Goal: Task Accomplishment & Management: Complete application form

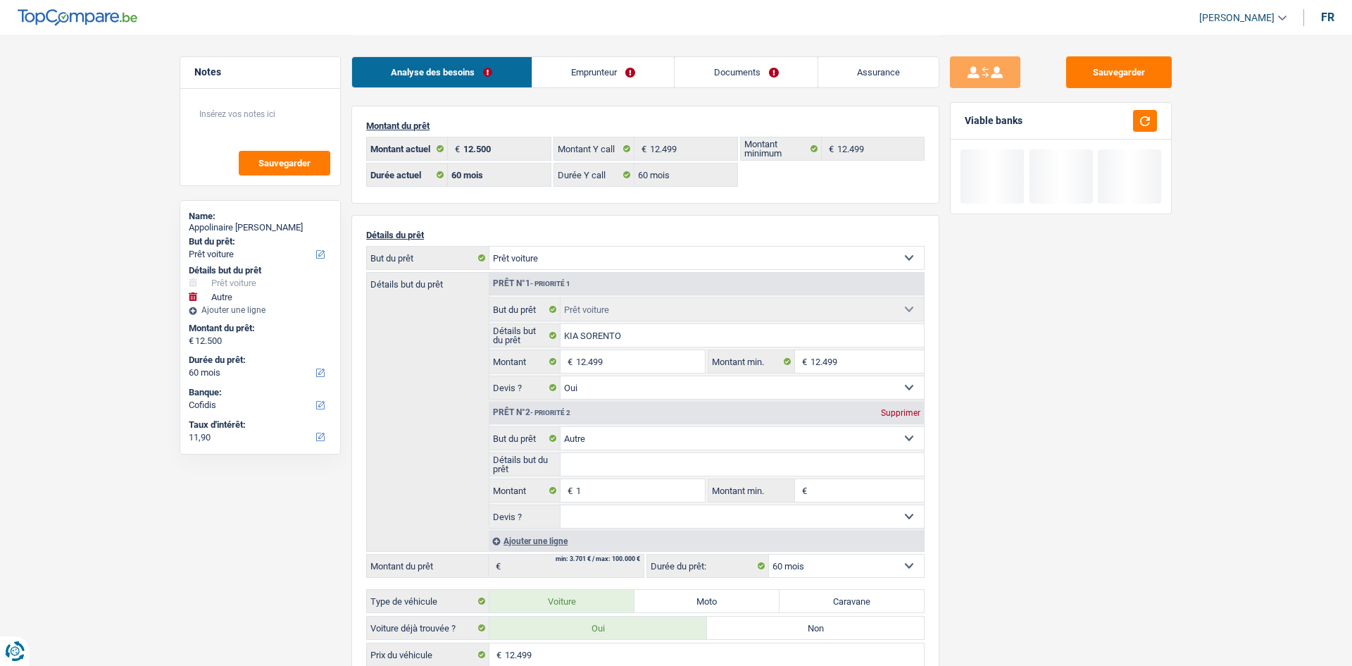
select select "car"
select select "other"
select select "60"
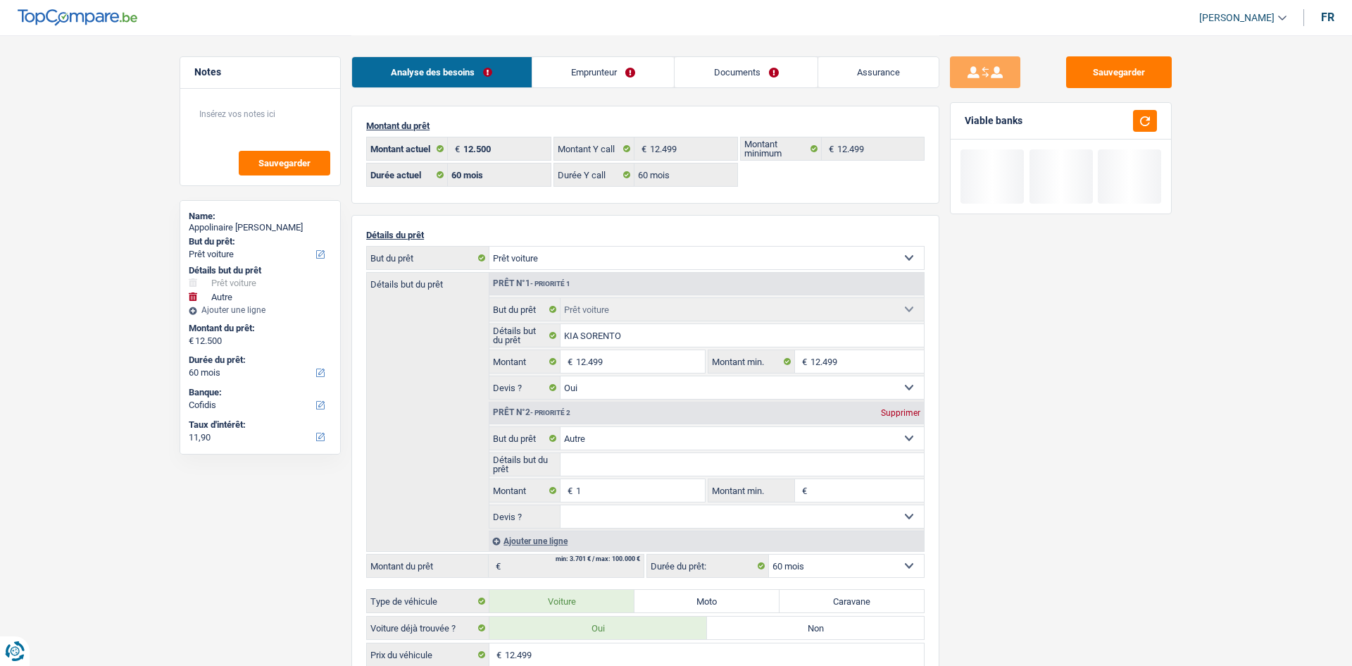
select select "60"
select select "car"
select select "yes"
select select "other"
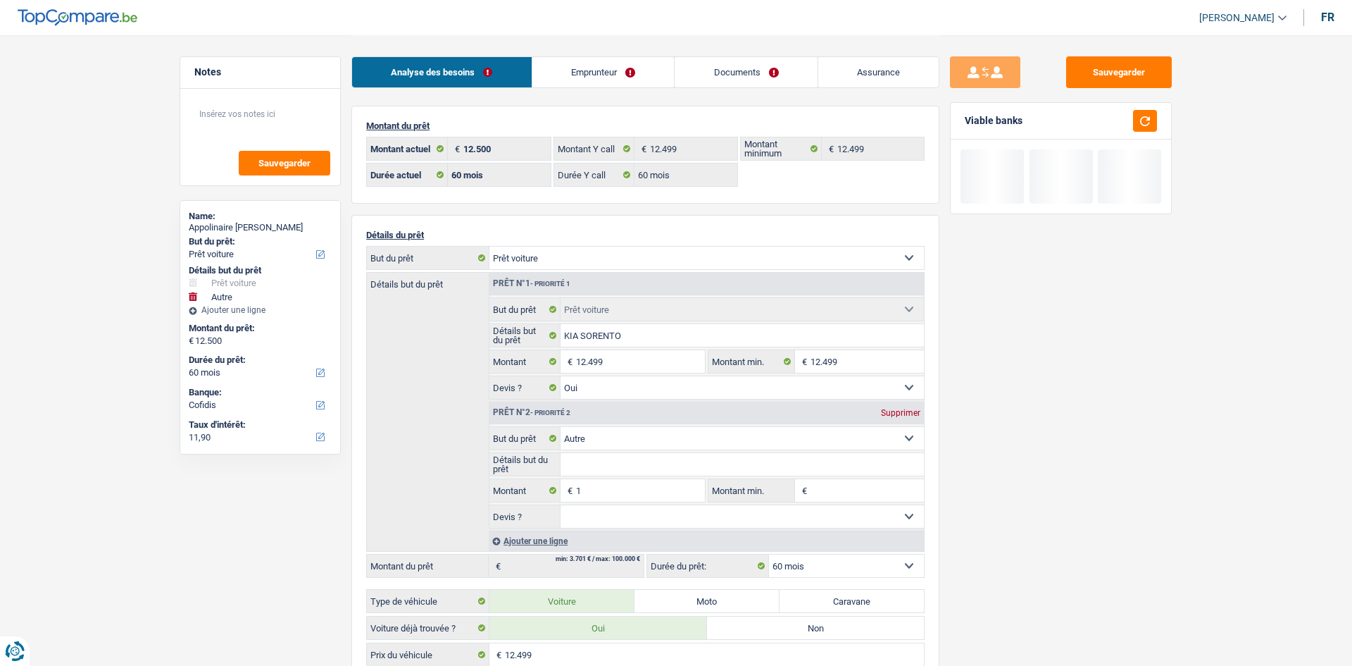
select select "60"
select select "rents"
select select "BE"
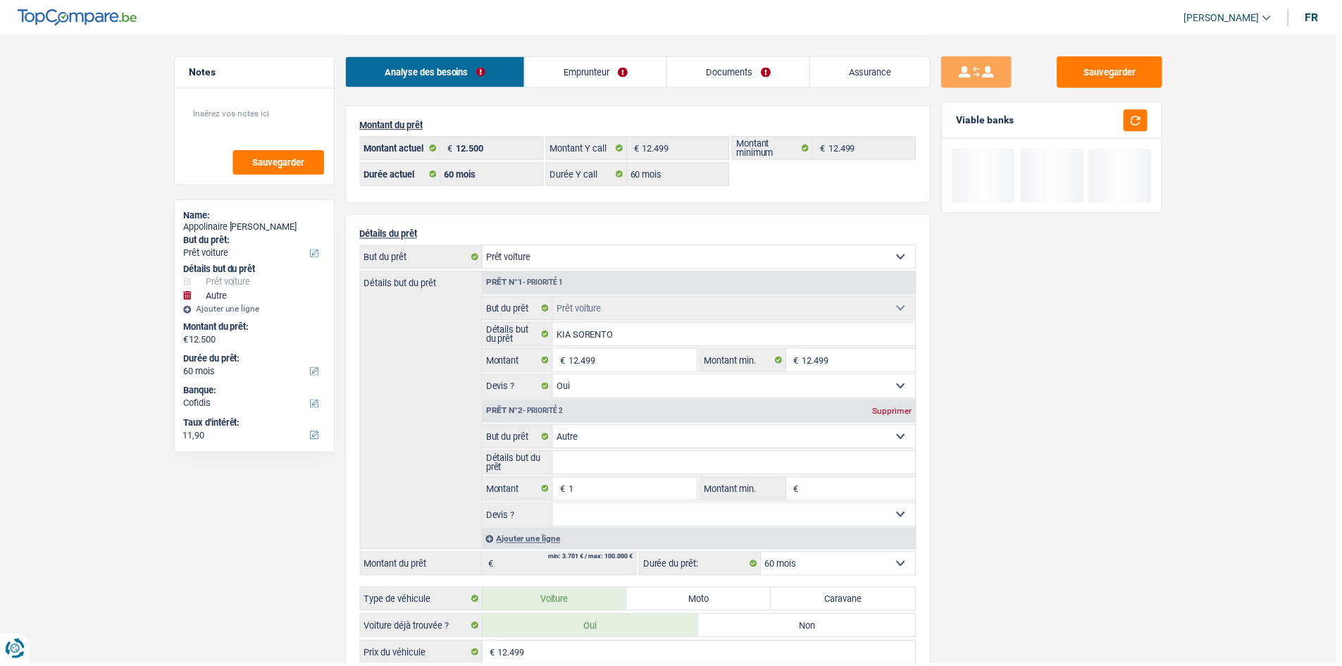
drag, startPoint x: 0, startPoint y: 0, endPoint x: 647, endPoint y: 66, distance: 650.6
click at [647, 66] on link "Emprunteur" at bounding box center [598, 72] width 142 height 30
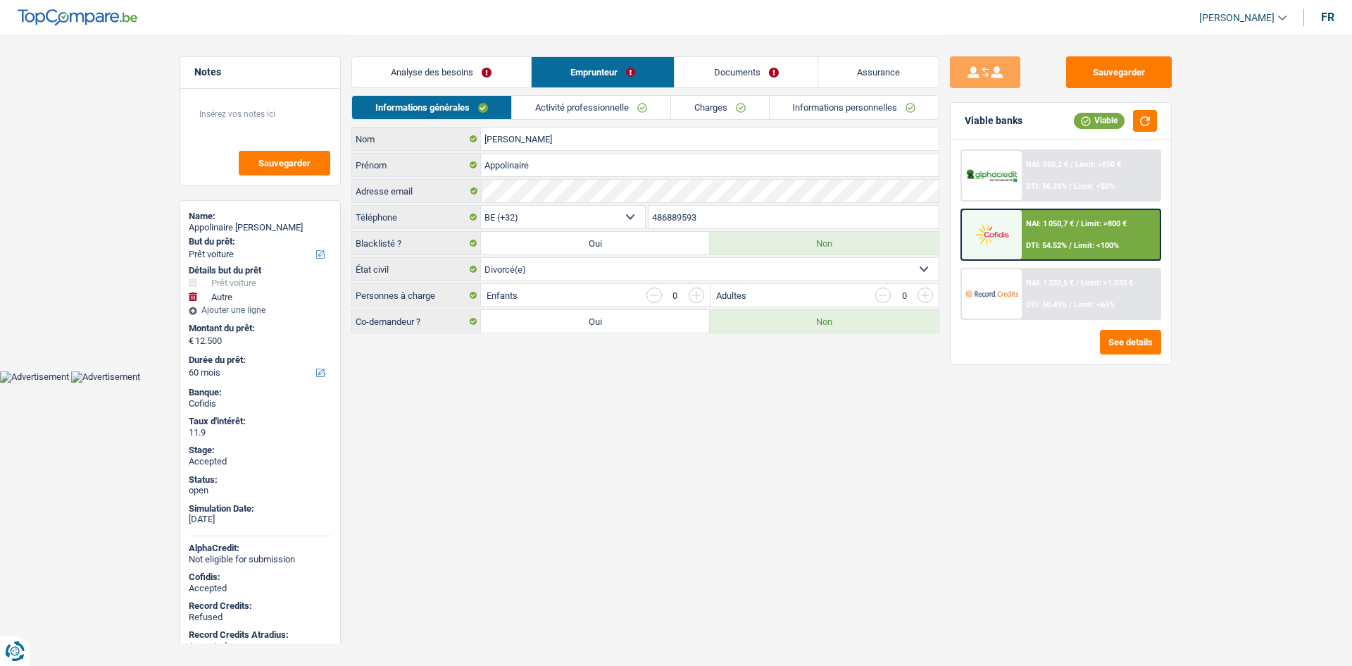
click at [600, 101] on link "Activité professionnelle" at bounding box center [591, 107] width 158 height 23
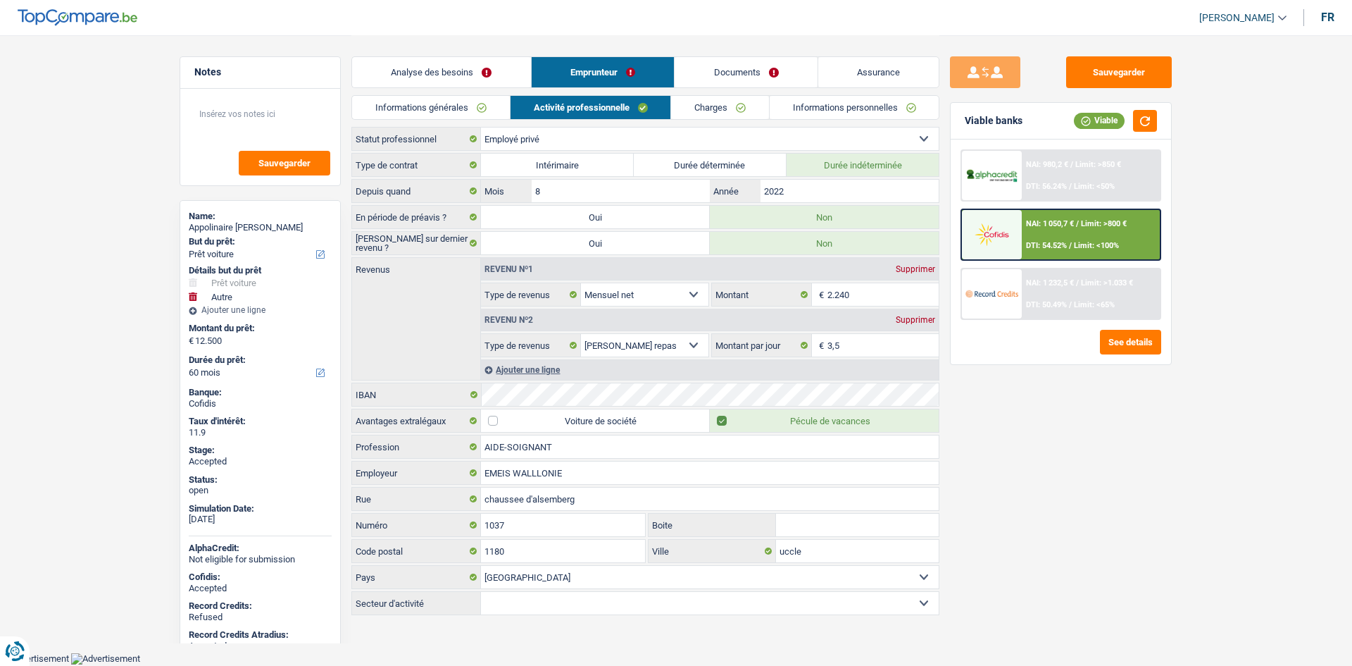
click at [741, 102] on link "Charges" at bounding box center [720, 107] width 98 height 23
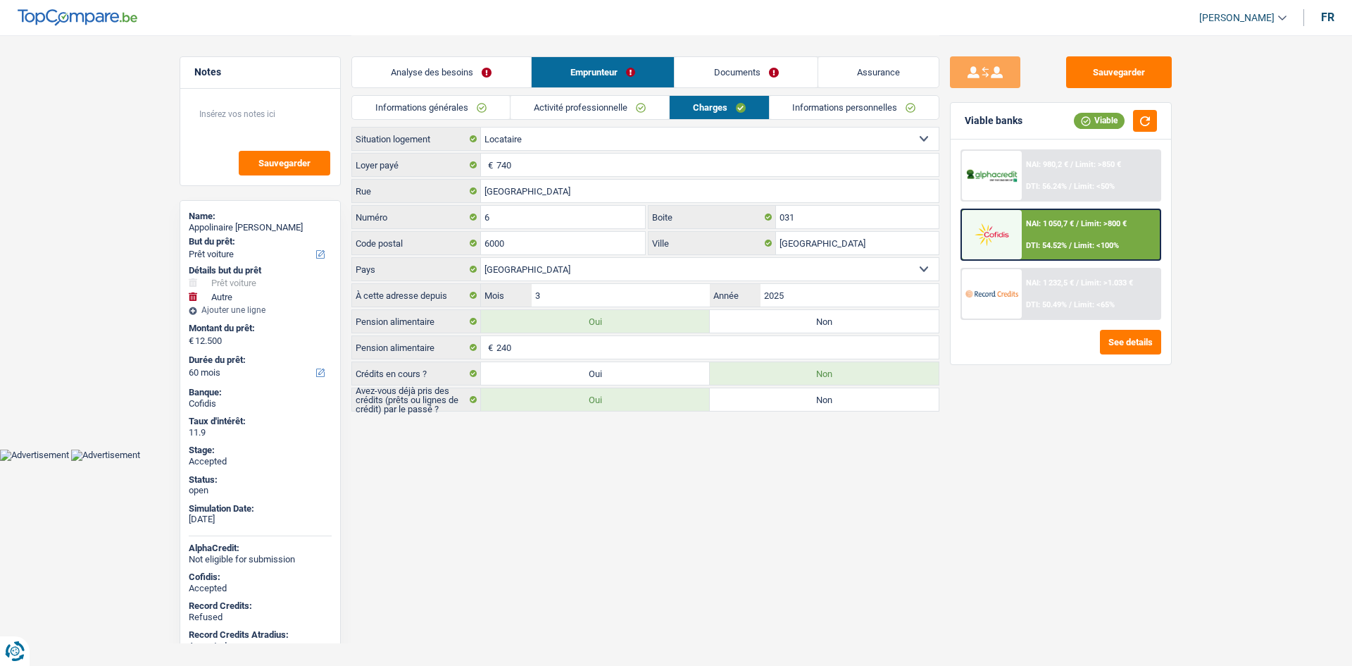
click at [1034, 441] on div "Sauvegarder Viable banks Viable NAI: 980,2 € / Limit: >850 € DTI: 56.24% / Limi…" at bounding box center [1061, 349] width 243 height 587
click at [116, 188] on main "Notes Sauvegarder Name: Appolinaire Munguku Kasongo But du prêt: Confort maison…" at bounding box center [676, 224] width 1352 height 449
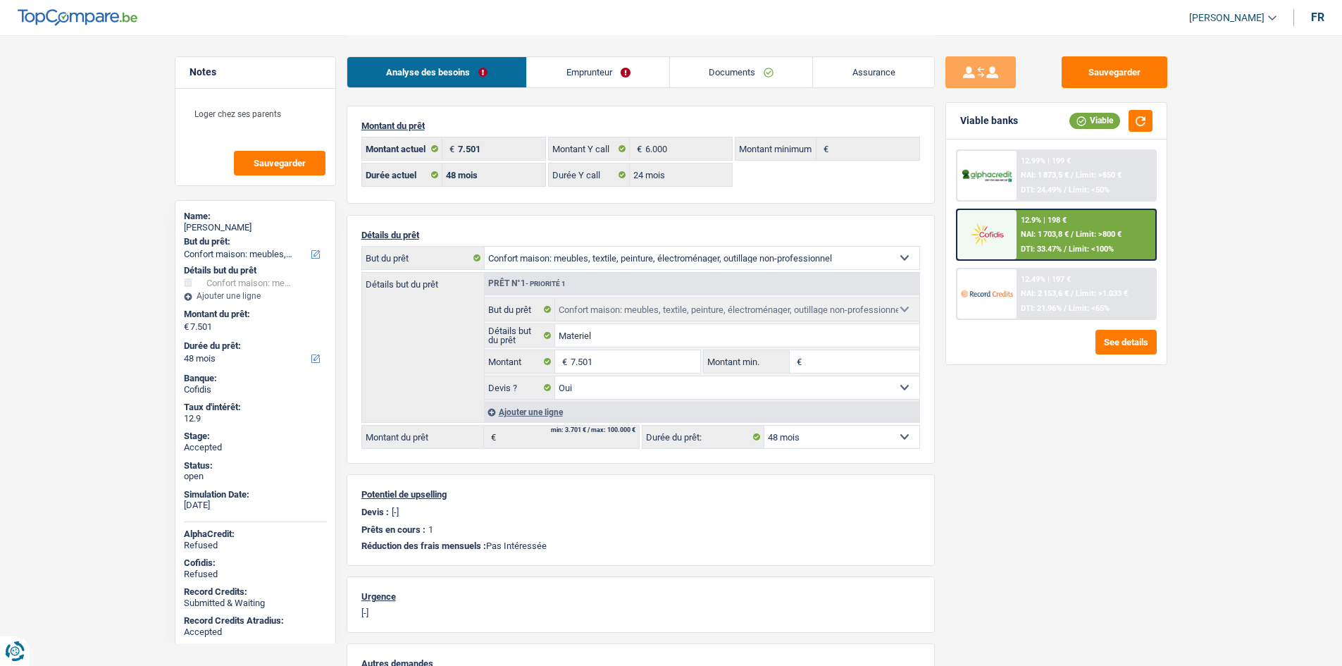
select select "household"
select select "48"
select select "24"
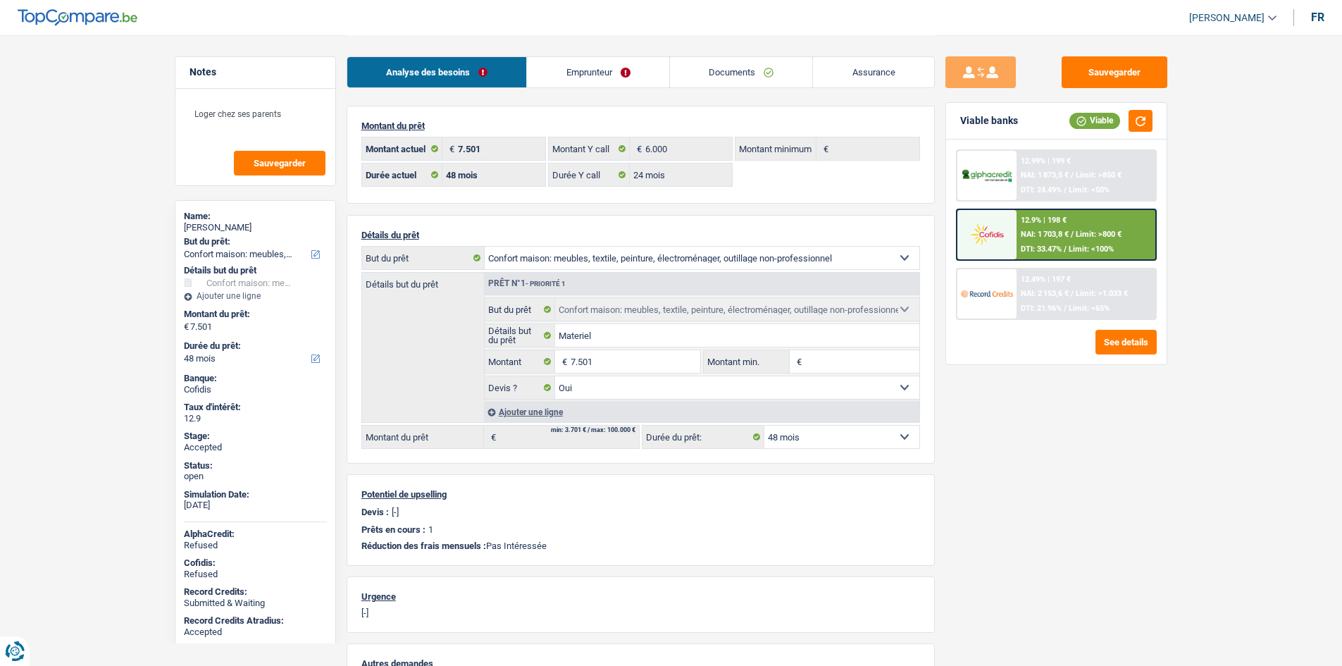
select select "household"
select select "yes"
select select "48"
select select "worker"
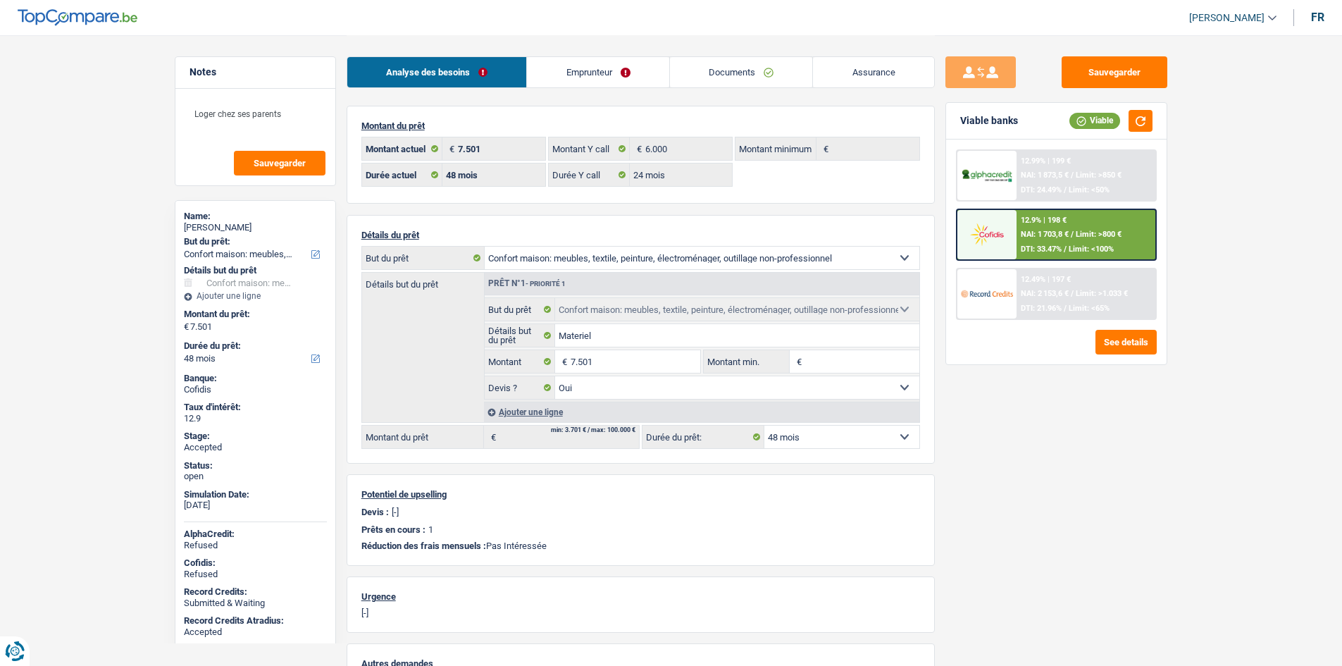
select select "netSalary"
select select "mealVouchers"
click at [624, 83] on link "Emprunteur" at bounding box center [598, 72] width 142 height 30
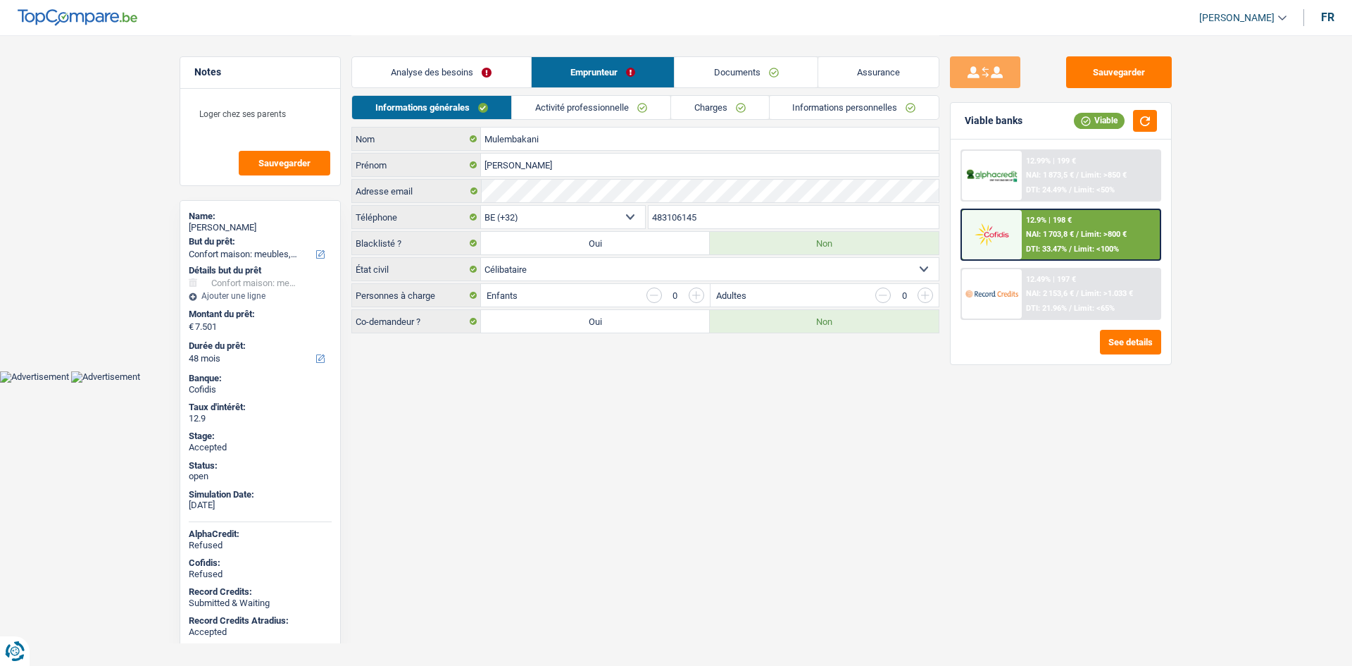
click at [613, 108] on link "Activité professionnelle" at bounding box center [591, 107] width 158 height 23
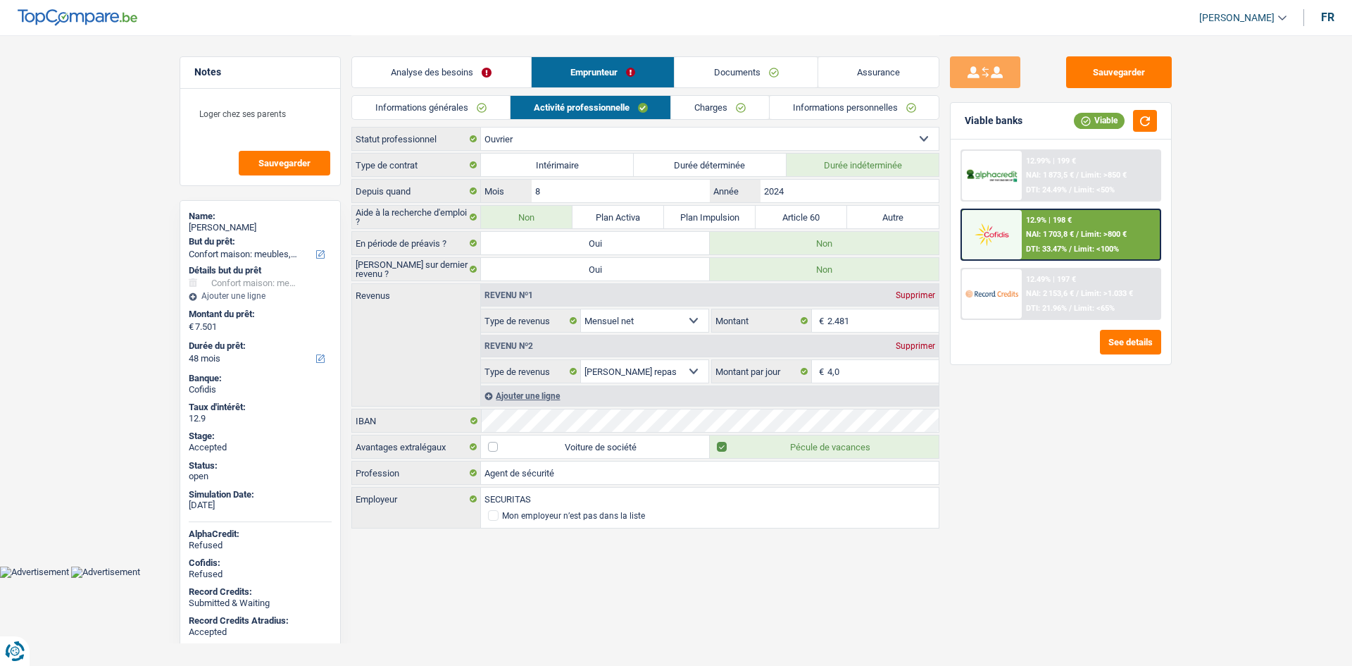
click at [692, 109] on link "Charges" at bounding box center [720, 107] width 98 height 23
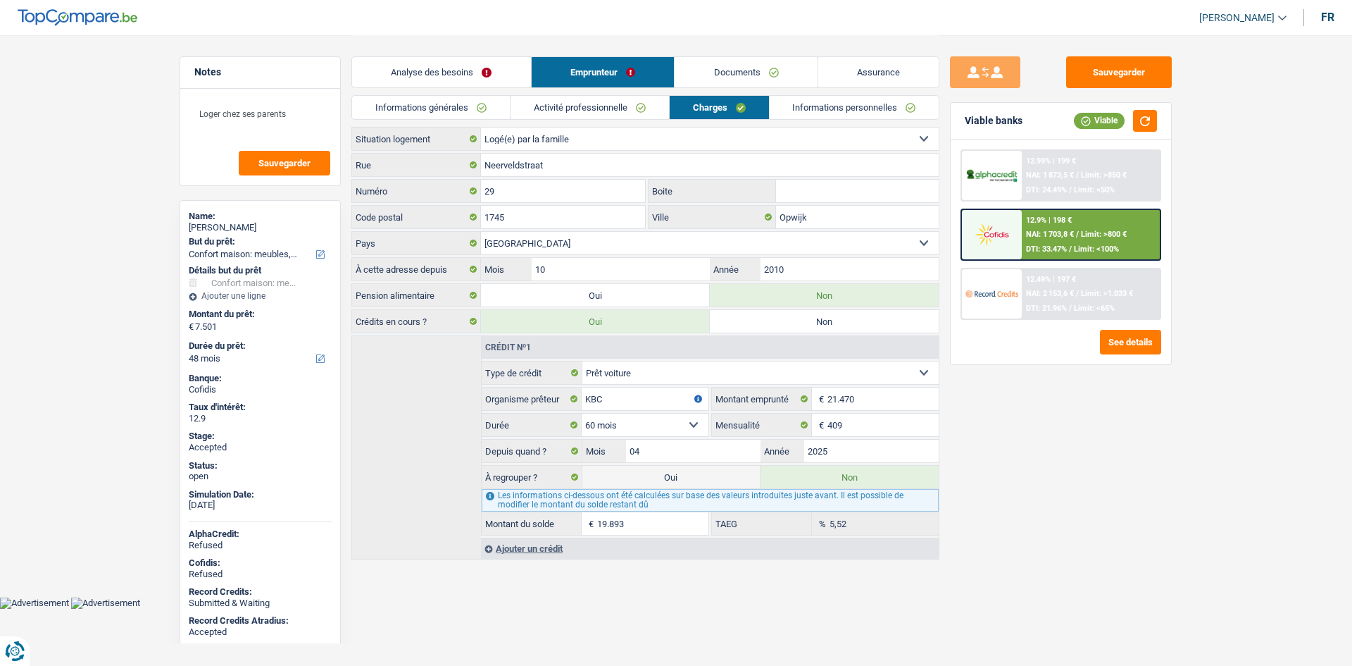
click at [489, 110] on link "Informations générales" at bounding box center [431, 107] width 158 height 23
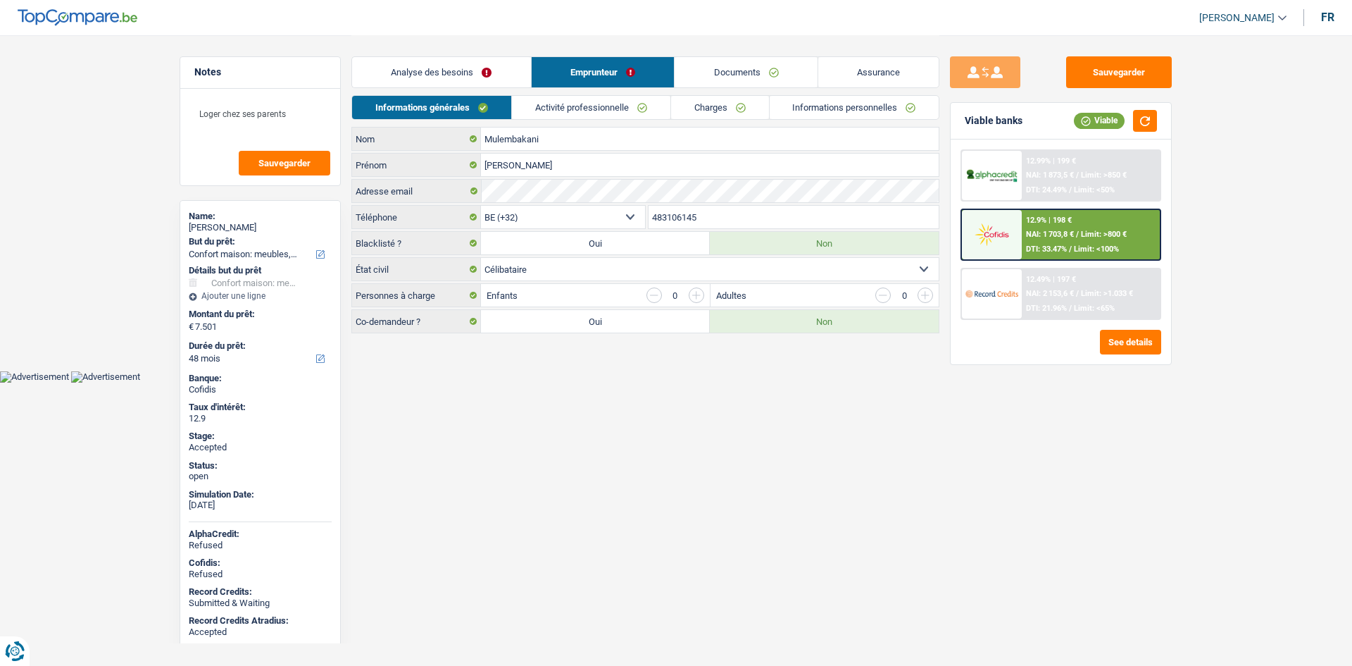
click at [492, 82] on link "Analyse des besoins" at bounding box center [441, 72] width 179 height 30
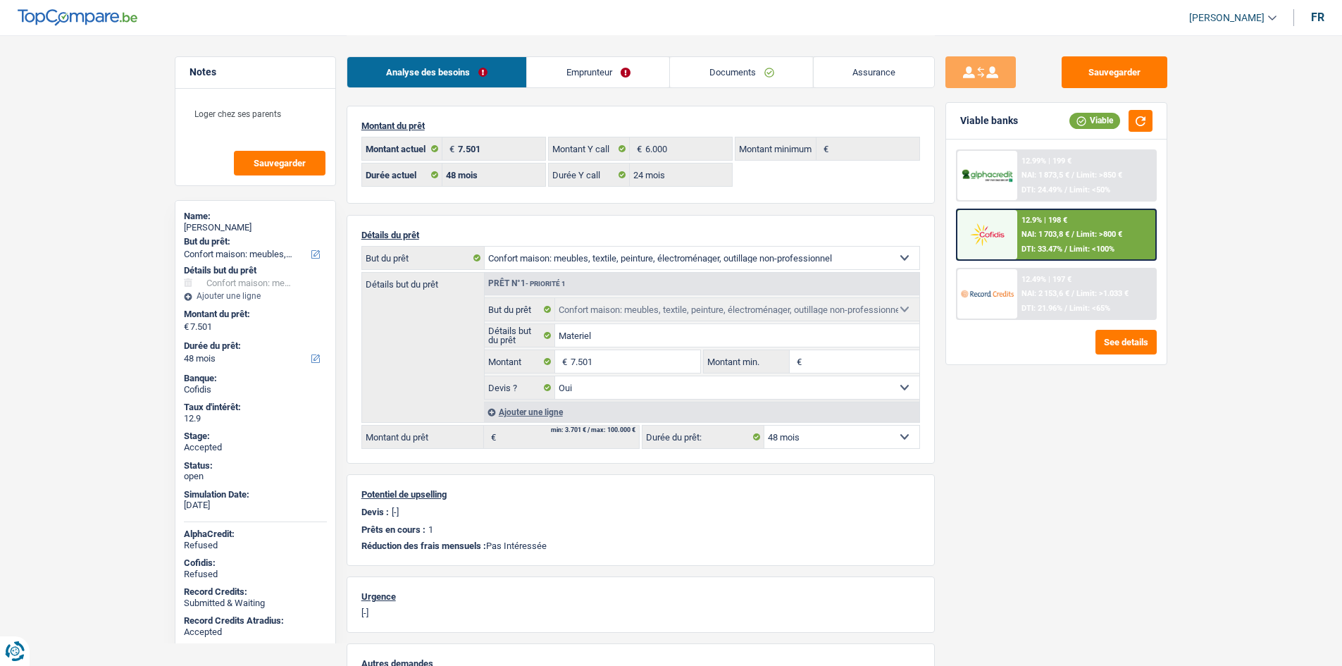
drag, startPoint x: 102, startPoint y: 169, endPoint x: 110, endPoint y: 92, distance: 77.2
click at [105, 158] on main "Notes Loger chez ses parents Sauvegarder Name: Lucas Mulembakani But du prêt: C…" at bounding box center [671, 449] width 1342 height 899
click at [244, 229] on div "Lucas Mulembakani" at bounding box center [255, 227] width 143 height 11
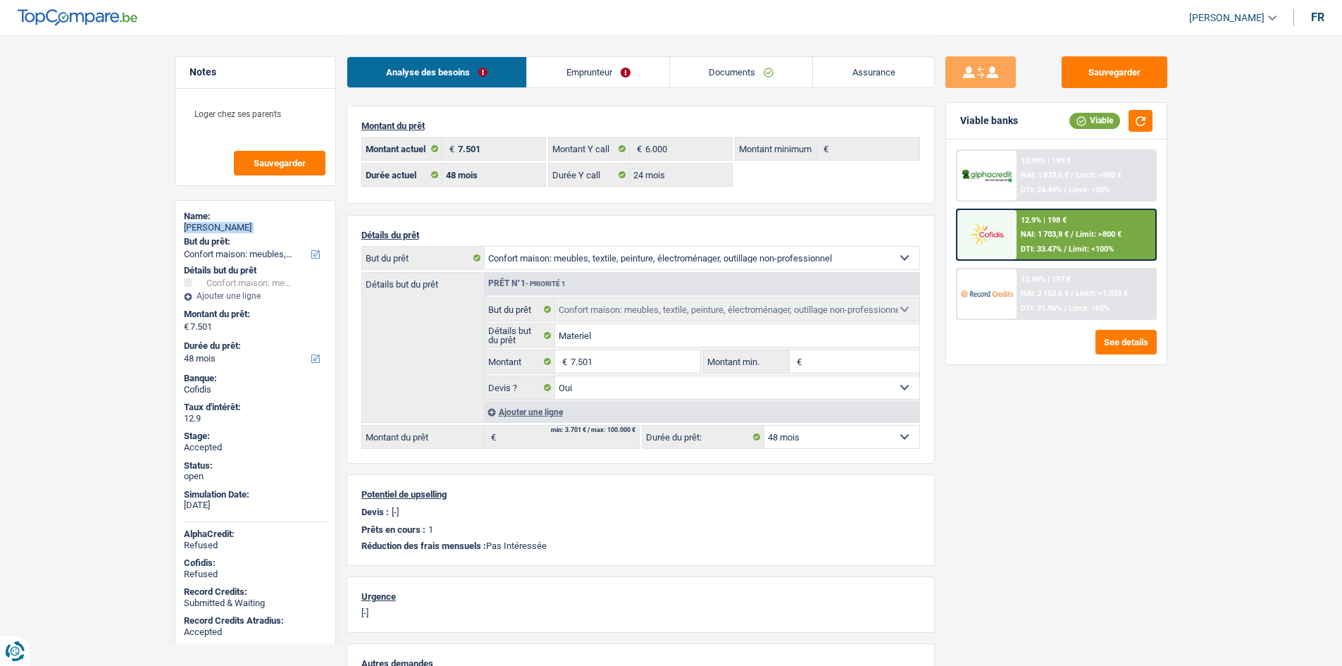
copy div "Lucas Mulembakani"
click at [547, 69] on link "Emprunteur" at bounding box center [598, 72] width 142 height 30
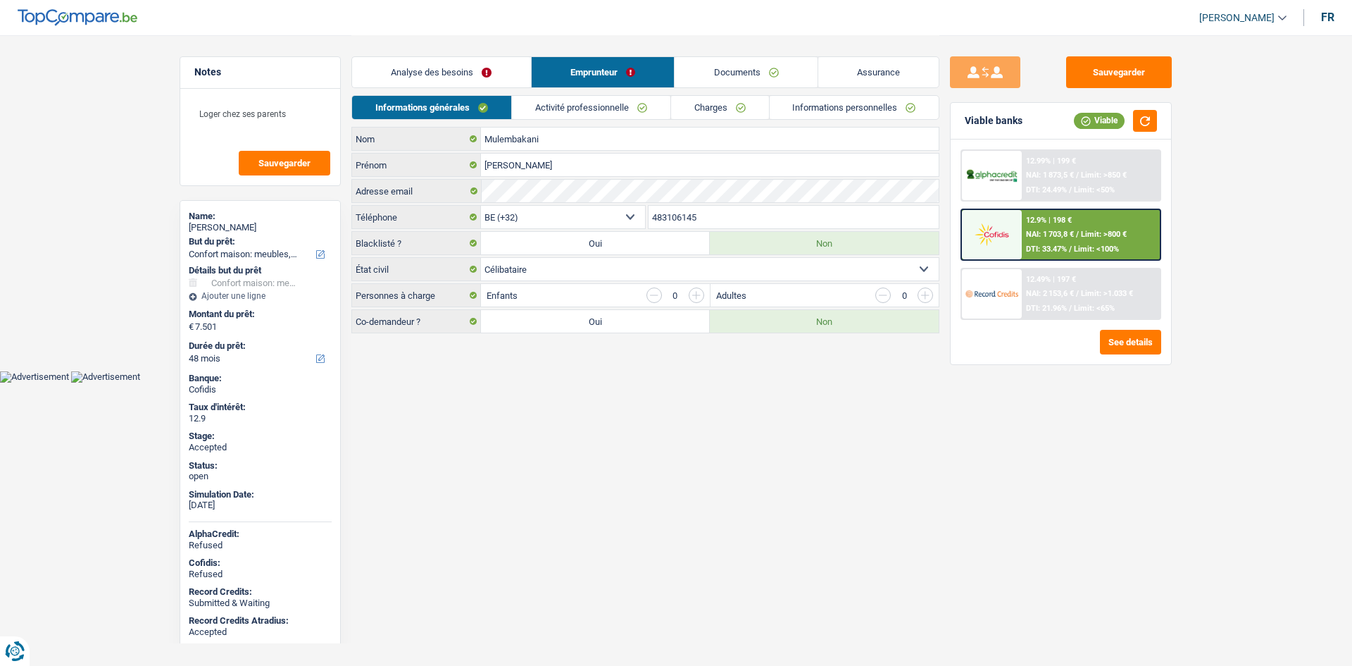
click at [689, 220] on input "483106145" at bounding box center [794, 217] width 291 height 23
click at [554, 382] on html "Vous avez le contrôle de vos données Nous utilisons des cookies, tout comme nos…" at bounding box center [676, 191] width 1352 height 382
click at [577, 107] on link "Activité professionnelle" at bounding box center [591, 107] width 158 height 23
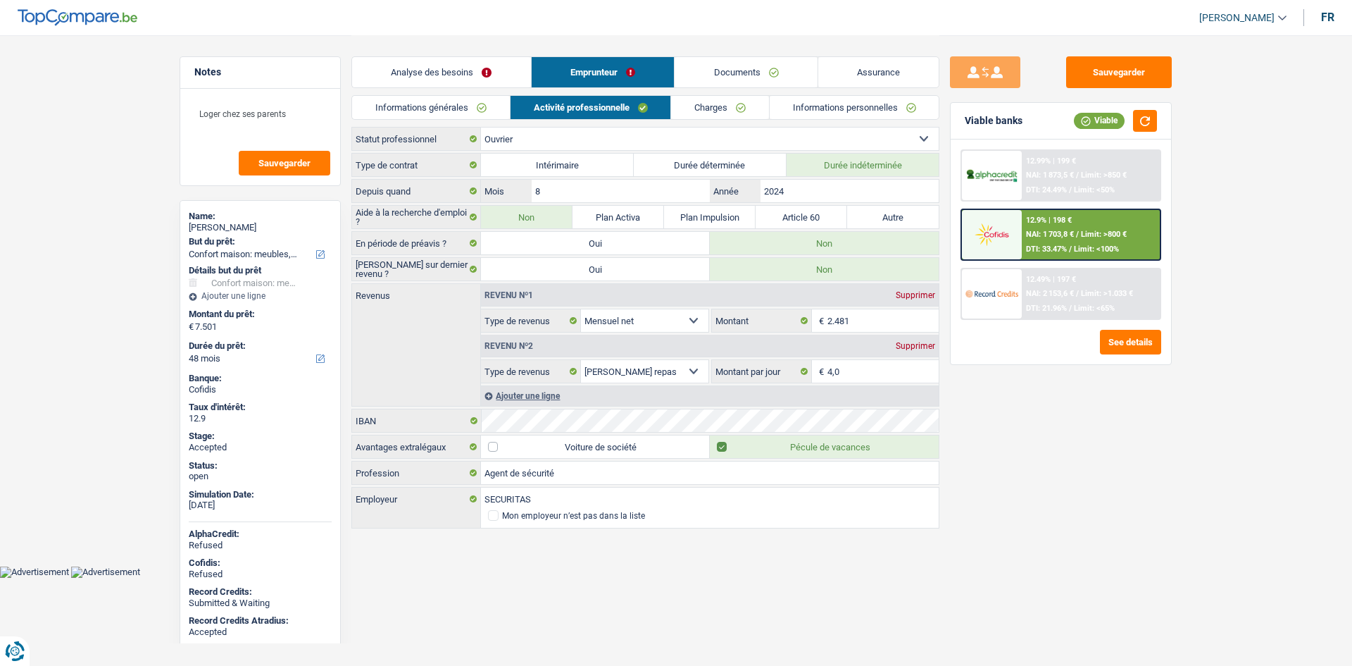
click at [728, 102] on link "Charges" at bounding box center [720, 107] width 98 height 23
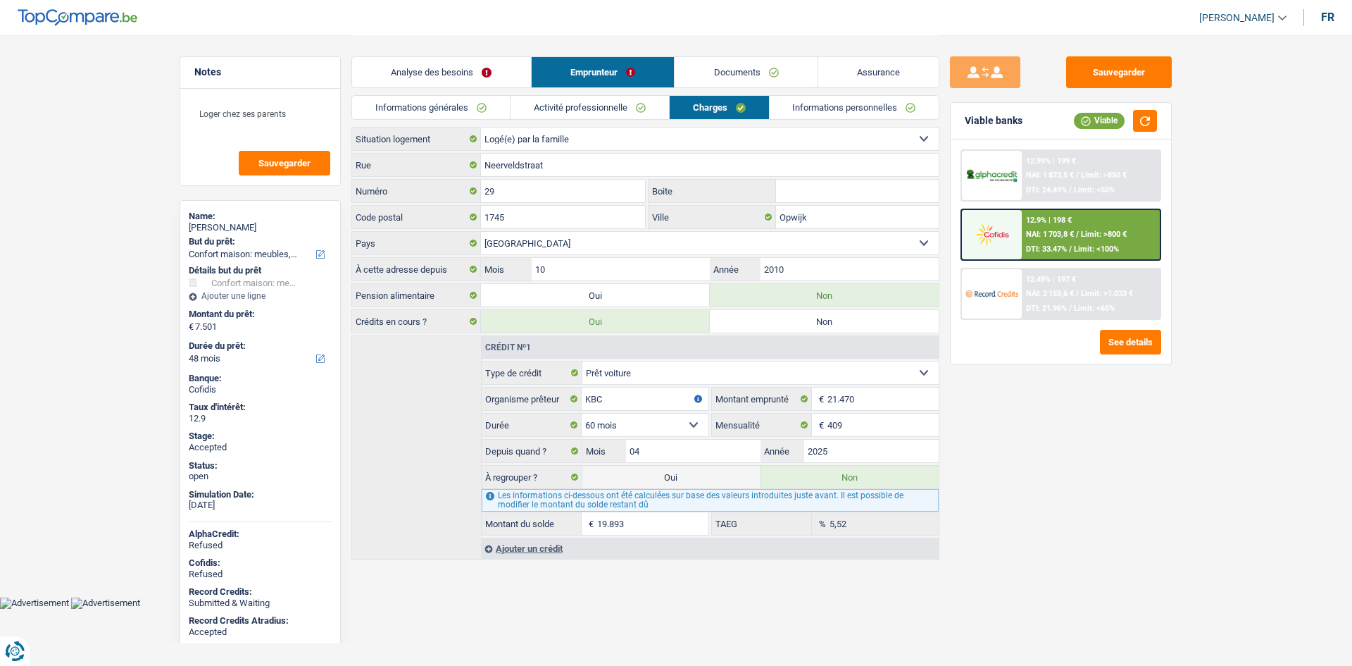
click at [800, 194] on input "Boite" at bounding box center [857, 191] width 163 height 23
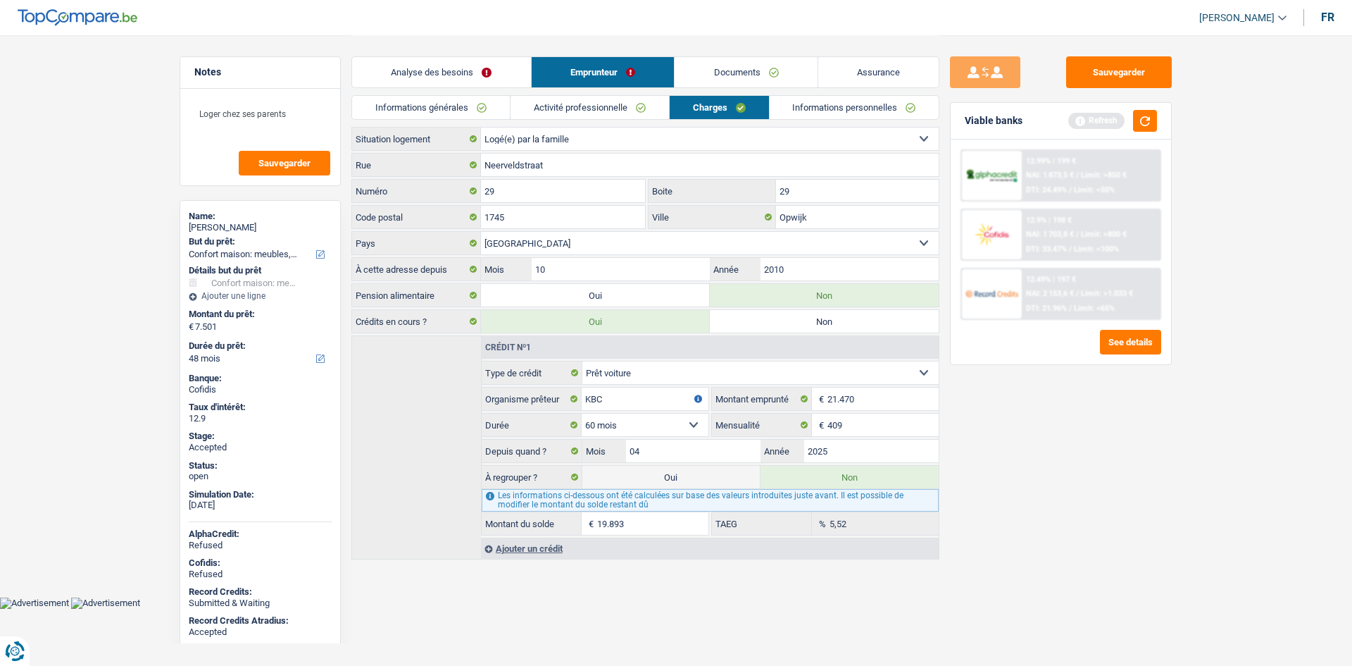
type input "29"
click at [802, 104] on link "Informations personnelles" at bounding box center [855, 107] width 170 height 23
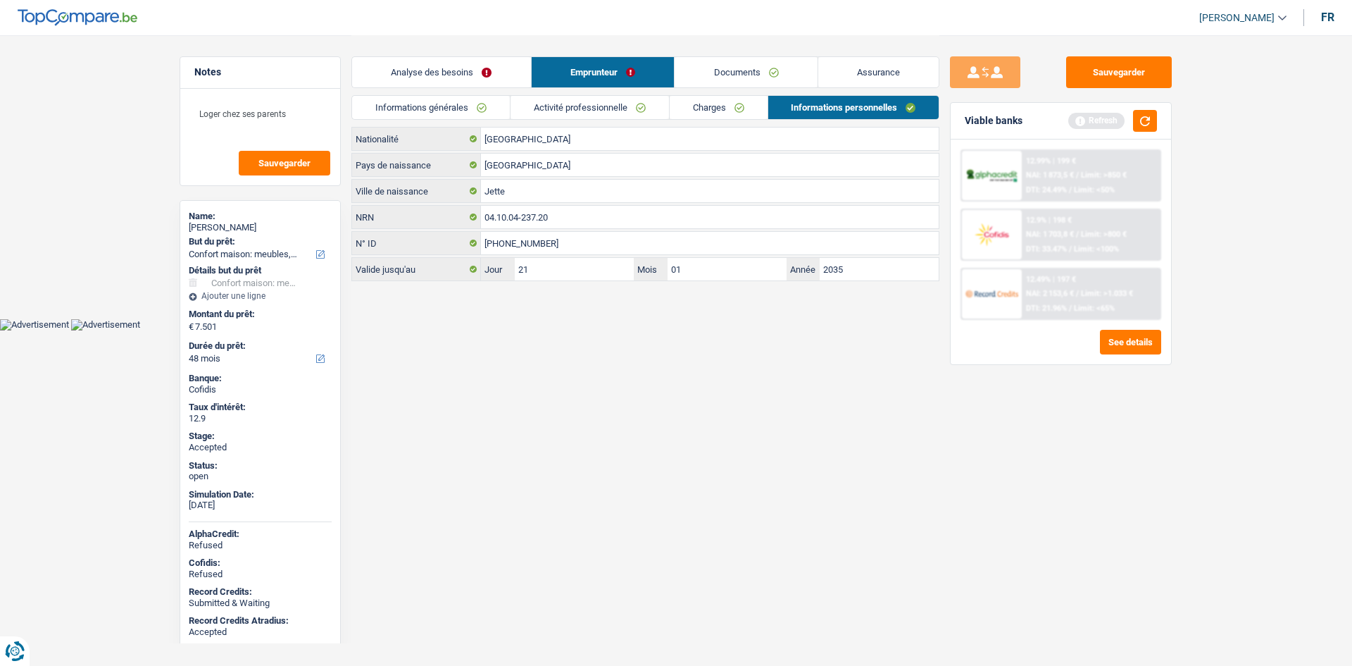
click at [675, 324] on body "Vous avez le contrôle de vos données Nous utilisons des cookies, tout comme nos…" at bounding box center [676, 165] width 1352 height 330
click at [841, 73] on link "Assurance" at bounding box center [878, 72] width 121 height 30
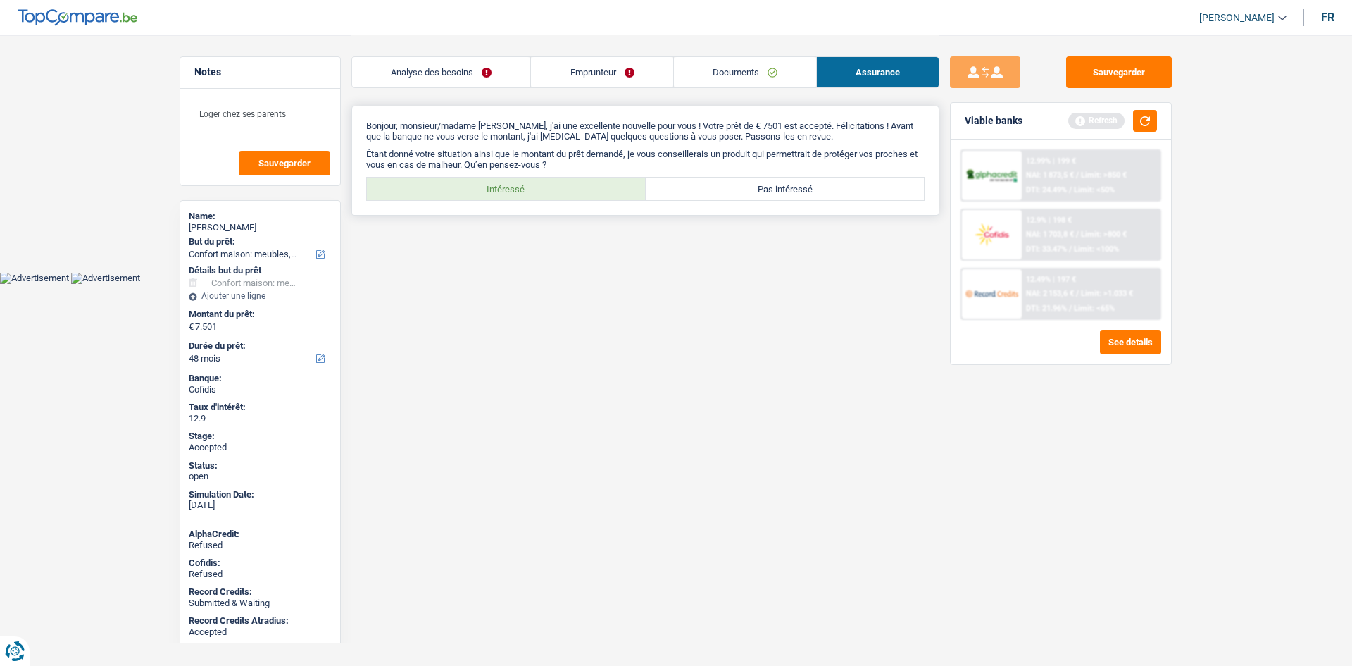
click at [566, 183] on label "Intéressé" at bounding box center [506, 188] width 279 height 23
click at [566, 183] on input "Intéressé" at bounding box center [506, 188] width 279 height 23
radio input "true"
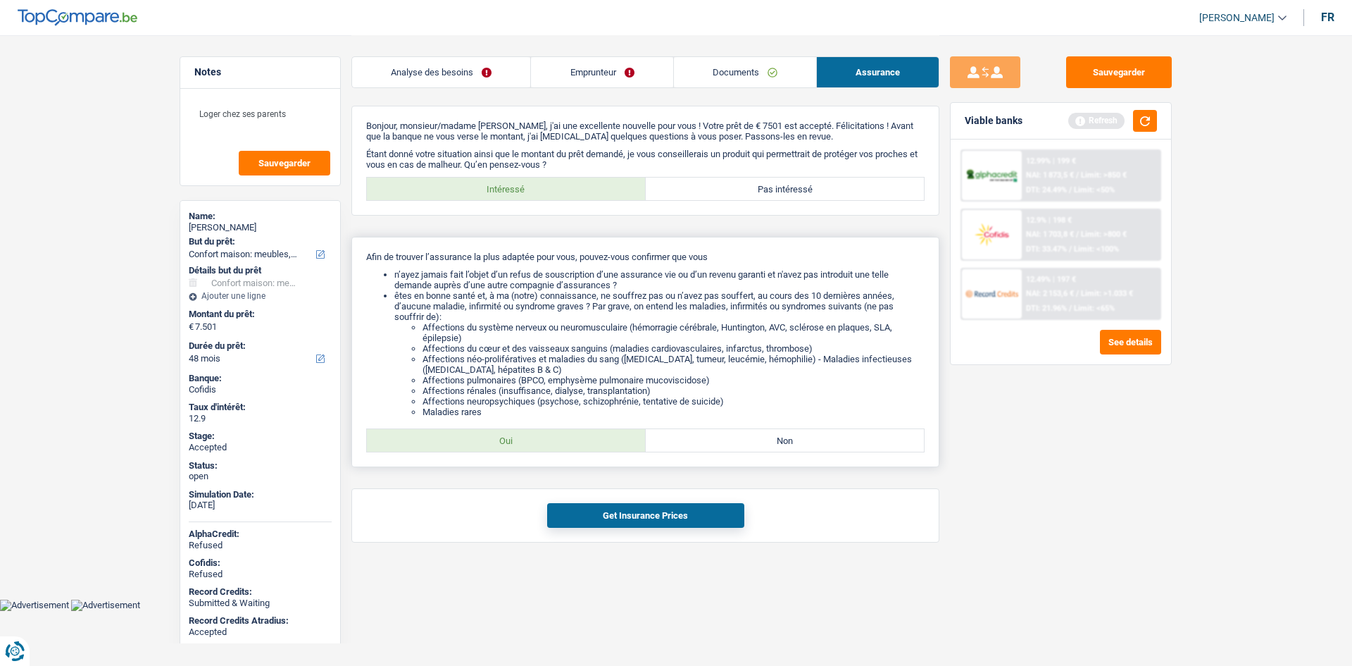
click at [562, 461] on div "Afin de trouver l’assurance la plus adaptée pour vous, pouvez-vous confirmer qu…" at bounding box center [645, 352] width 588 height 230
drag, startPoint x: 564, startPoint y: 449, endPoint x: 627, endPoint y: 428, distance: 66.1
click at [564, 449] on label "Oui" at bounding box center [506, 440] width 279 height 23
click at [564, 449] on input "Oui" at bounding box center [506, 440] width 279 height 23
radio input "true"
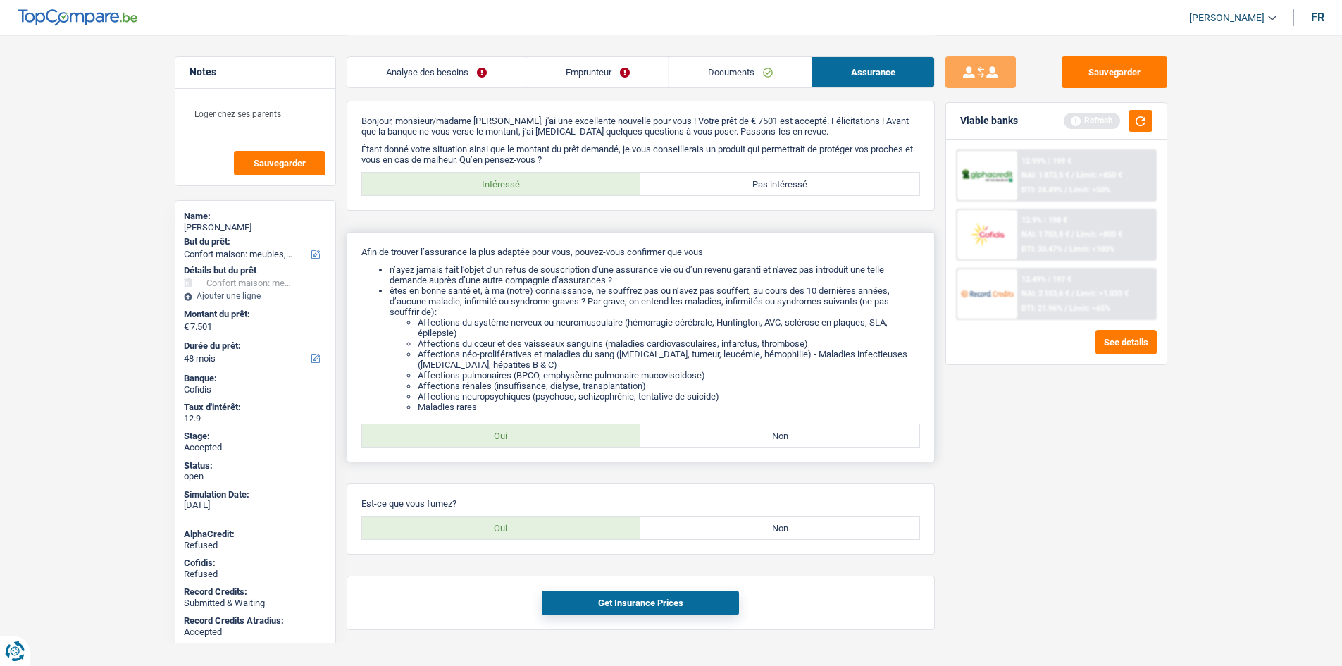
scroll to position [36, 0]
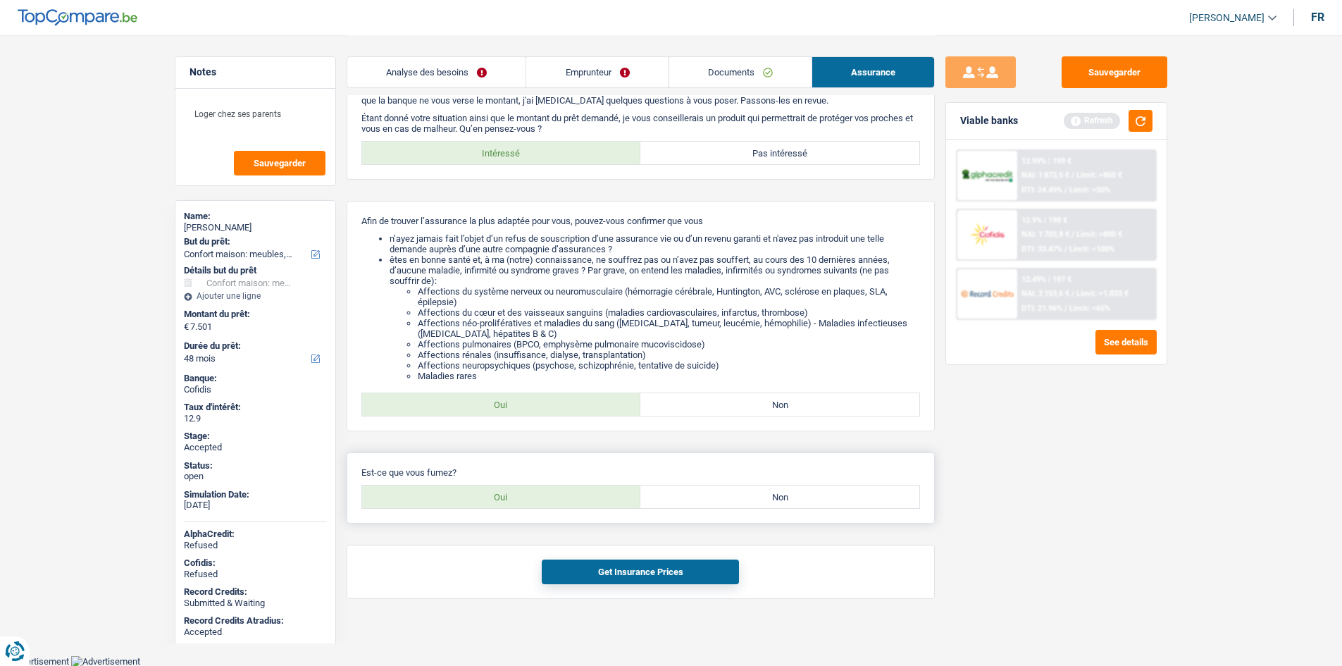
click at [614, 491] on label "Oui" at bounding box center [501, 496] width 279 height 23
click at [614, 491] on input "Oui" at bounding box center [501, 496] width 279 height 23
radio input "true"
click at [718, 494] on label "Non" at bounding box center [779, 496] width 279 height 23
click at [718, 494] on input "Non" at bounding box center [779, 496] width 279 height 23
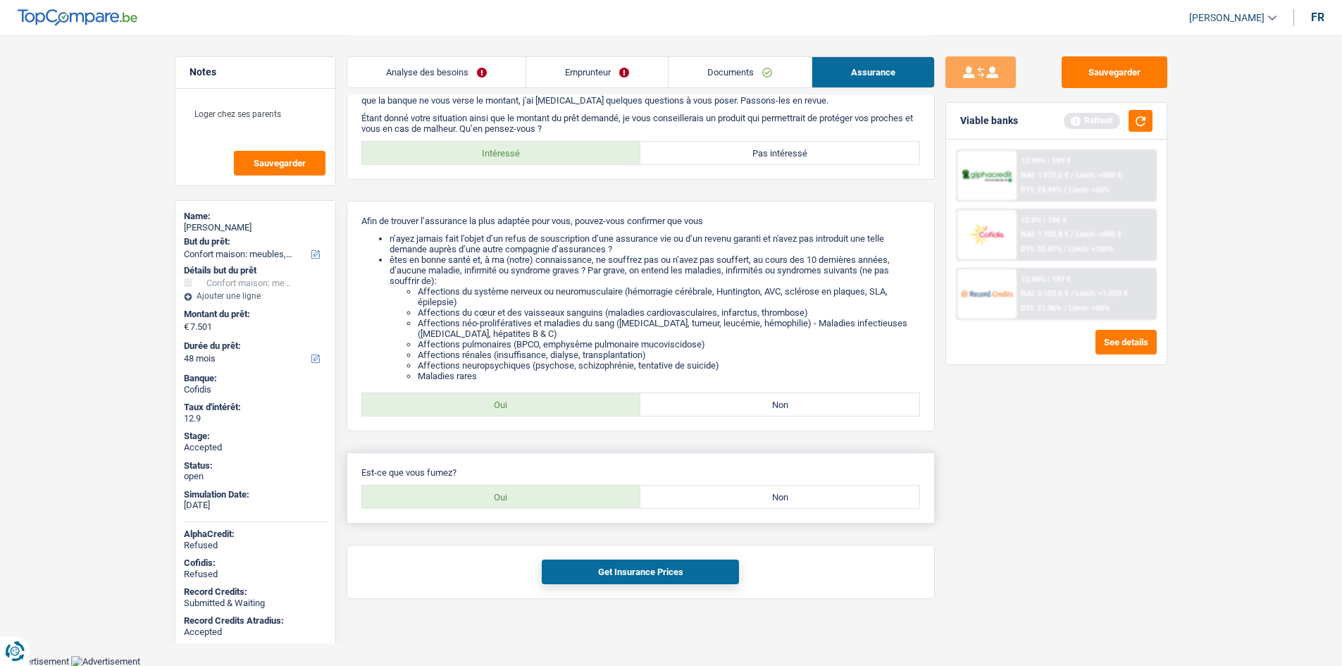
radio input "true"
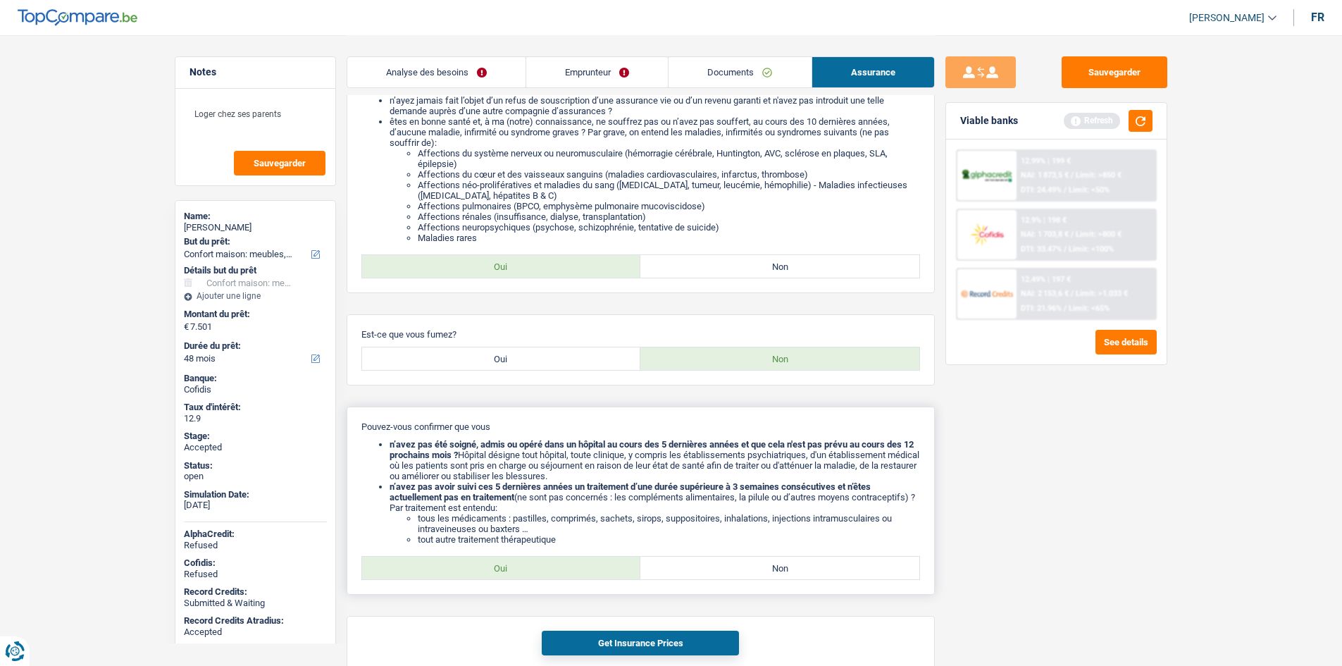
scroll to position [245, 0]
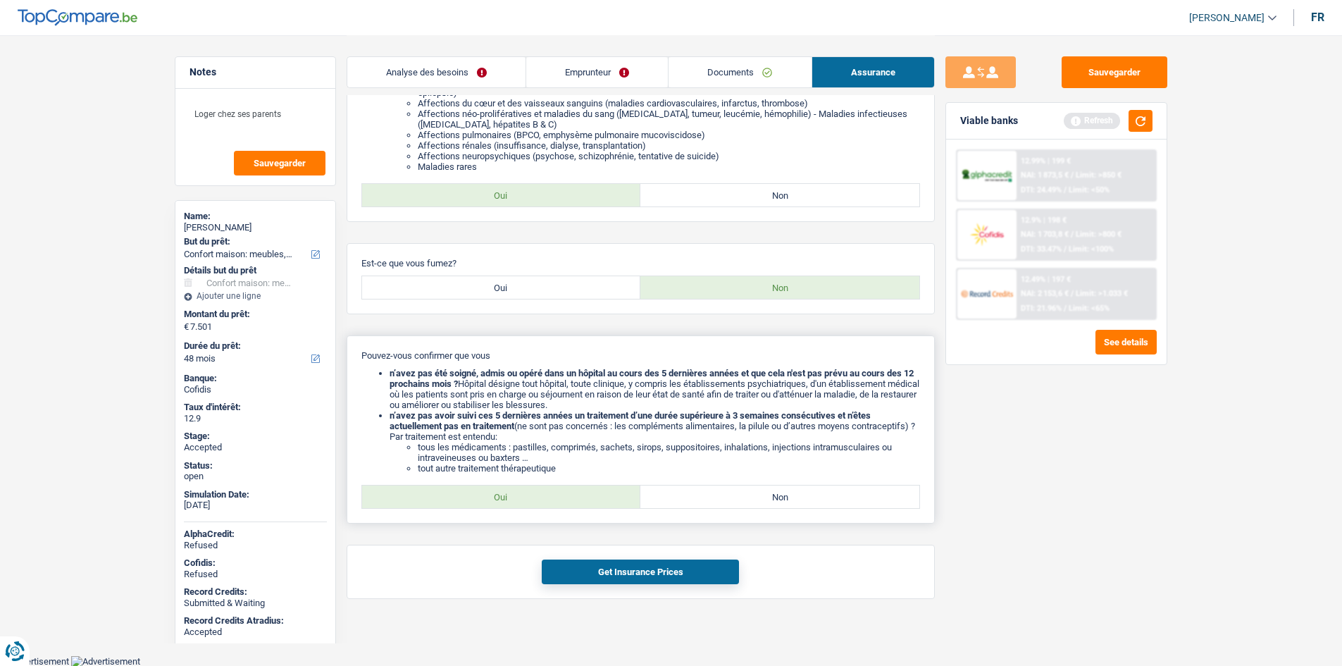
click at [551, 486] on label "Oui" at bounding box center [501, 496] width 279 height 23
click at [551, 486] on input "Oui" at bounding box center [501, 496] width 279 height 23
radio input "true"
click at [623, 563] on button "Get Insurance Prices" at bounding box center [640, 571] width 197 height 25
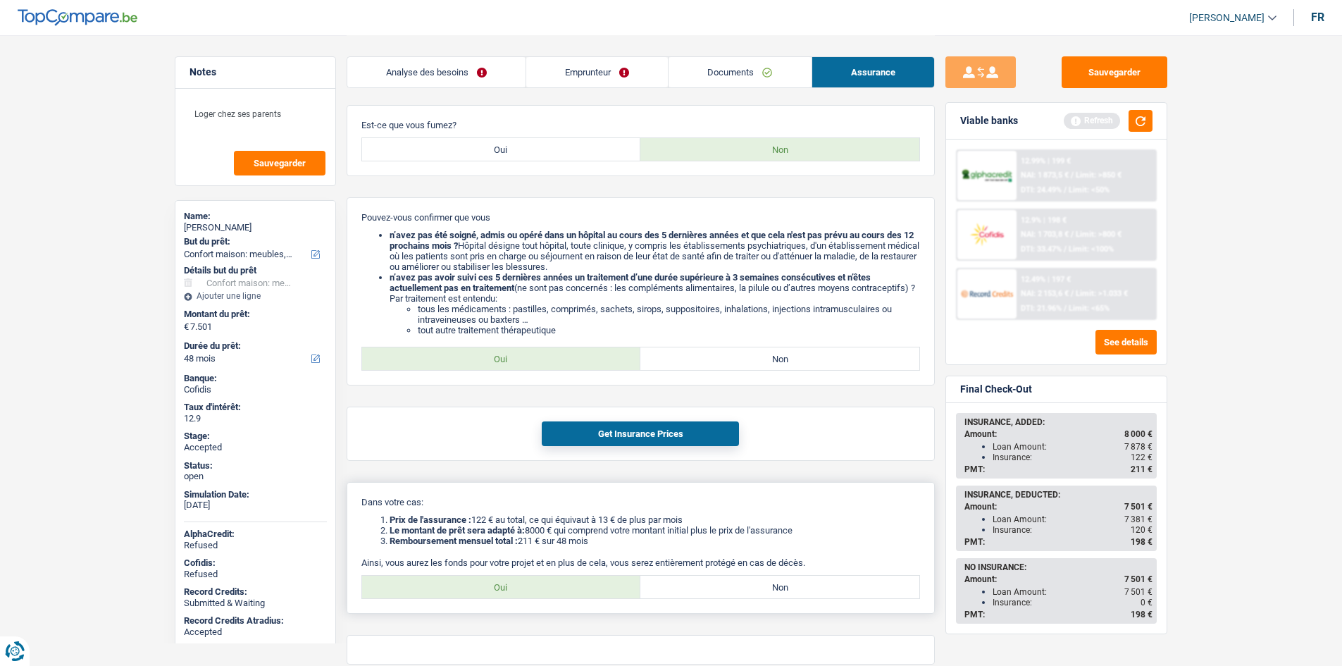
scroll to position [449, 0]
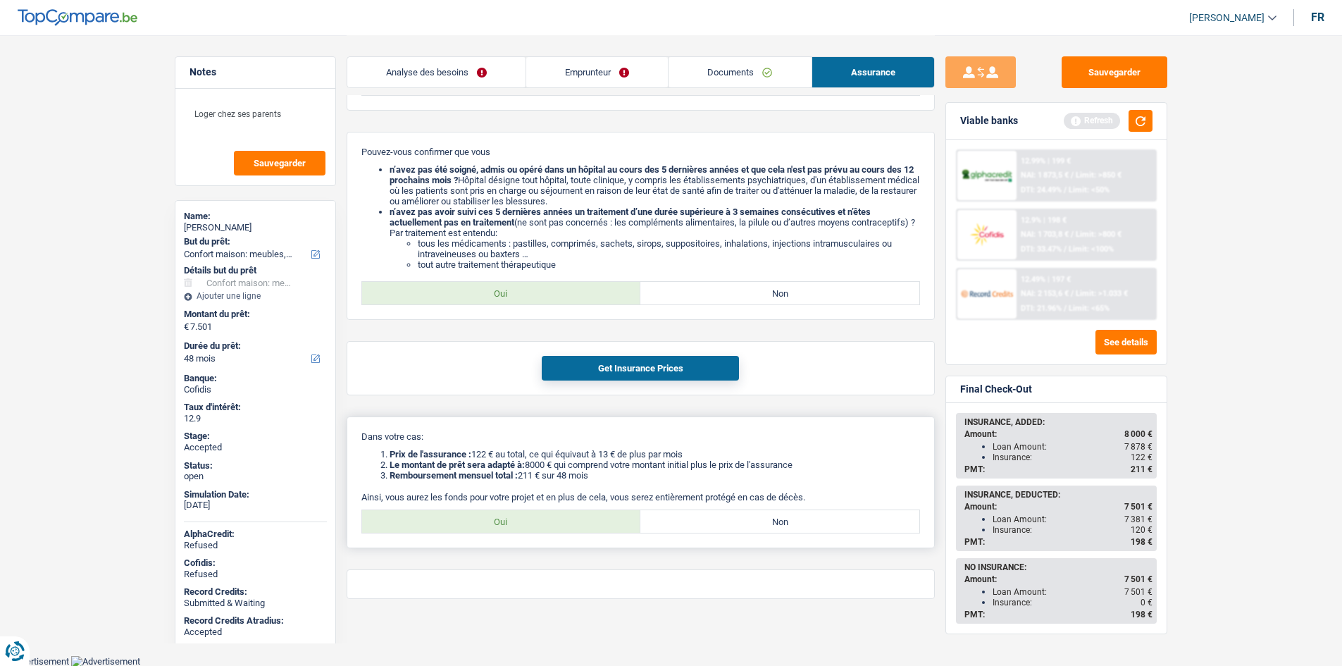
click at [530, 508] on div "Dans votre cas: Prix de l'assurance : 122 € au total, ce qui équivaut à 13 € de…" at bounding box center [641, 482] width 588 height 132
click at [562, 512] on label "Oui" at bounding box center [501, 521] width 279 height 23
click at [562, 512] on input "Oui" at bounding box center [501, 521] width 279 height 23
radio input "true"
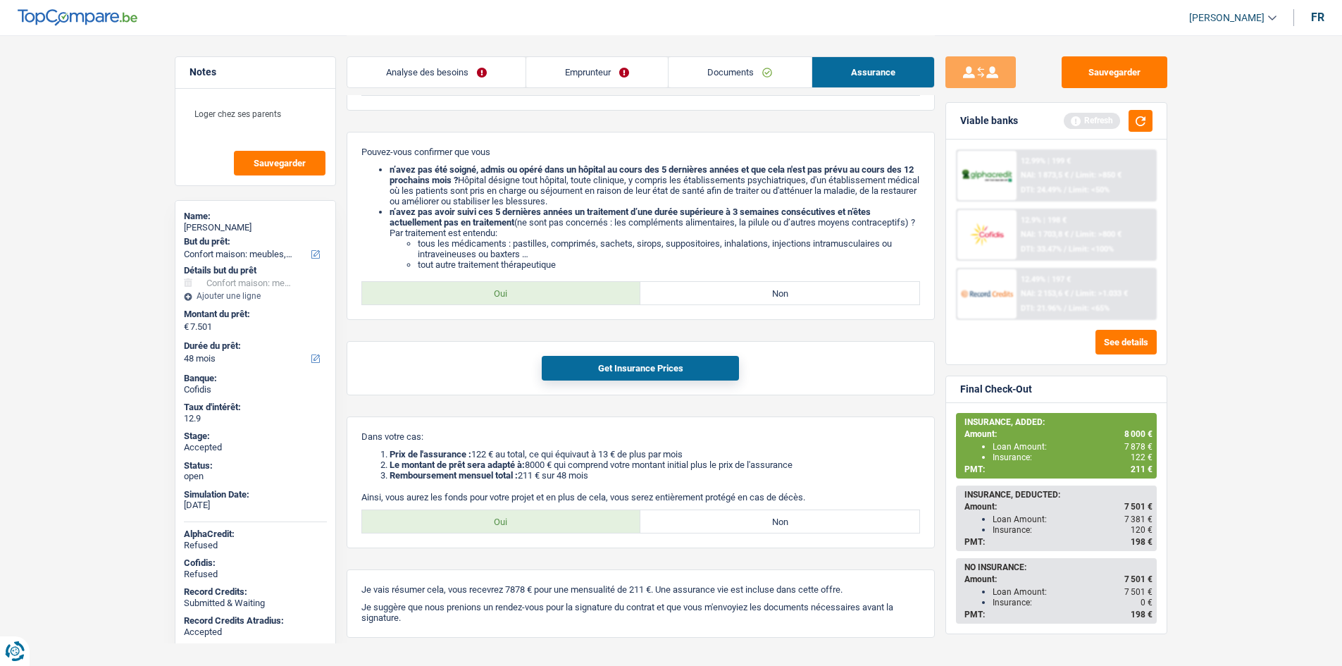
click at [1035, 299] on div "12.49% | 197 € NAI: 2 153,6 € / Limit: >1.033 € DTI: 21.96% / Limit: <65%" at bounding box center [1085, 293] width 139 height 49
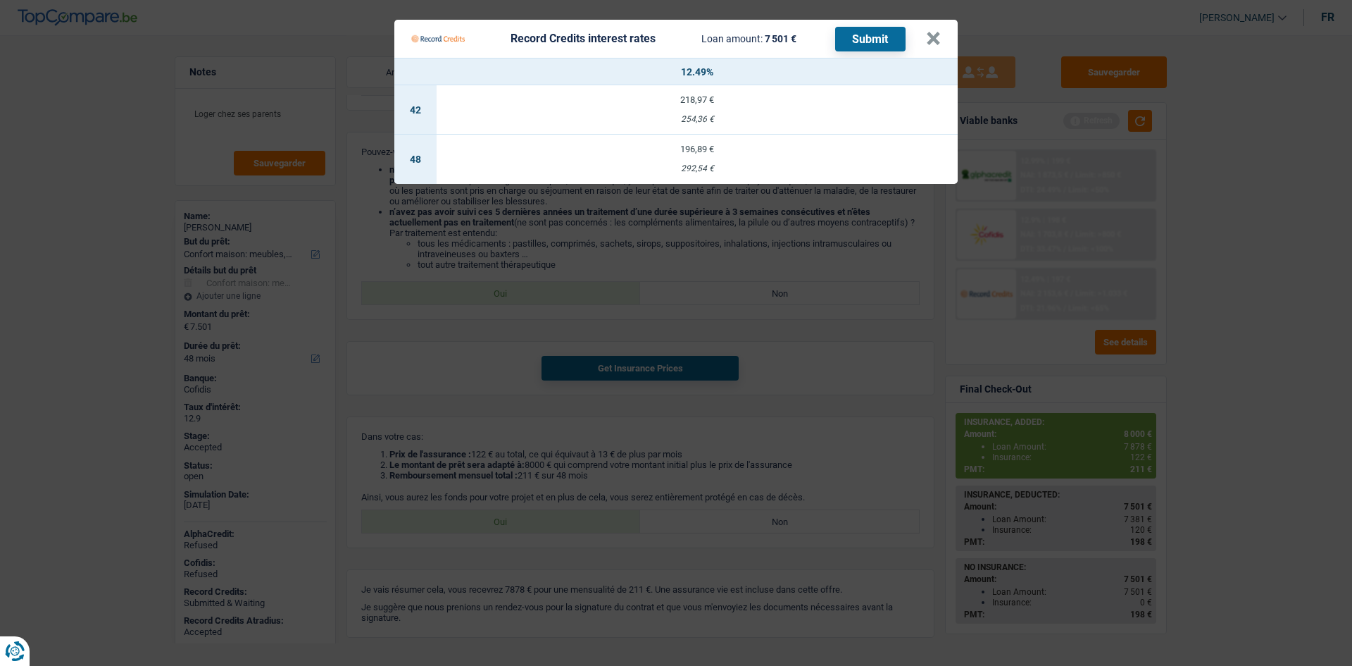
click at [770, 169] on div "292,54 €" at bounding box center [697, 168] width 521 height 9
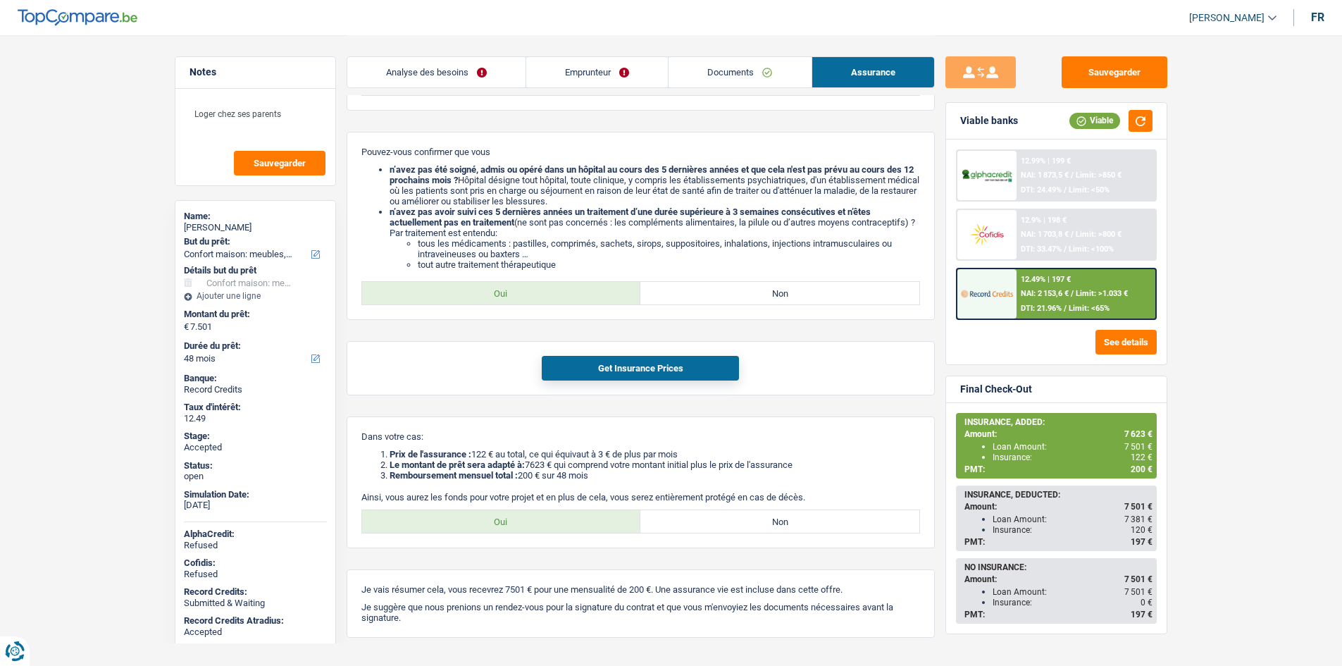
click at [1267, 350] on main "Notes Loger chez ses parents Sauvegarder Name: Lucas Mulembakani But du prêt: C…" at bounding box center [671, 122] width 1342 height 1142
click at [1223, 348] on main "Notes Loger chez ses parents Sauvegarder Name: Lucas Mulembakani But du prêt: C…" at bounding box center [671, 122] width 1342 height 1142
click at [1225, 347] on main "Notes Loger chez ses parents Sauvegarder Name: Lucas Mulembakani But du prêt: C…" at bounding box center [671, 122] width 1342 height 1142
click at [1244, 351] on main "Notes Loger chez ses parents Sauvegarder Name: Lucas Mulembakani But du prêt: C…" at bounding box center [671, 122] width 1342 height 1142
click at [87, 268] on main "Notes Loger chez ses parents Sauvegarder Name: Lucas Mulembakani But du prêt: C…" at bounding box center [671, 122] width 1342 height 1142
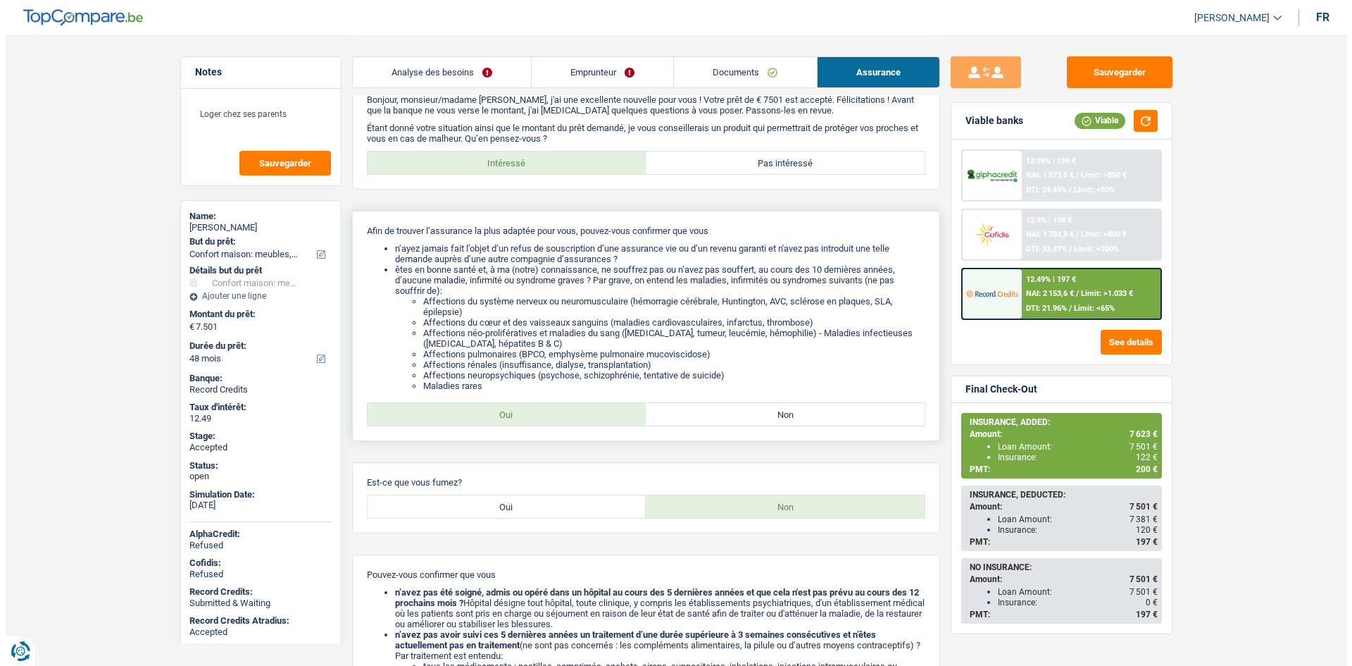
scroll to position [0, 0]
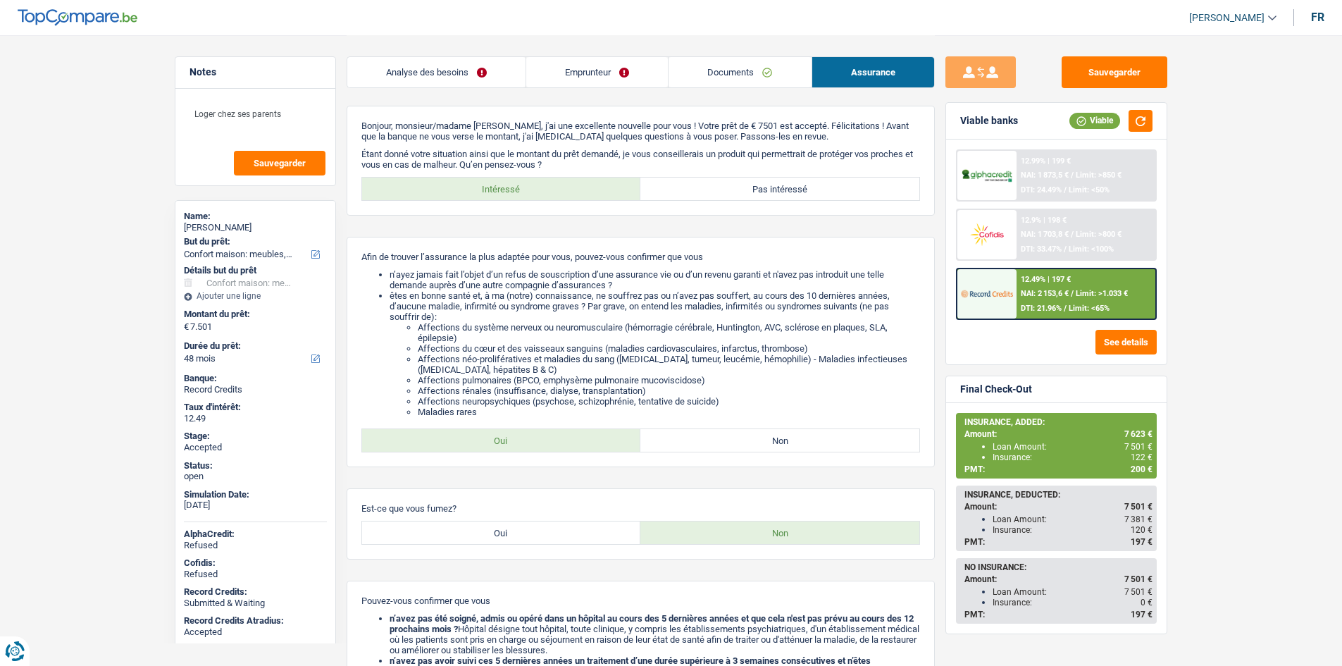
click at [489, 59] on link "Analyse des besoins" at bounding box center [436, 72] width 178 height 30
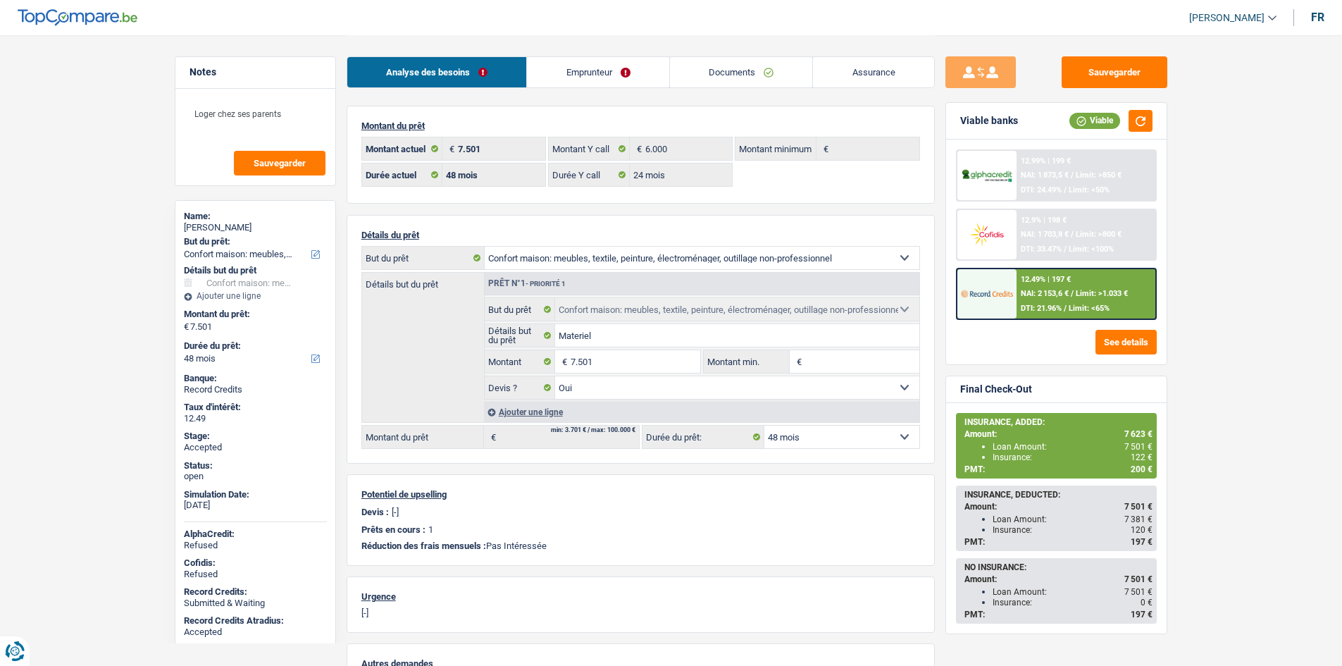
click at [1221, 201] on main "Notes Loger chez ses parents Sauvegarder Name: Lucas Mulembakani But du prêt: C…" at bounding box center [671, 449] width 1342 height 899
click at [652, 24] on header "Habib Tasan Se déconnecter fr" at bounding box center [671, 18] width 1342 height 36
click at [600, 68] on link "Emprunteur" at bounding box center [598, 72] width 142 height 30
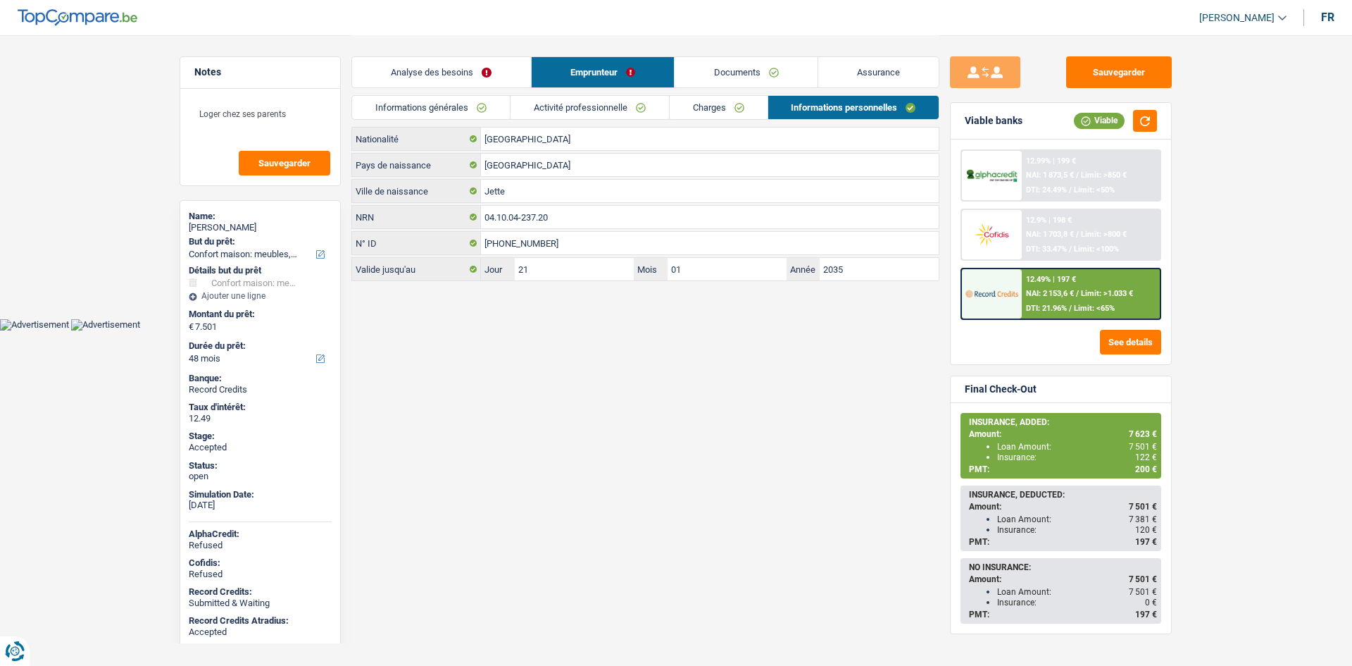
click at [717, 103] on link "Charges" at bounding box center [719, 107] width 98 height 23
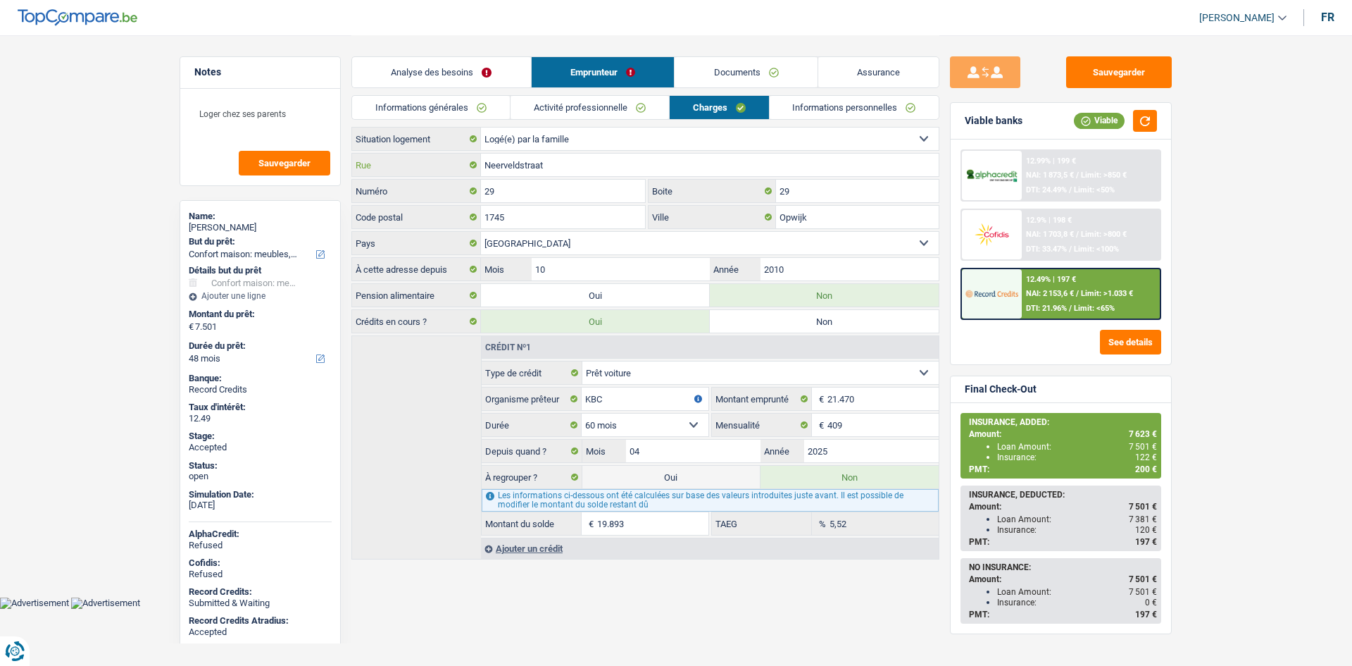
click at [596, 162] on input "Neerveldstraat" at bounding box center [710, 165] width 458 height 23
click at [545, 192] on input "29" at bounding box center [563, 191] width 164 height 23
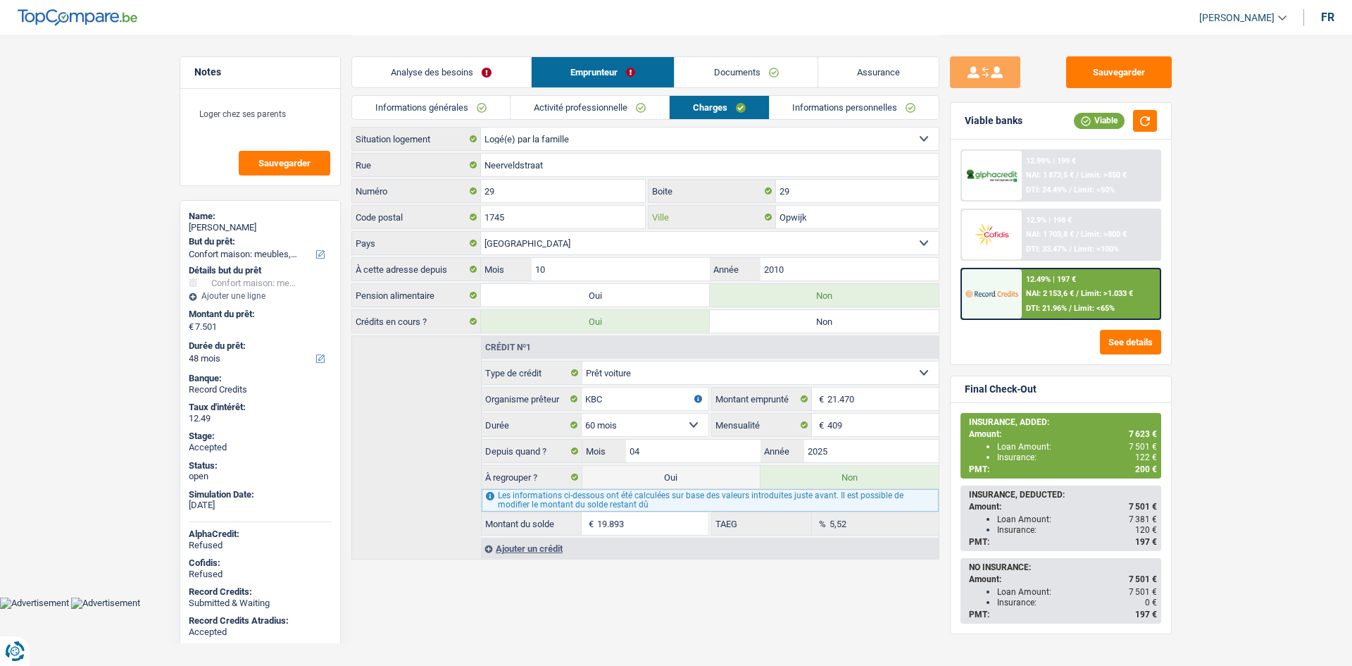
click at [815, 219] on input "Opwijk" at bounding box center [857, 217] width 163 height 23
click at [865, 110] on link "Informations personnelles" at bounding box center [855, 107] width 170 height 23
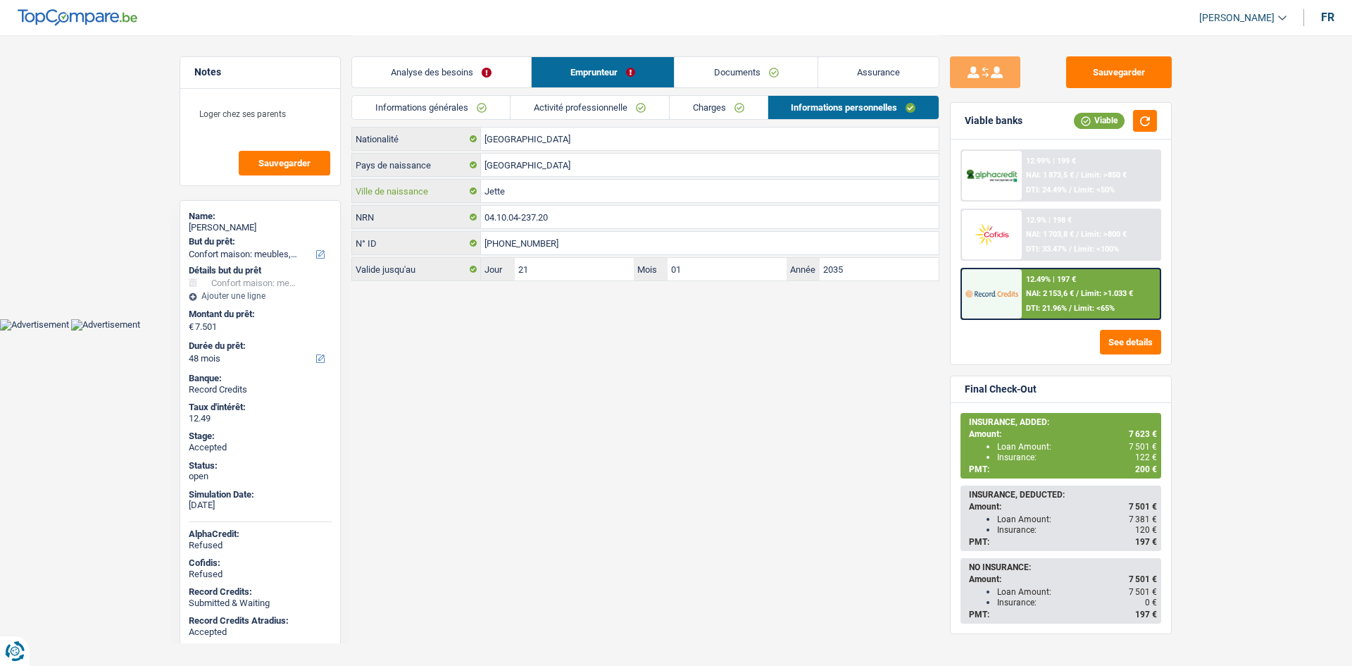
click at [564, 196] on input "Jette" at bounding box center [710, 191] width 458 height 23
click at [1142, 459] on span "122 €" at bounding box center [1146, 457] width 22 height 10
copy span "122"
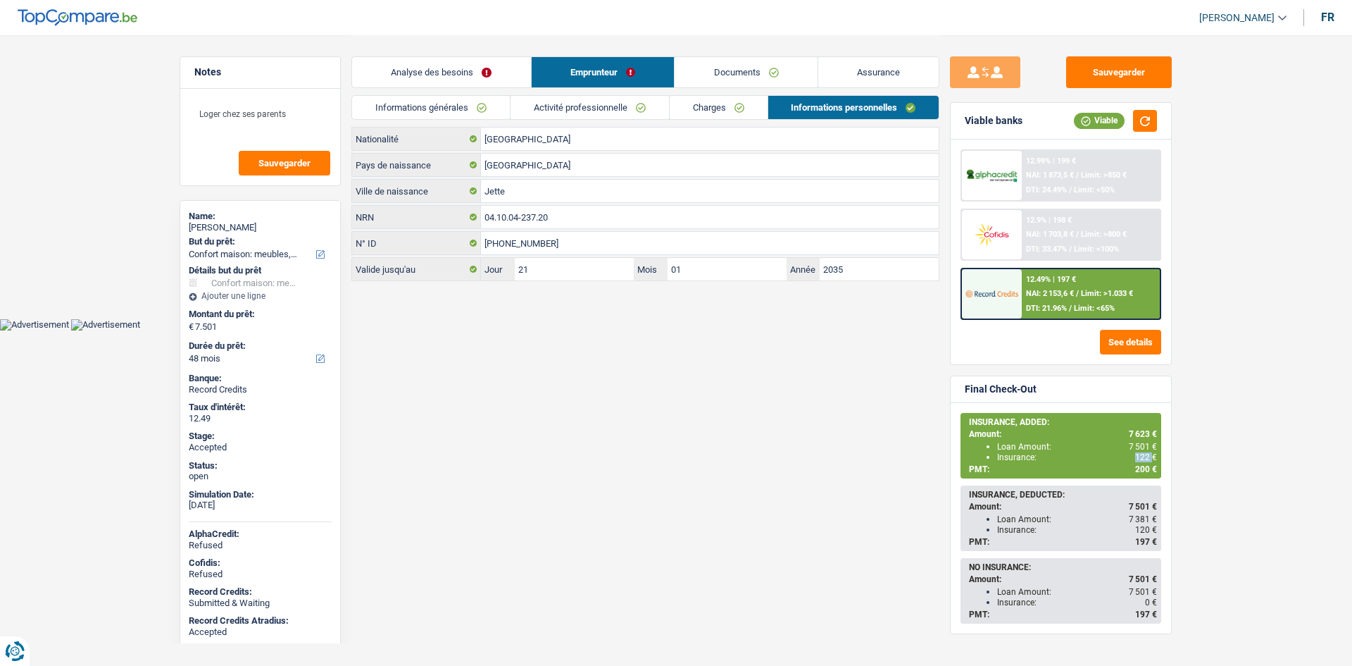
click at [430, 97] on link "Informations générales" at bounding box center [431, 107] width 158 height 23
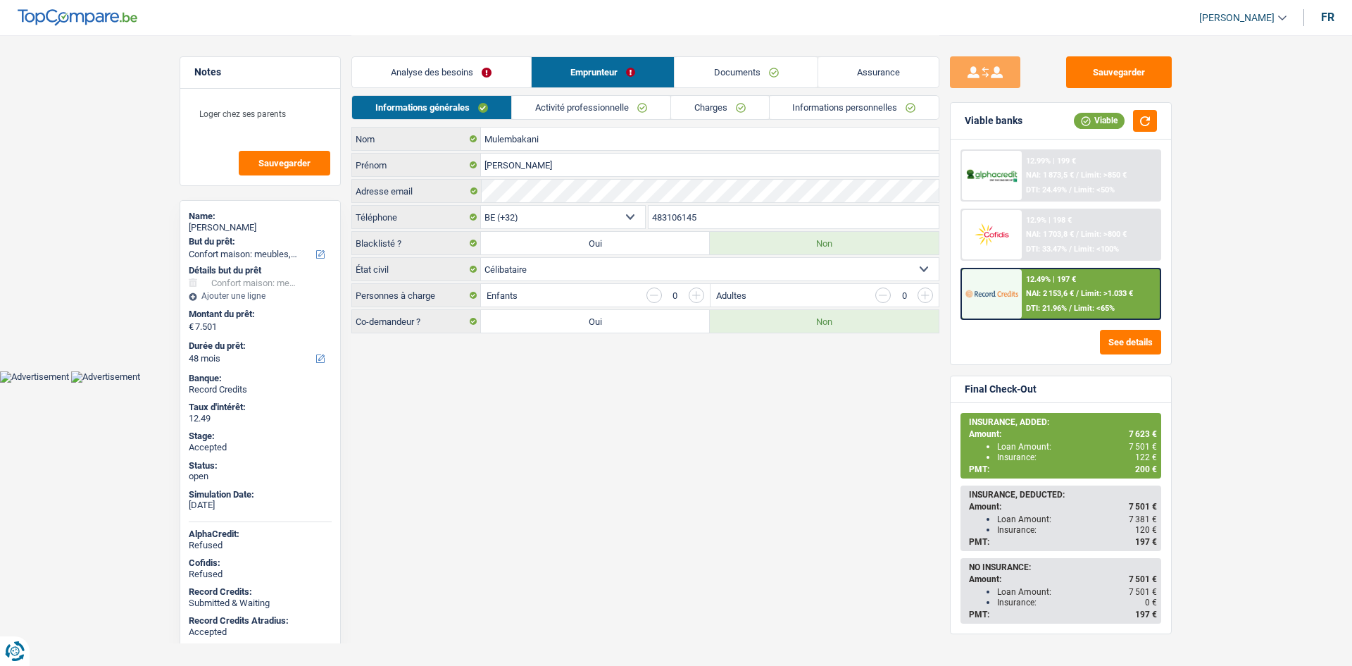
click at [1084, 88] on div "Sauvegarder Viable banks Viable 12.99% | 199 € NAI: 1 873,5 € / Limit: >850 € D…" at bounding box center [1061, 349] width 243 height 587
click at [1094, 75] on button "Sauvegarder" at bounding box center [1119, 72] width 106 height 32
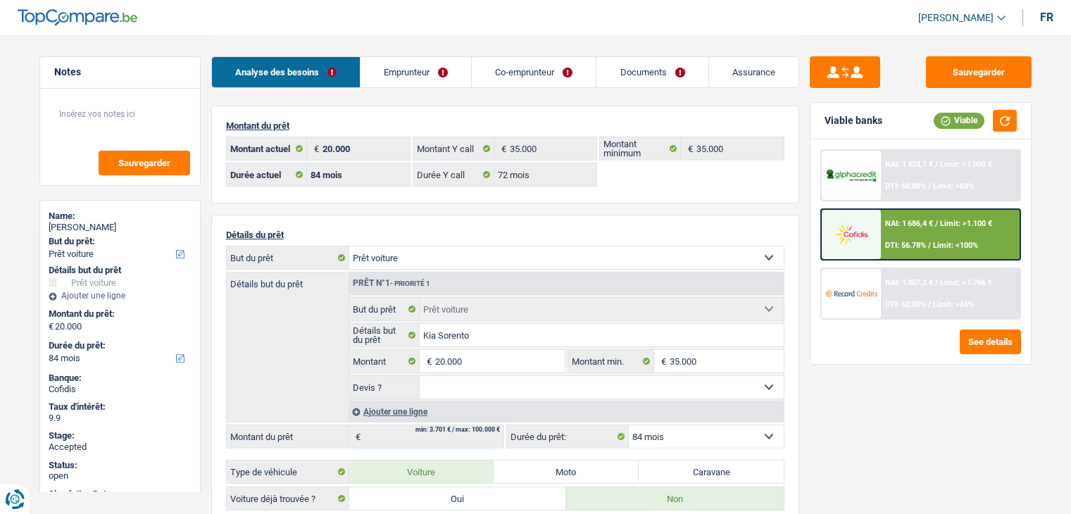
select select "car"
select select "84"
select select "72"
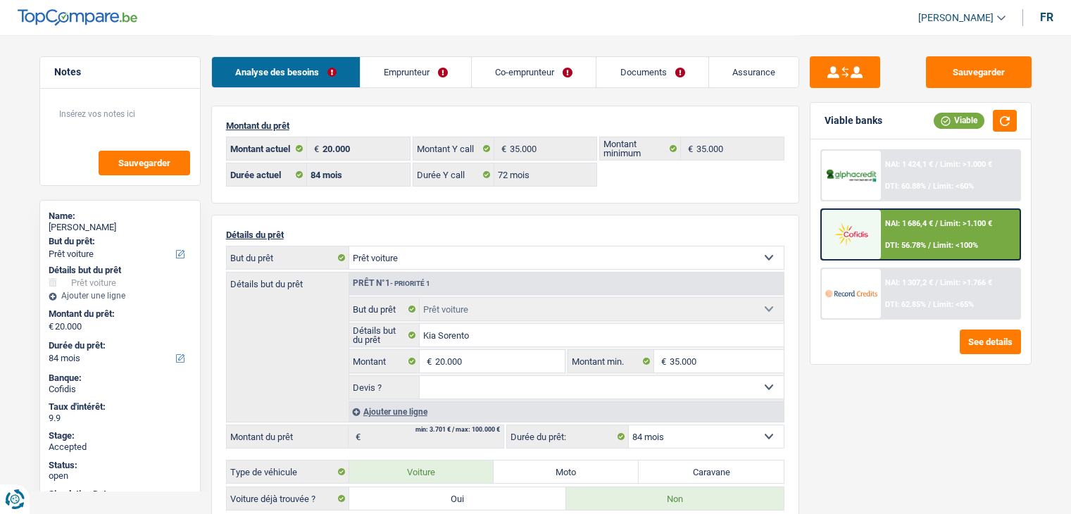
select select "car"
select select "84"
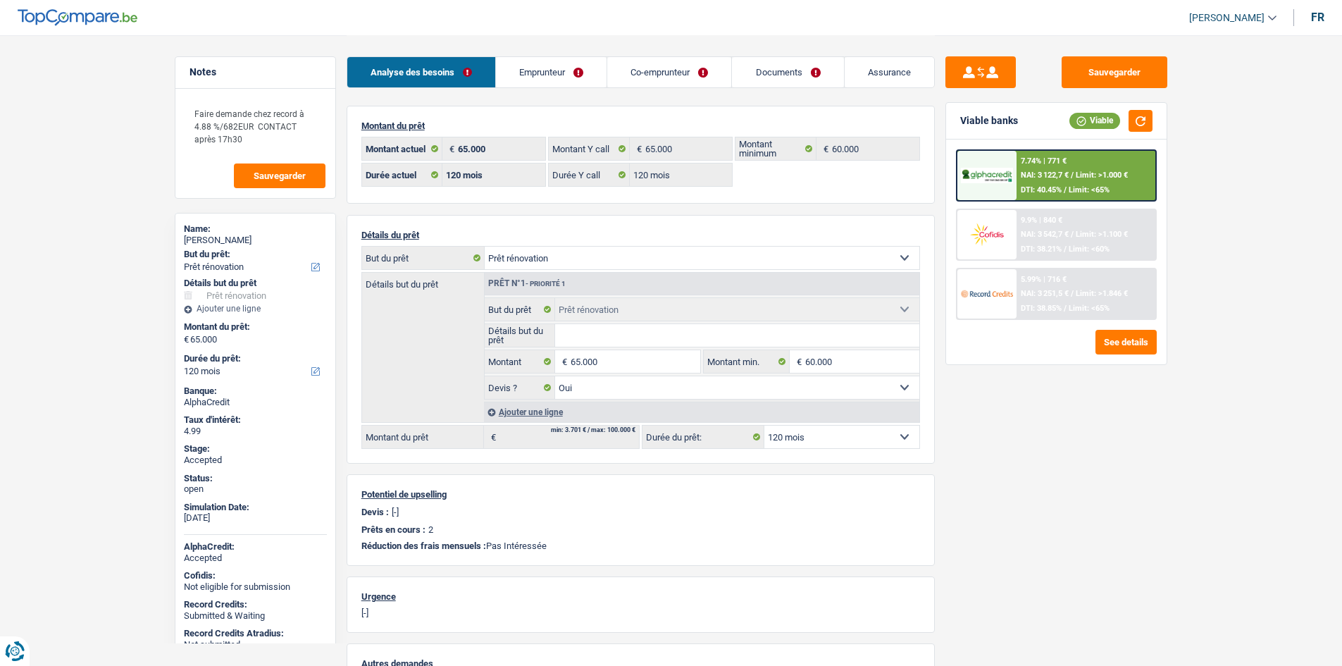
select select "renovation"
select select "120"
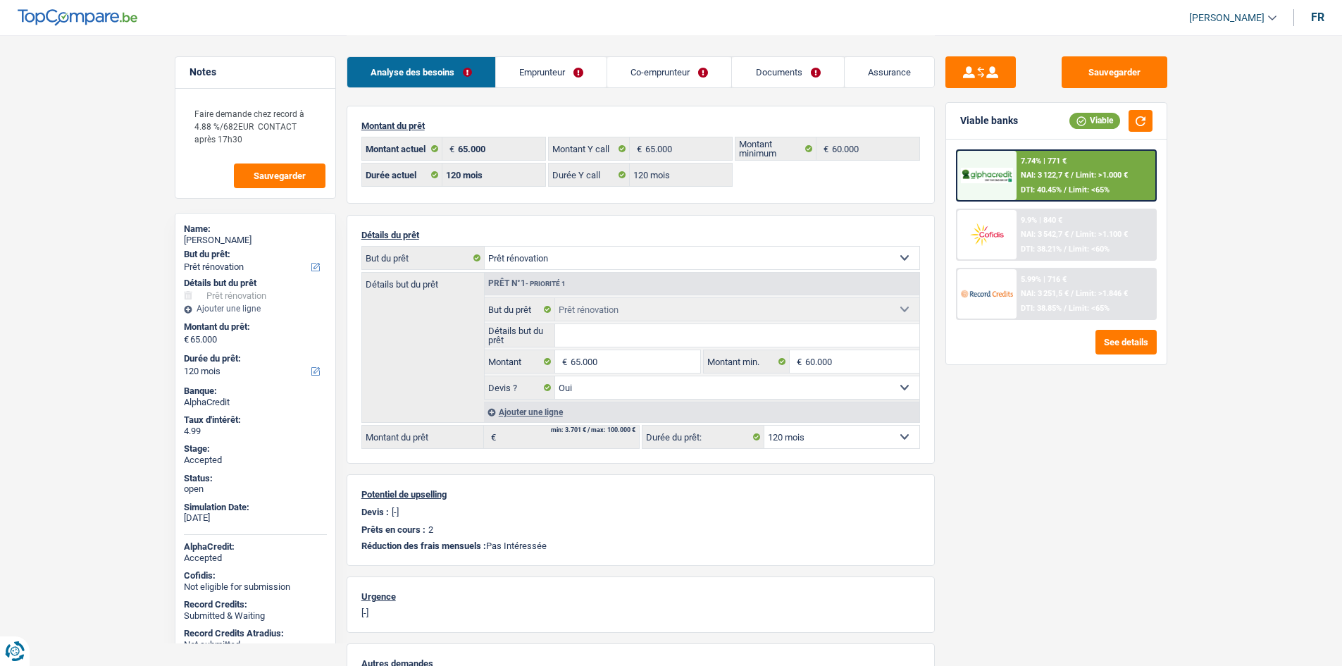
select select "renovation"
select select "yes"
select select "120"
click at [108, 227] on main "Notes Faire demande chez record à 4.88 %/682EUR CONTACT après 17h30 Sauvegarder…" at bounding box center [671, 449] width 1342 height 899
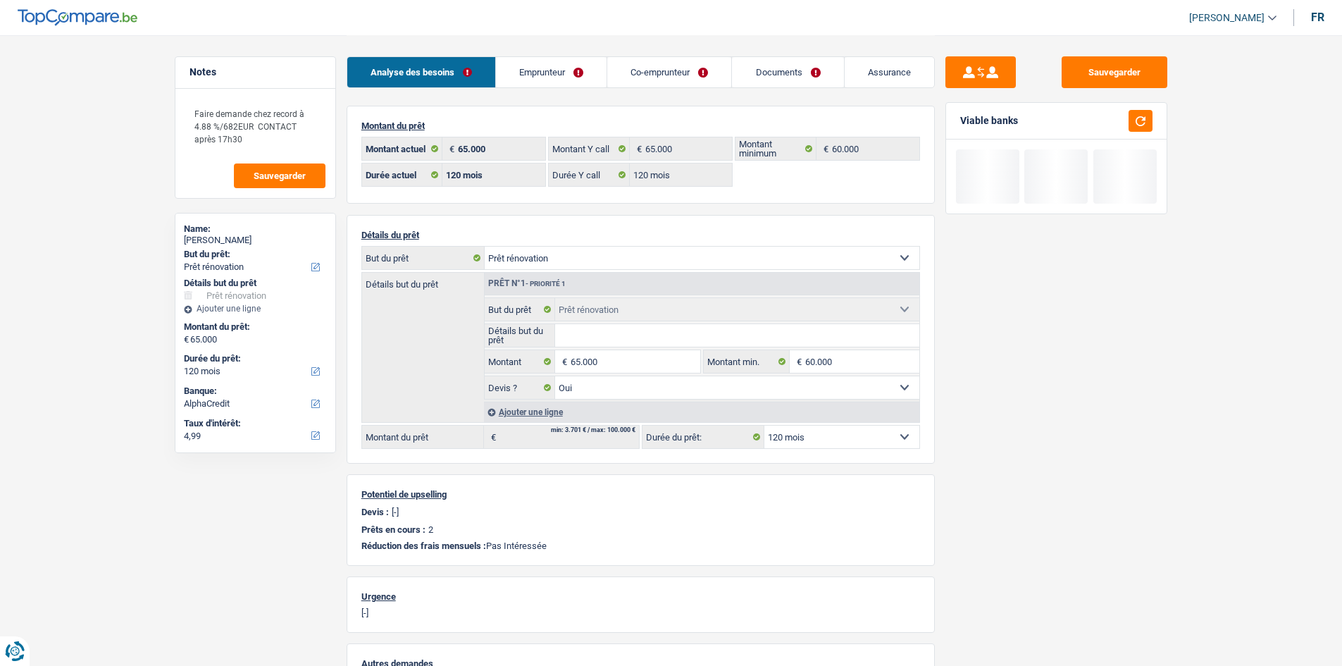
select select "renovation"
select select "120"
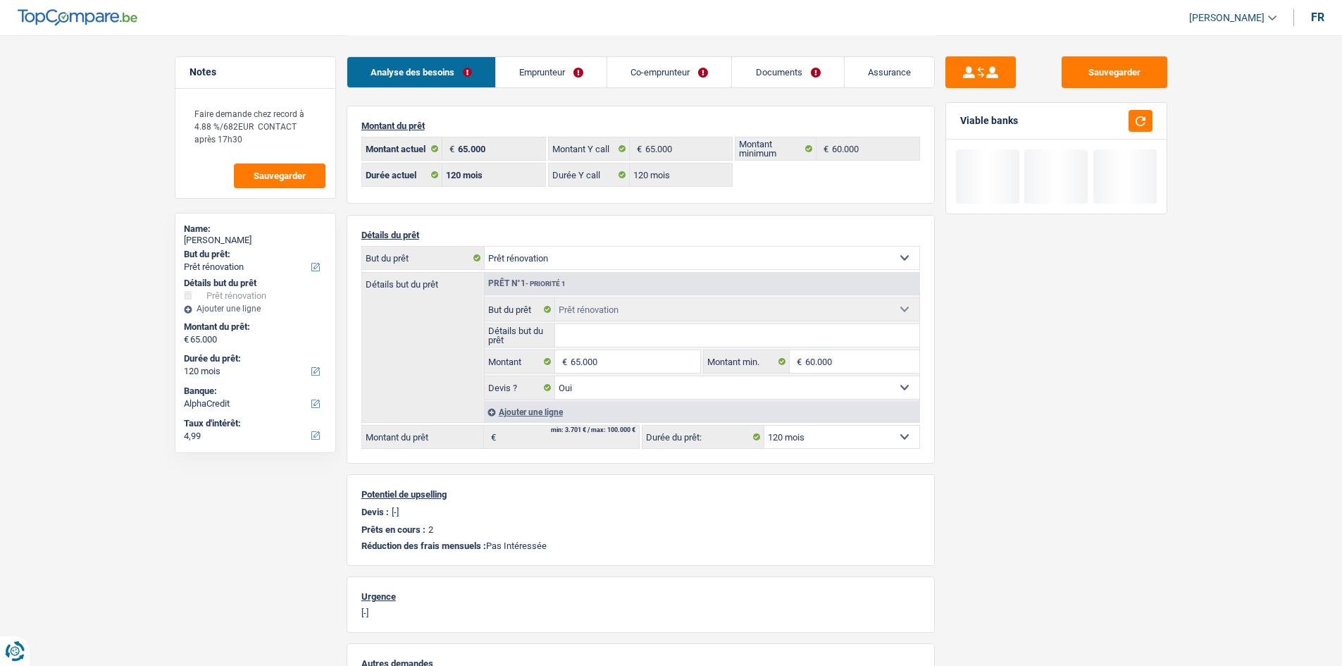
select select "renovation"
select select "yes"
select select "120"
select select "32"
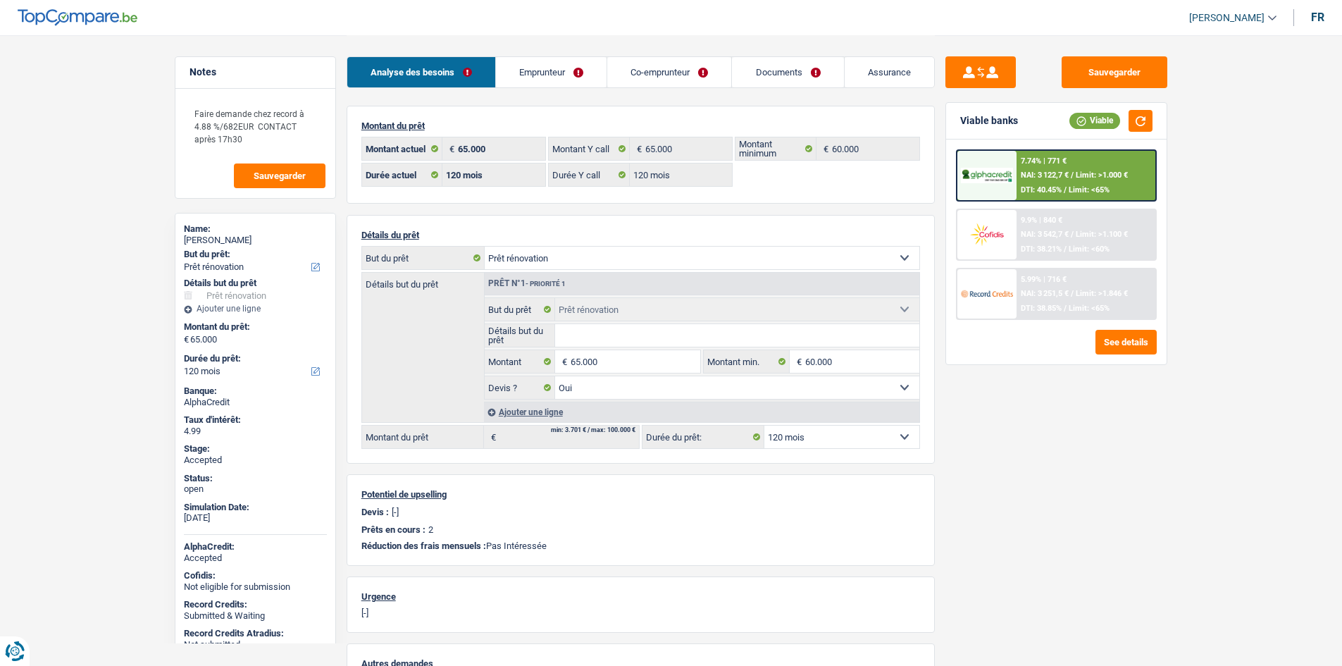
drag, startPoint x: 552, startPoint y: 86, endPoint x: 560, endPoint y: 89, distance: 8.5
click at [552, 86] on link "Emprunteur" at bounding box center [551, 72] width 111 height 30
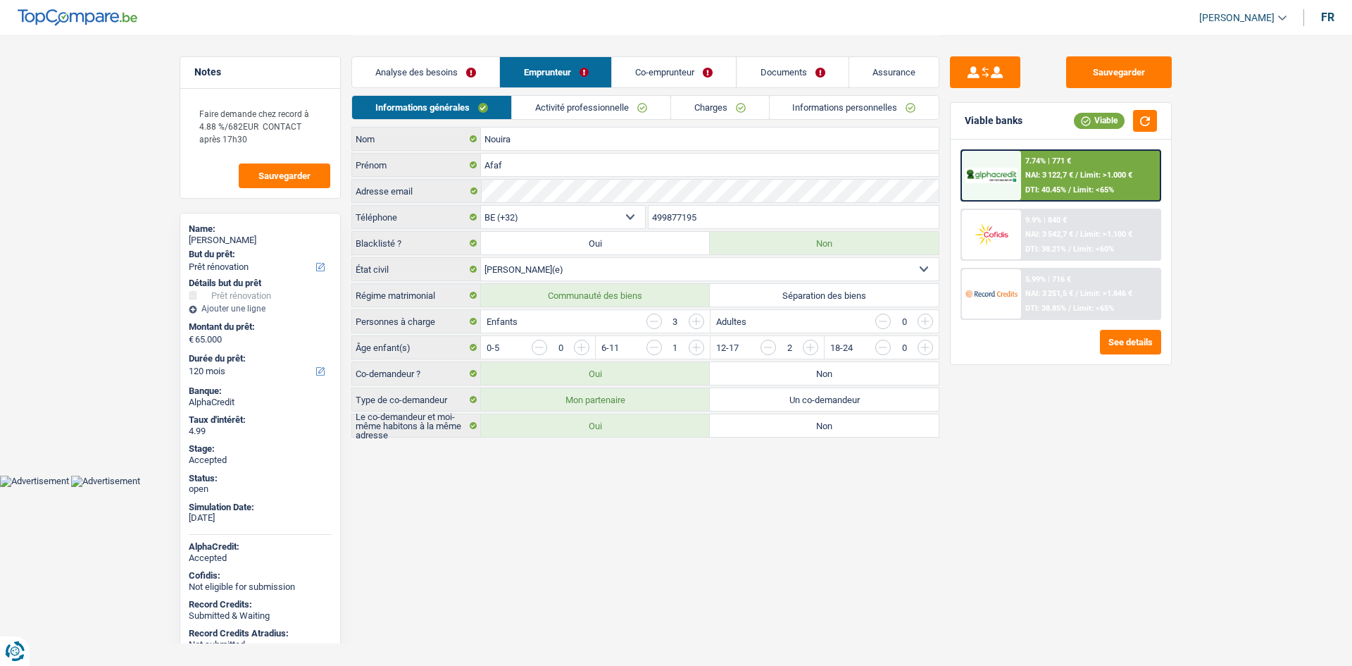
click at [578, 106] on link "Activité professionnelle" at bounding box center [591, 107] width 158 height 23
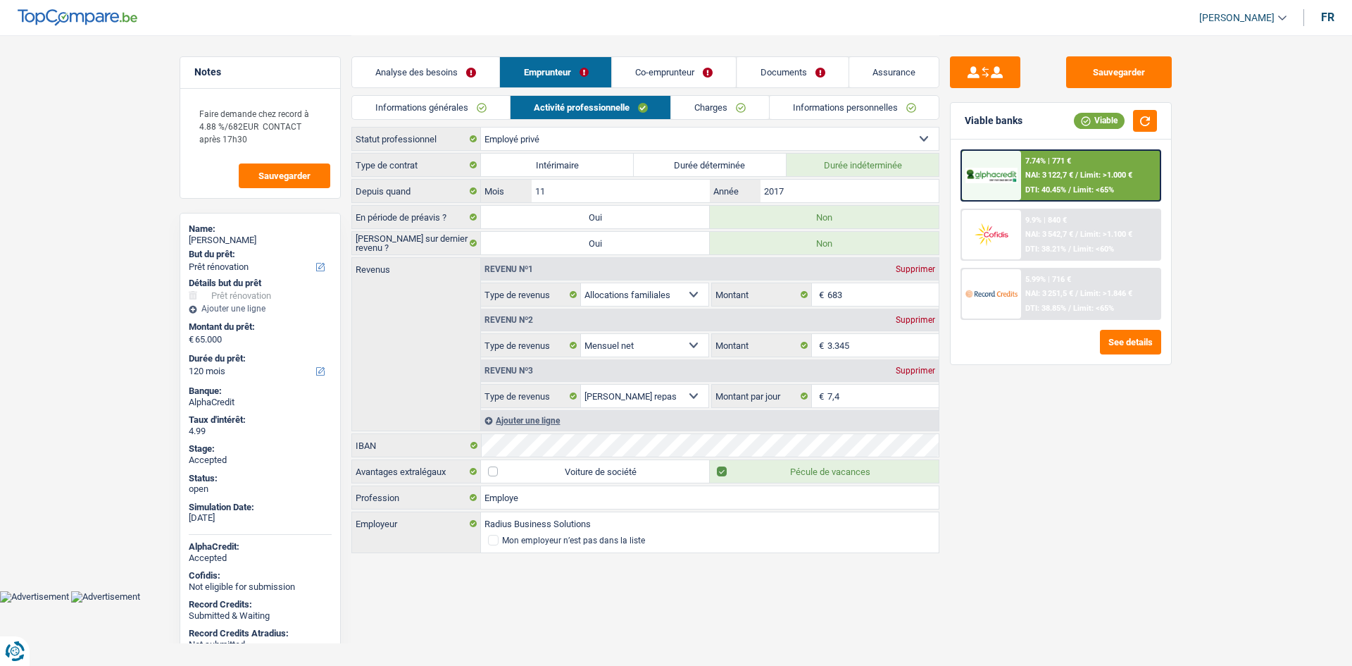
click at [701, 100] on link "Charges" at bounding box center [720, 107] width 98 height 23
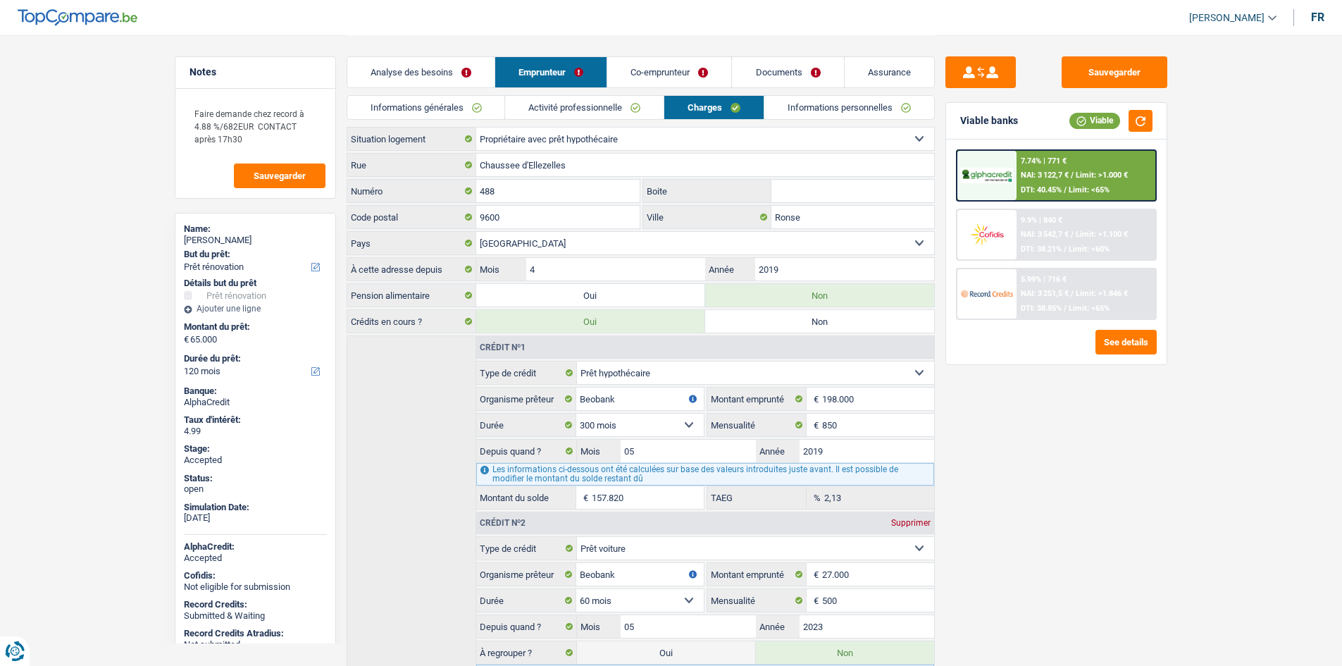
click at [716, 81] on link "Co-emprunteur" at bounding box center [669, 72] width 124 height 30
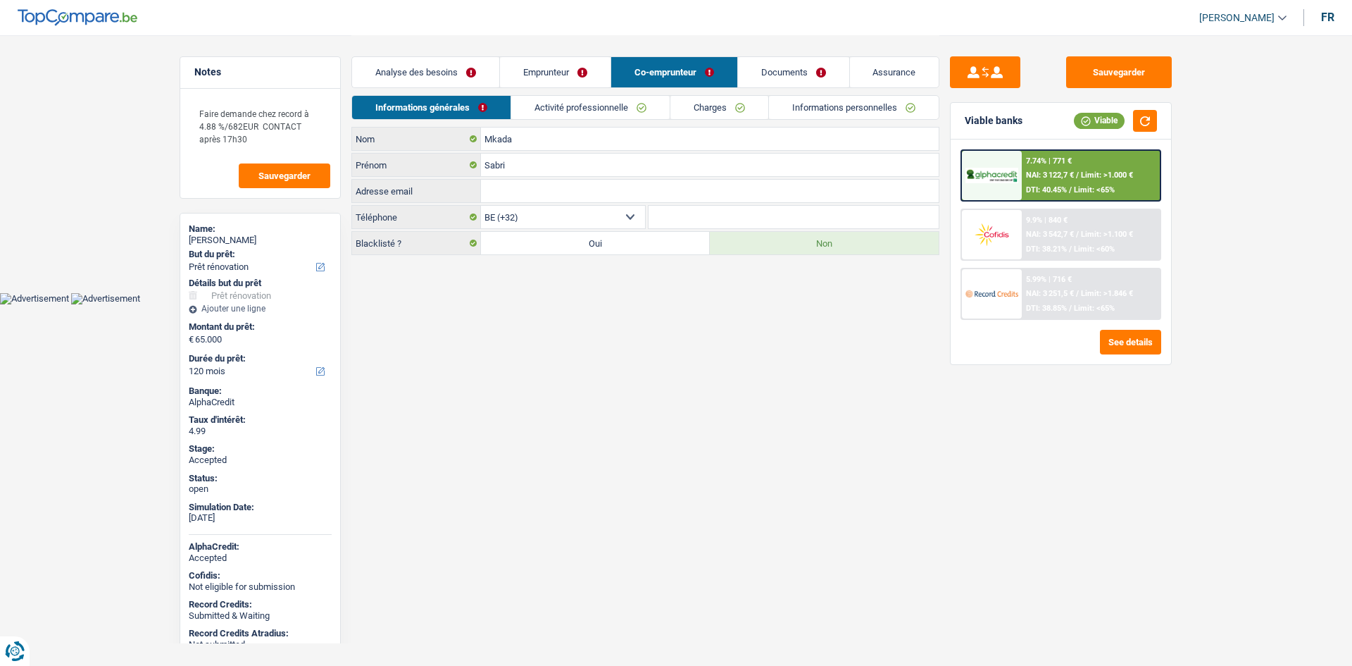
click at [712, 101] on link "Charges" at bounding box center [719, 107] width 98 height 23
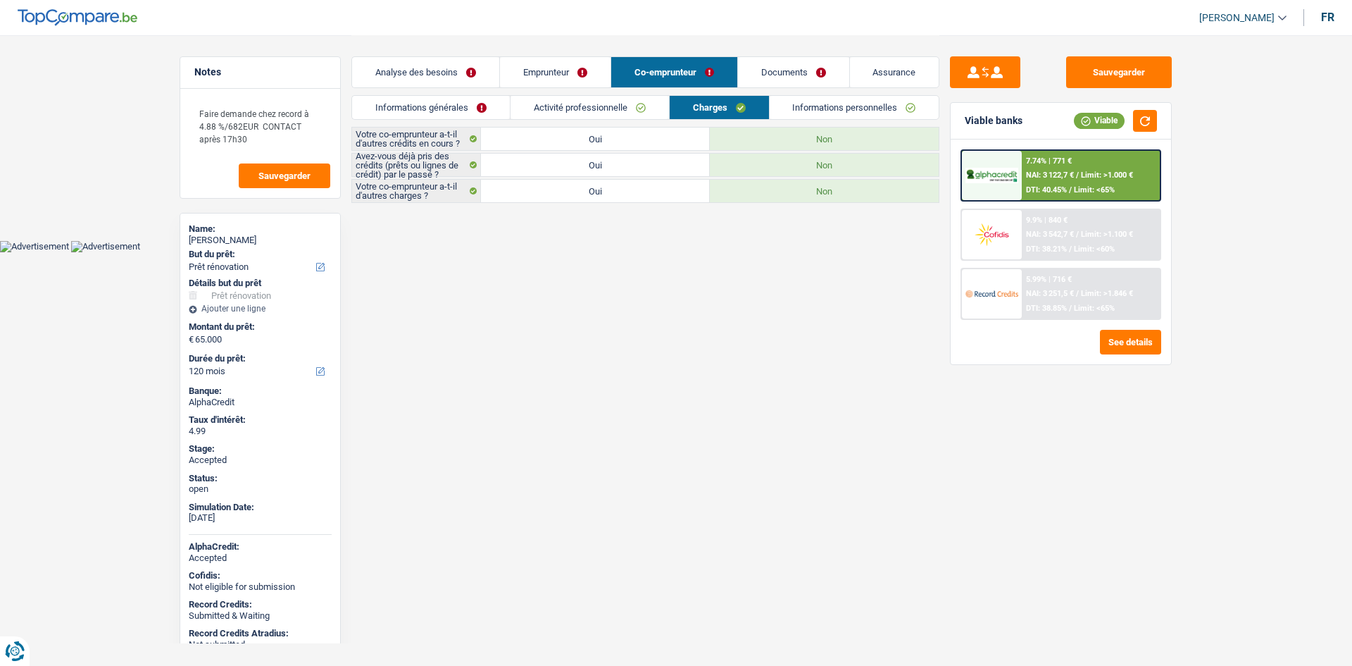
click at [770, 108] on link "Informations personnelles" at bounding box center [855, 107] width 170 height 23
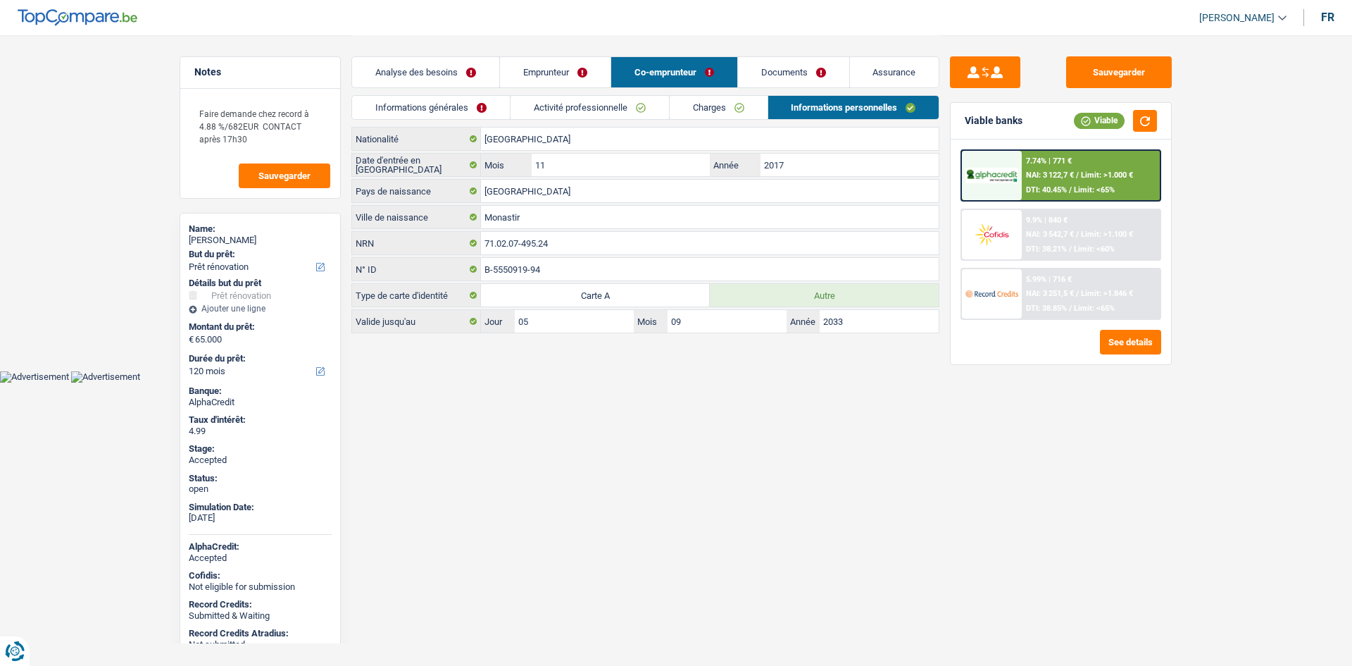
click at [609, 113] on link "Activité professionnelle" at bounding box center [590, 107] width 158 height 23
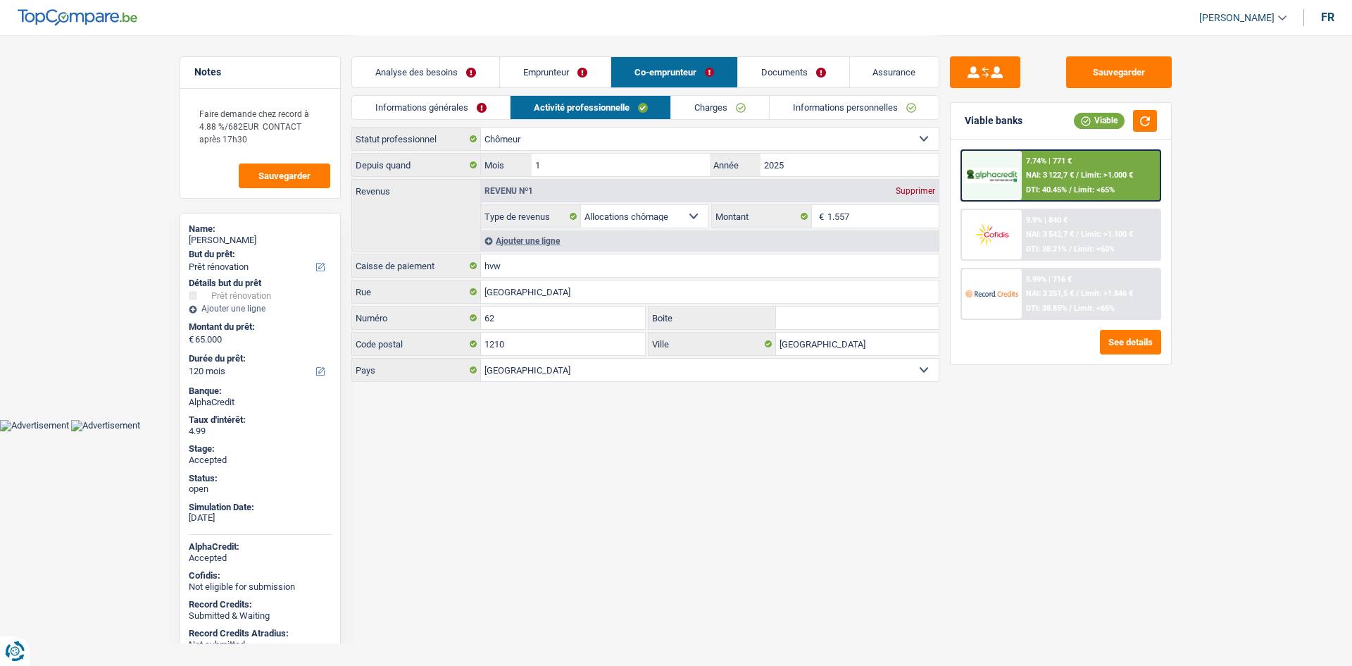
click at [1044, 451] on div "Sauvegarder Viable banks Viable 7.74% | 771 € NAI: 3 122,7 € / Limit: >1.000 € …" at bounding box center [1061, 349] width 243 height 587
click at [811, 75] on link "Documents" at bounding box center [793, 72] width 111 height 30
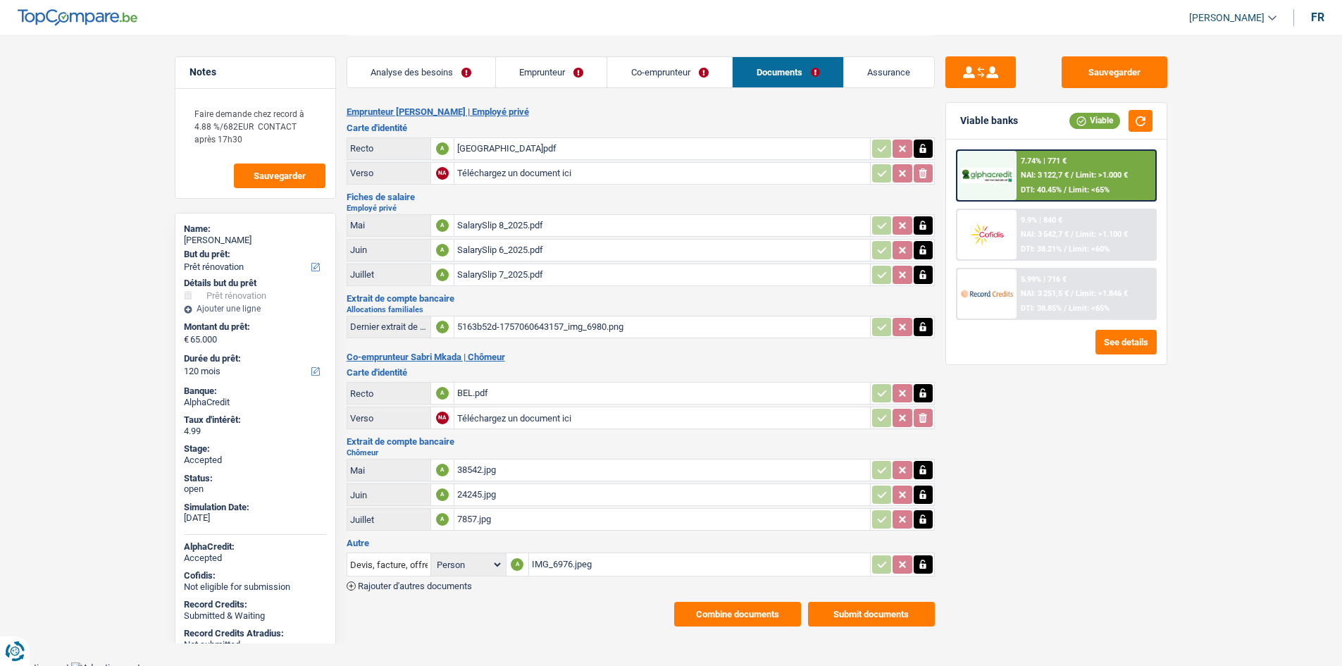
click at [164, 270] on div "Notes Faire demande chez record à 4.88 %/682EUR CONTACT après 17h30 Sauvegarder…" at bounding box center [255, 349] width 182 height 587
drag, startPoint x: 501, startPoint y: 75, endPoint x: 525, endPoint y: 82, distance: 24.8
click at [501, 75] on link "Emprunteur" at bounding box center [551, 72] width 111 height 30
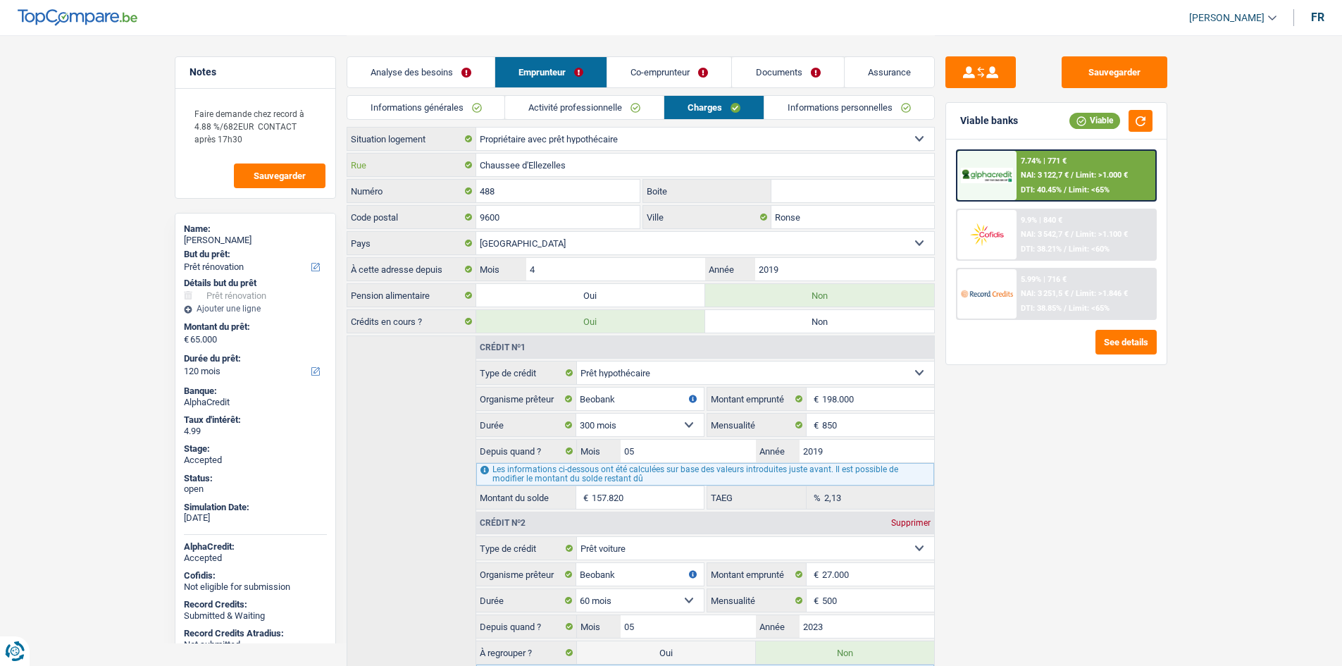
click at [607, 172] on input "Chaussee d'Ellezelles" at bounding box center [705, 165] width 458 height 23
click at [568, 188] on input "488" at bounding box center [558, 191] width 164 height 23
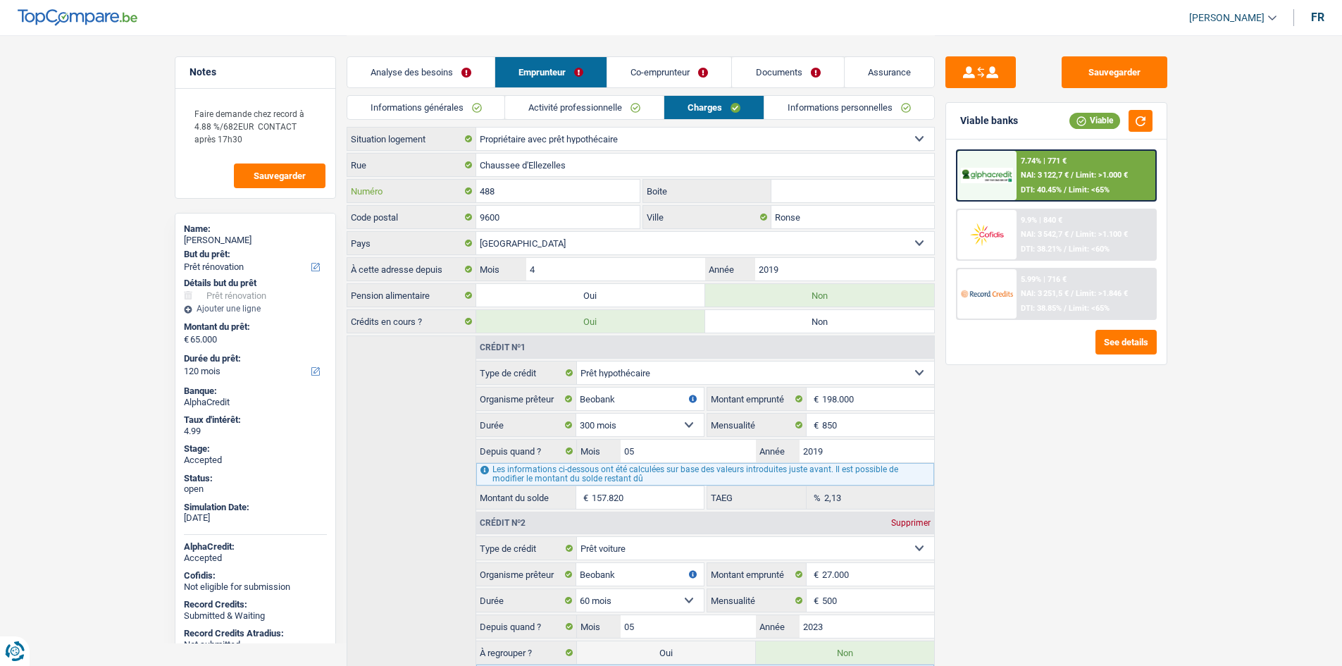
click at [568, 188] on input "488" at bounding box center [558, 191] width 164 height 23
click at [795, 213] on input "Ronse" at bounding box center [852, 217] width 163 height 23
click at [230, 238] on div "Afaf Nouira" at bounding box center [255, 240] width 143 height 11
click at [444, 104] on link "Informations générales" at bounding box center [426, 107] width 158 height 23
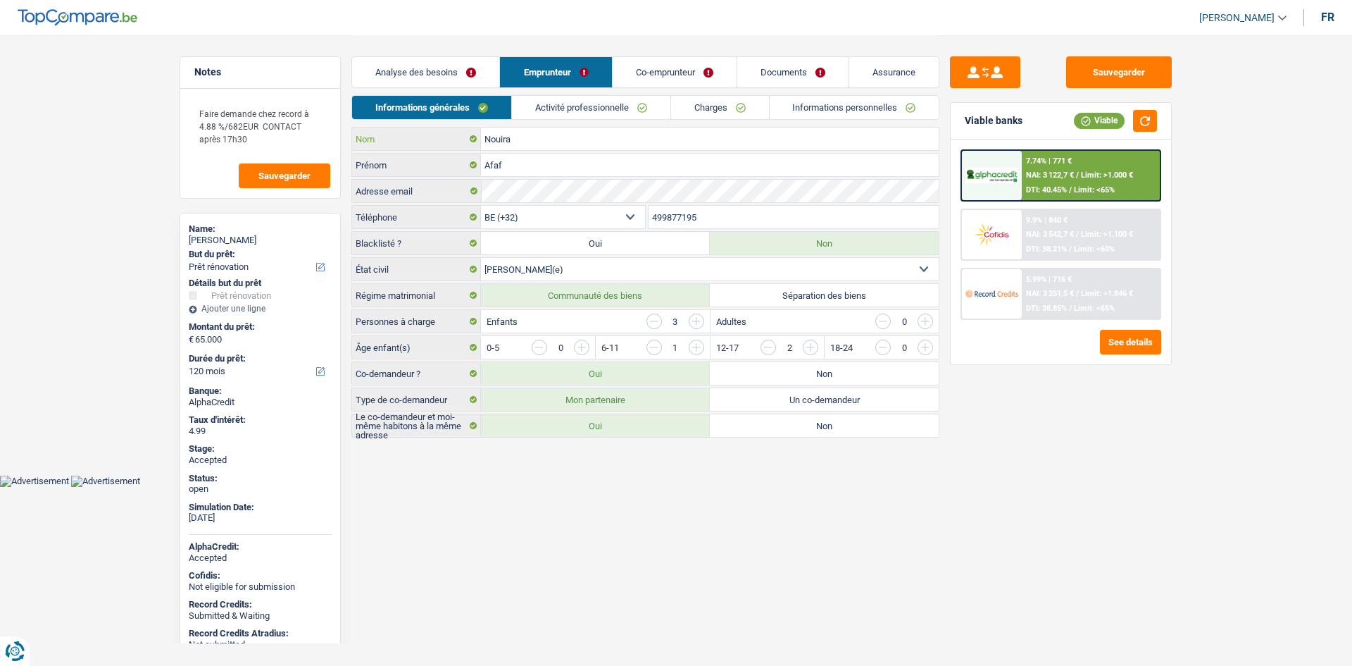
click at [553, 142] on input "Nouira" at bounding box center [710, 138] width 458 height 23
click at [206, 239] on div "Afaf Nouira" at bounding box center [260, 240] width 143 height 11
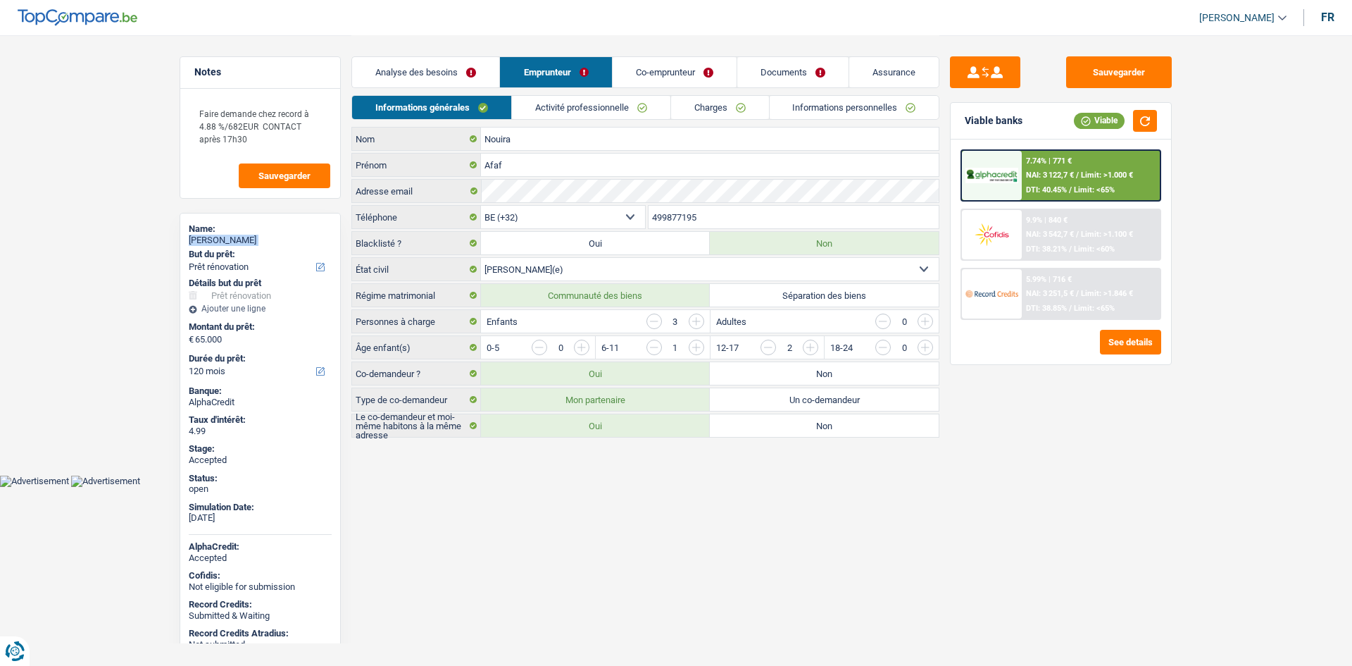
click at [206, 239] on div "Afaf Nouira" at bounding box center [260, 240] width 143 height 11
copy div "Afaf Nouira"
click at [682, 225] on input "499877195" at bounding box center [794, 217] width 291 height 23
click at [712, 99] on link "Charges" at bounding box center [720, 107] width 98 height 23
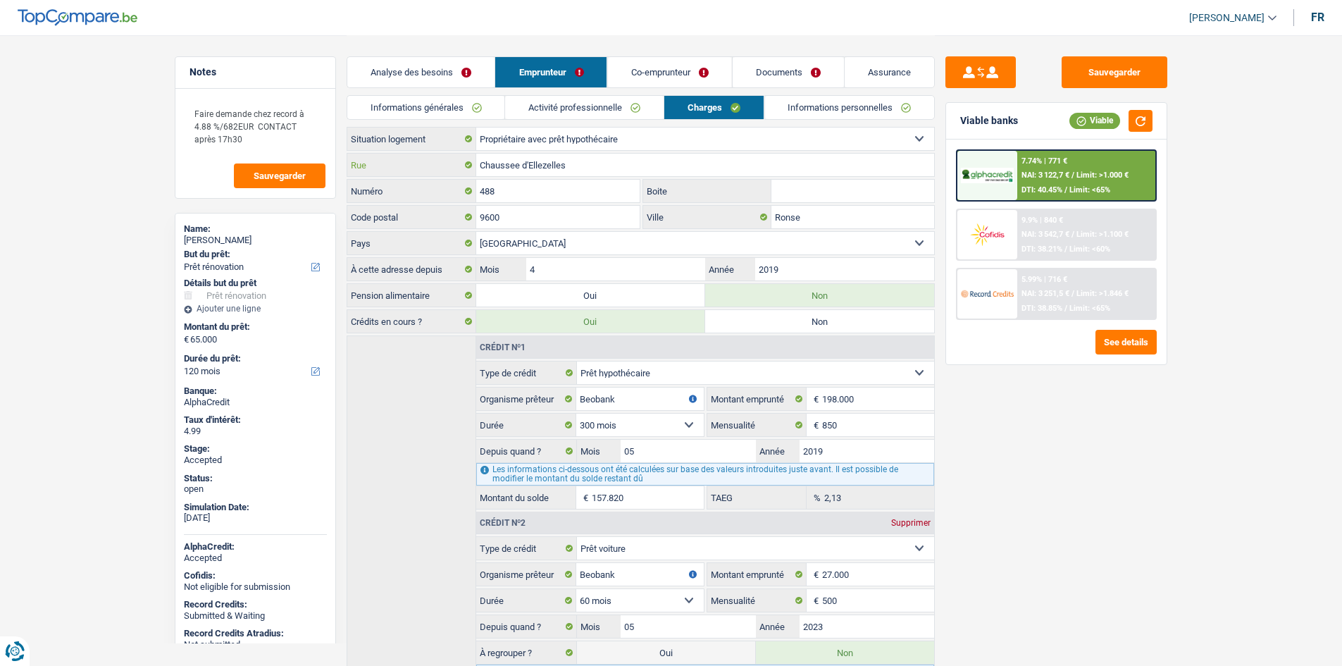
click at [668, 168] on input "Chaussee d'Ellezelles" at bounding box center [705, 165] width 458 height 23
click at [575, 204] on div "488 Numéro" at bounding box center [494, 192] width 294 height 26
click at [573, 193] on input "488" at bounding box center [558, 191] width 164 height 23
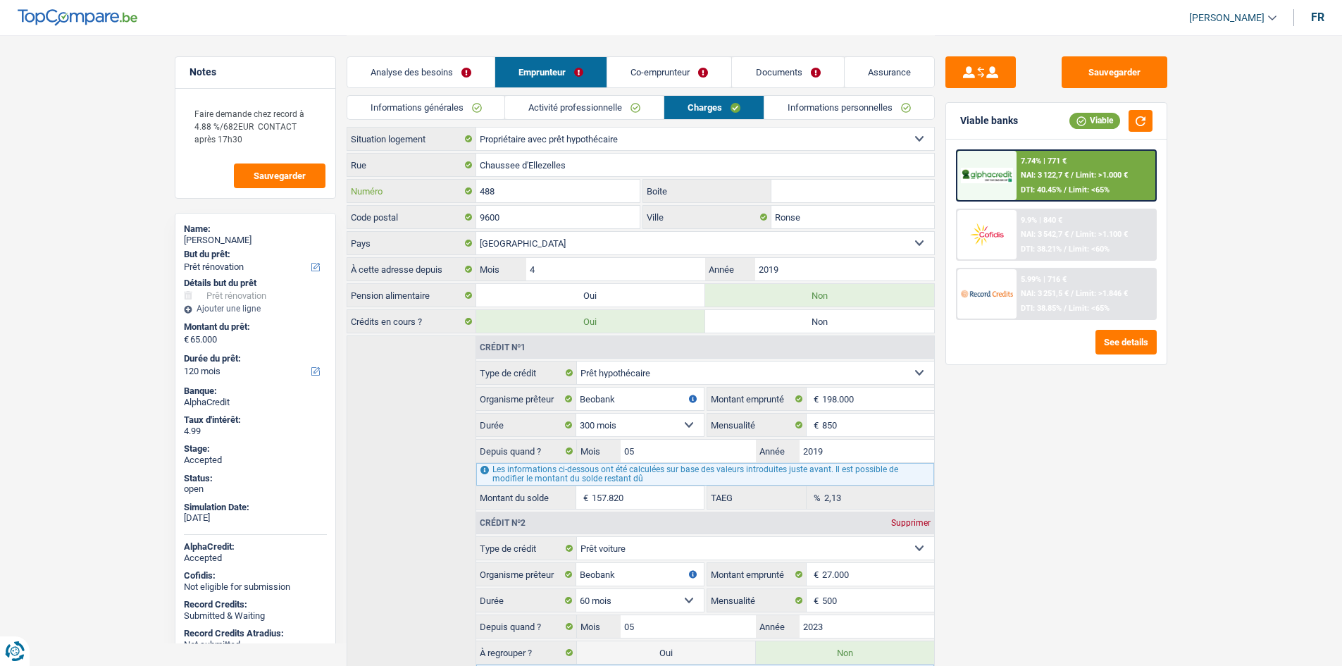
click at [573, 193] on input "488" at bounding box center [558, 191] width 164 height 23
click at [804, 216] on input "Ronse" at bounding box center [852, 217] width 163 height 23
click at [74, 216] on main "Notes Faire demande chez record à 4.88 %/682EUR CONTACT après 17h30 Sauvegarder…" at bounding box center [671, 386] width 1342 height 773
click at [492, 100] on link "Informations générales" at bounding box center [426, 107] width 158 height 23
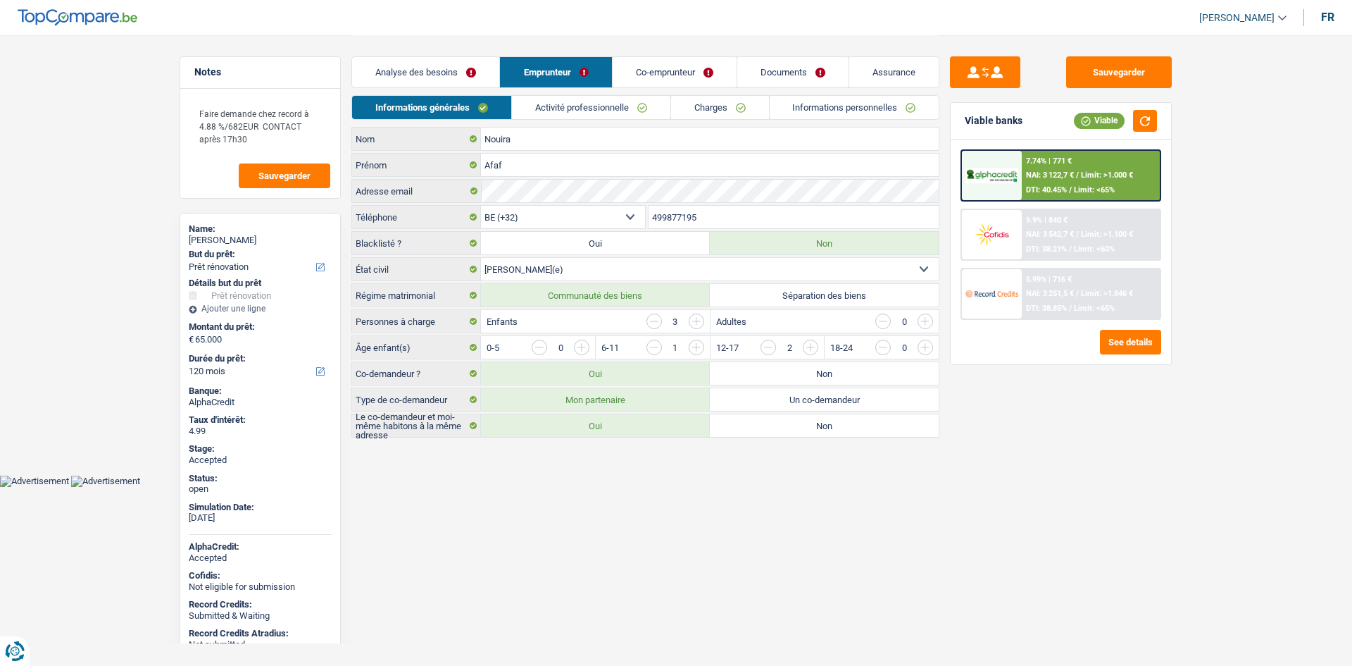
click at [532, 104] on link "Activité professionnelle" at bounding box center [591, 107] width 158 height 23
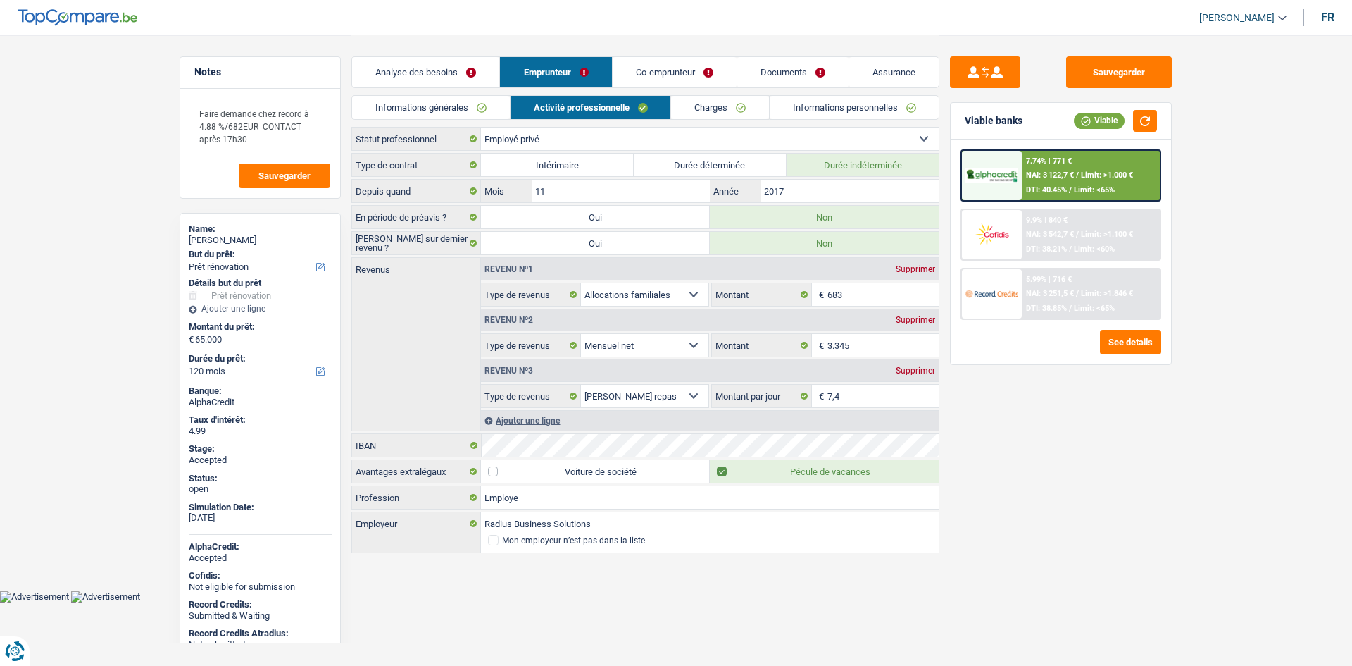
click at [738, 106] on link "Charges" at bounding box center [720, 107] width 98 height 23
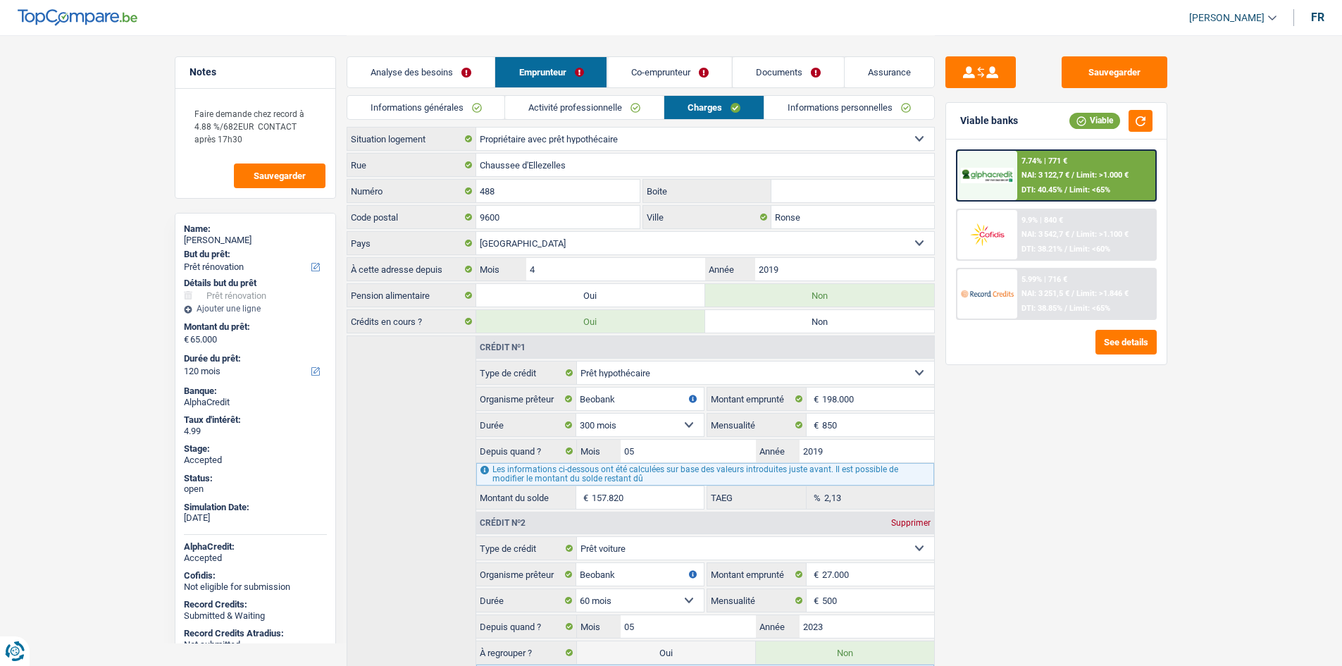
click at [819, 108] on link "Informations personnelles" at bounding box center [849, 107] width 170 height 23
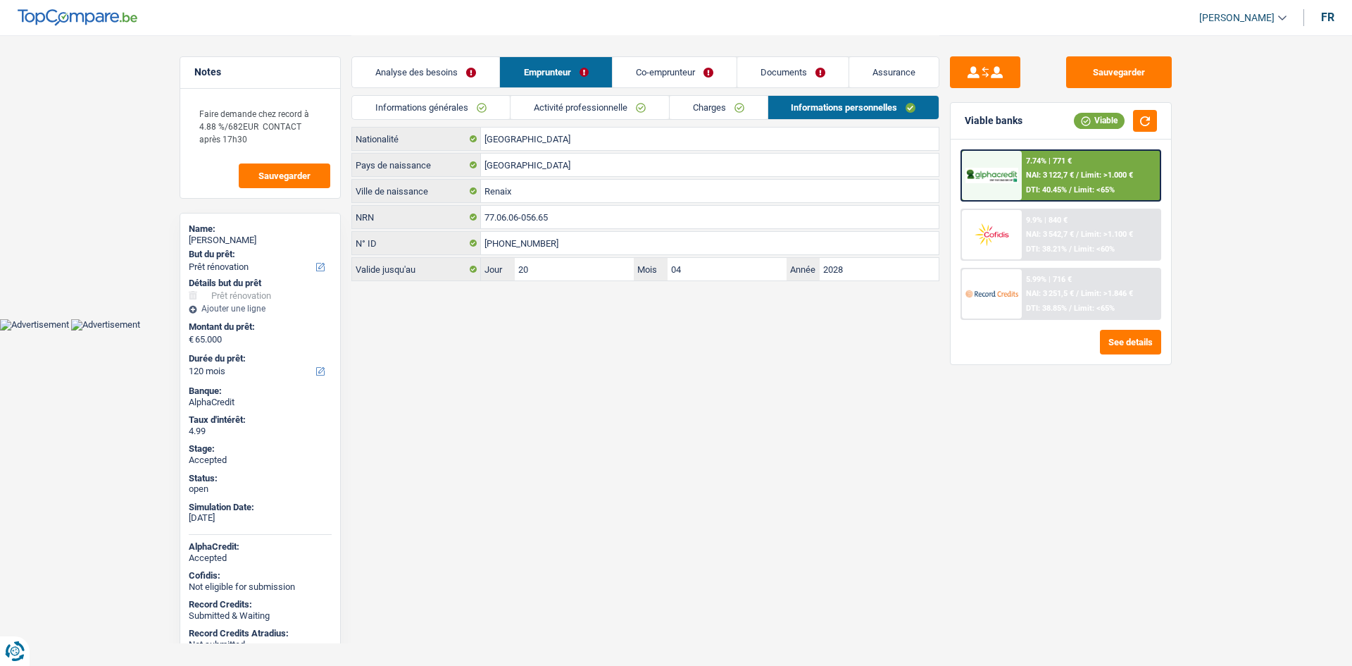
click at [682, 77] on link "Co-emprunteur" at bounding box center [675, 72] width 124 height 30
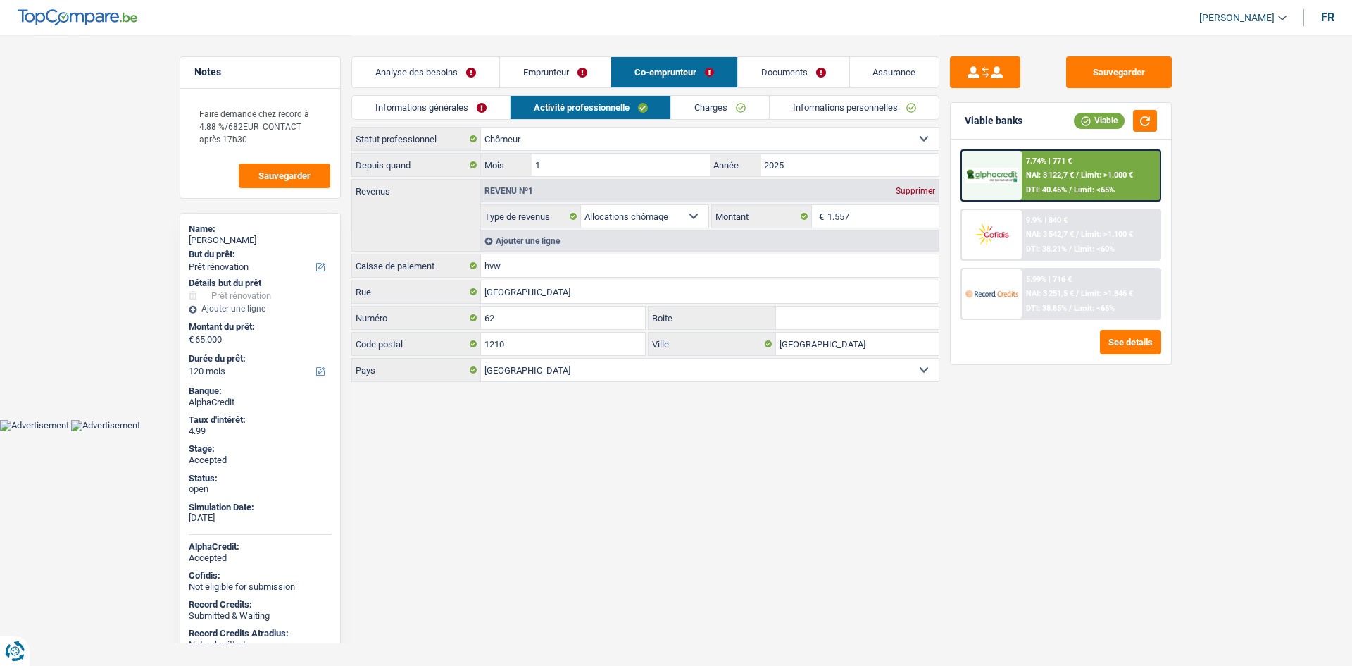
click at [475, 108] on link "Informations générales" at bounding box center [431, 107] width 158 height 23
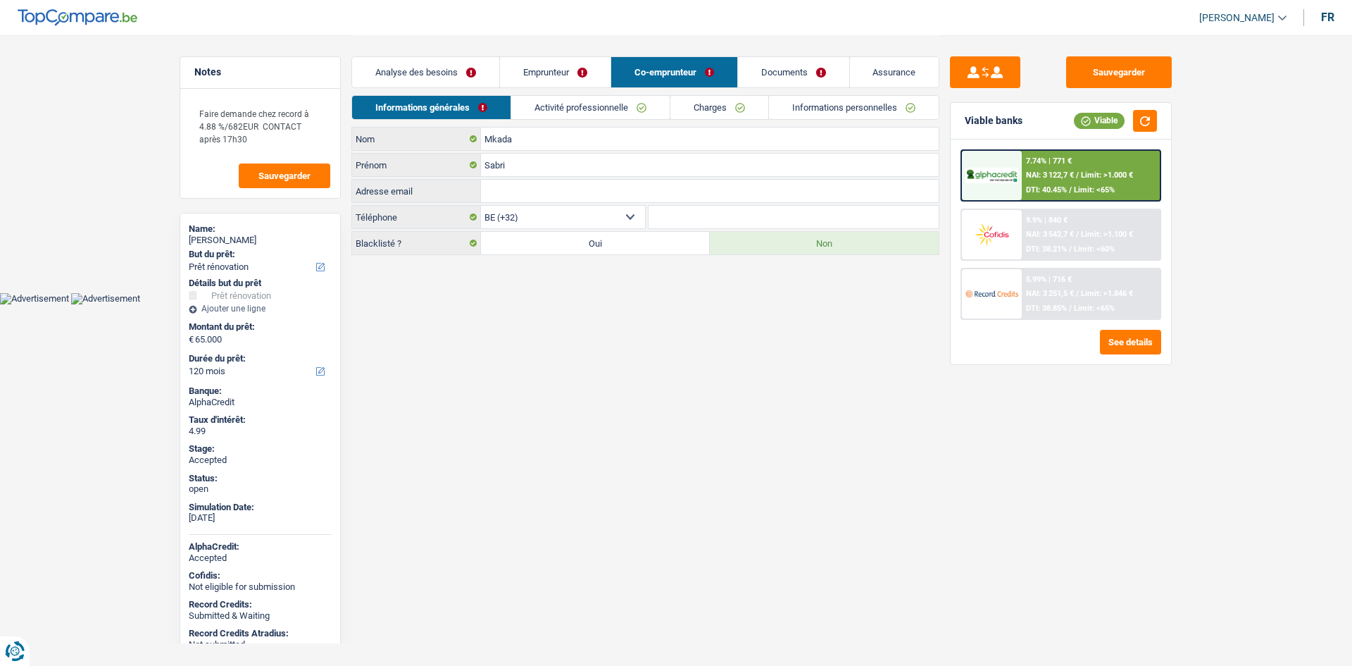
click at [635, 102] on link "Activité professionnelle" at bounding box center [590, 107] width 158 height 23
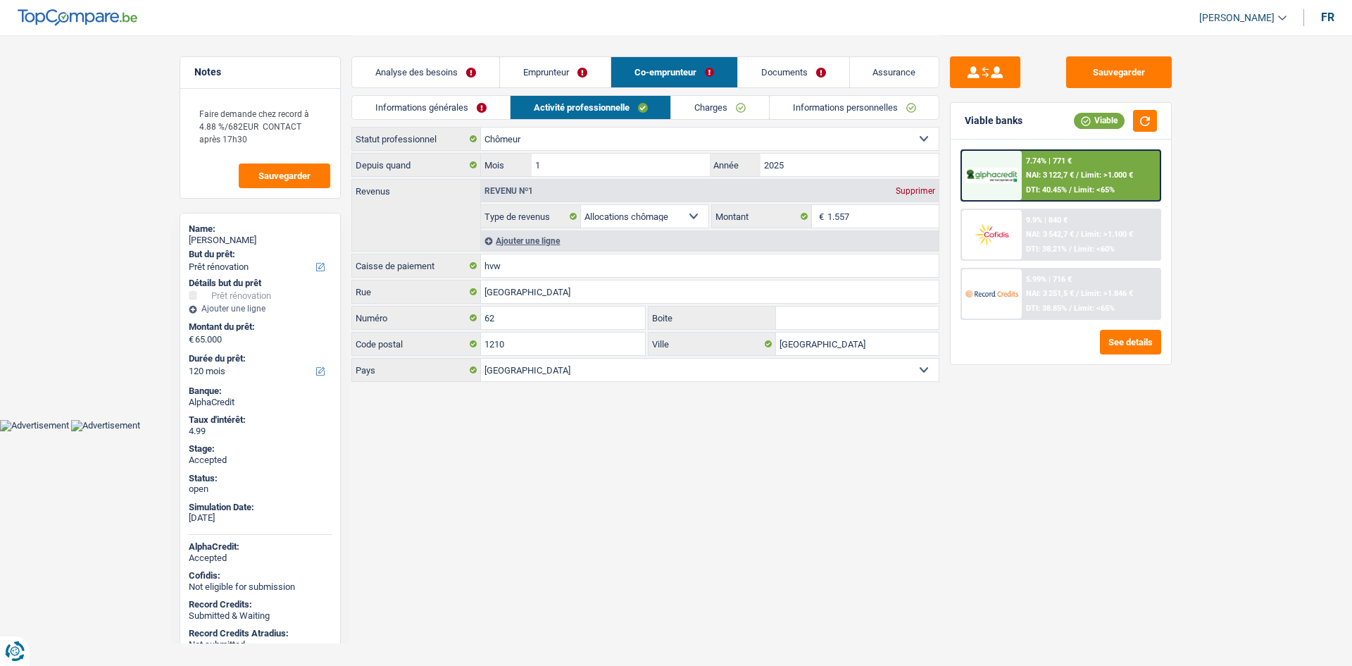
click at [754, 105] on link "Charges" at bounding box center [720, 107] width 98 height 23
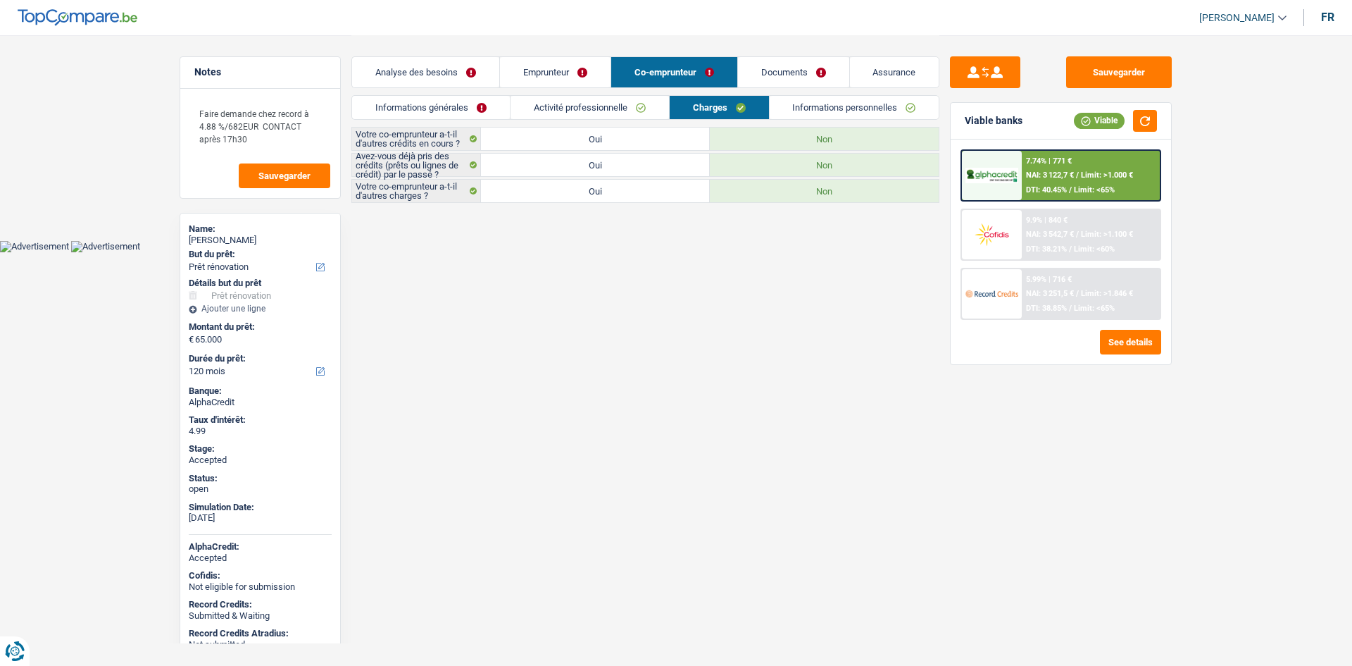
click at [843, 109] on link "Informations personnelles" at bounding box center [855, 107] width 170 height 23
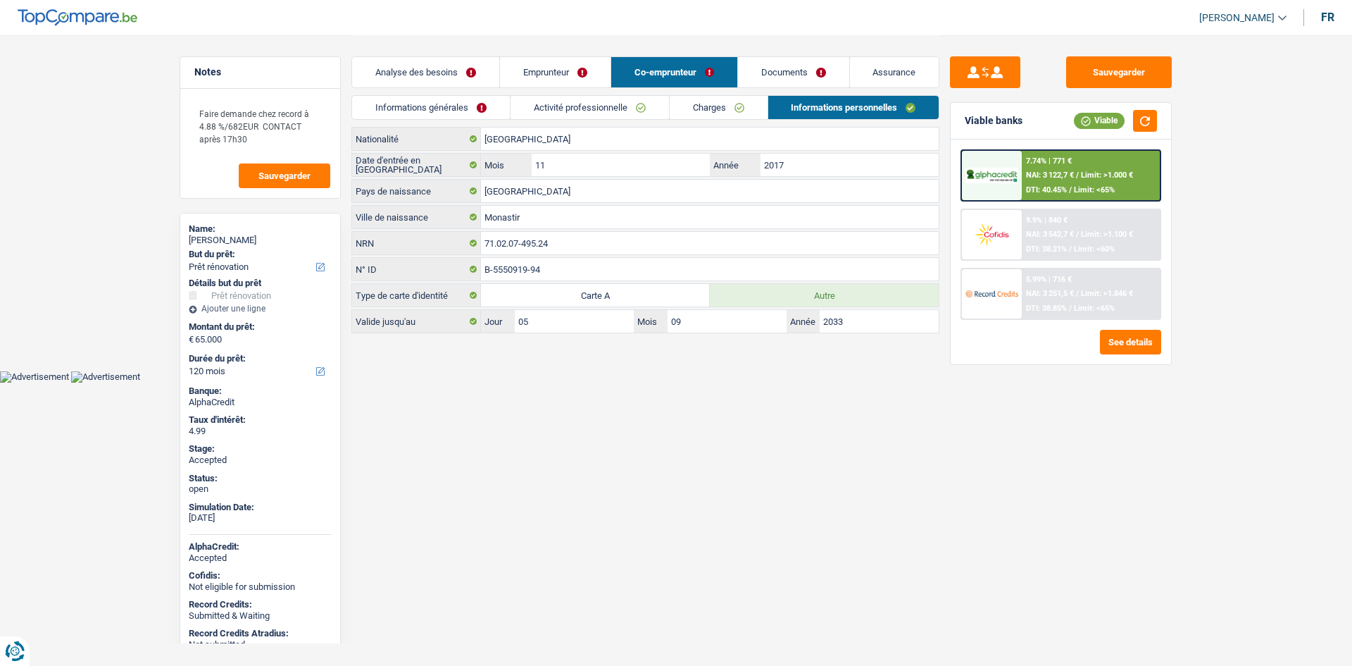
click at [85, 193] on main "Notes Faire demande chez record à 4.88 %/682EUR CONTACT après 17h30 Sauvegarder…" at bounding box center [676, 185] width 1352 height 370
click at [827, 68] on link "Documents" at bounding box center [793, 72] width 111 height 30
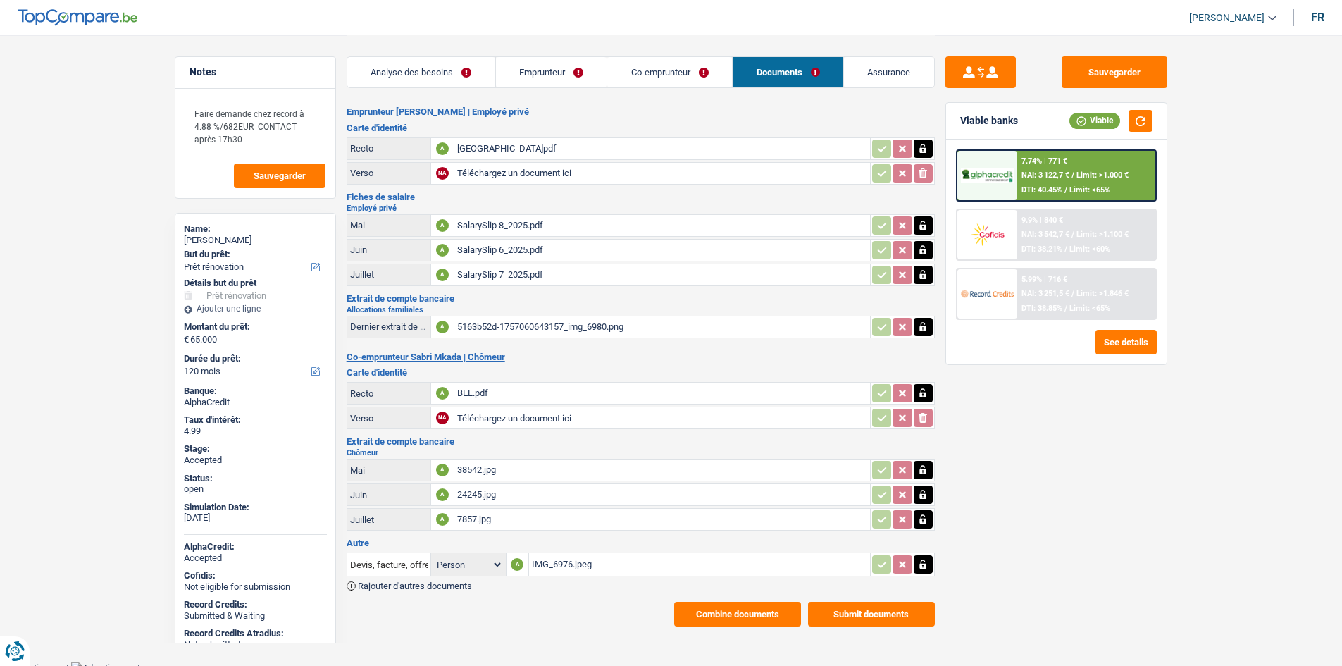
click at [528, 149] on div "BELGIQUE.pdf" at bounding box center [662, 148] width 410 height 21
click at [589, 224] on div "SalarySlip 8_2025.pdf" at bounding box center [662, 225] width 410 height 21
click at [597, 250] on div "SalarySlip 6_2025.pdf" at bounding box center [662, 249] width 410 height 21
click at [585, 284] on div "SalarySlip 7_2025.pdf" at bounding box center [662, 274] width 410 height 21
click at [571, 326] on div "5163b52d-1757060643157_img_6980.png" at bounding box center [662, 326] width 410 height 21
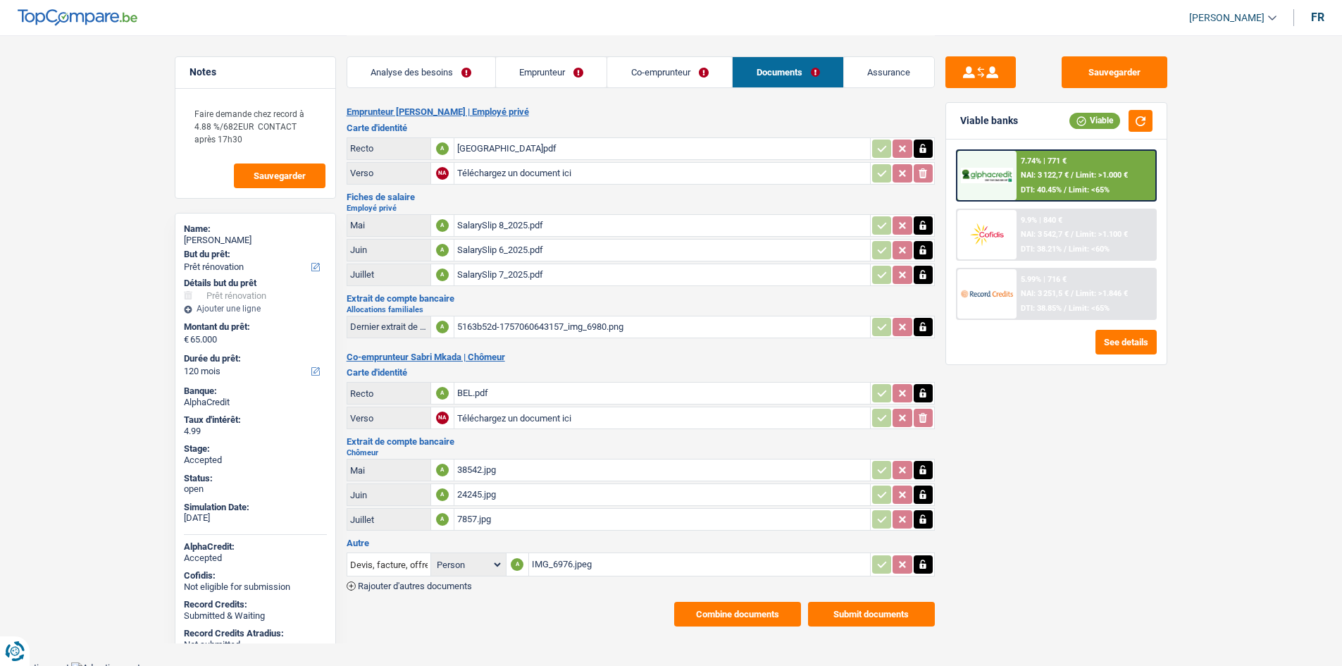
click at [595, 399] on div "BEL.pdf" at bounding box center [662, 392] width 410 height 21
click at [561, 530] on td "7857.jpg" at bounding box center [662, 519] width 416 height 23
click at [560, 525] on div "7857.jpg" at bounding box center [662, 518] width 410 height 21
click at [556, 499] on div "24245.jpg" at bounding box center [662, 494] width 410 height 21
click at [570, 470] on div "38542.jpg" at bounding box center [662, 469] width 410 height 21
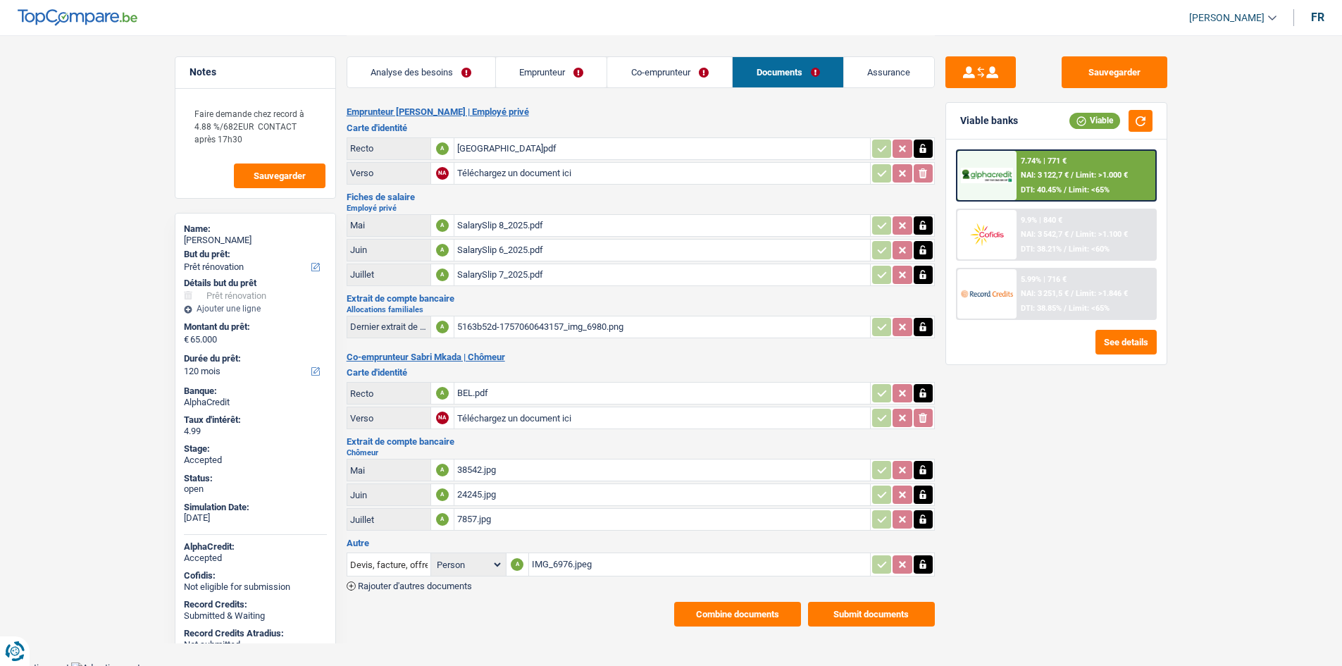
click at [561, 566] on div "IMG_6976.jpeg" at bounding box center [699, 564] width 335 height 21
click at [565, 68] on link "Emprunteur" at bounding box center [551, 72] width 111 height 30
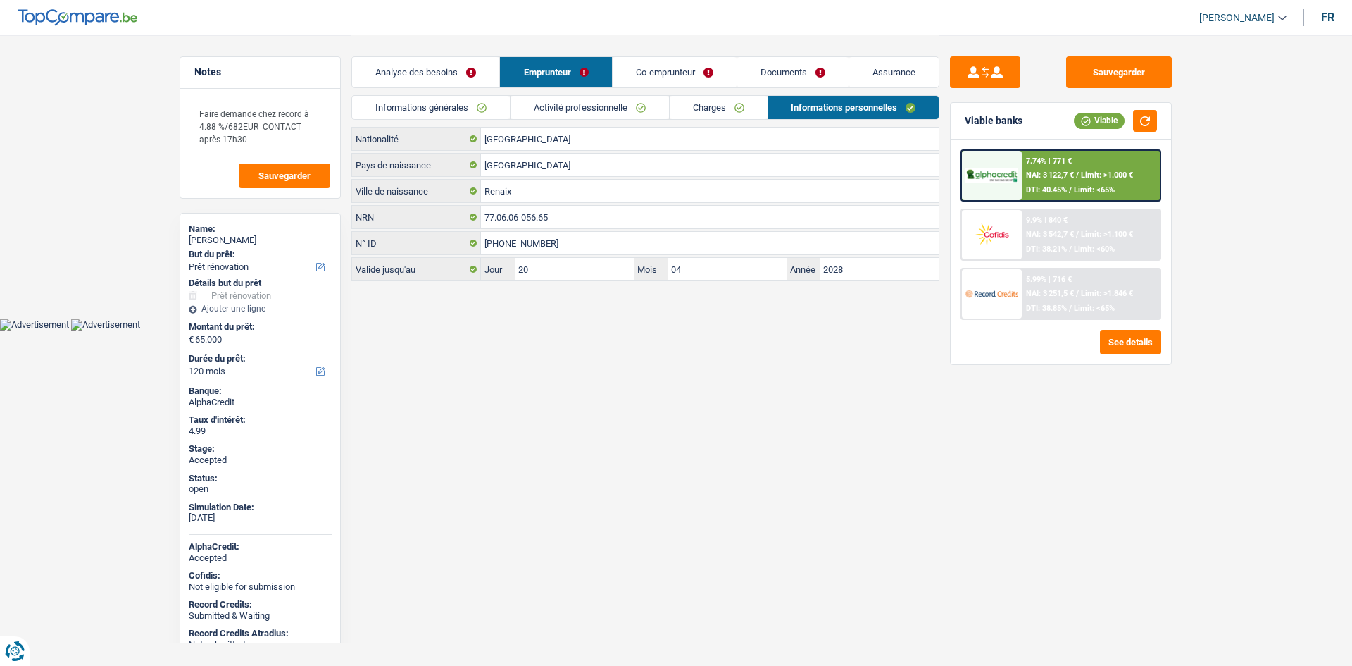
click at [725, 103] on link "Charges" at bounding box center [719, 107] width 98 height 23
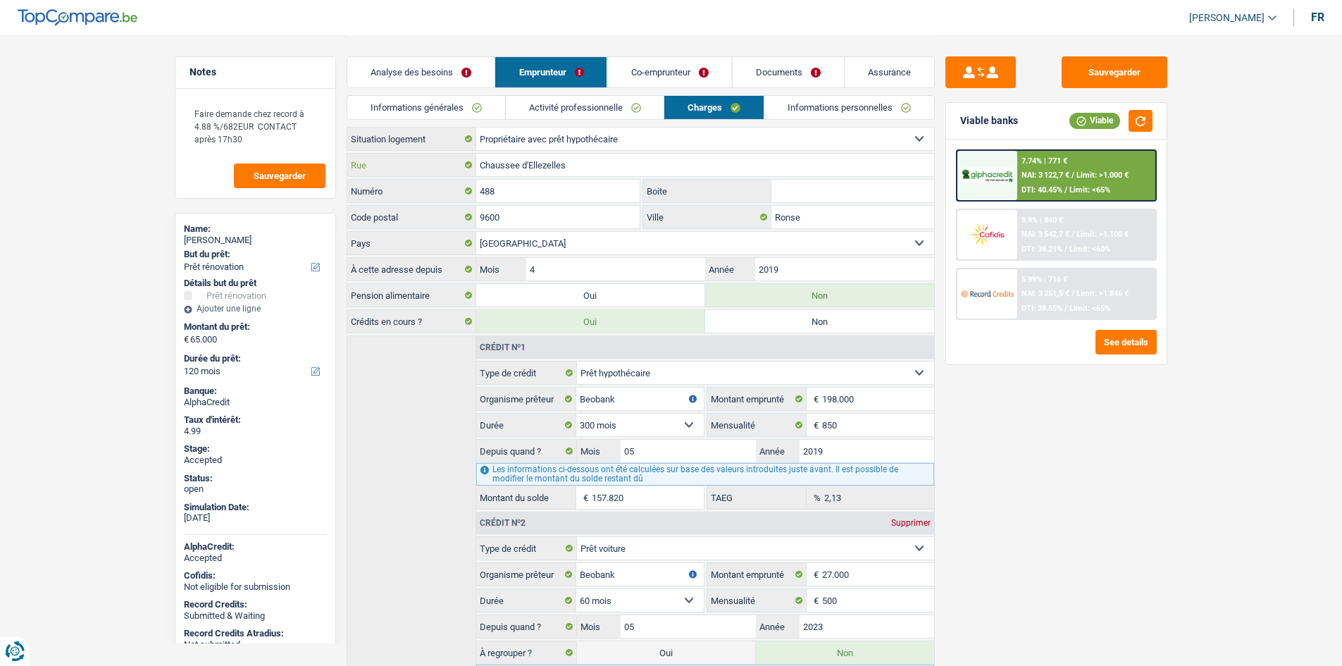
click at [580, 168] on input "Chaussee d'Ellezelles" at bounding box center [705, 165] width 458 height 23
click at [615, 194] on input "488" at bounding box center [558, 191] width 164 height 23
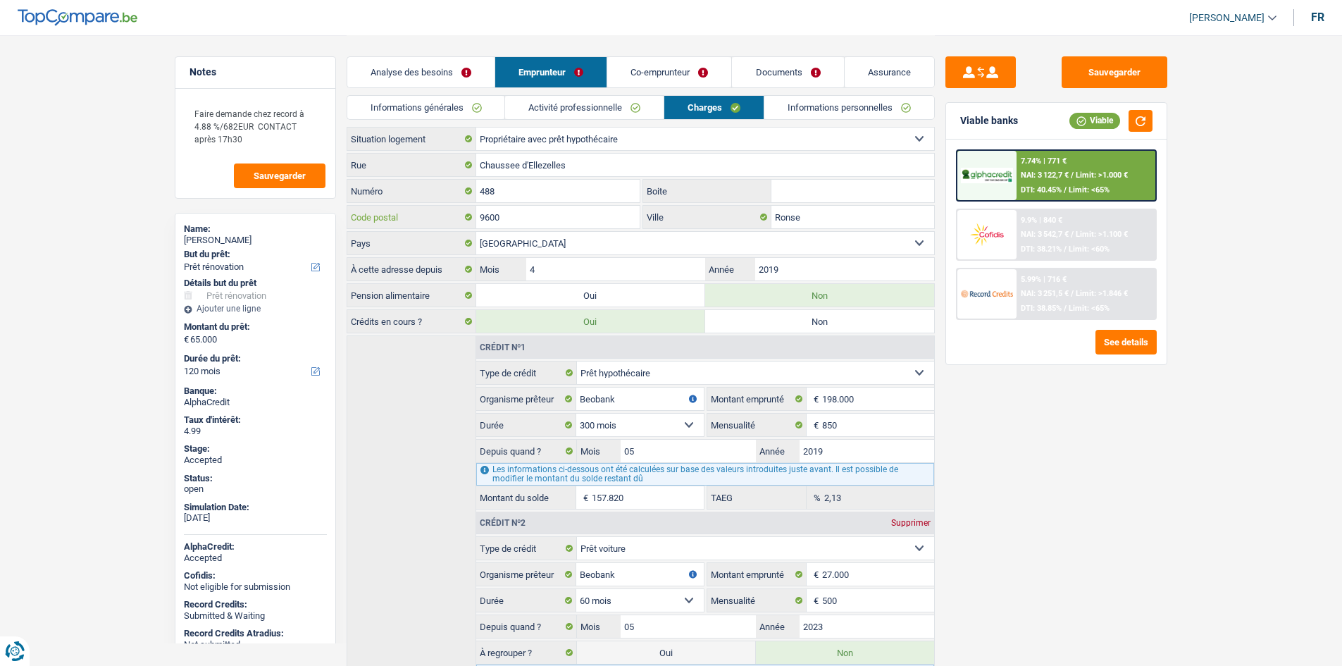
click at [579, 222] on input "9600" at bounding box center [558, 217] width 164 height 23
click at [827, 265] on input "2019" at bounding box center [844, 269] width 178 height 23
click at [828, 214] on input "Ronse" at bounding box center [852, 217] width 163 height 23
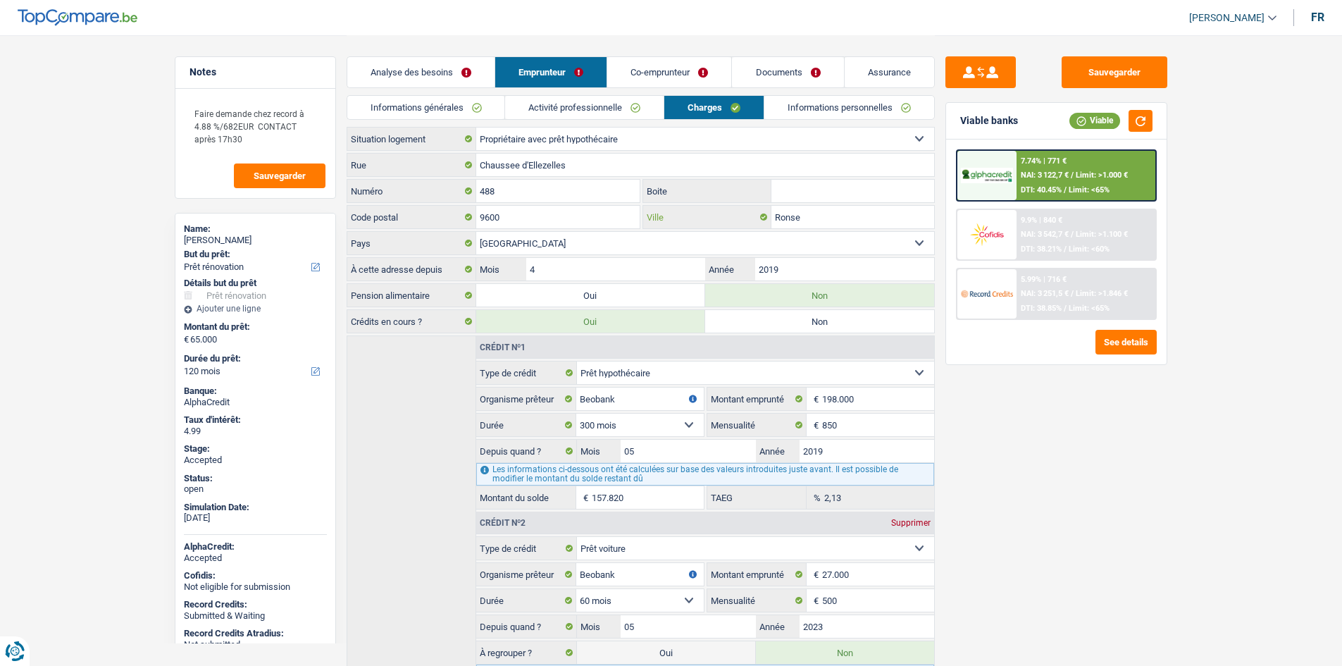
click at [828, 214] on input "Ronse" at bounding box center [852, 217] width 163 height 23
click at [857, 105] on link "Informations personnelles" at bounding box center [849, 107] width 170 height 23
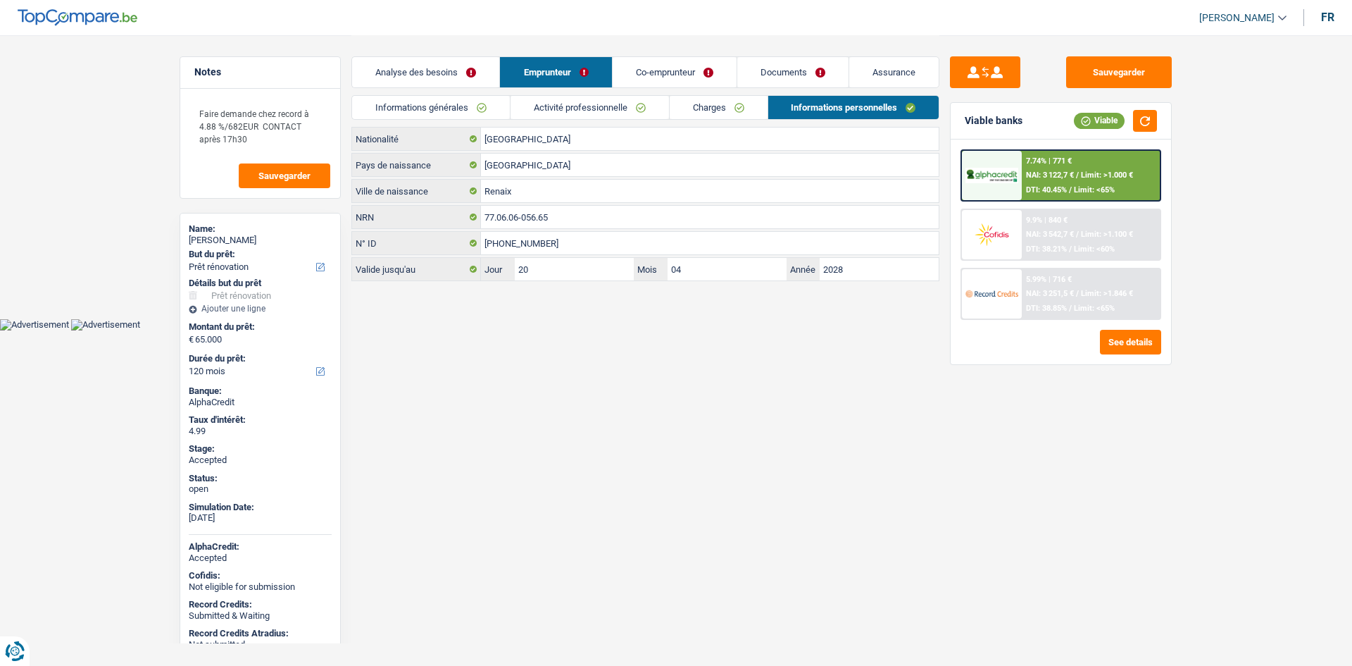
click at [880, 68] on link "Assurance" at bounding box center [893, 72] width 89 height 30
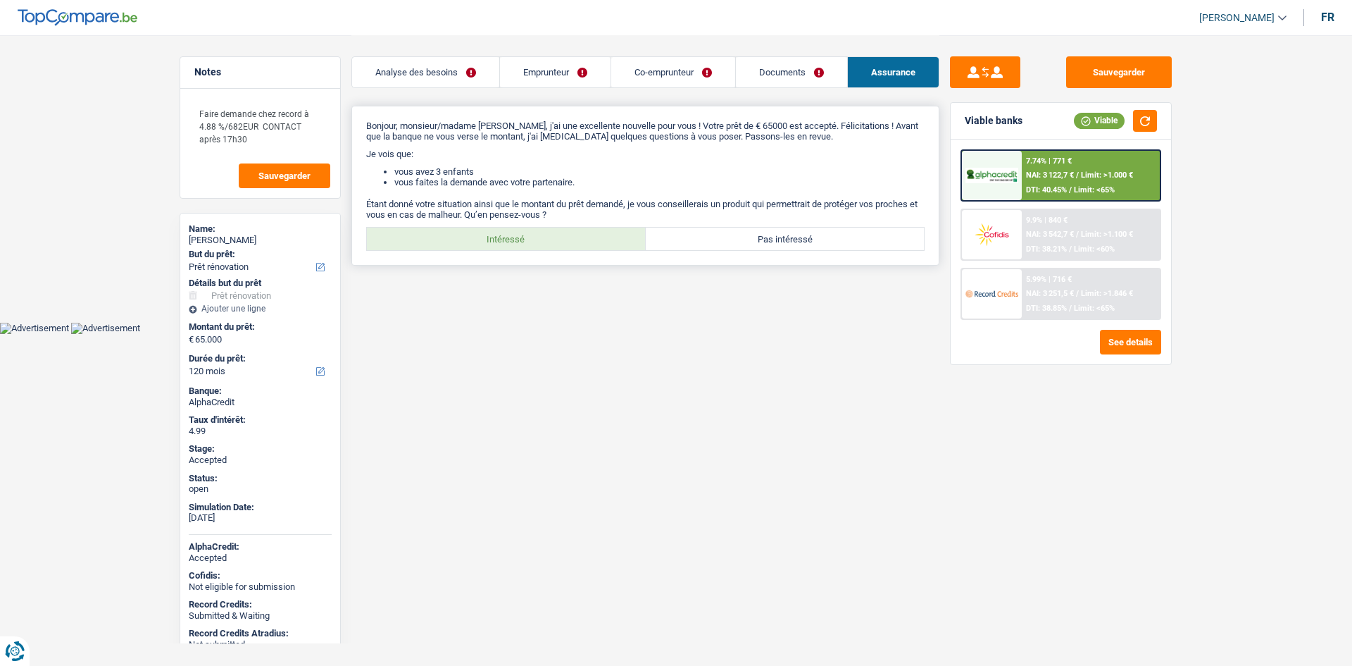
click at [604, 248] on label "Intéressé" at bounding box center [506, 238] width 279 height 23
click at [604, 248] on input "Intéressé" at bounding box center [506, 238] width 279 height 23
radio input "true"
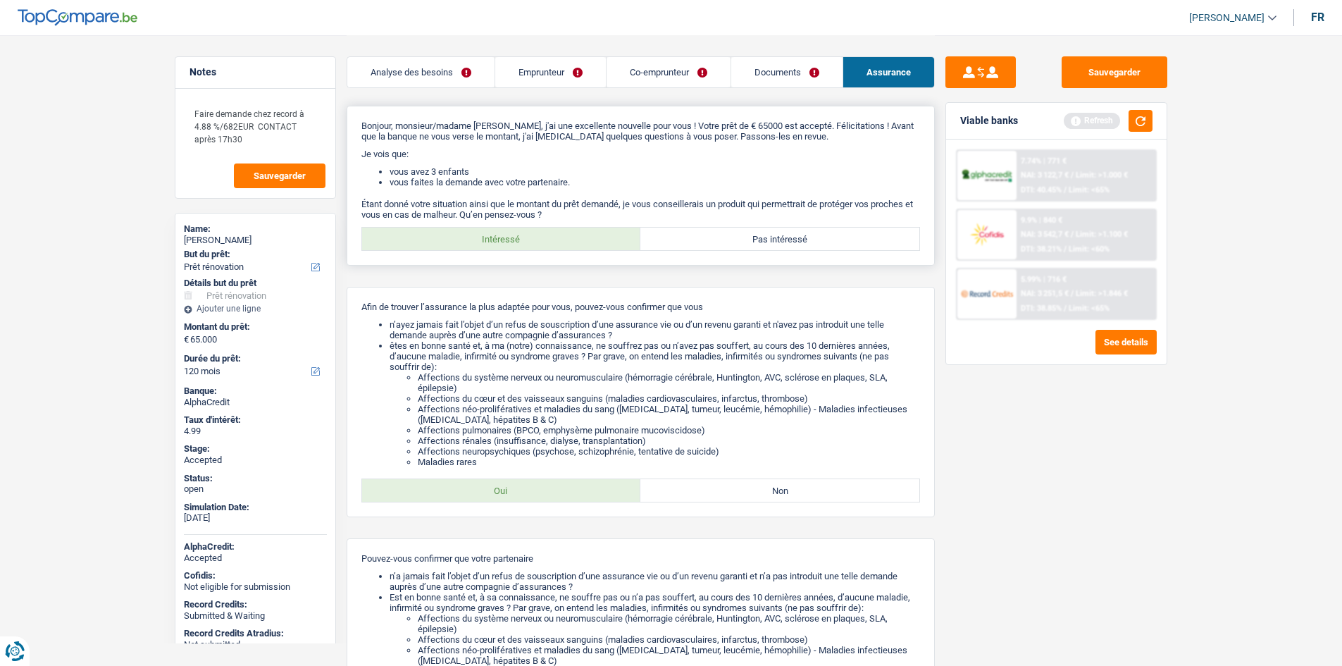
scroll to position [235, 0]
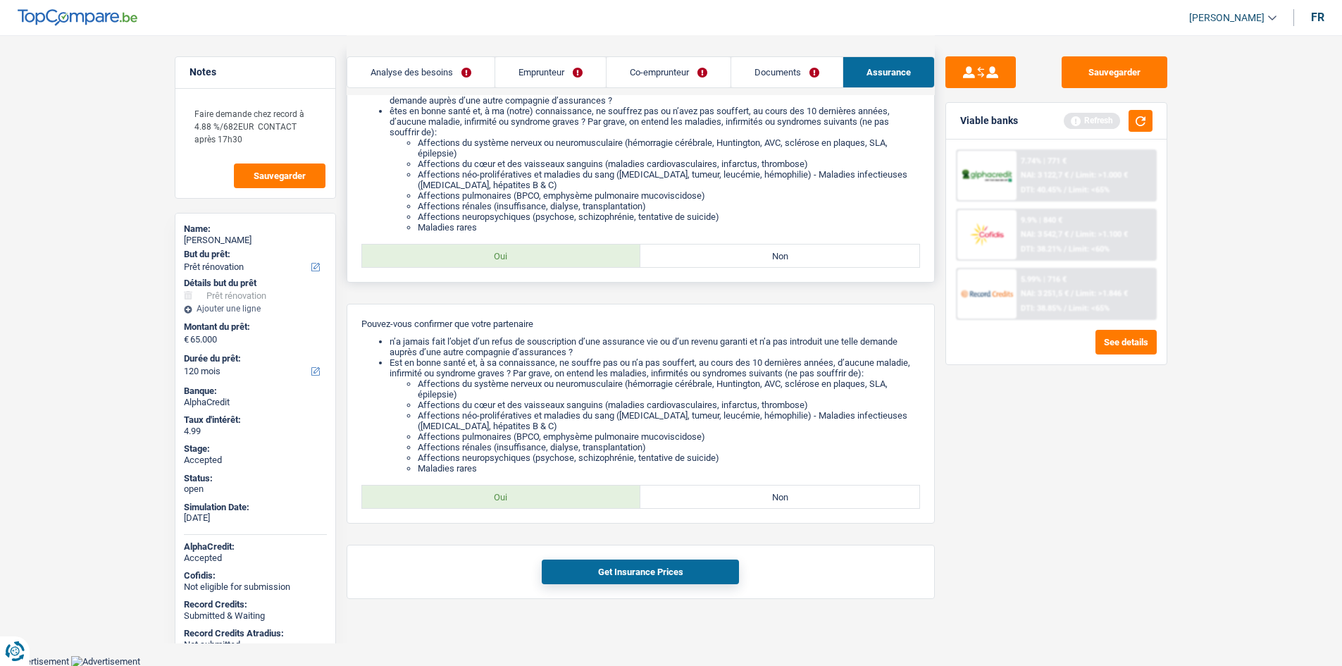
click at [591, 254] on label "Oui" at bounding box center [501, 255] width 279 height 23
click at [591, 254] on input "Oui" at bounding box center [501, 255] width 279 height 23
radio input "true"
click at [601, 497] on label "Oui" at bounding box center [501, 496] width 279 height 23
click at [601, 497] on input "Oui" at bounding box center [501, 496] width 279 height 23
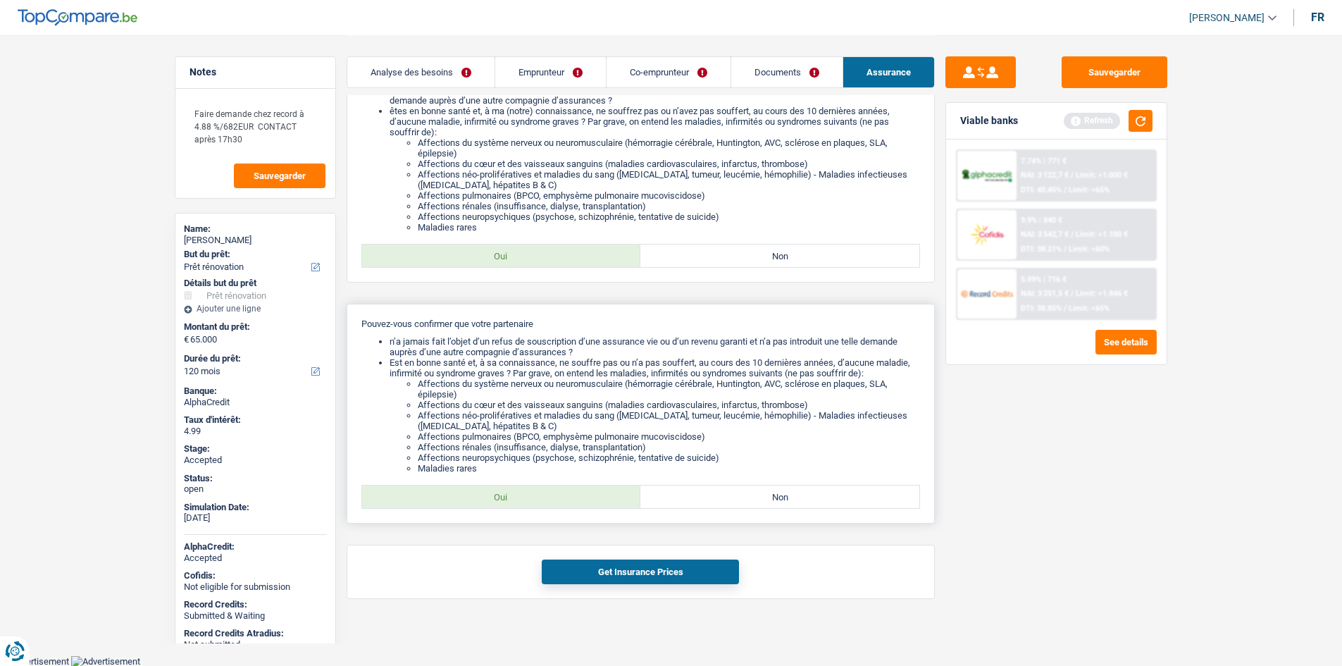
radio input "true"
click at [666, 567] on button "Get Insurance Prices" at bounding box center [640, 571] width 197 height 25
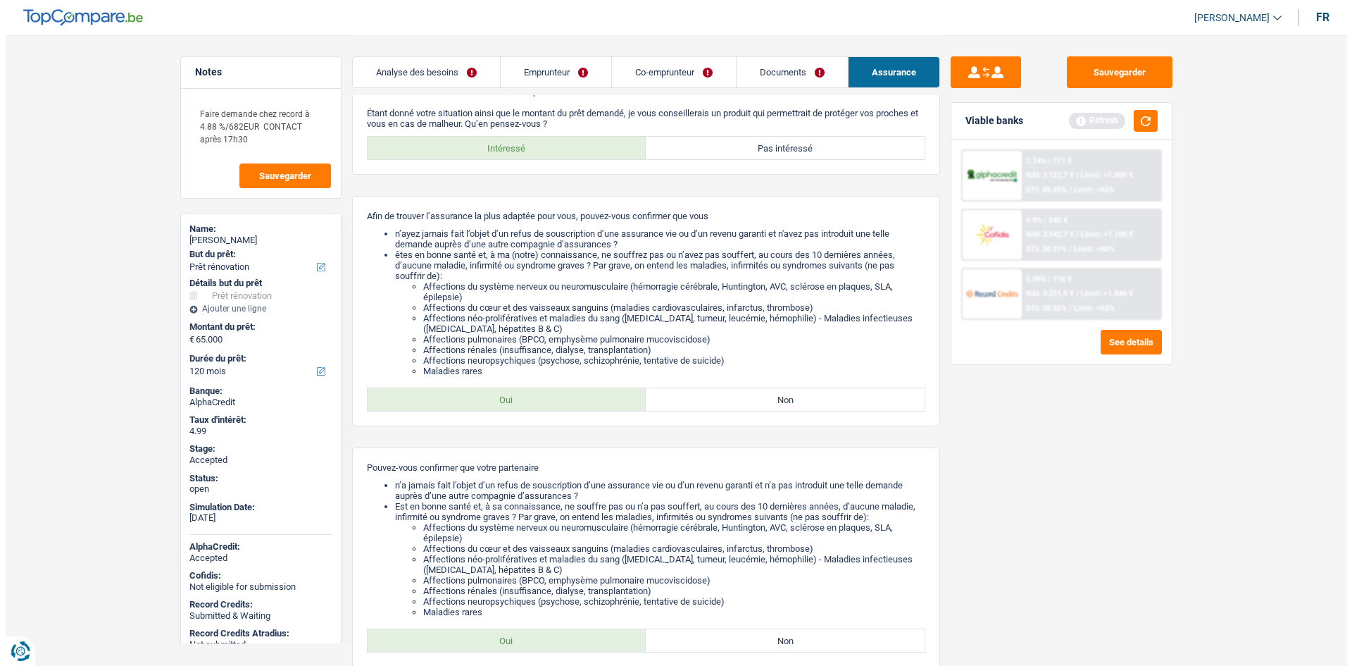
scroll to position [0, 0]
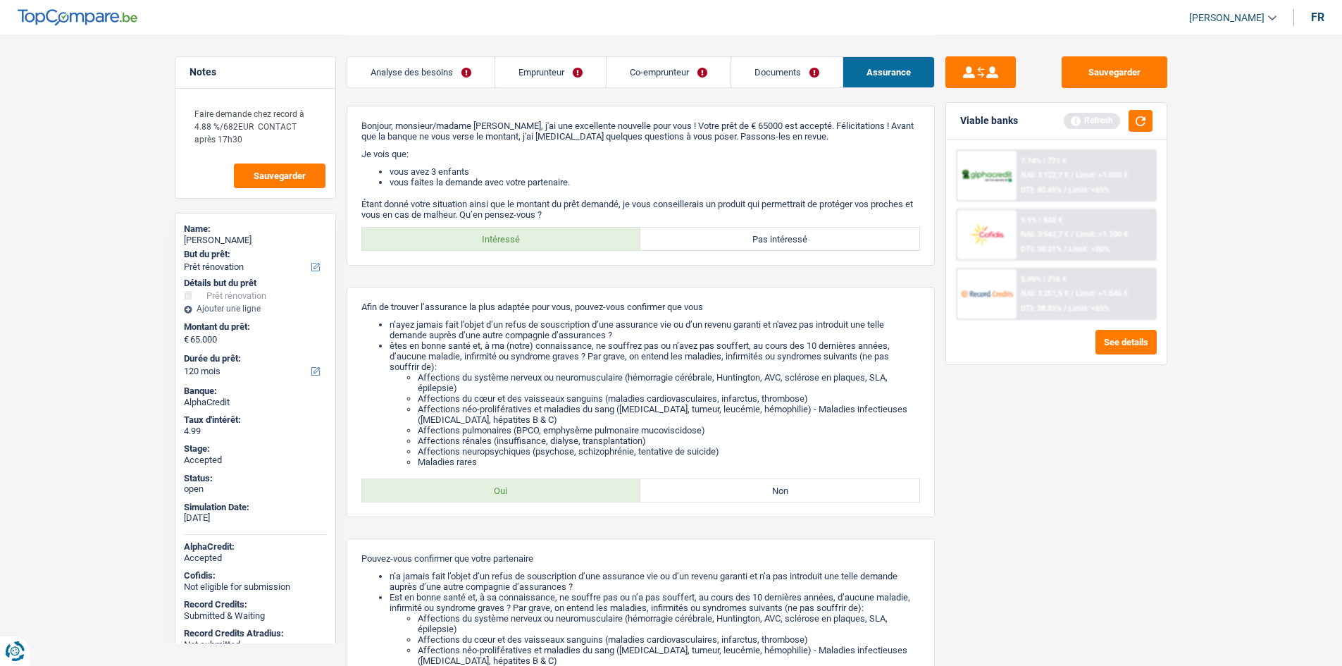
click at [556, 63] on link "Emprunteur" at bounding box center [550, 72] width 111 height 30
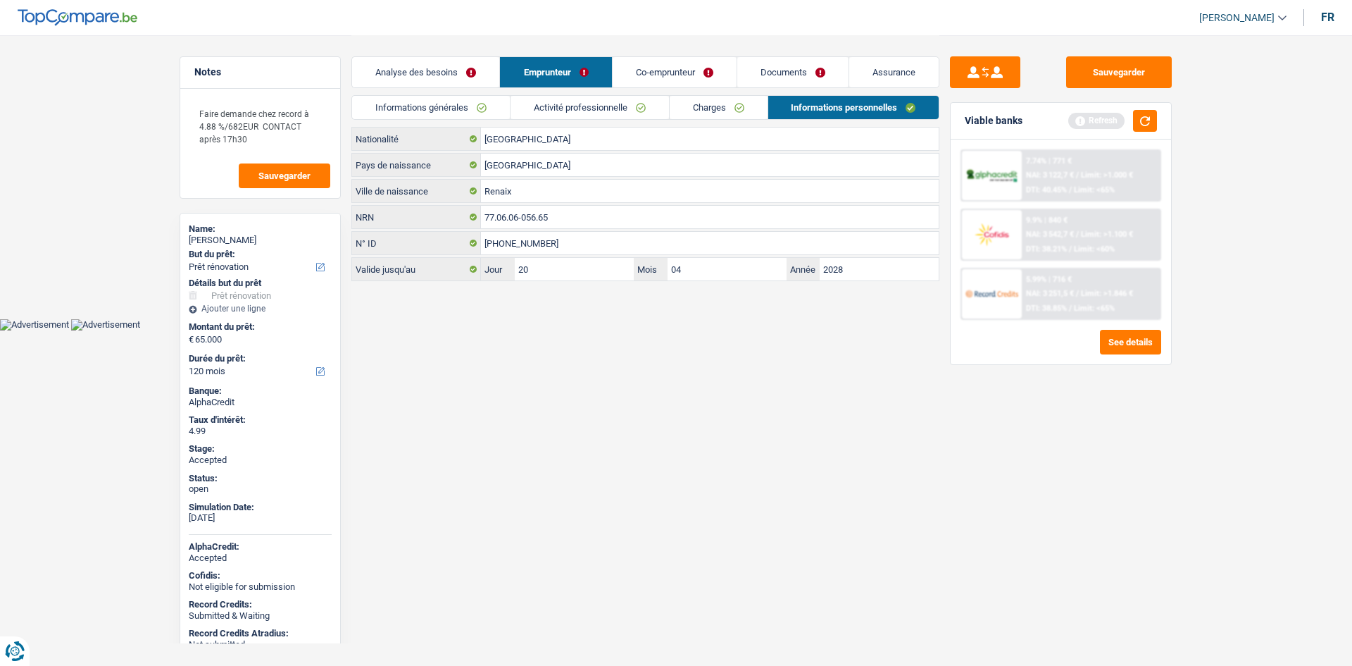
click at [728, 102] on link "Charges" at bounding box center [719, 107] width 98 height 23
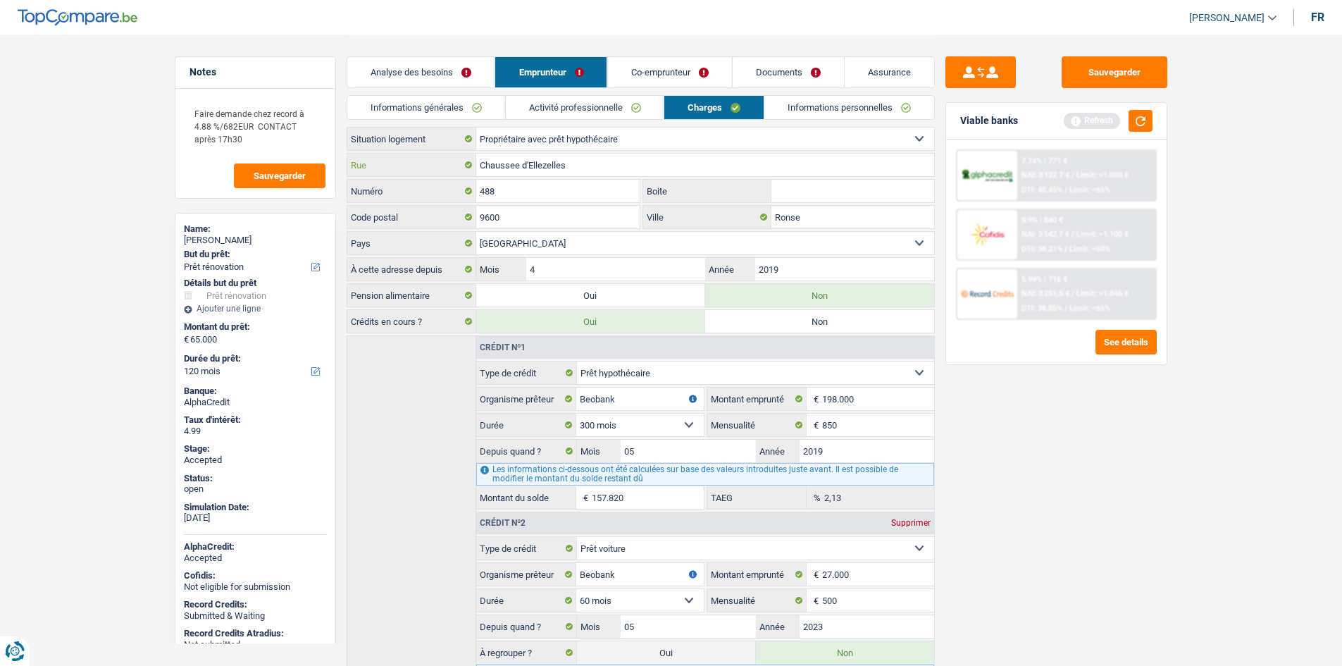
click at [582, 160] on input "Chaussee d'Ellezelles" at bounding box center [705, 165] width 458 height 23
click at [568, 189] on input "488" at bounding box center [558, 191] width 164 height 23
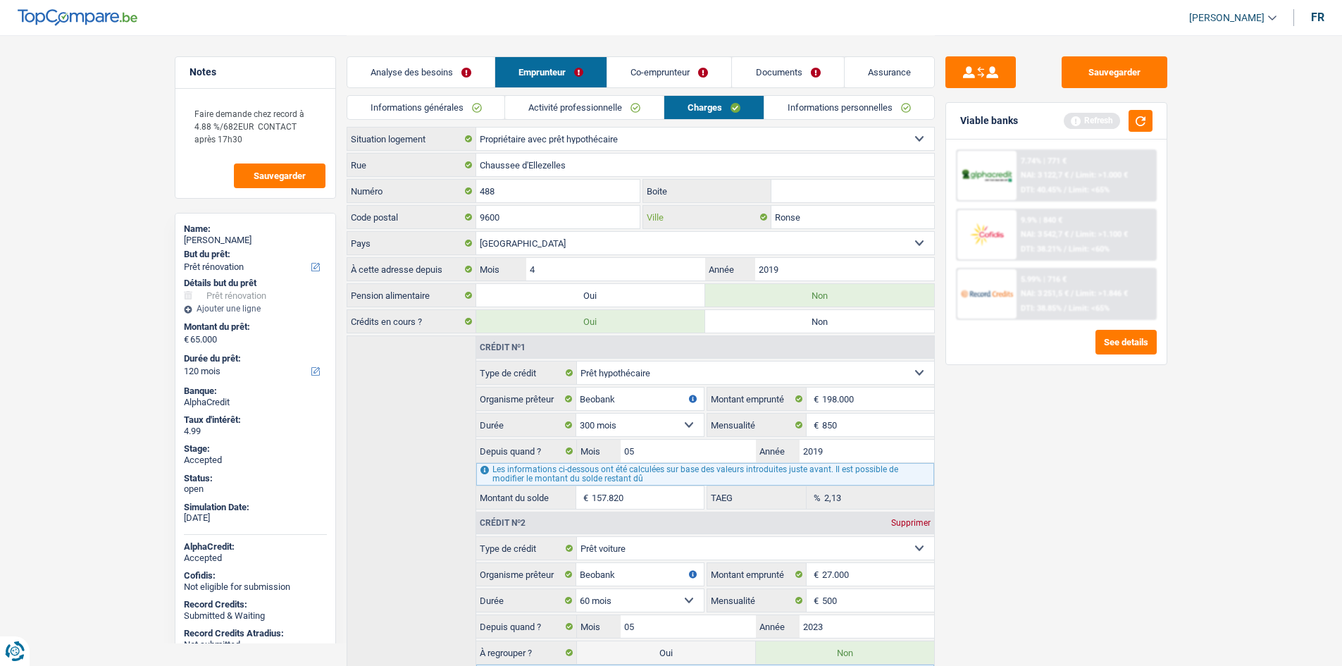
click at [812, 208] on input "Ronse" at bounding box center [852, 217] width 163 height 23
click at [454, 92] on div "Analyse des besoins Emprunteur Co-emprunteur Documents Assurance" at bounding box center [641, 65] width 588 height 60
click at [471, 106] on link "Informations générales" at bounding box center [426, 107] width 158 height 23
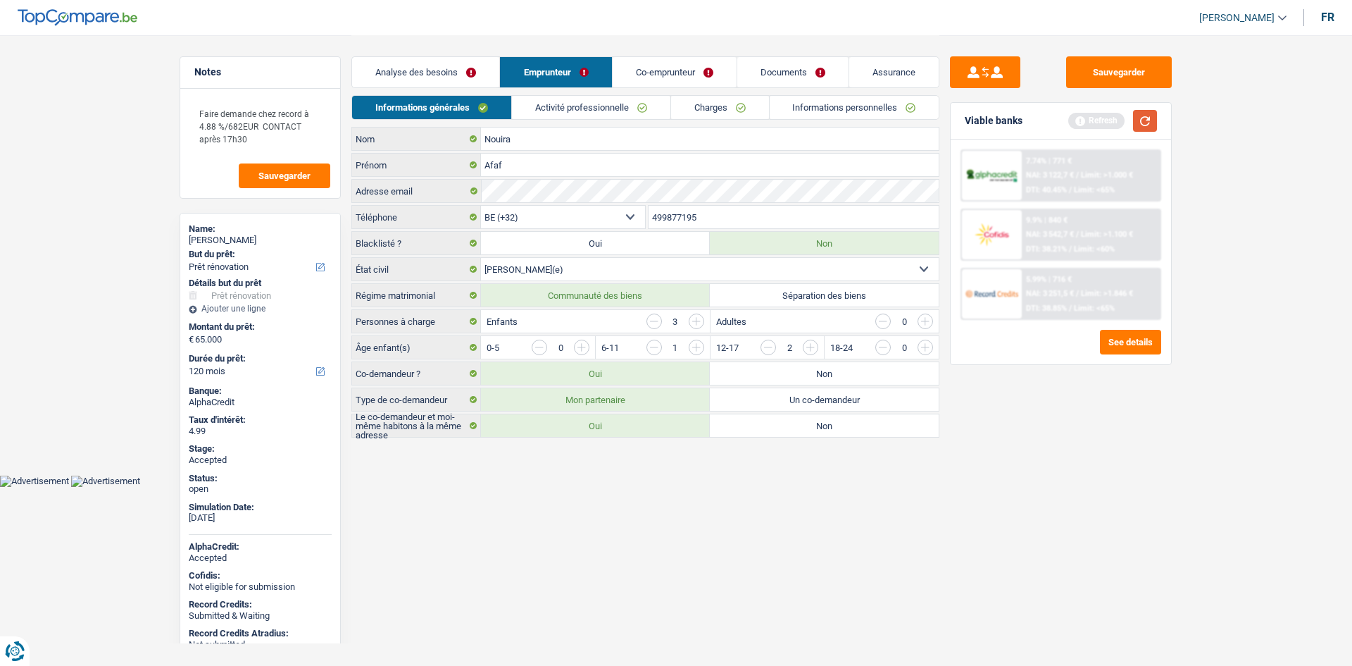
drag, startPoint x: 1148, startPoint y: 122, endPoint x: 1142, endPoint y: 77, distance: 45.4
click at [1149, 121] on button "button" at bounding box center [1145, 121] width 24 height 22
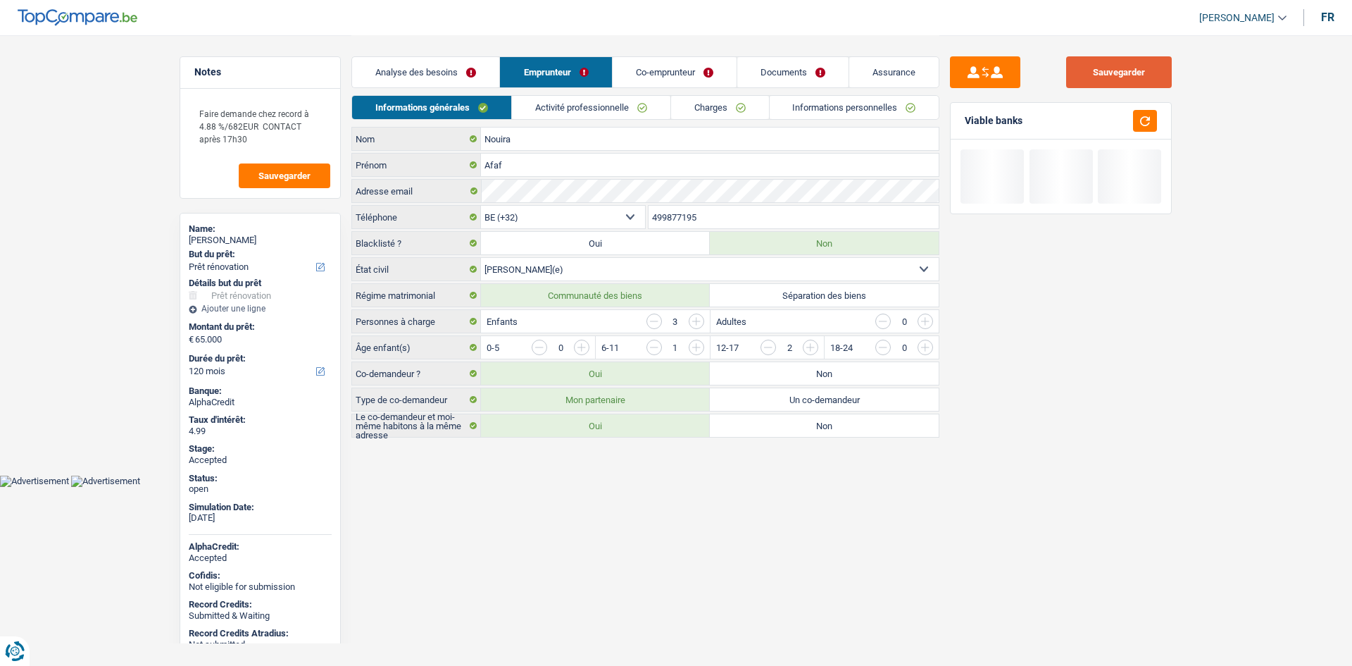
drag, startPoint x: 1138, startPoint y: 74, endPoint x: 1034, endPoint y: 88, distance: 105.2
click at [1137, 73] on button "Sauvegarder" at bounding box center [1119, 72] width 106 height 32
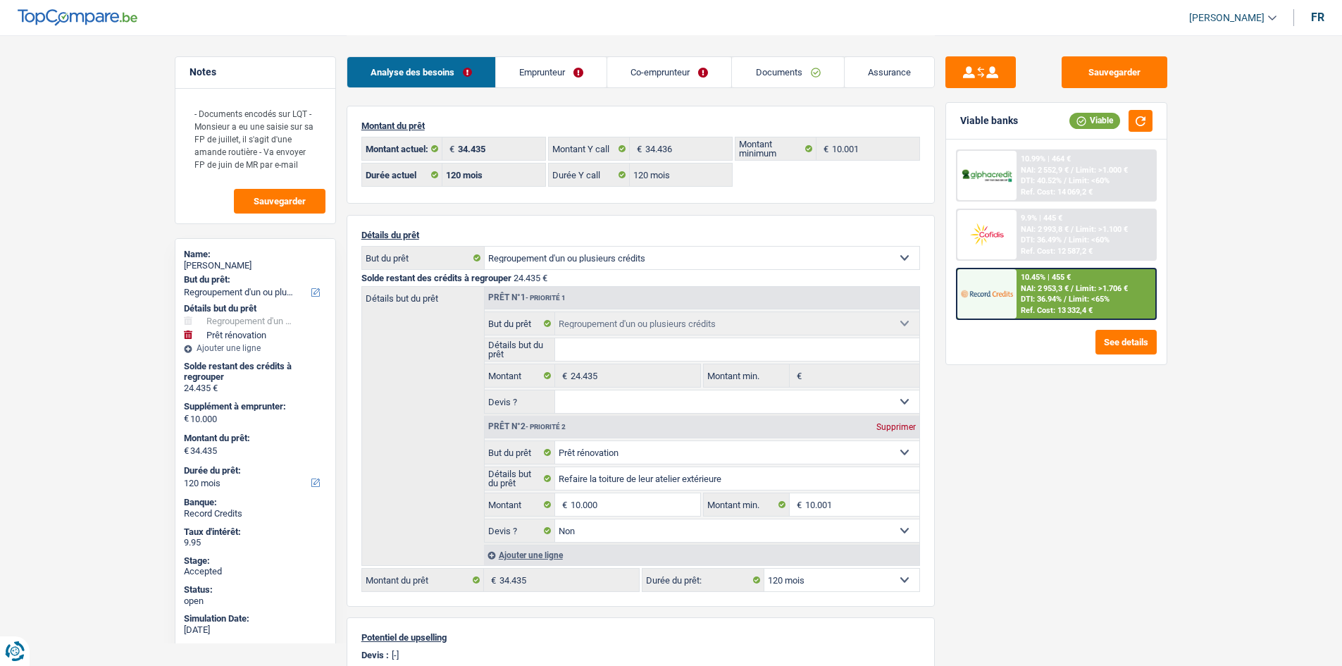
select select "refinancing"
select select "renovation"
select select "120"
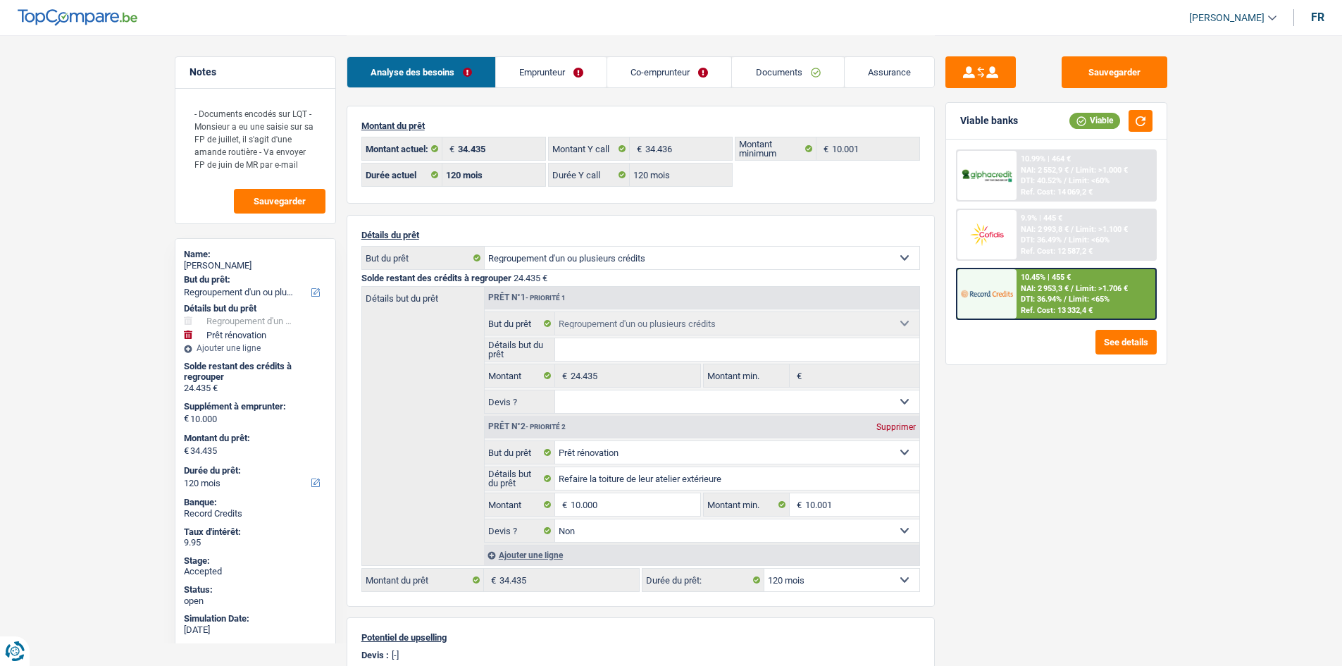
select select "120"
select select "refinancing"
select select "renovation"
select select "false"
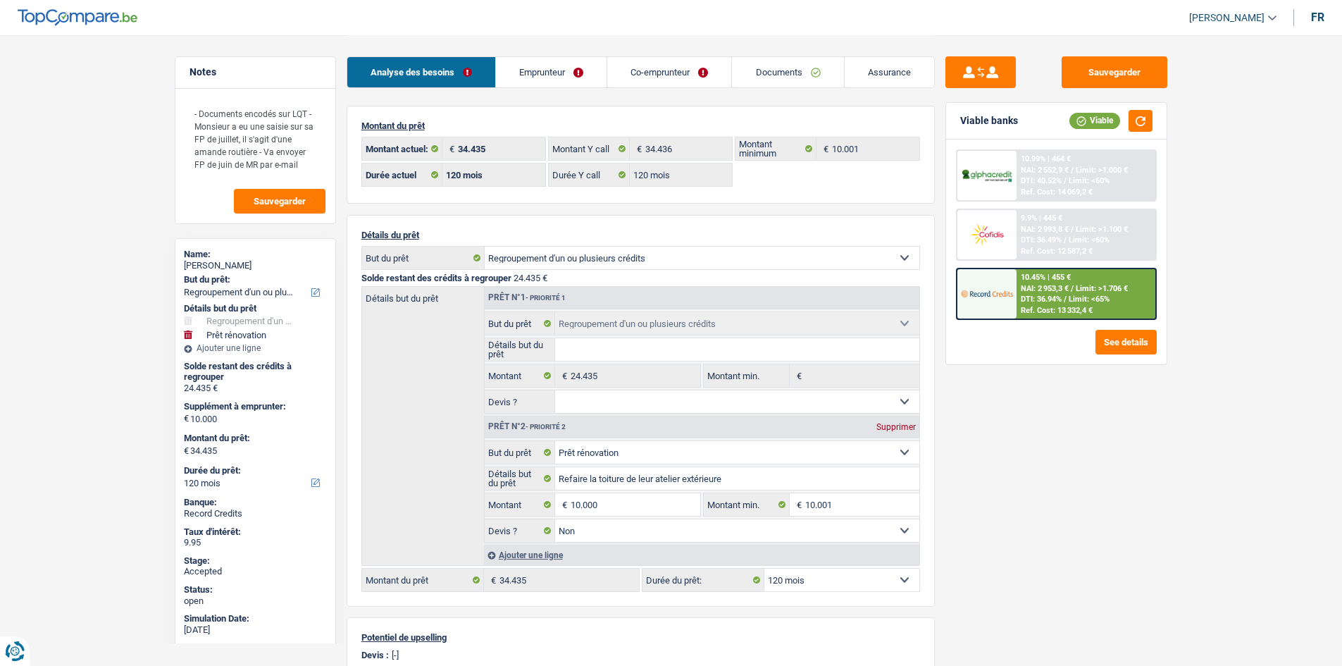
select select "120"
select select "ownerWithMortgage"
select select "BE"
select select "mortgage"
select select "240"
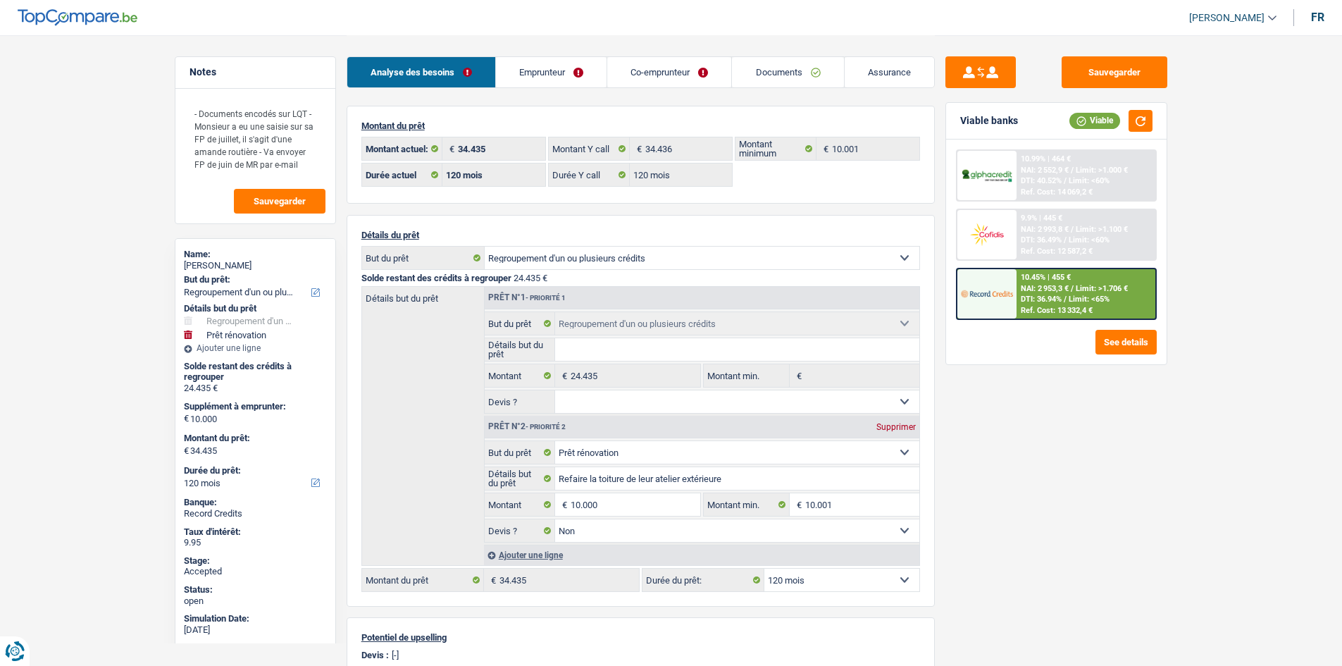
select select "carLoan"
select select "84"
select select "carLoan"
select select "60"
select select "cardOrCredit"
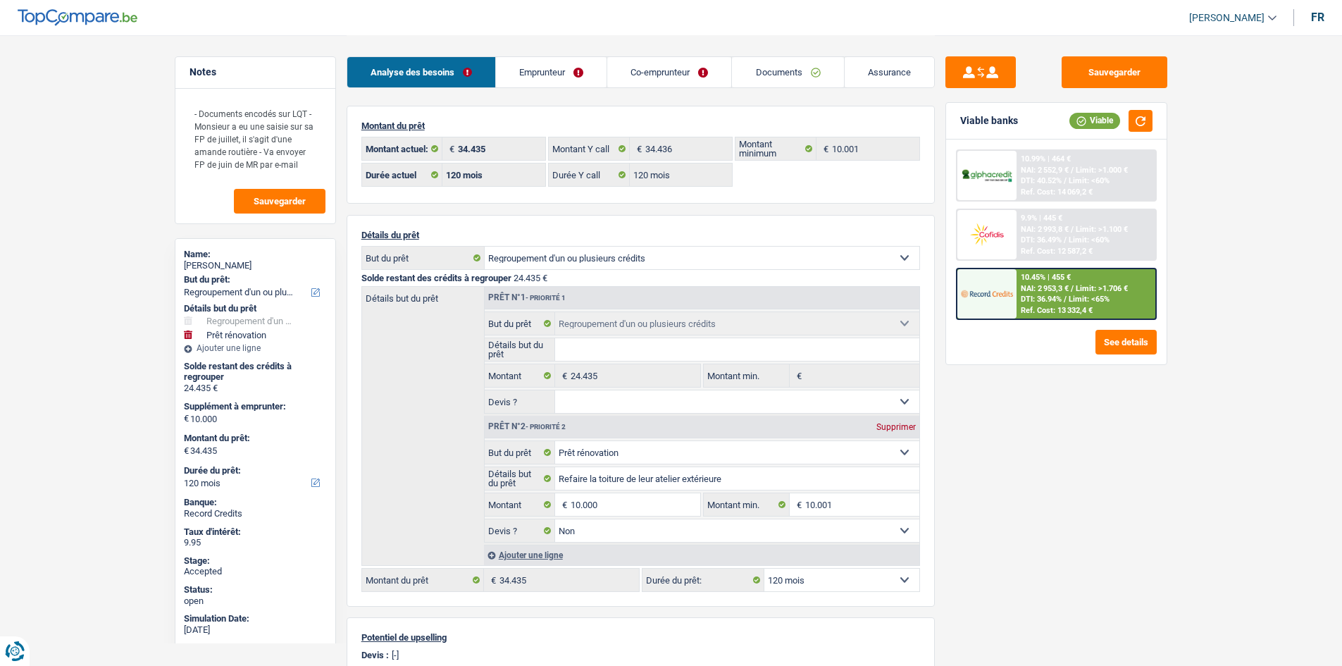
select select "cardOrCredit"
select select "renovationLoan"
select select "120"
drag, startPoint x: 549, startPoint y: 78, endPoint x: 580, endPoint y: 86, distance: 31.9
click at [549, 78] on link "Emprunteur" at bounding box center [551, 72] width 111 height 30
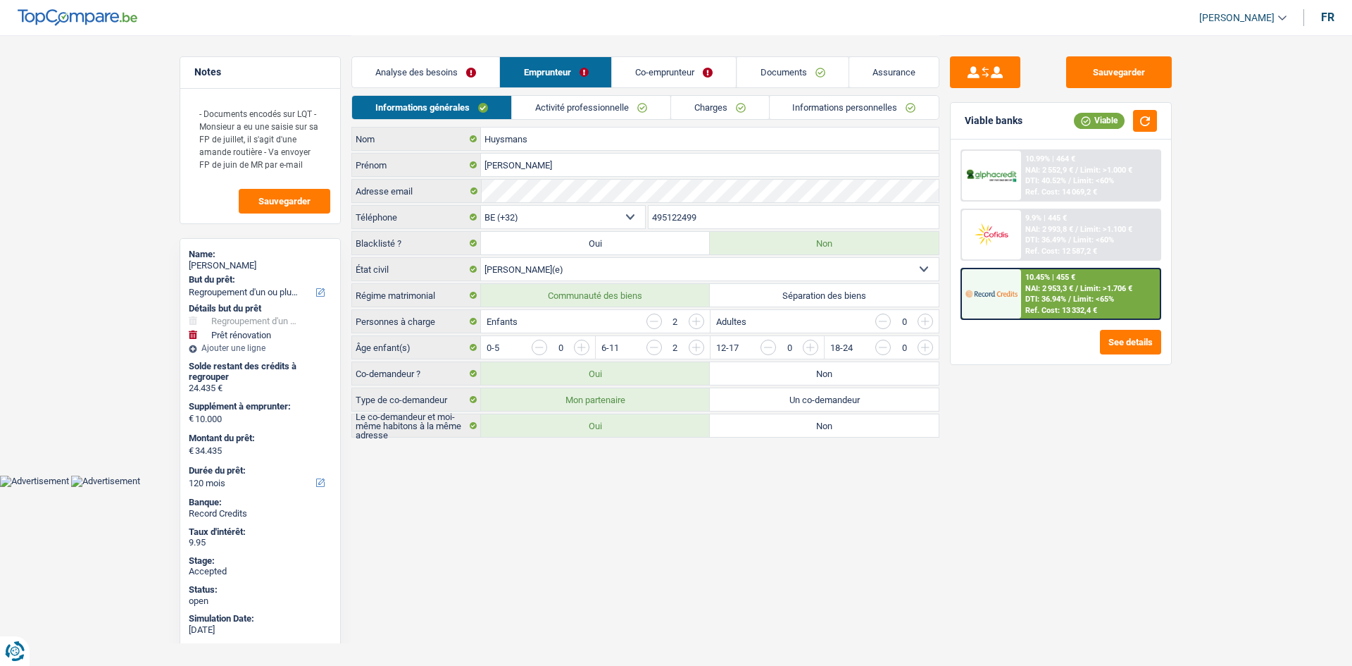
click at [698, 108] on link "Charges" at bounding box center [720, 107] width 98 height 23
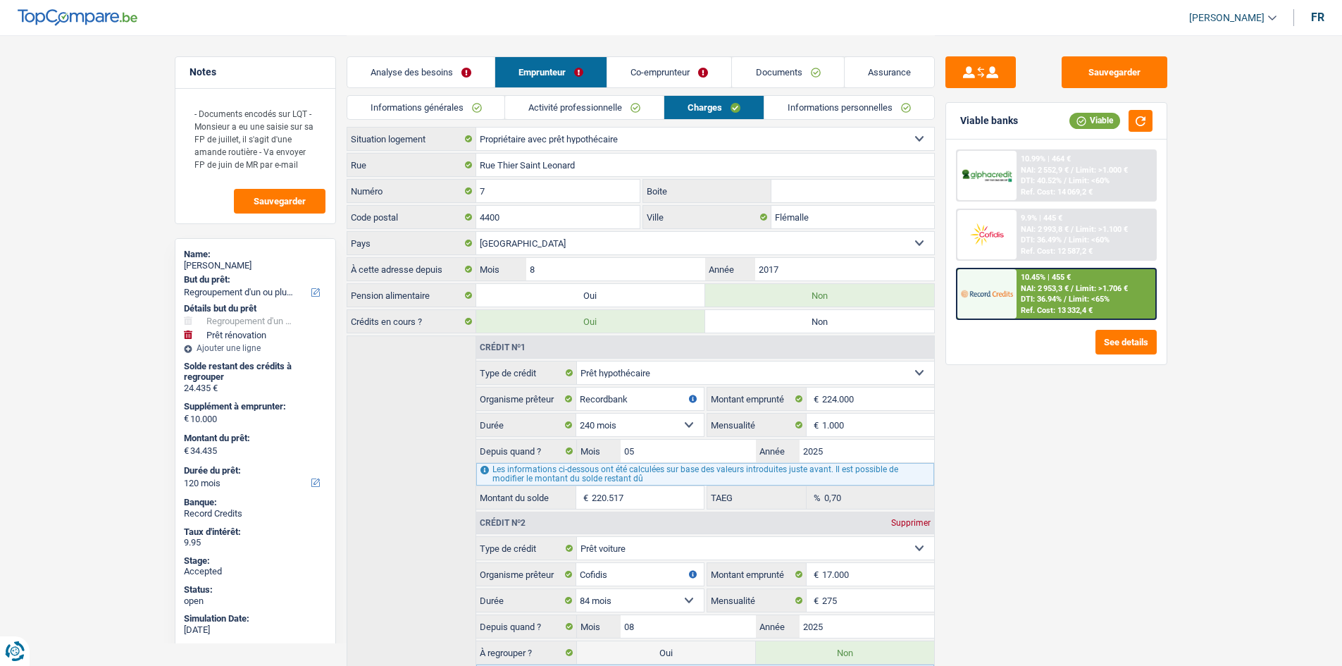
drag, startPoint x: 256, startPoint y: 258, endPoint x: 246, endPoint y: 262, distance: 11.1
click at [256, 258] on div "Name:" at bounding box center [255, 254] width 143 height 11
click at [246, 262] on div "Sonia Huysmans" at bounding box center [255, 265] width 143 height 11
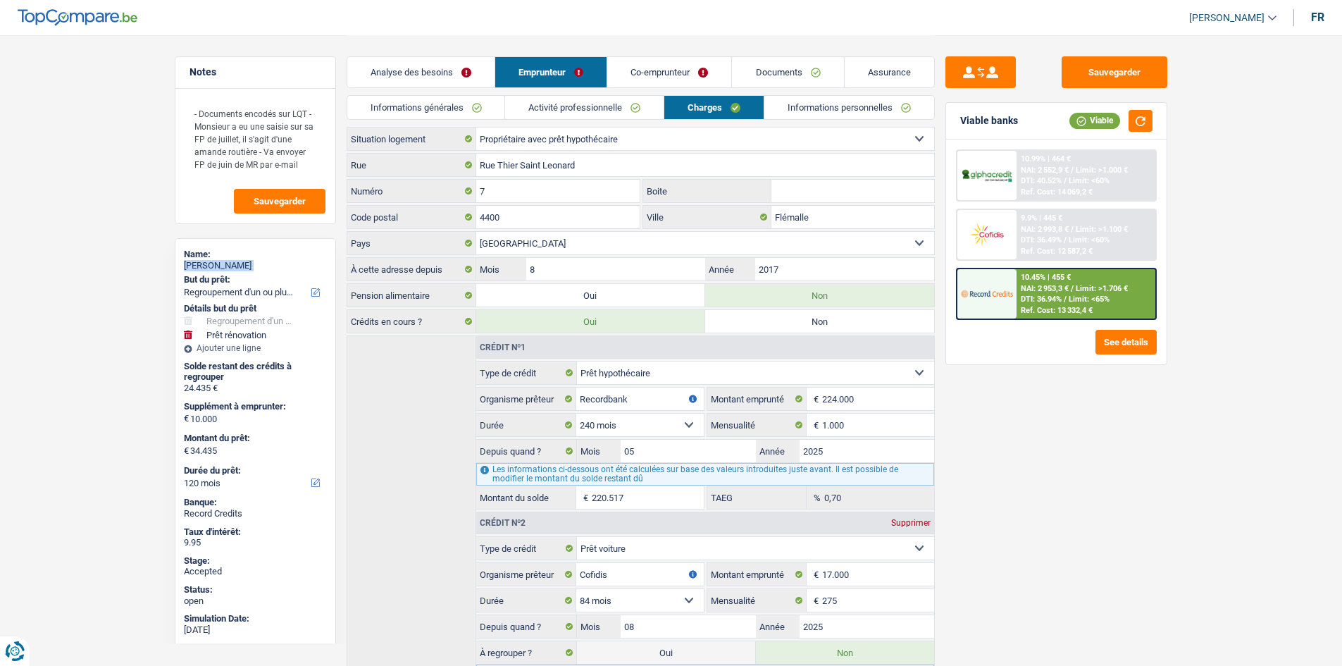
copy div "Sonia Huysmans"
click at [494, 110] on link "Informations générales" at bounding box center [426, 107] width 158 height 23
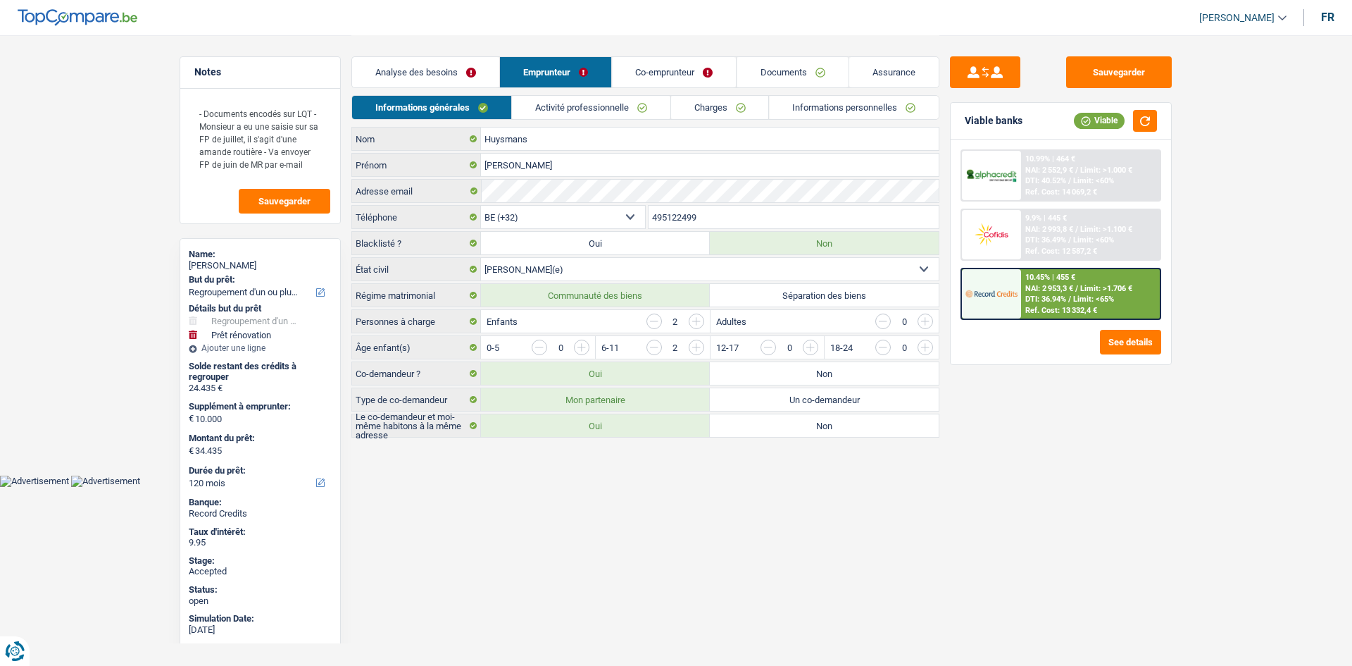
click at [735, 213] on input "495122499" at bounding box center [794, 217] width 291 height 23
drag, startPoint x: 603, startPoint y: 112, endPoint x: 612, endPoint y: 106, distance: 11.1
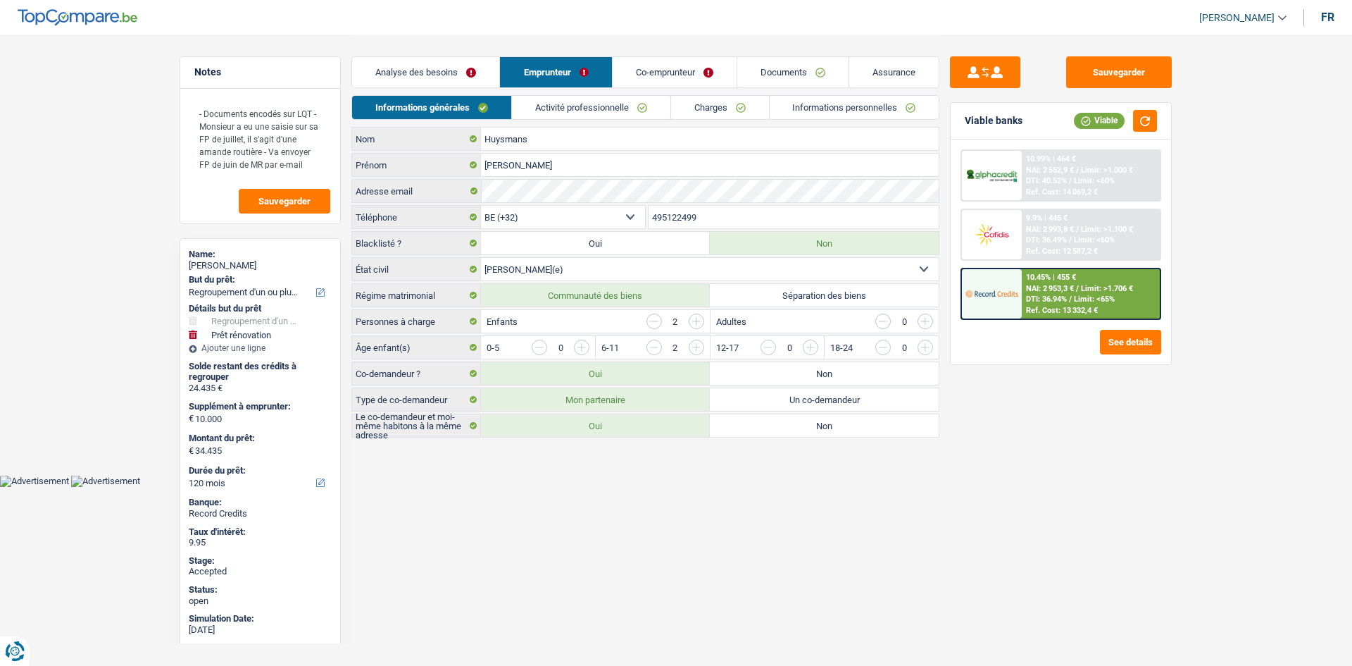
click at [603, 112] on link "Activité professionnelle" at bounding box center [591, 107] width 158 height 23
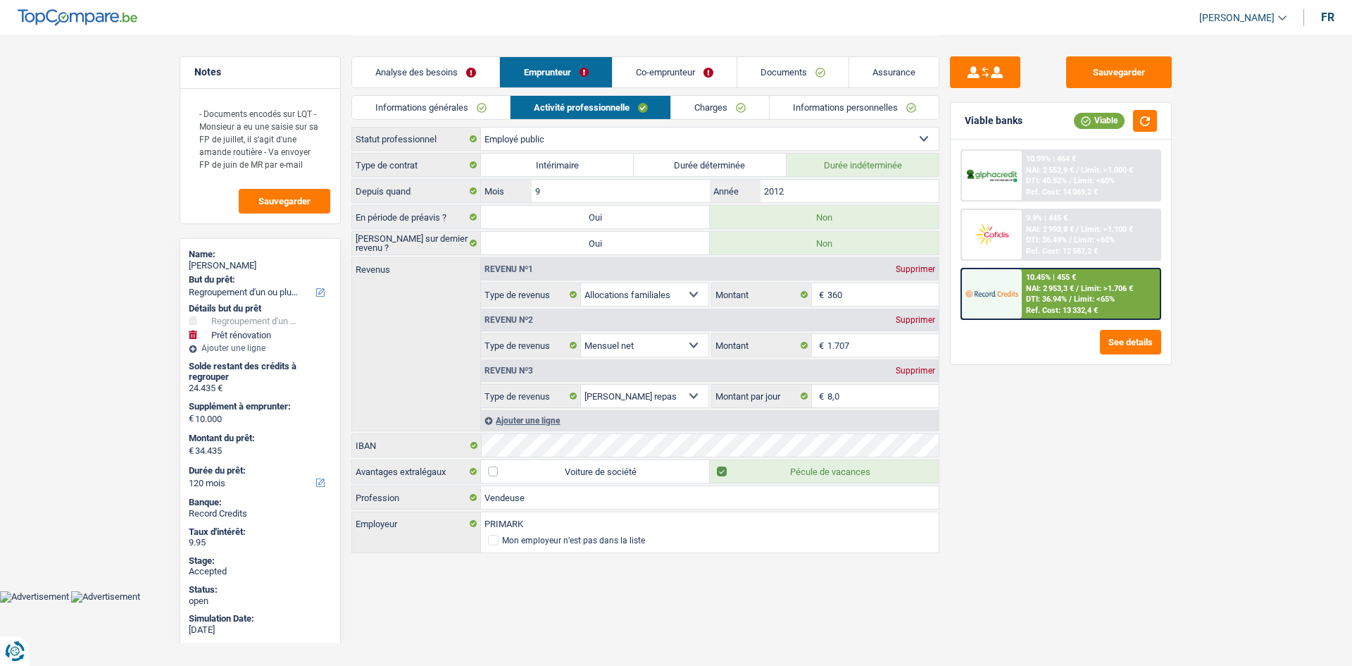
click at [650, 79] on link "Co-emprunteur" at bounding box center [675, 72] width 124 height 30
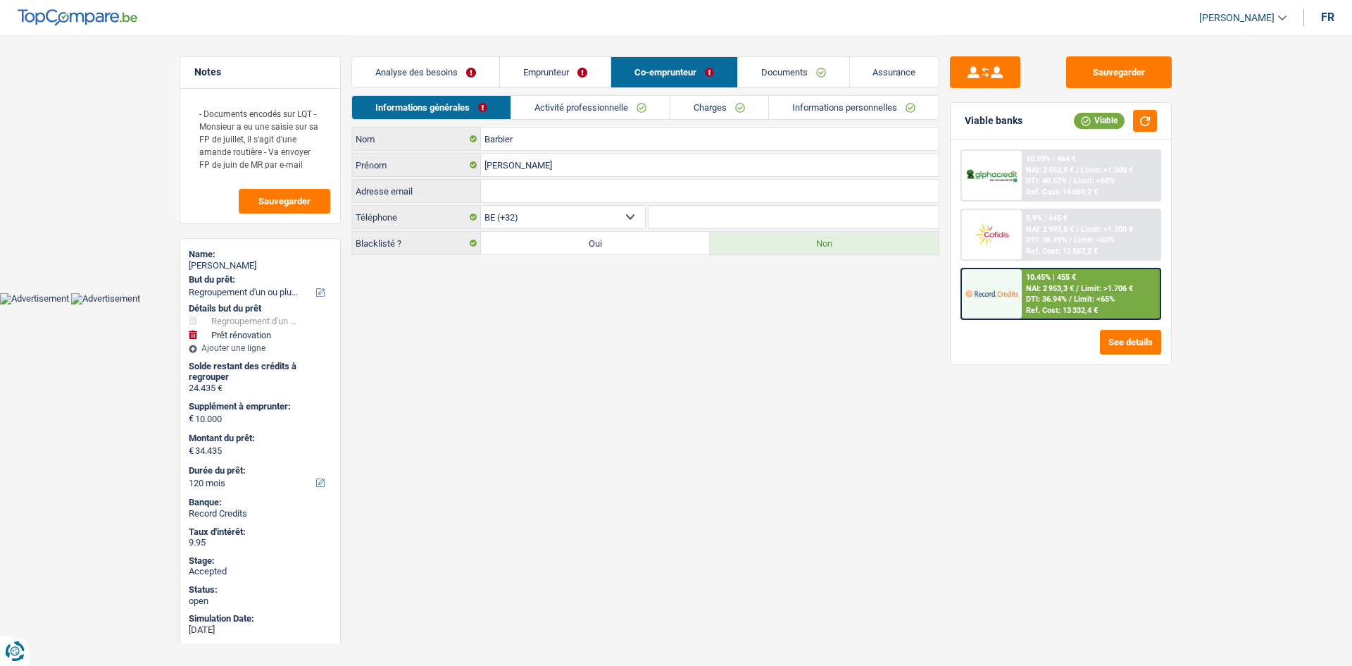
click at [606, 110] on link "Activité professionnelle" at bounding box center [590, 107] width 158 height 23
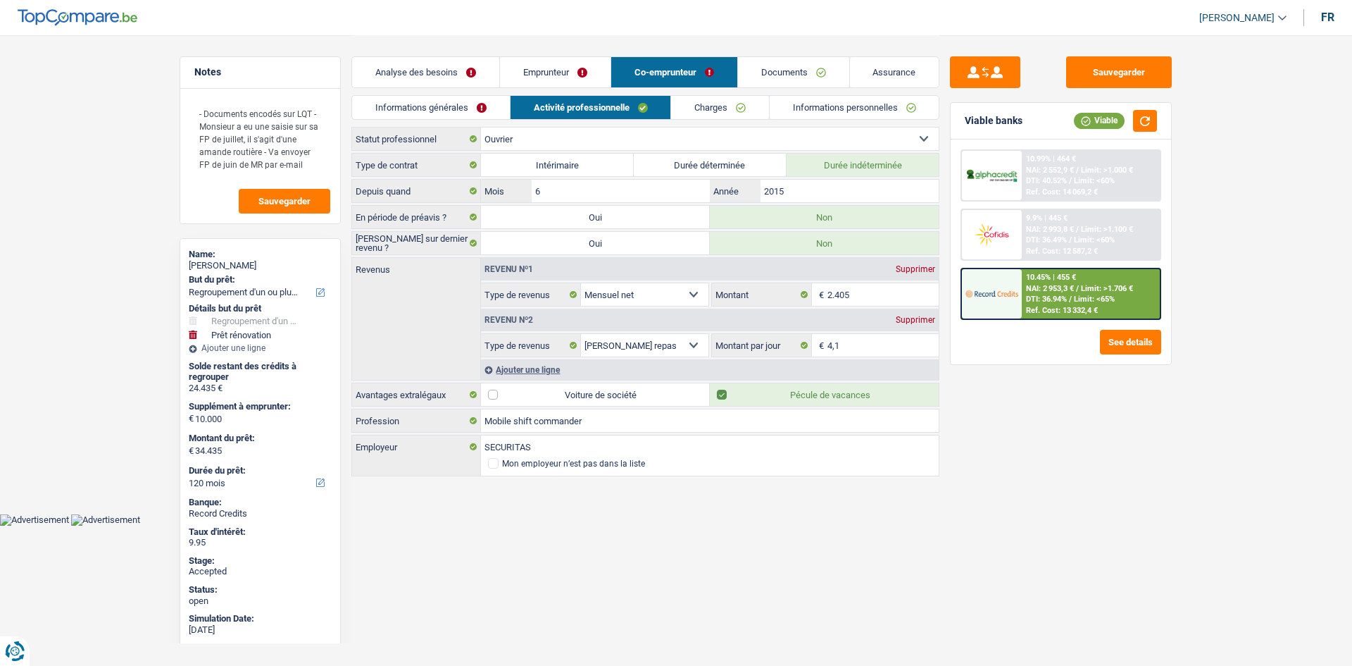
click at [504, 109] on link "Informations générales" at bounding box center [431, 107] width 158 height 23
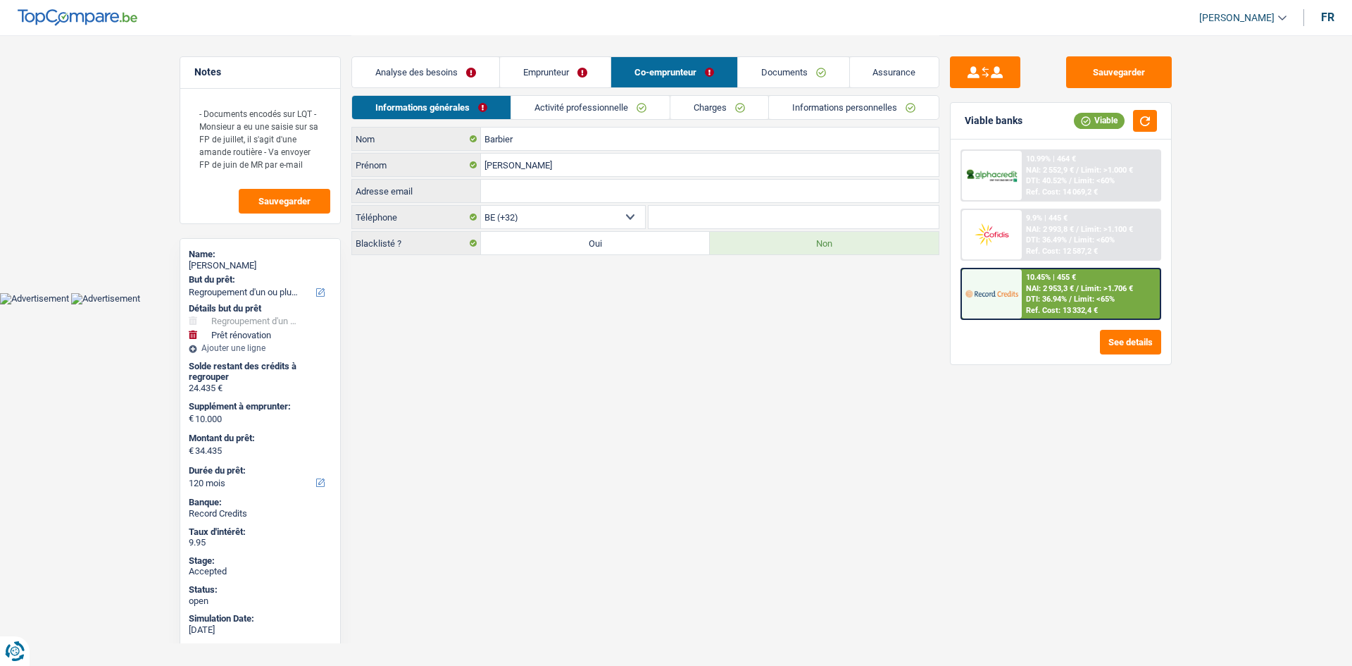
click at [636, 103] on link "Activité professionnelle" at bounding box center [590, 107] width 158 height 23
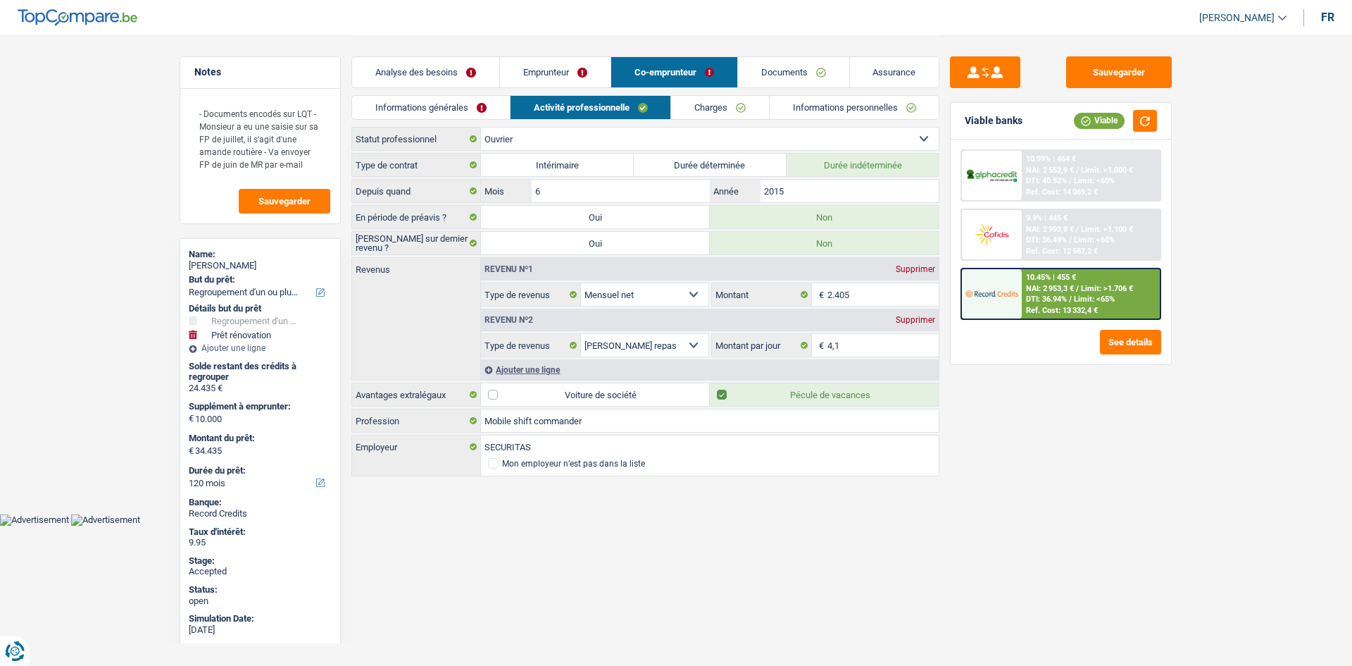
click at [573, 81] on link "Emprunteur" at bounding box center [555, 72] width 111 height 30
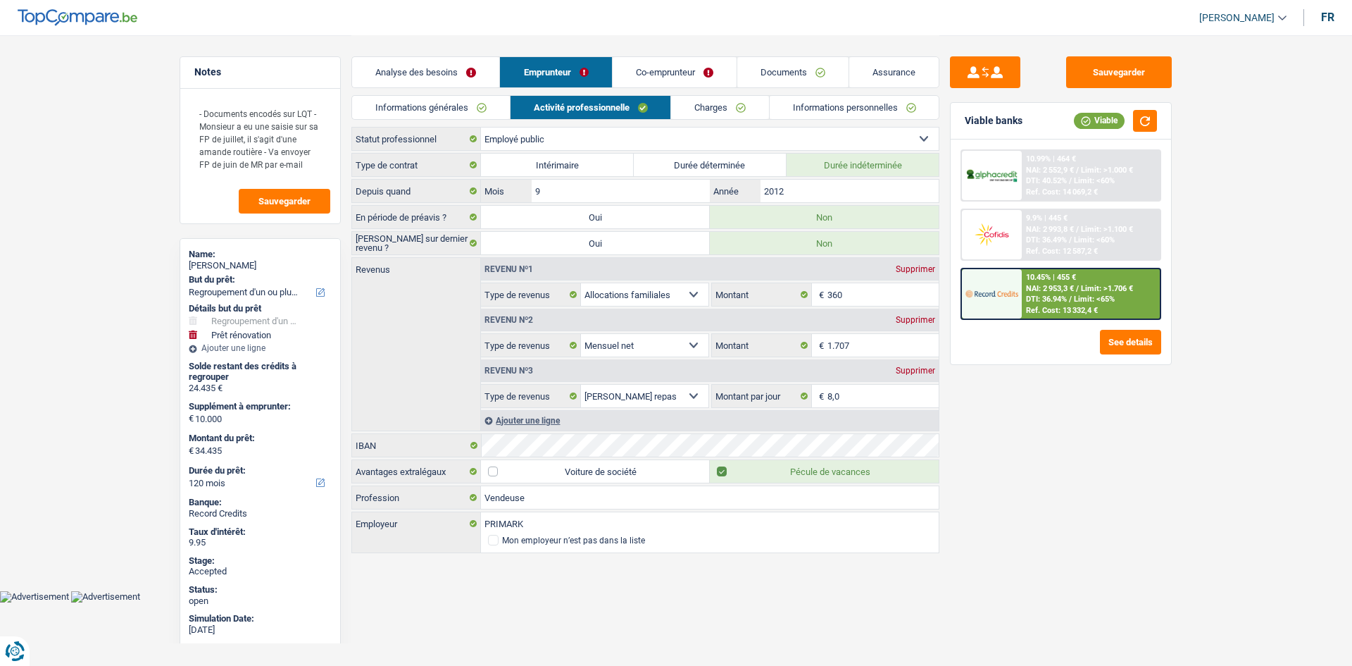
click at [684, 101] on link "Charges" at bounding box center [720, 107] width 98 height 23
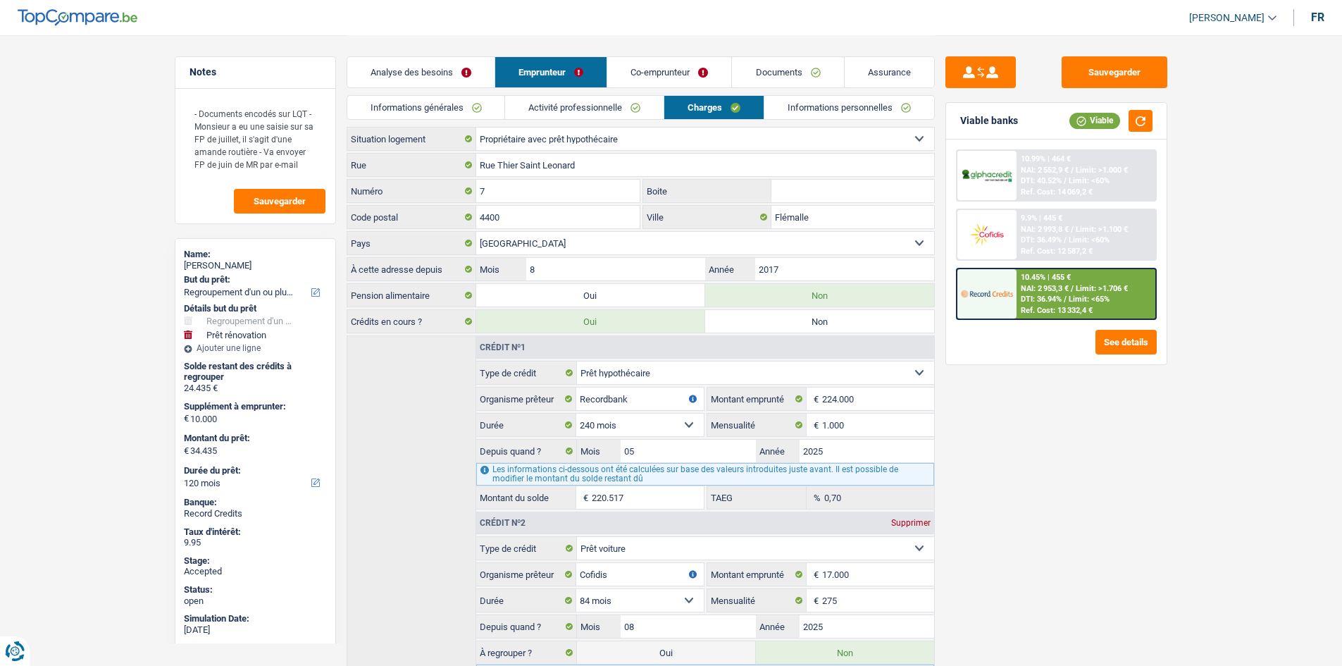
click at [824, 195] on input "Boite" at bounding box center [852, 191] width 163 height 23
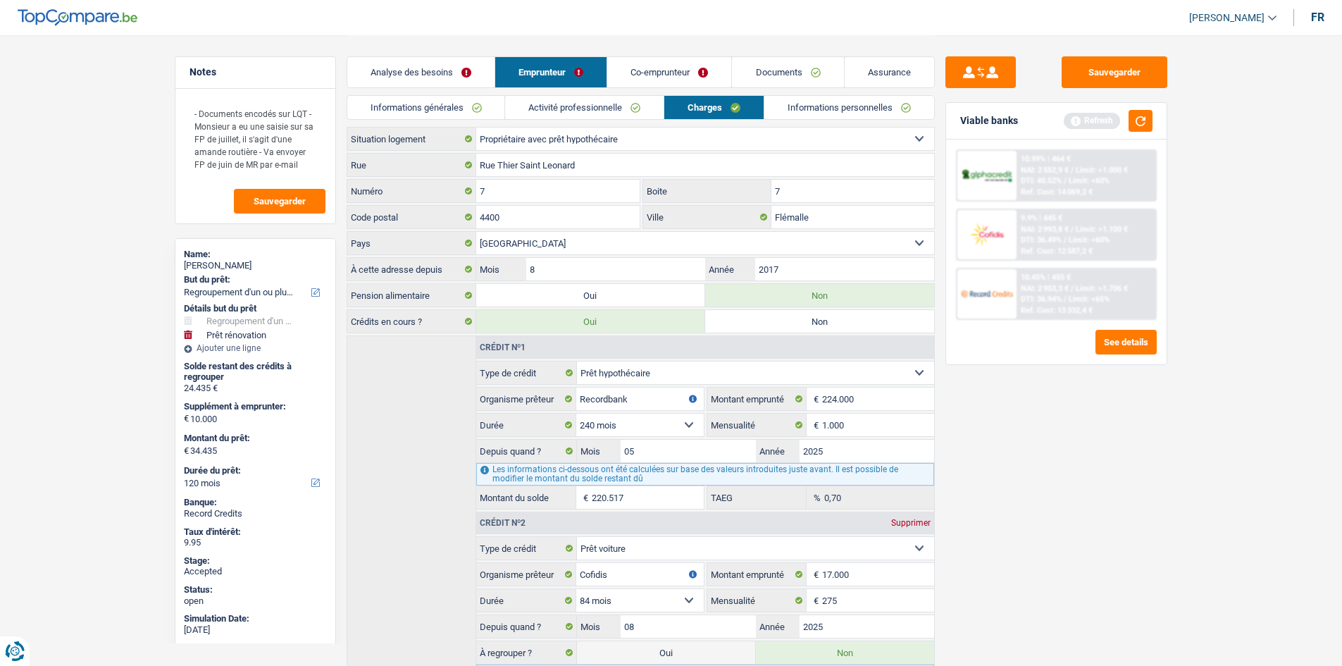
type input "7"
click at [888, 118] on link "Informations personnelles" at bounding box center [849, 107] width 170 height 23
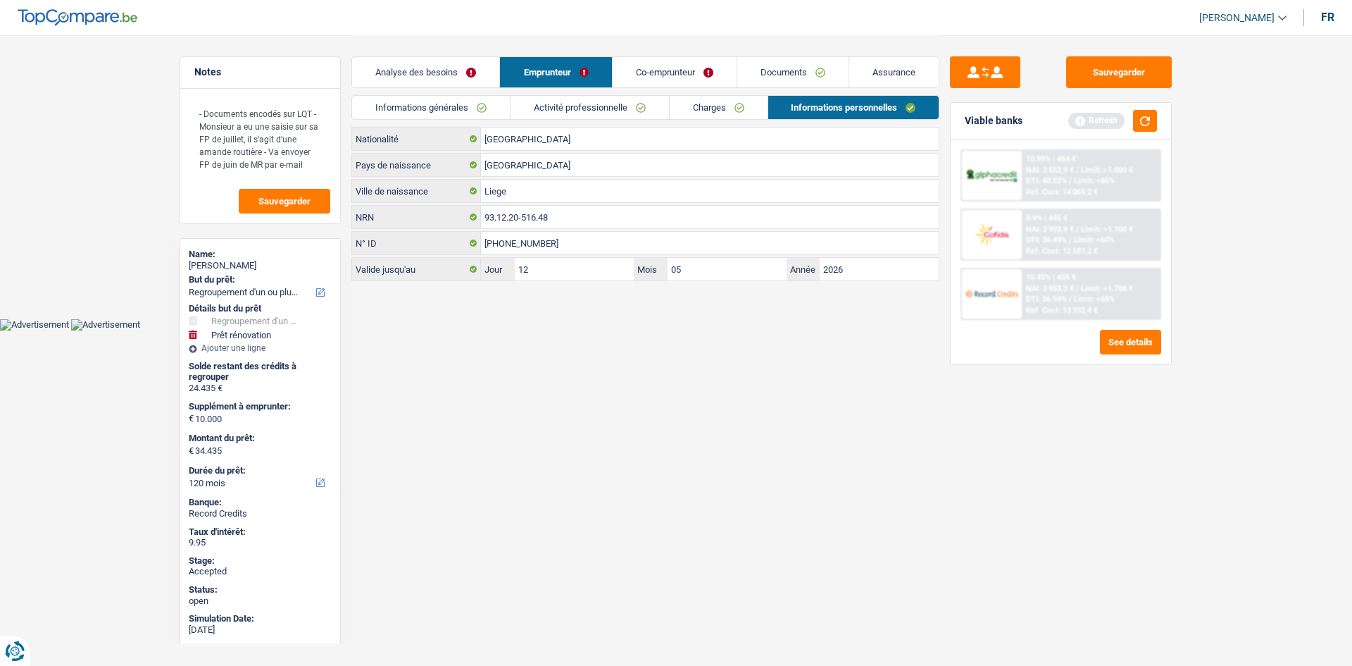
click at [692, 67] on link "Co-emprunteur" at bounding box center [675, 72] width 124 height 30
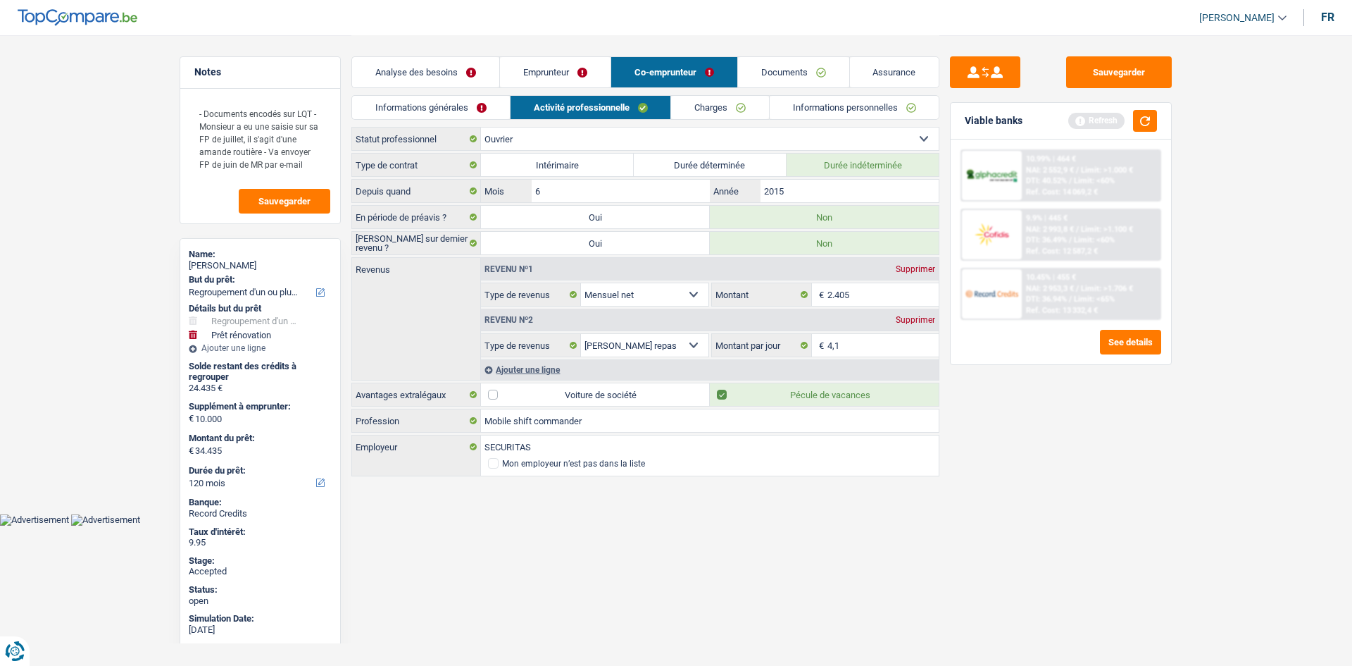
click at [853, 105] on link "Informations personnelles" at bounding box center [855, 107] width 170 height 23
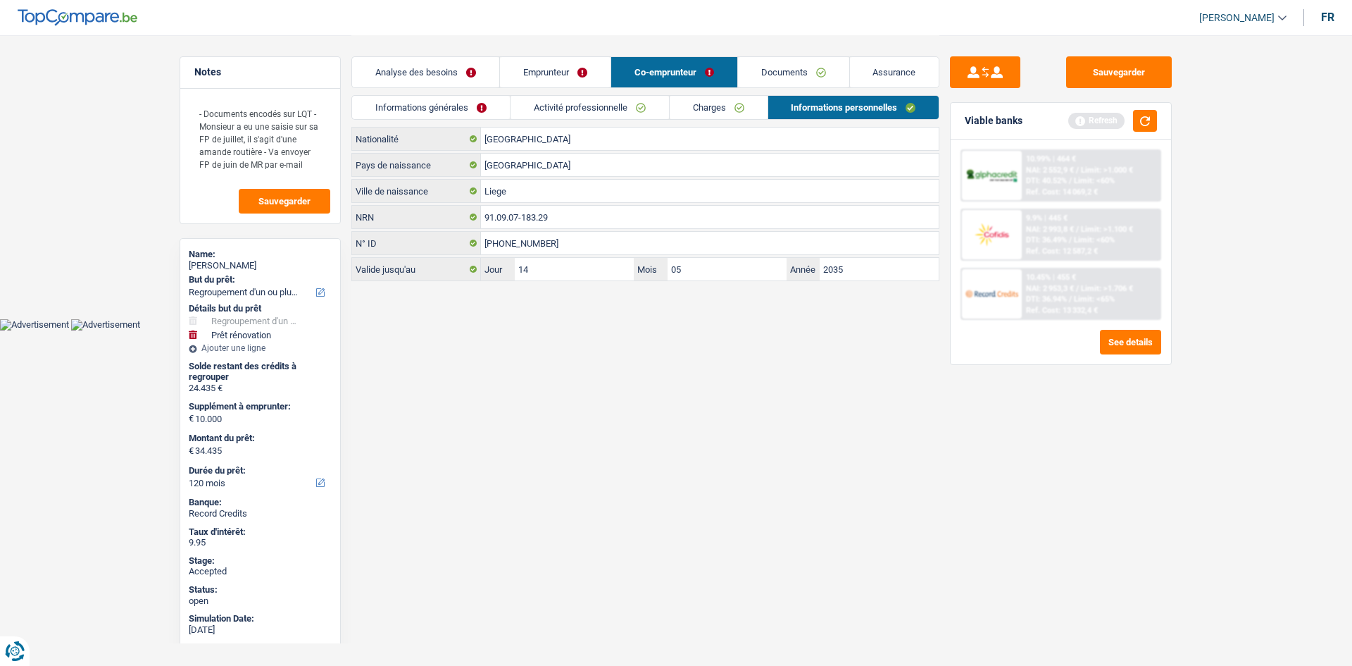
click at [566, 67] on link "Emprunteur" at bounding box center [555, 72] width 111 height 30
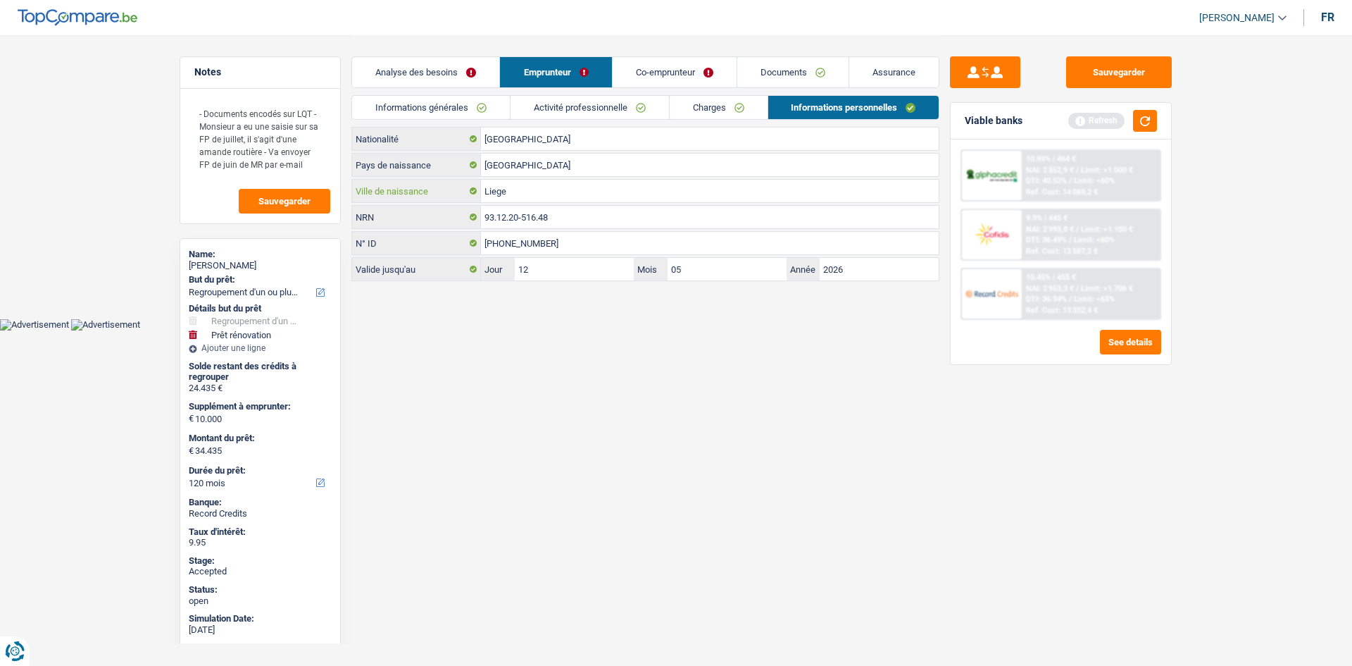
click at [589, 192] on input "Liege" at bounding box center [710, 191] width 458 height 23
click at [694, 75] on link "Co-emprunteur" at bounding box center [675, 72] width 124 height 30
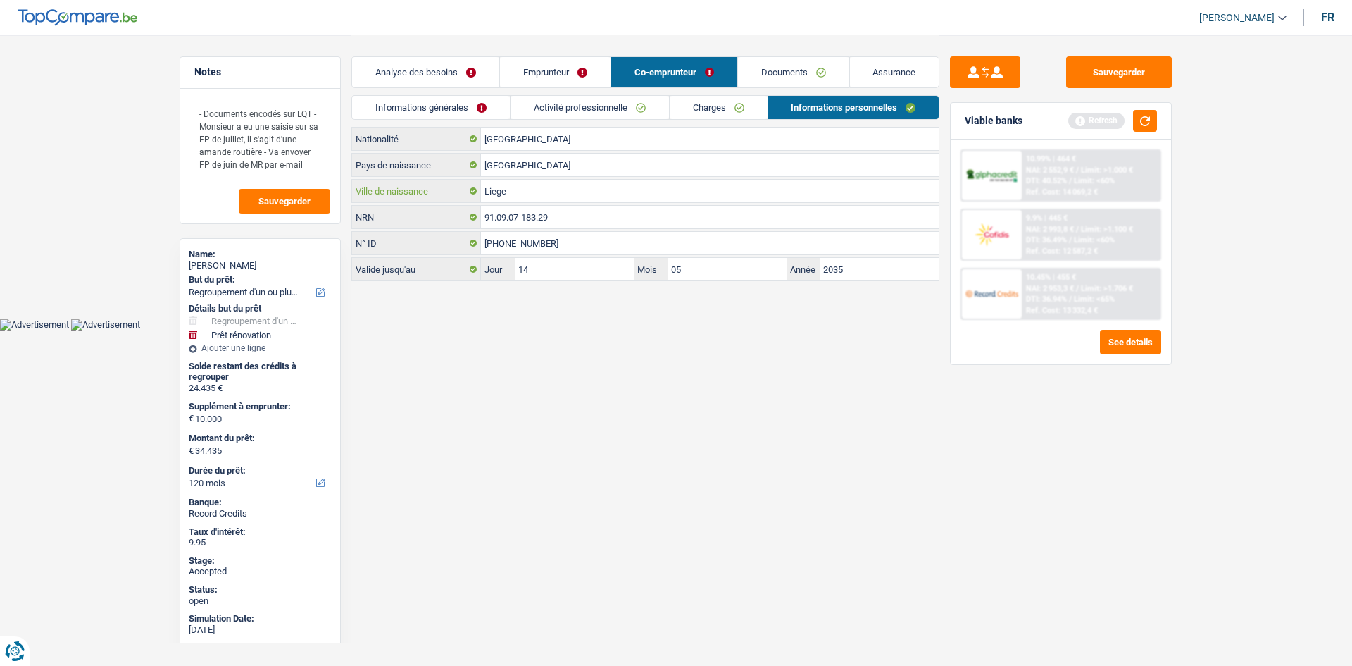
click at [627, 195] on input "Liege" at bounding box center [710, 191] width 458 height 23
type input "Saint-Nicolas"
click at [563, 69] on link "Emprunteur" at bounding box center [555, 72] width 111 height 30
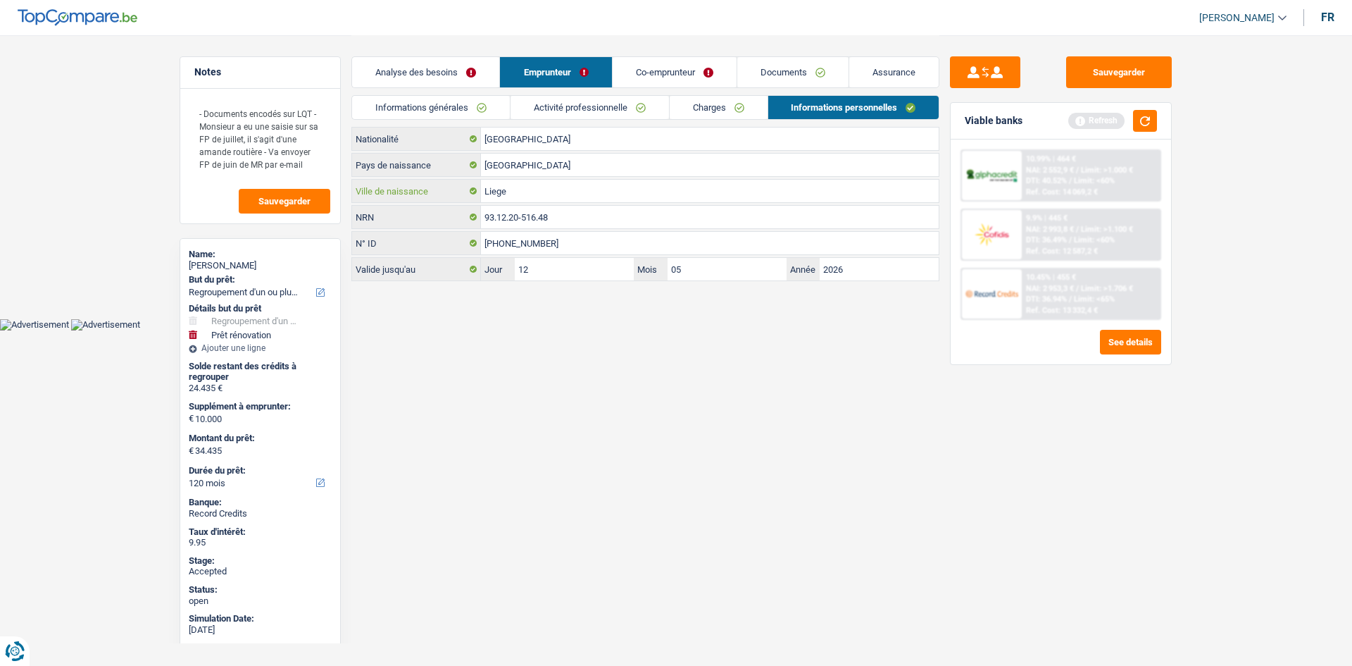
click at [603, 184] on input "Liege" at bounding box center [710, 191] width 458 height 23
type input "Chenée"
click at [683, 330] on html "Vous avez le contrôle de vos données Nous utilisons des cookies, tout comme nos…" at bounding box center [676, 165] width 1352 height 330
click at [475, 114] on link "Informations générales" at bounding box center [431, 107] width 158 height 23
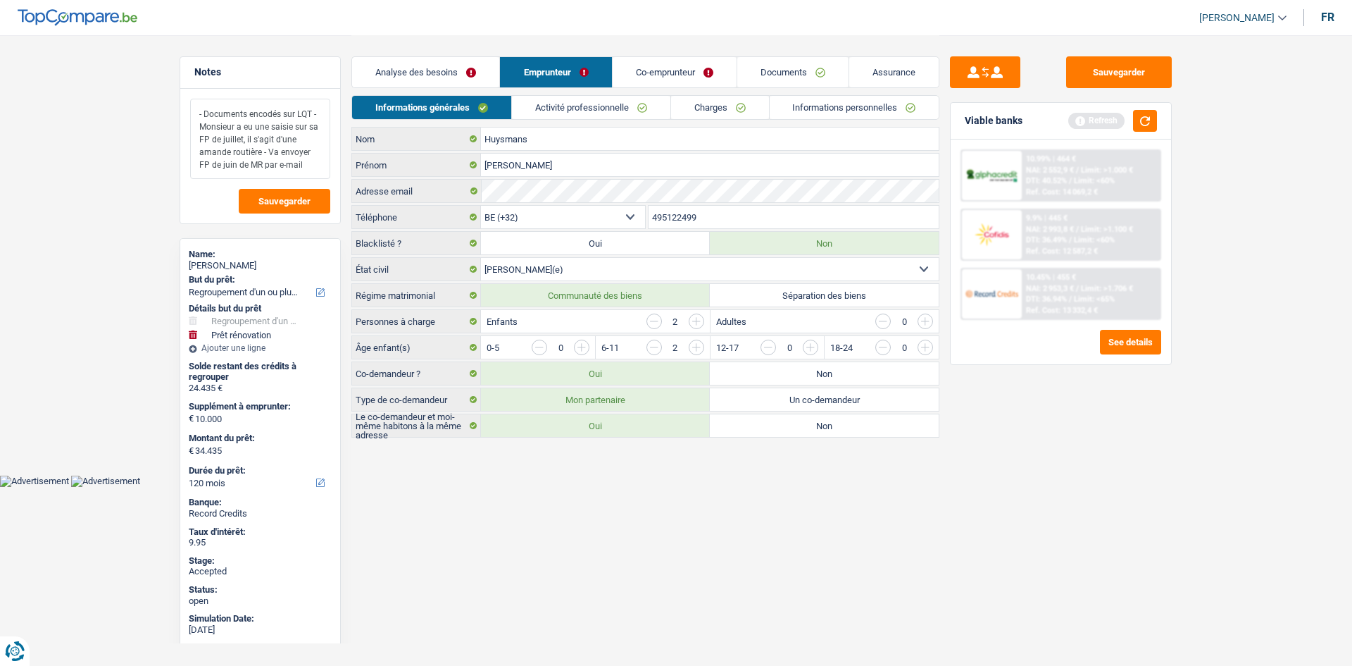
click at [320, 168] on textarea "- Documents encodés sur LQT - Monsieur a eu une saisie sur sa FP de juillet, il…" at bounding box center [260, 139] width 140 height 80
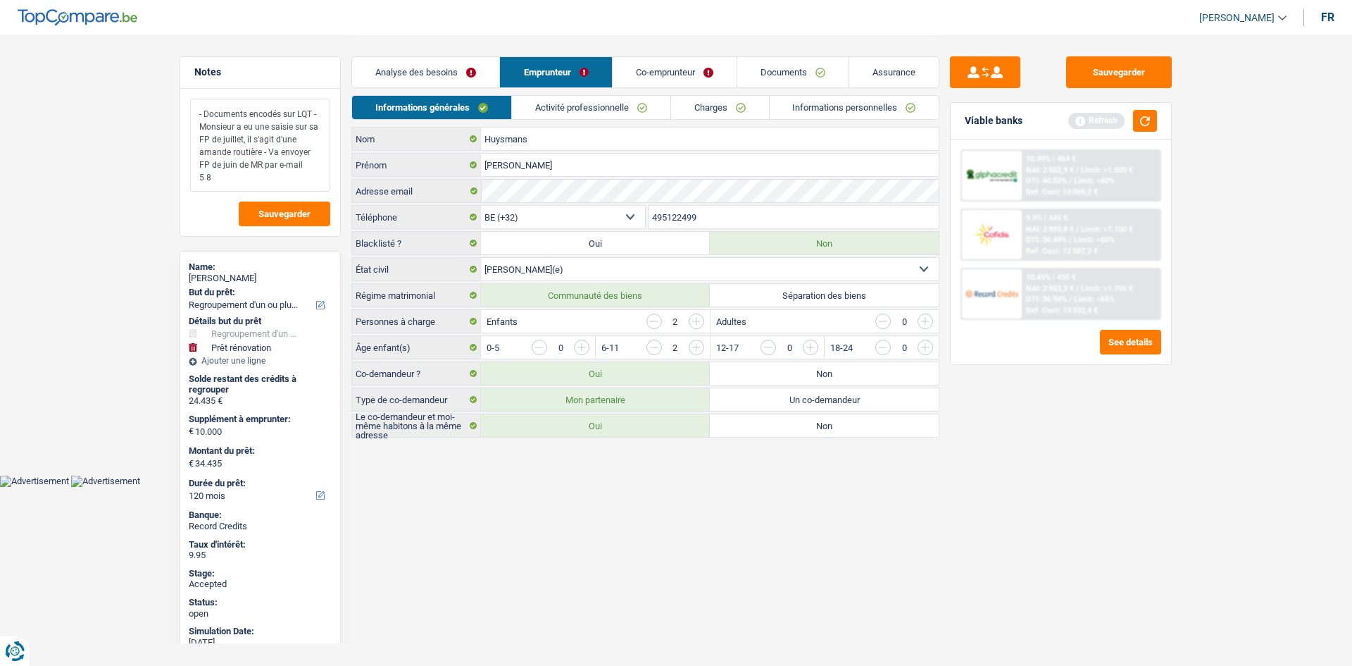
type textarea "- Documents encodés sur LQT - Monsieur a eu une saisie sur sa FP de juillet, il…"
click at [146, 215] on main "Notes - Documents encodés sur LQT - Monsieur a eu une saisie sur sa FP de juill…" at bounding box center [676, 237] width 1352 height 475
click at [909, 65] on link "Assurance" at bounding box center [893, 72] width 89 height 30
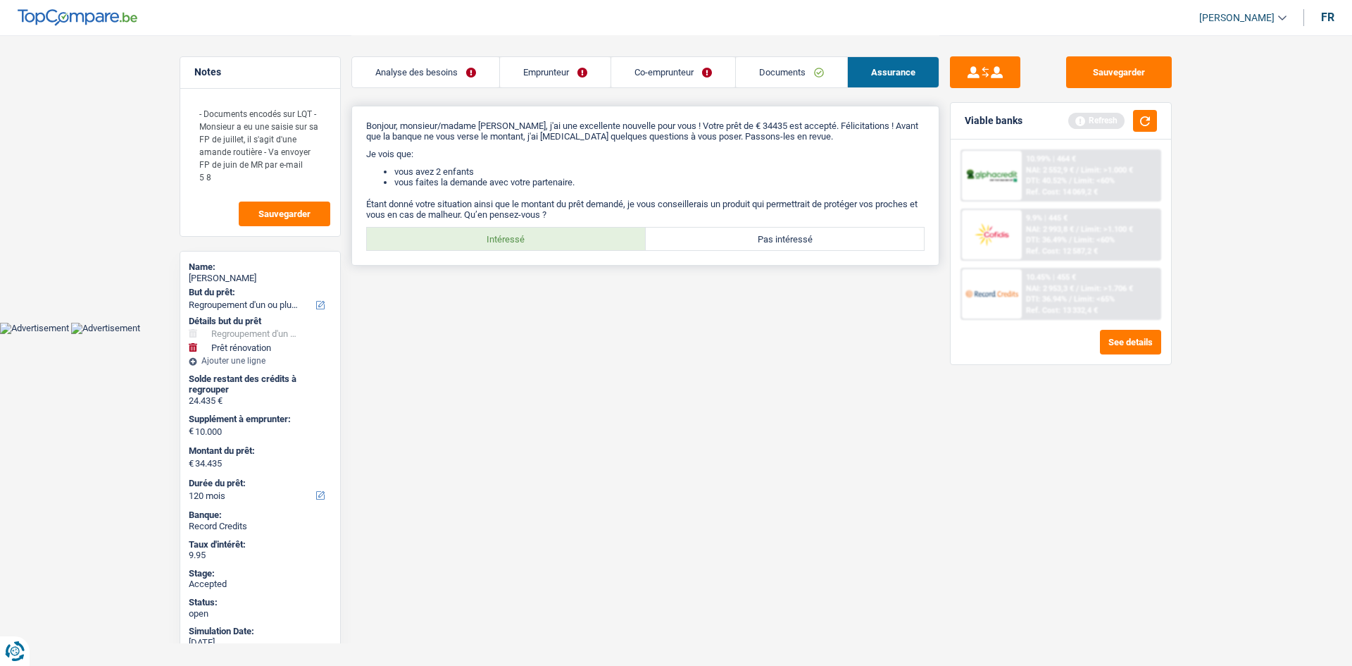
click at [585, 239] on label "Intéressé" at bounding box center [506, 238] width 279 height 23
click at [585, 239] on input "Intéressé" at bounding box center [506, 238] width 279 height 23
radio input "true"
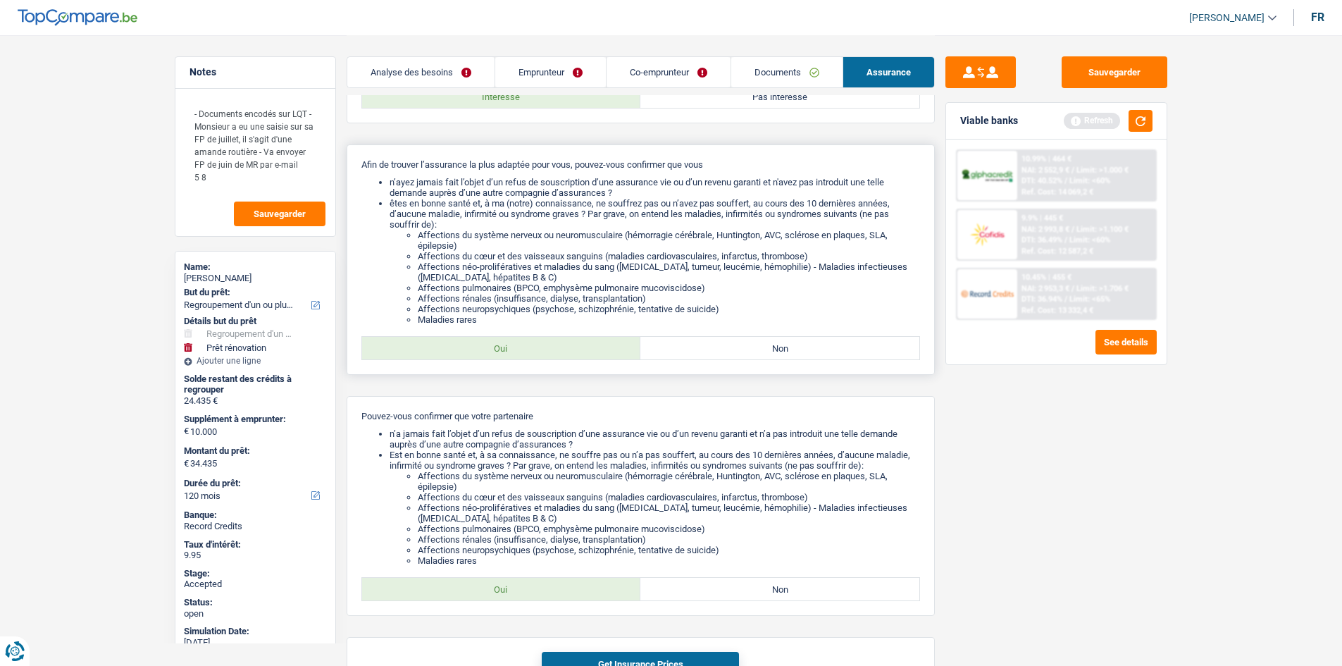
scroll to position [235, 0]
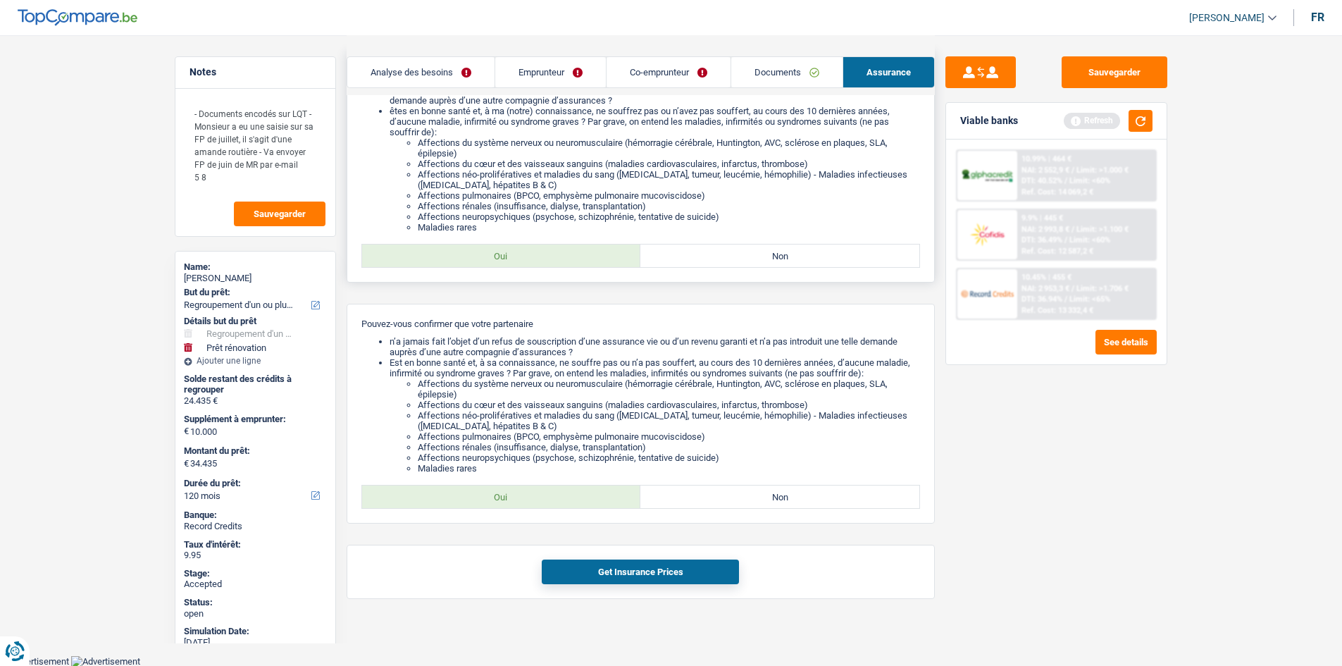
click at [568, 263] on label "Oui" at bounding box center [501, 255] width 279 height 23
click at [568, 263] on input "Oui" at bounding box center [501, 255] width 279 height 23
radio input "true"
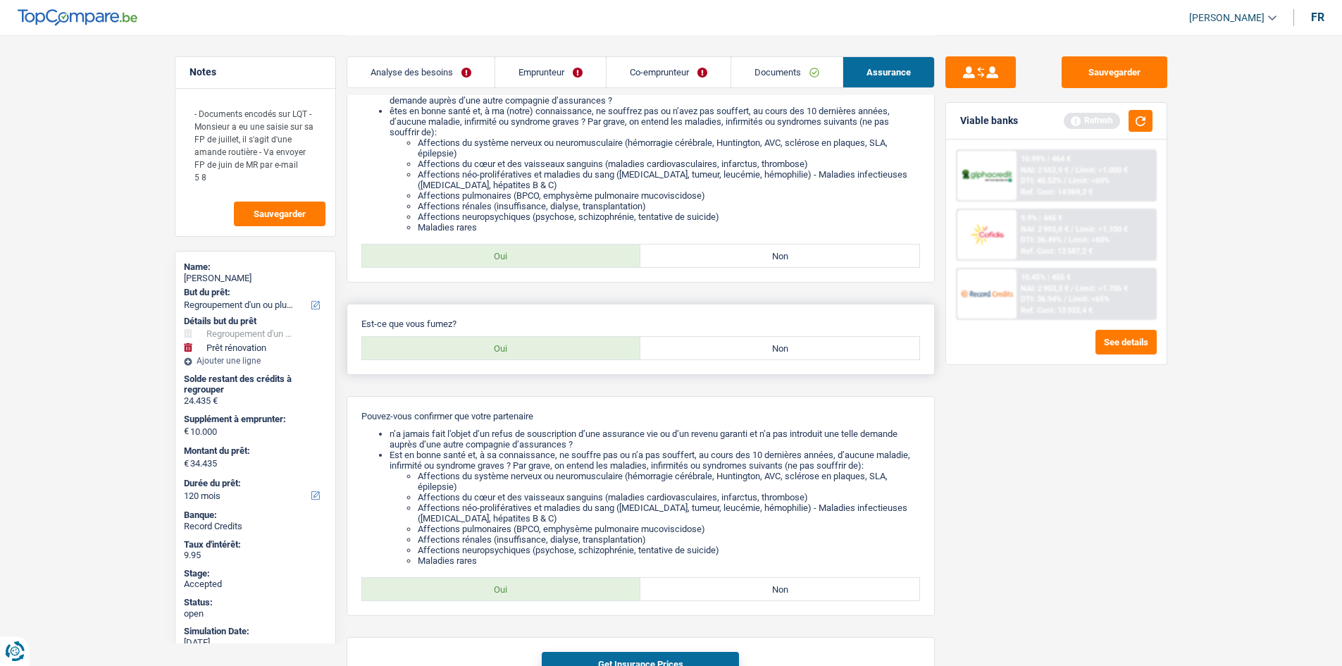
click at [704, 355] on label "Non" at bounding box center [779, 348] width 279 height 23
click at [704, 355] on input "Non" at bounding box center [779, 348] width 279 height 23
radio input "true"
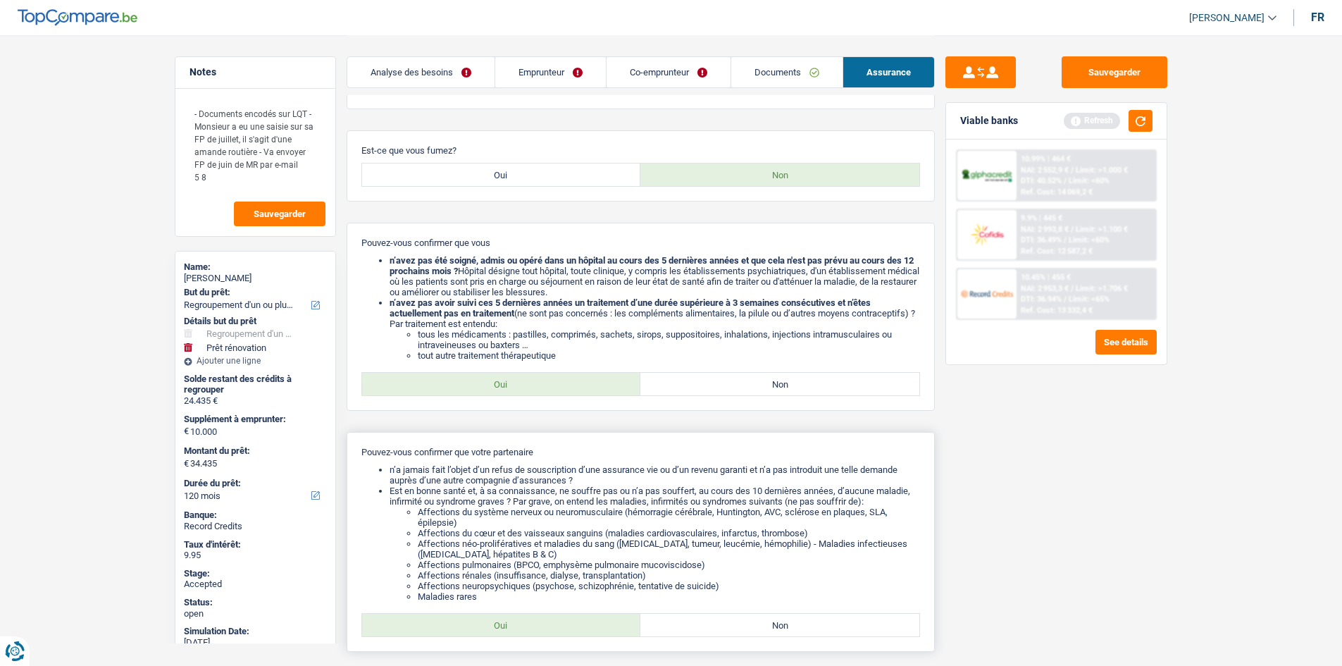
scroll to position [536, 0]
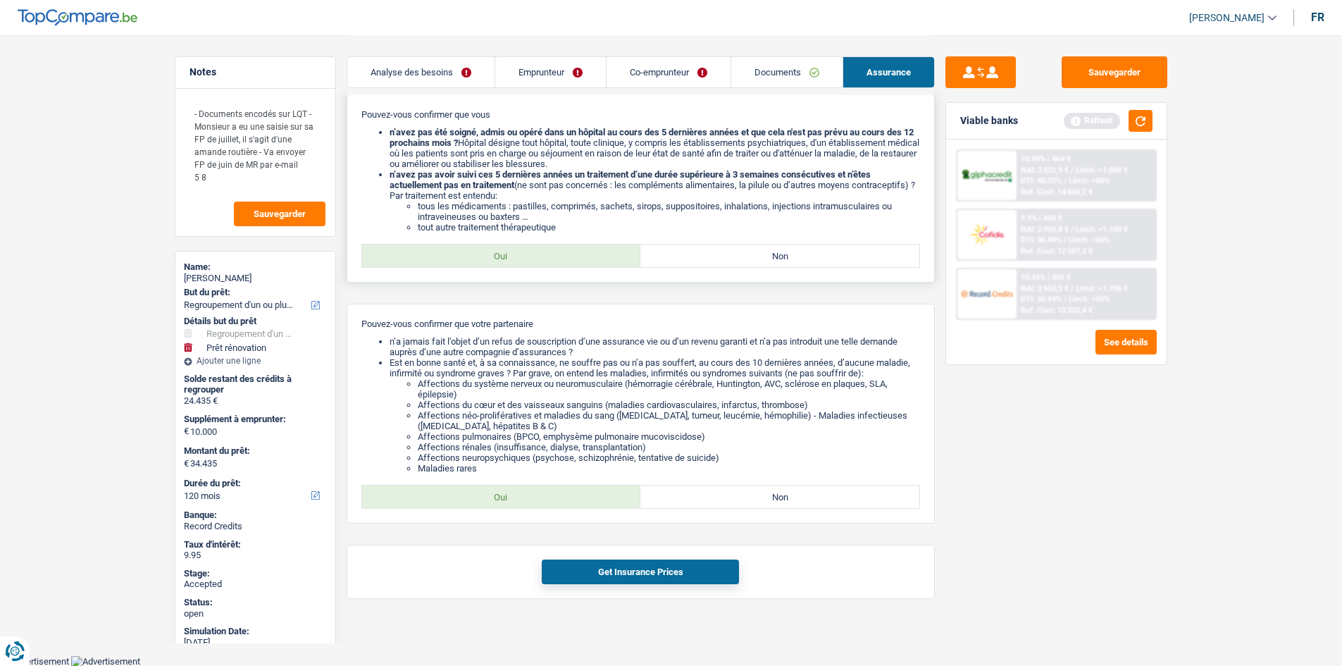
click at [554, 258] on label "Oui" at bounding box center [501, 255] width 279 height 23
click at [554, 258] on input "Oui" at bounding box center [501, 255] width 279 height 23
radio input "true"
click at [582, 494] on label "Oui" at bounding box center [501, 496] width 279 height 23
click at [582, 494] on input "Oui" at bounding box center [501, 496] width 279 height 23
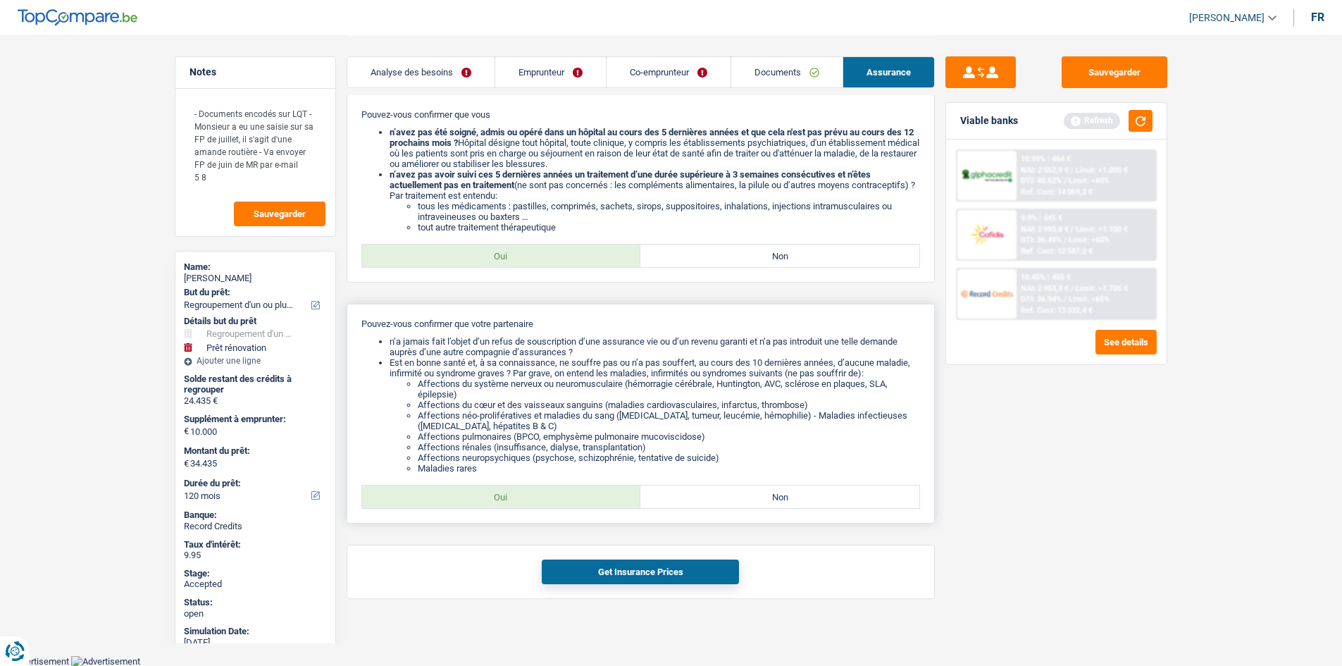
radio input "true"
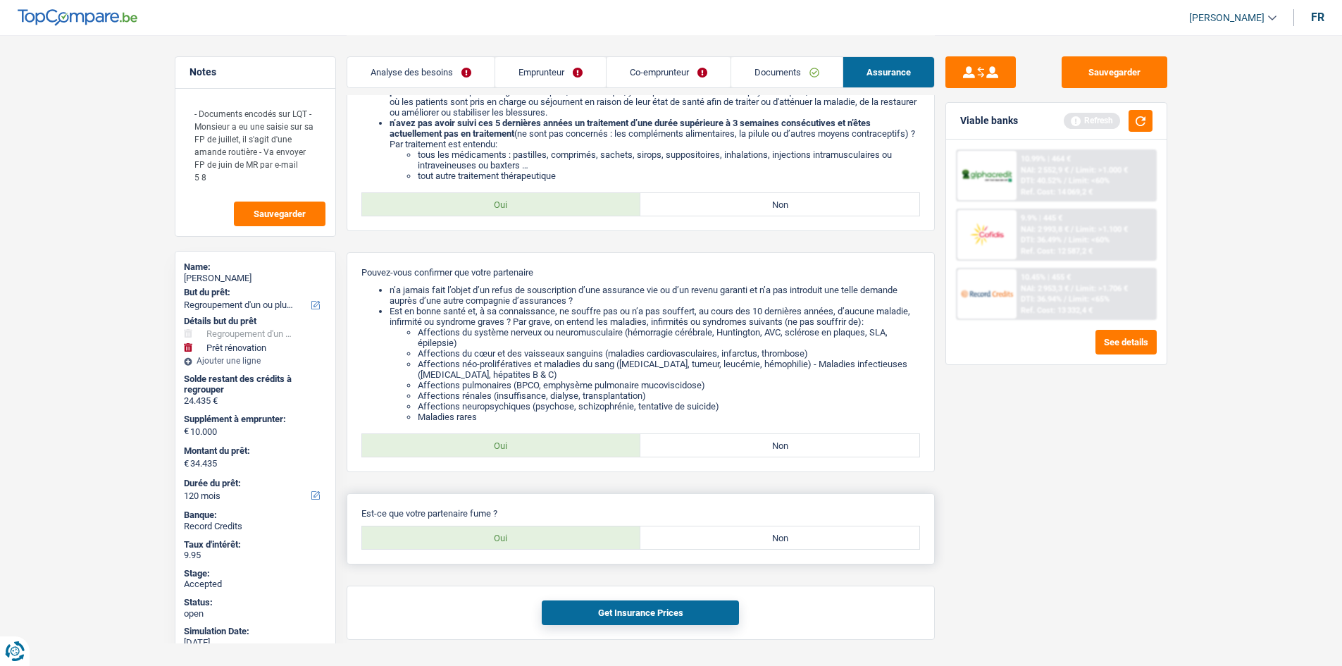
scroll to position [628, 0]
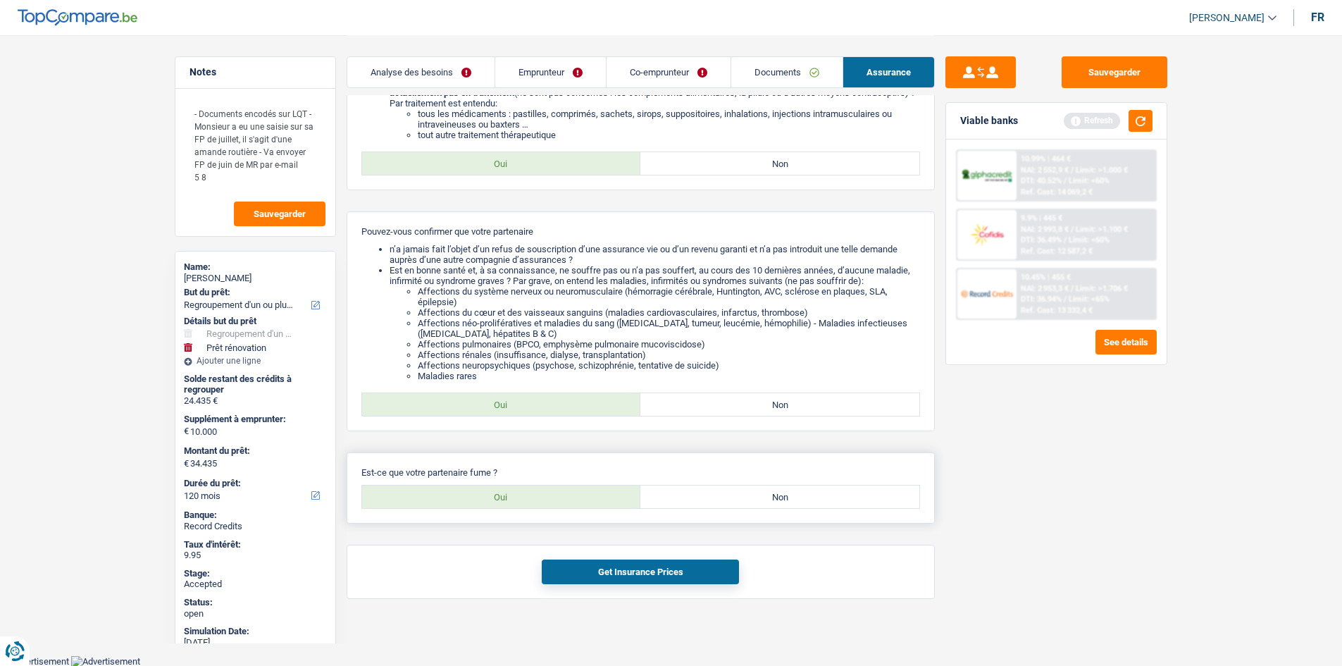
click at [761, 495] on label "Non" at bounding box center [779, 496] width 279 height 23
click at [761, 495] on input "Non" at bounding box center [779, 496] width 279 height 23
radio input "true"
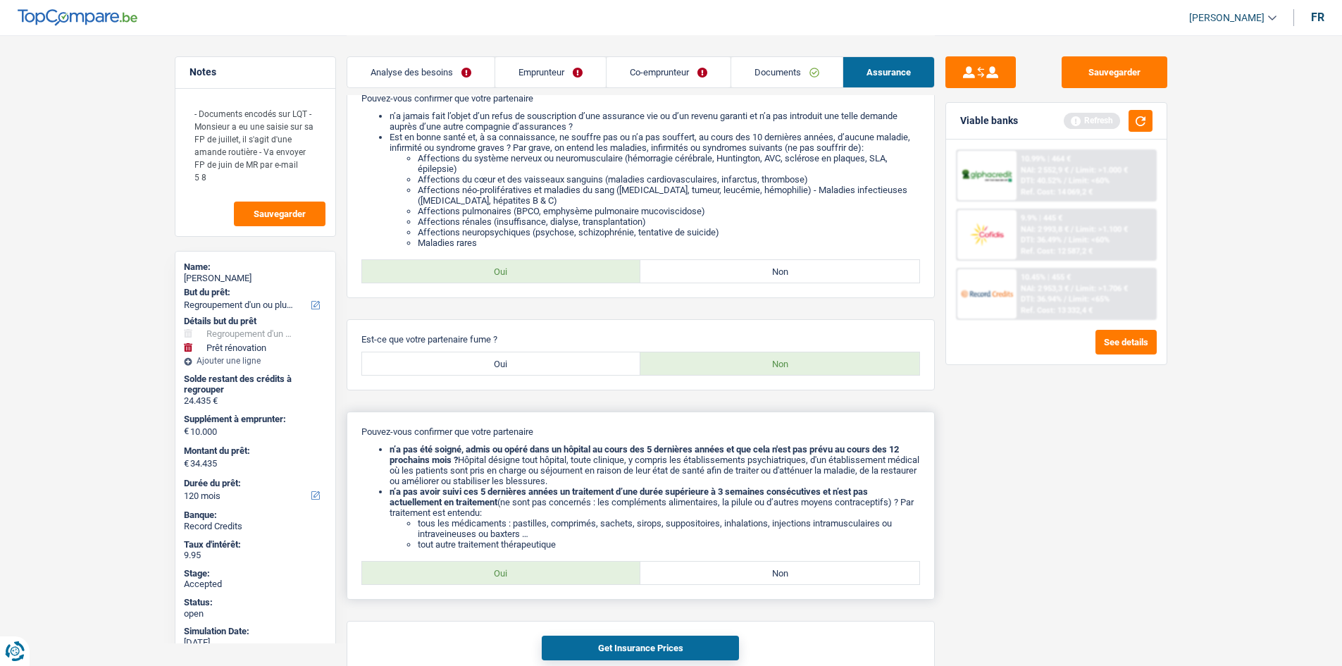
scroll to position [837, 0]
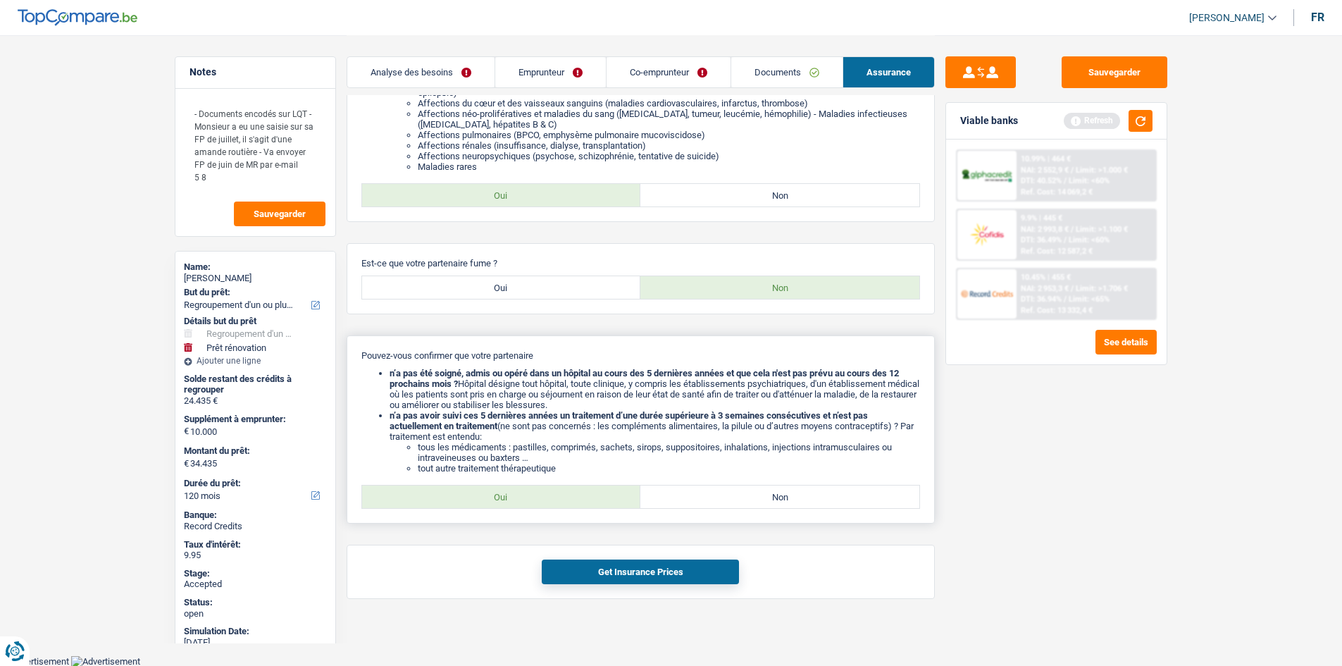
click at [545, 497] on label "Oui" at bounding box center [501, 496] width 279 height 23
click at [545, 497] on input "Oui" at bounding box center [501, 496] width 279 height 23
radio input "true"
click at [651, 576] on button "Get Insurance Prices" at bounding box center [640, 571] width 197 height 25
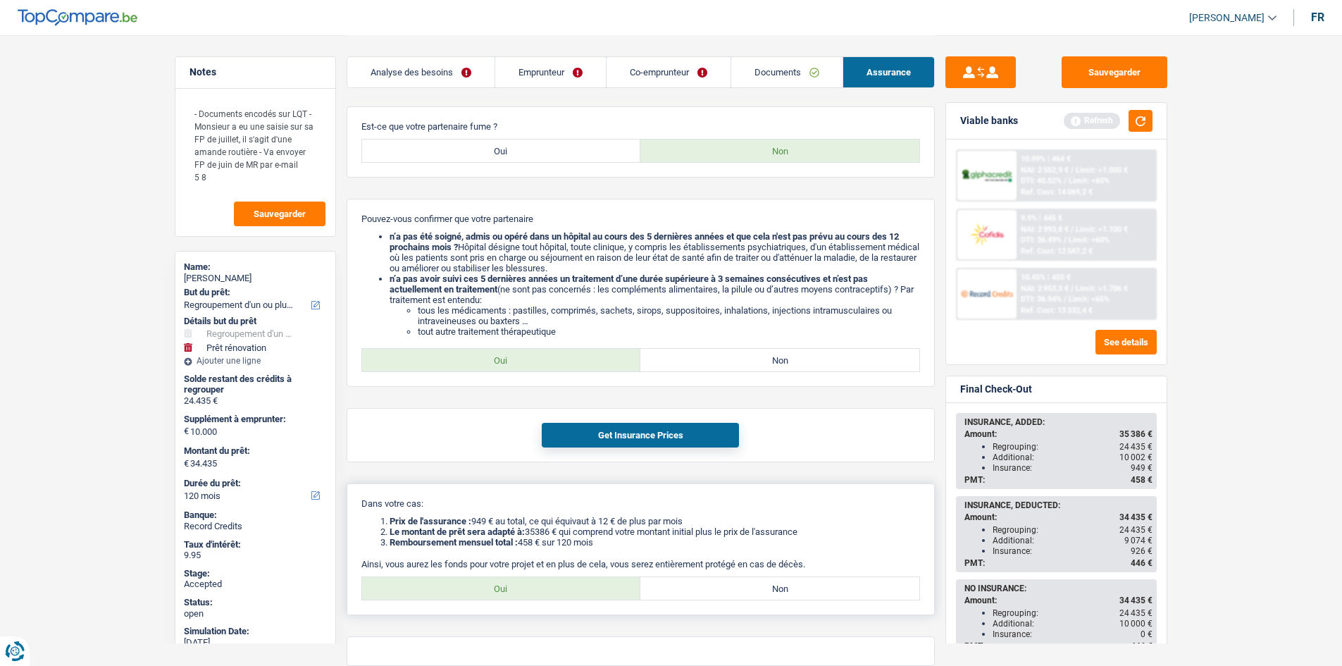
scroll to position [1041, 0]
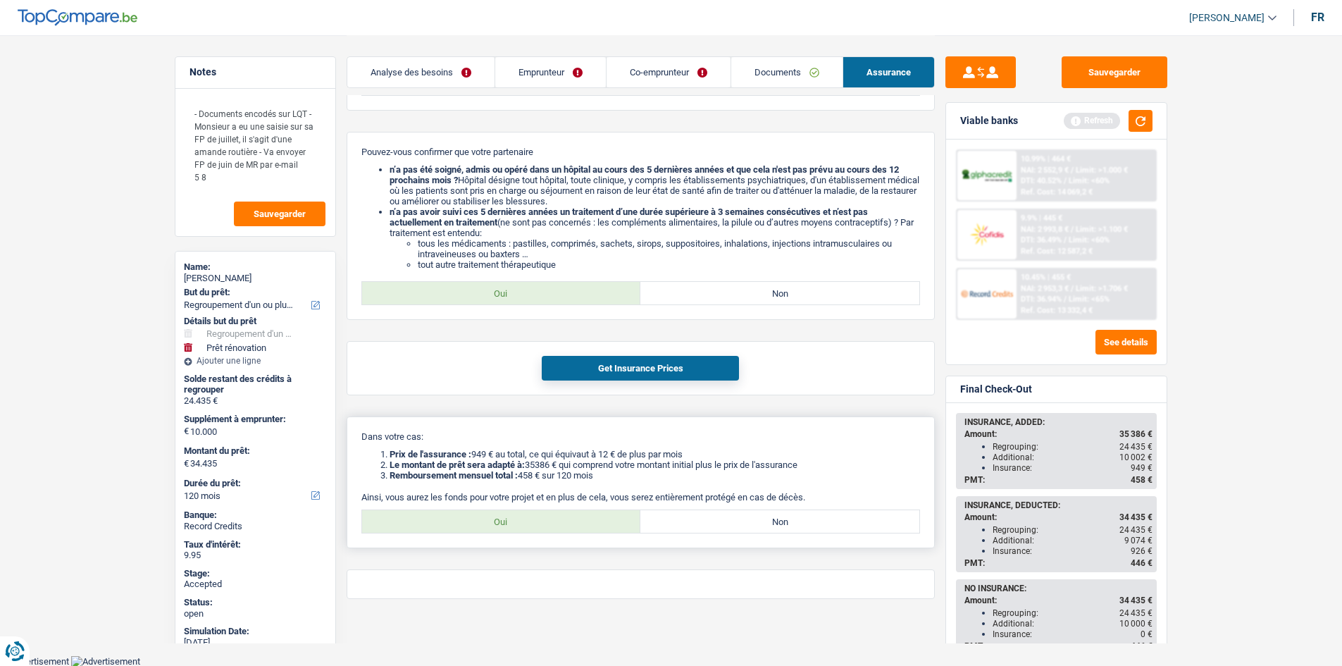
click at [544, 530] on label "Oui" at bounding box center [501, 521] width 279 height 23
click at [544, 530] on input "Oui" at bounding box center [501, 521] width 279 height 23
radio input "true"
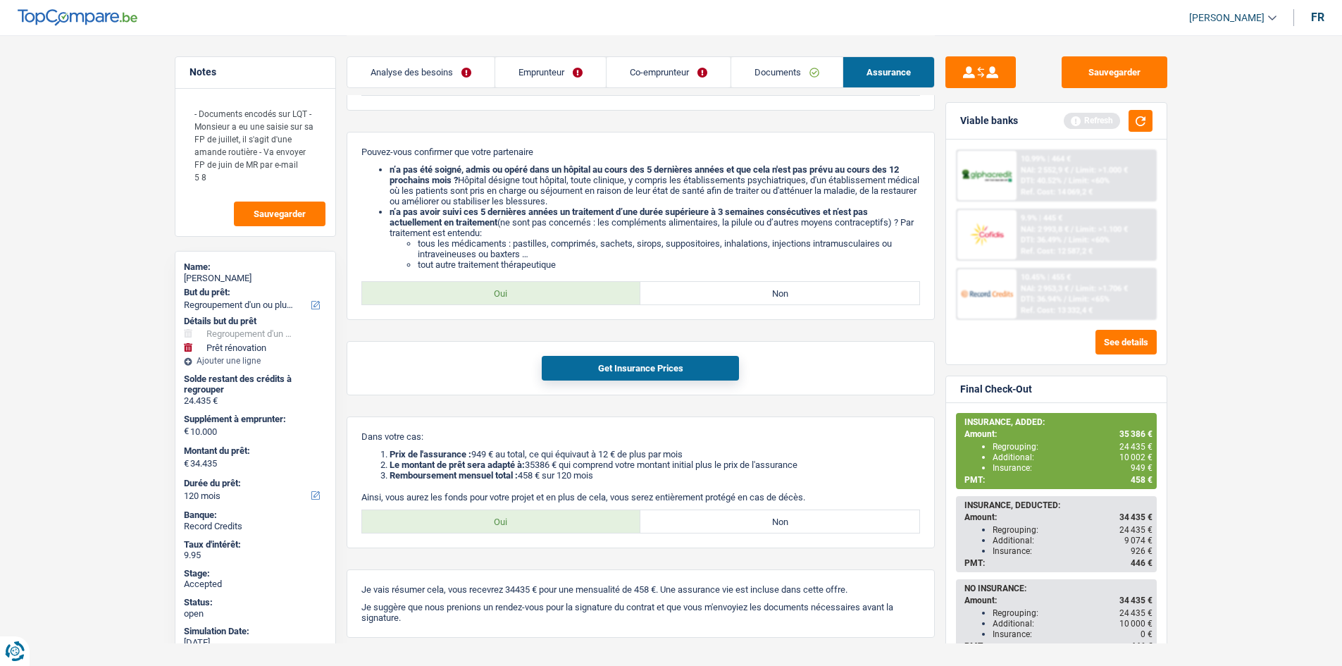
click at [805, 73] on link "Documents" at bounding box center [786, 72] width 111 height 30
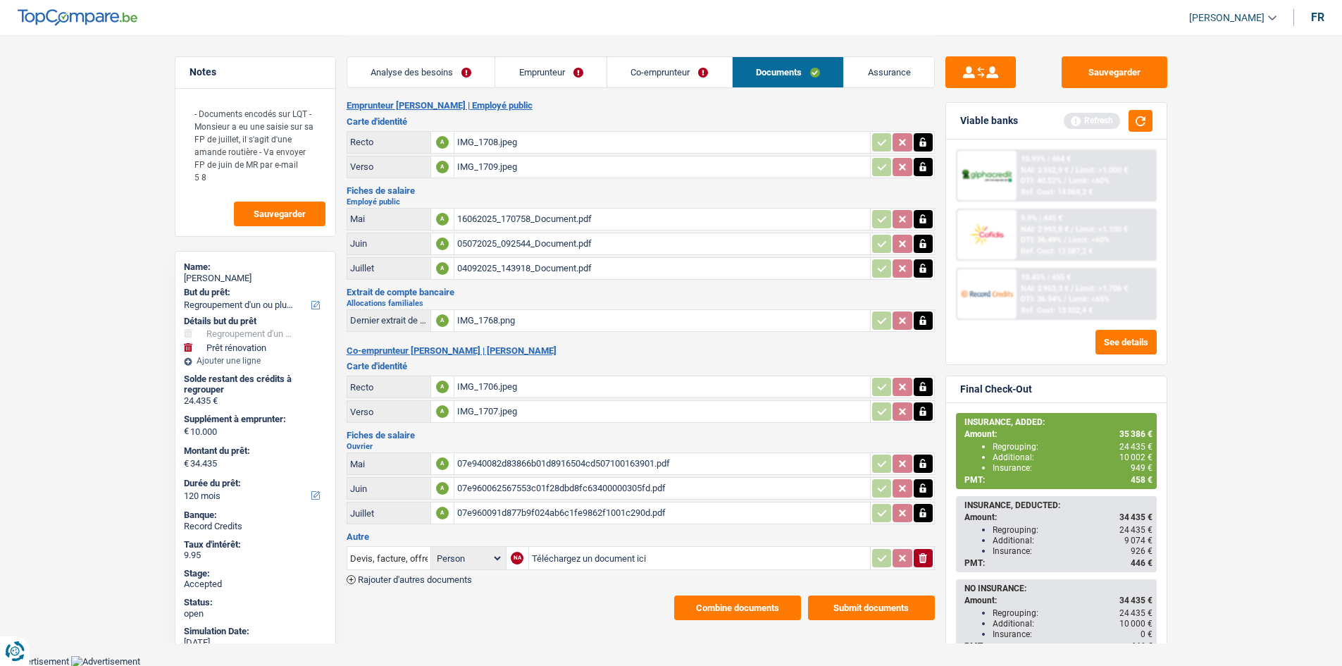
click at [538, 70] on link "Emprunteur" at bounding box center [550, 72] width 111 height 30
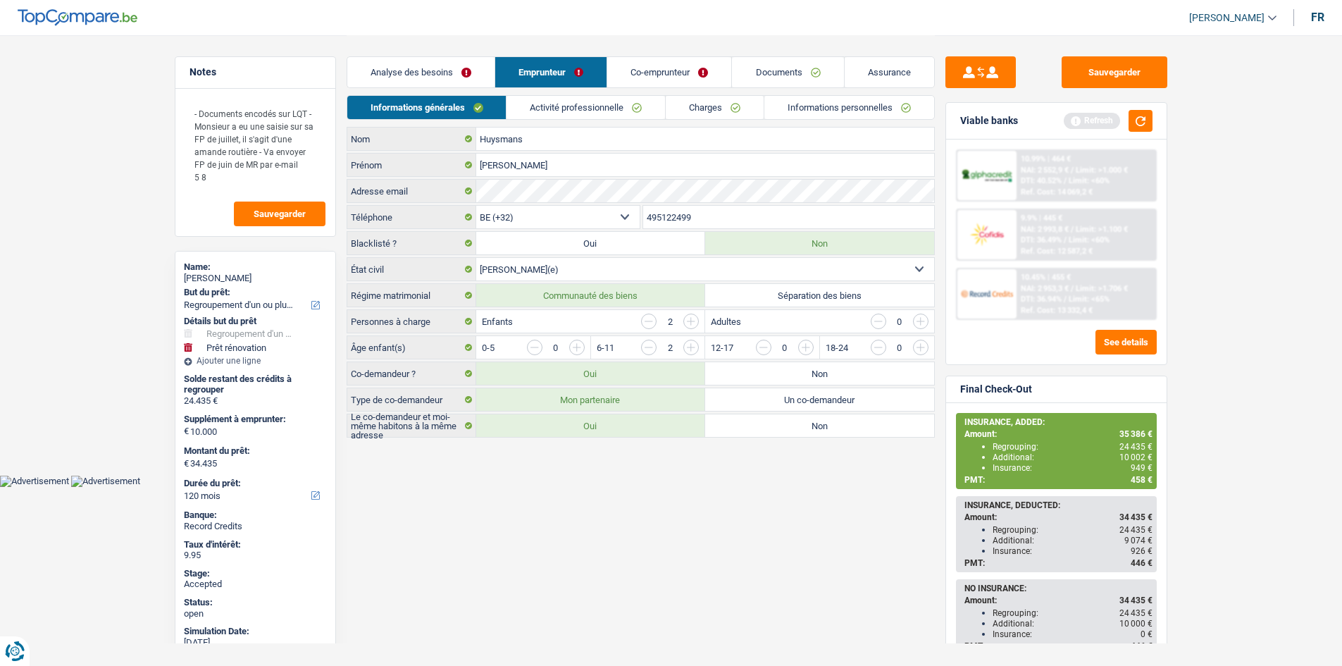
scroll to position [0, 0]
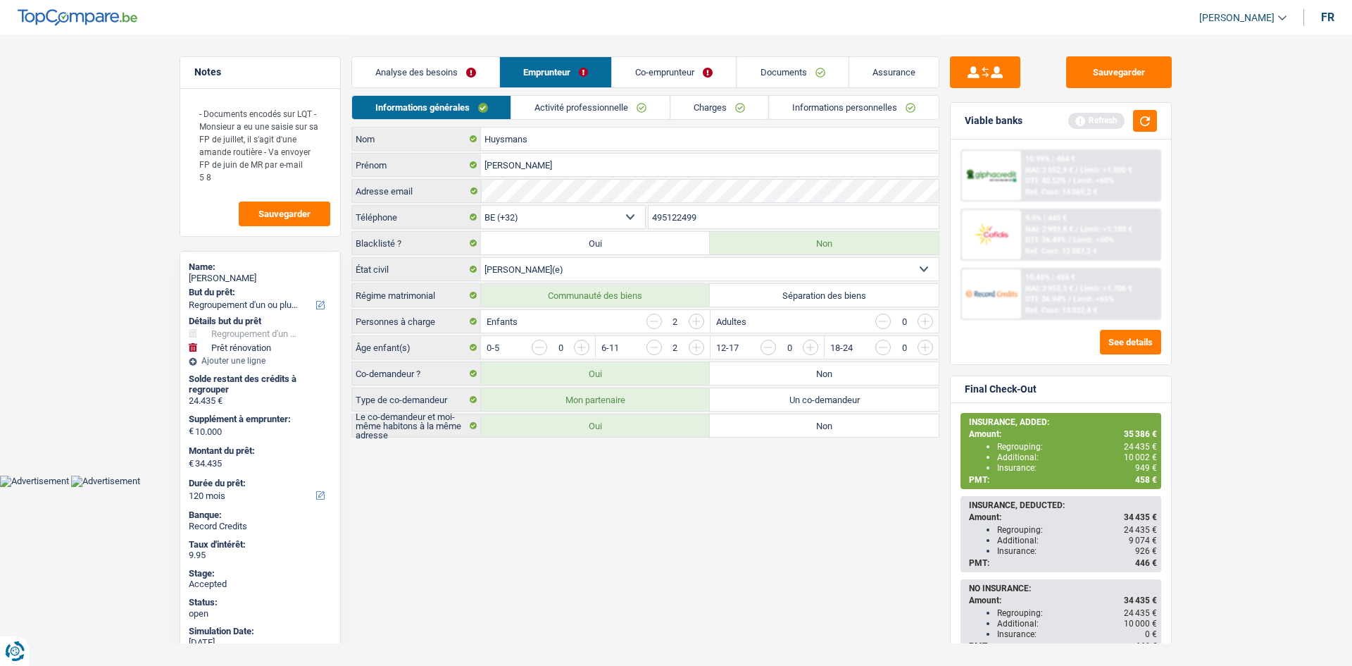
click at [703, 104] on link "Charges" at bounding box center [720, 107] width 98 height 23
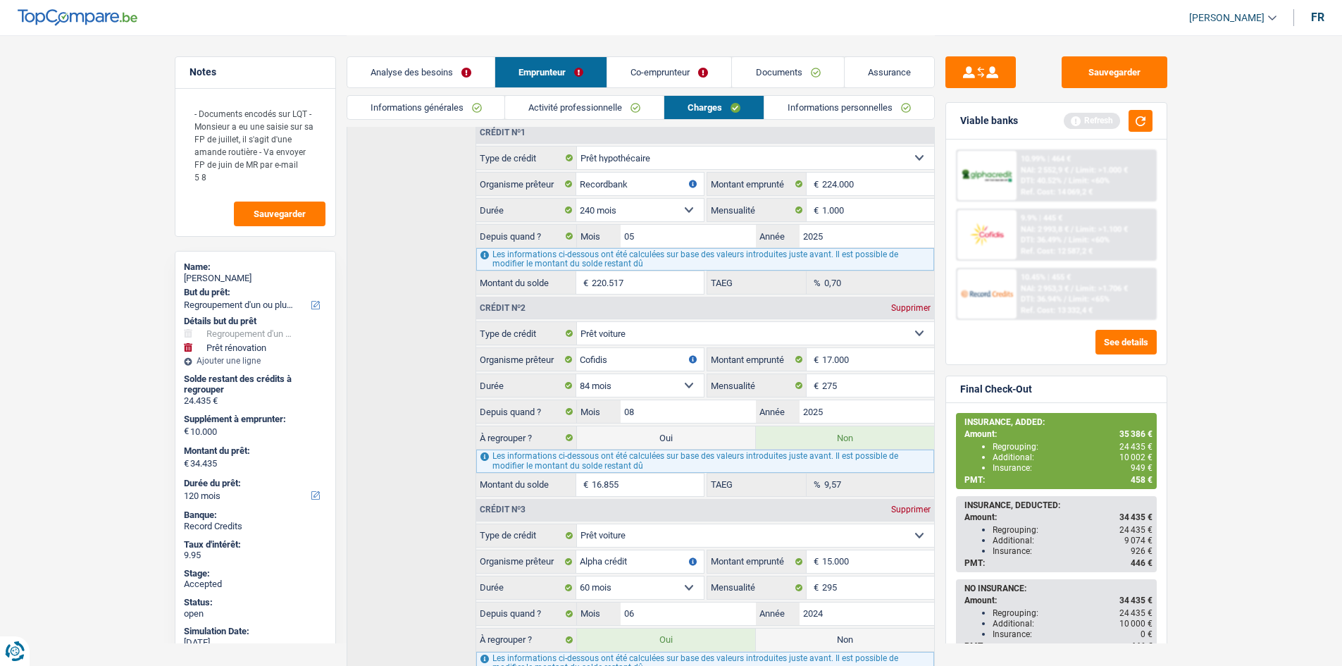
scroll to position [352, 0]
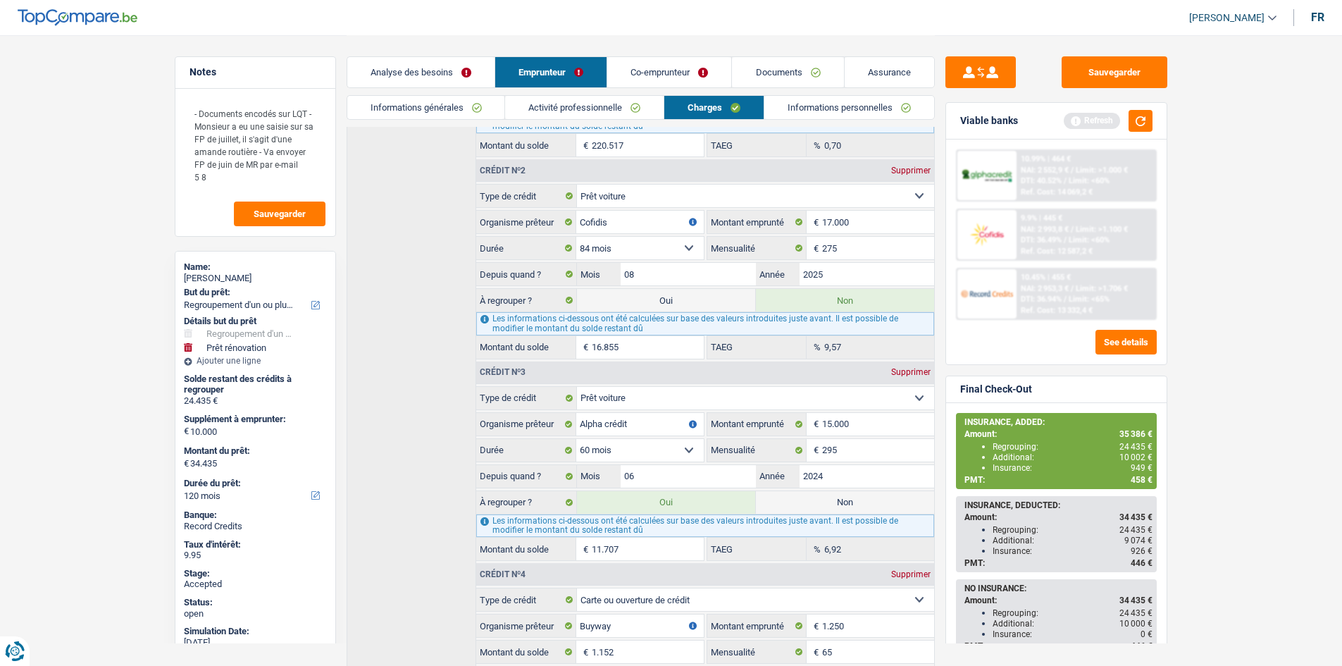
click at [447, 65] on link "Analyse des besoins" at bounding box center [420, 72] width 147 height 30
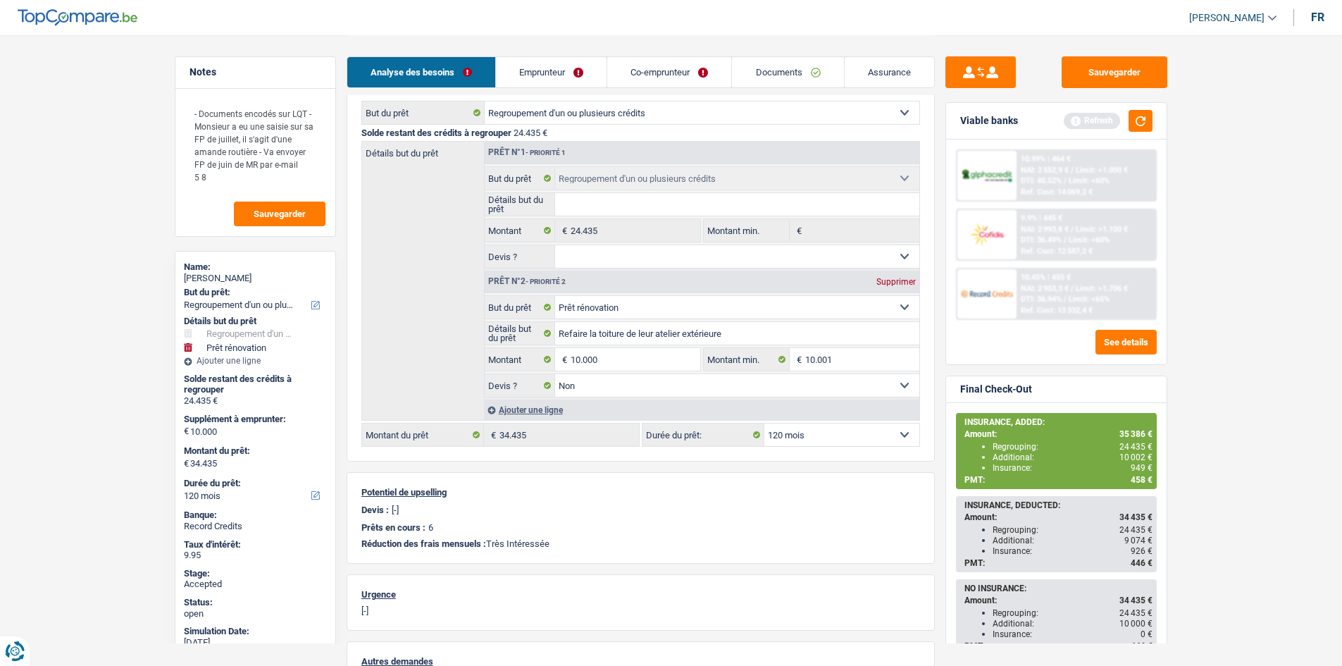
scroll to position [141, 0]
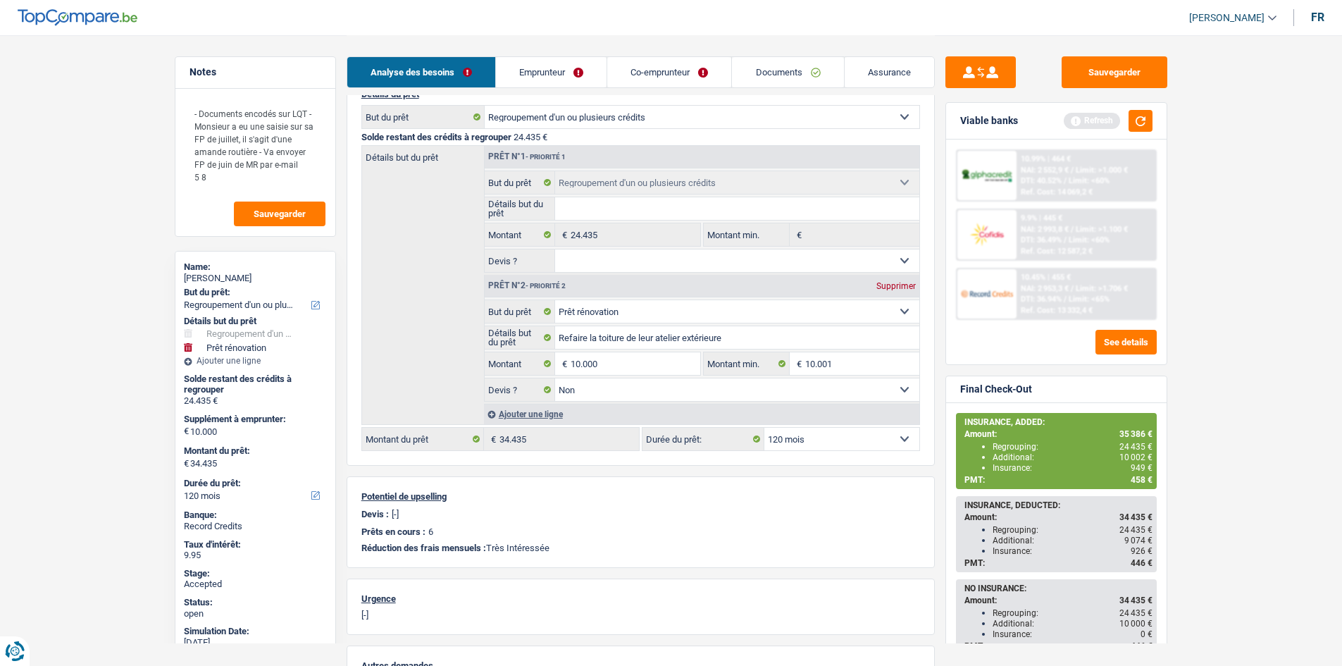
click at [1258, 245] on main "Notes - Documents encodés sur LQT - Monsieur a eu une saisie sur sa FP de juill…" at bounding box center [671, 371] width 1342 height 1024
click at [1259, 245] on main "Notes - Documents encodés sur LQT - Monsieur a eu une saisie sur sa FP de juill…" at bounding box center [671, 371] width 1342 height 1024
click at [1287, 263] on main "Notes - Documents encodés sur LQT - Monsieur a eu une saisie sur sa FP de juill…" at bounding box center [671, 371] width 1342 height 1024
click at [1281, 265] on main "Notes - Documents encodés sur LQT - Monsieur a eu une saisie sur sa FP de juill…" at bounding box center [671, 371] width 1342 height 1024
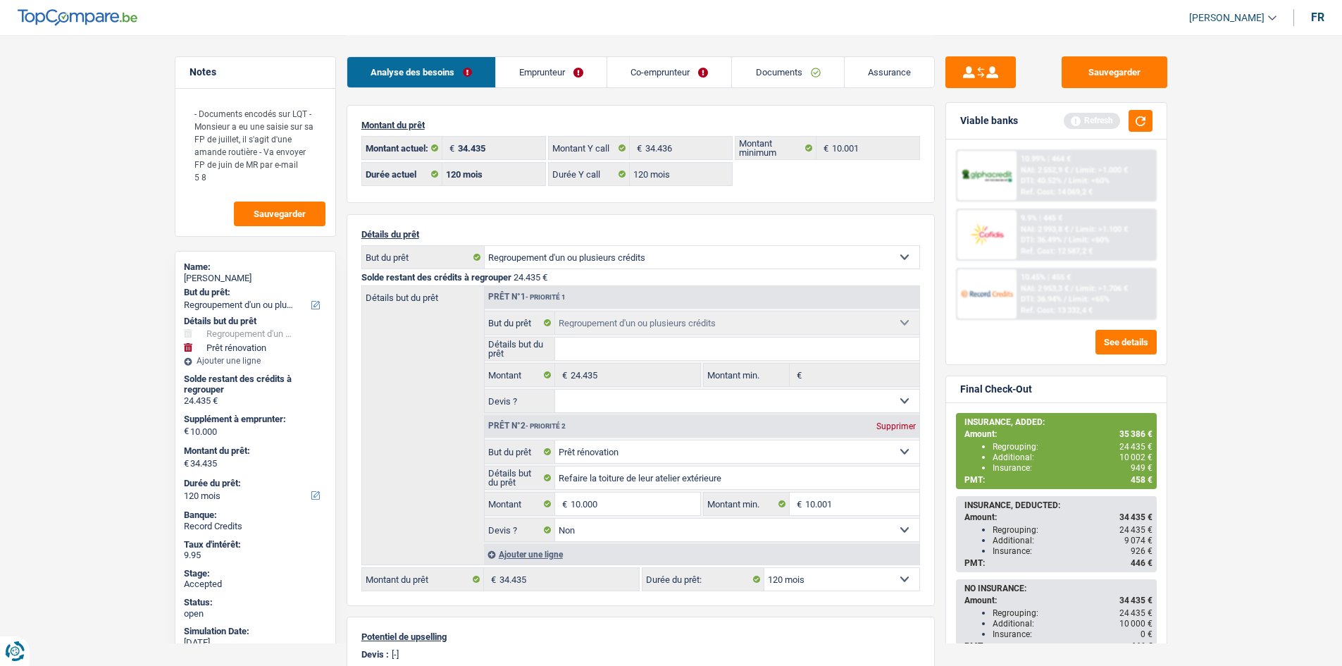
scroll to position [0, 0]
click at [113, 275] on main "Notes - Documents encodés sur LQT - Monsieur a eu une saisie sur sa FP de juill…" at bounding box center [671, 512] width 1342 height 1024
click at [656, 80] on link "Co-emprunteur" at bounding box center [669, 72] width 124 height 30
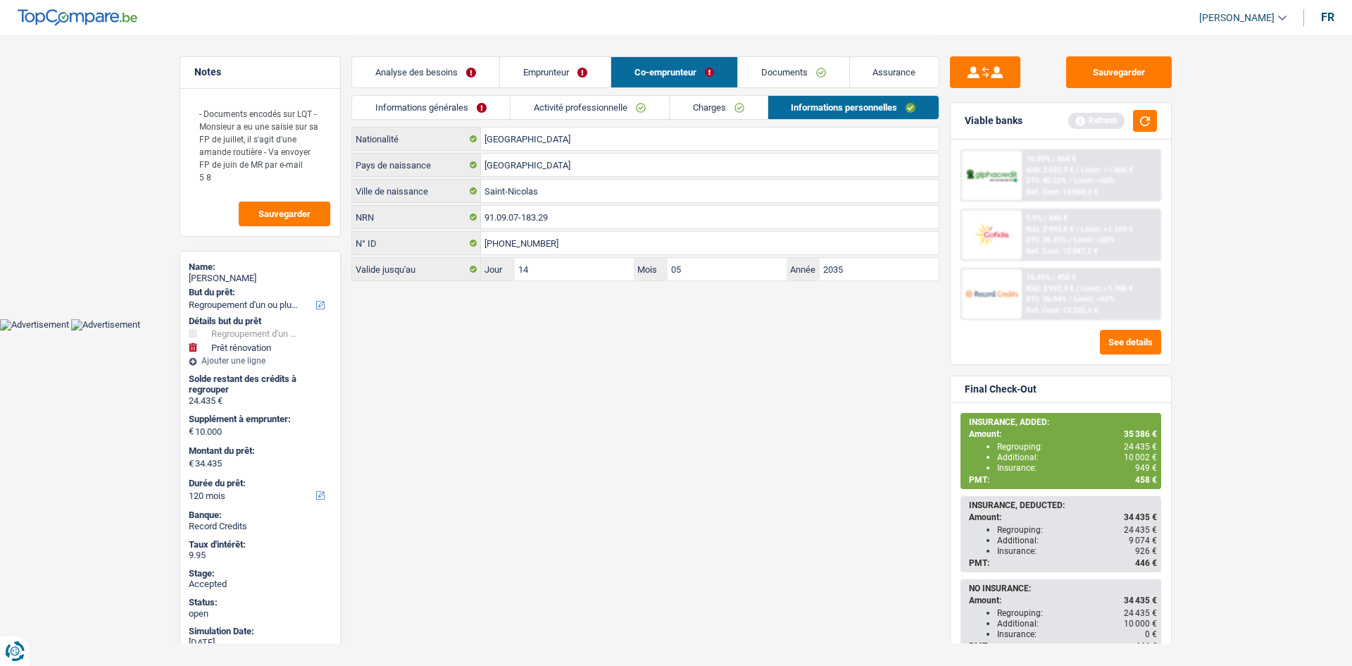
click at [476, 113] on link "Informations générales" at bounding box center [431, 107] width 158 height 23
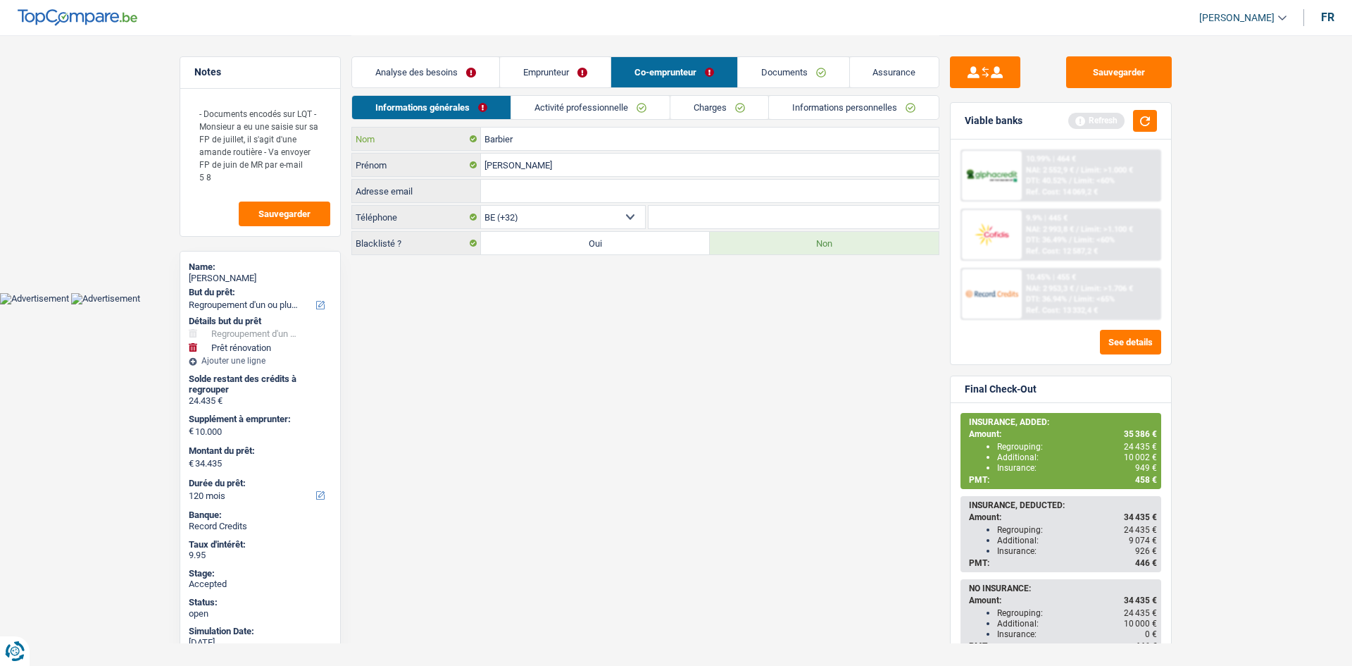
click at [546, 137] on input "Barbier" at bounding box center [710, 138] width 458 height 23
click at [822, 69] on link "Documents" at bounding box center [793, 72] width 111 height 30
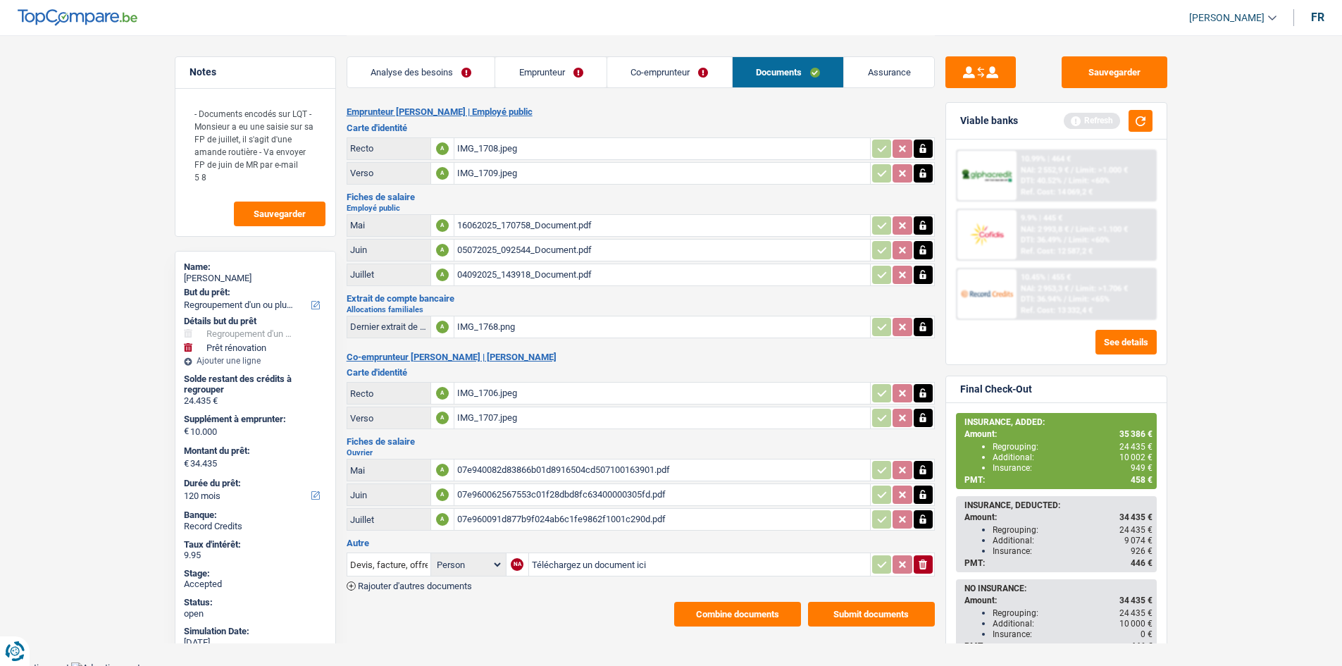
click at [603, 522] on div "07e960091d877b9f024ab6c1fe9862f1001c290d.pdf" at bounding box center [662, 518] width 410 height 21
click at [554, 488] on div "07e960062567553c01f28dbd8fc63400000305fd.pdf" at bounding box center [662, 494] width 410 height 21
click at [516, 463] on div "07e940082d83866b01d8916504cd507100163901.pdf" at bounding box center [662, 469] width 410 height 21
click at [125, 253] on main "Notes - Documents encodés sur LQT - Monsieur a eu une saisie sur sa FP de juill…" at bounding box center [671, 330] width 1342 height 661
click at [597, 56] on div "Analyse des besoins Emprunteur Co-emprunteur Documents Assurance" at bounding box center [641, 65] width 588 height 60
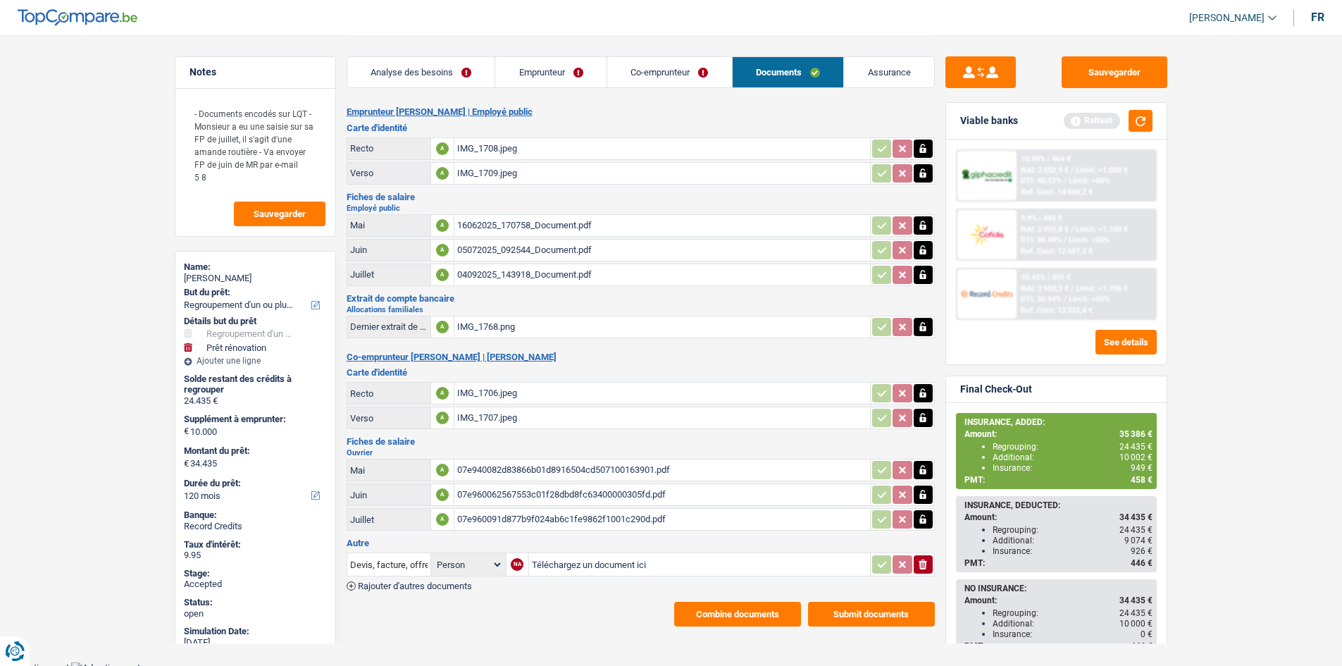
click at [592, 75] on link "Emprunteur" at bounding box center [550, 72] width 111 height 30
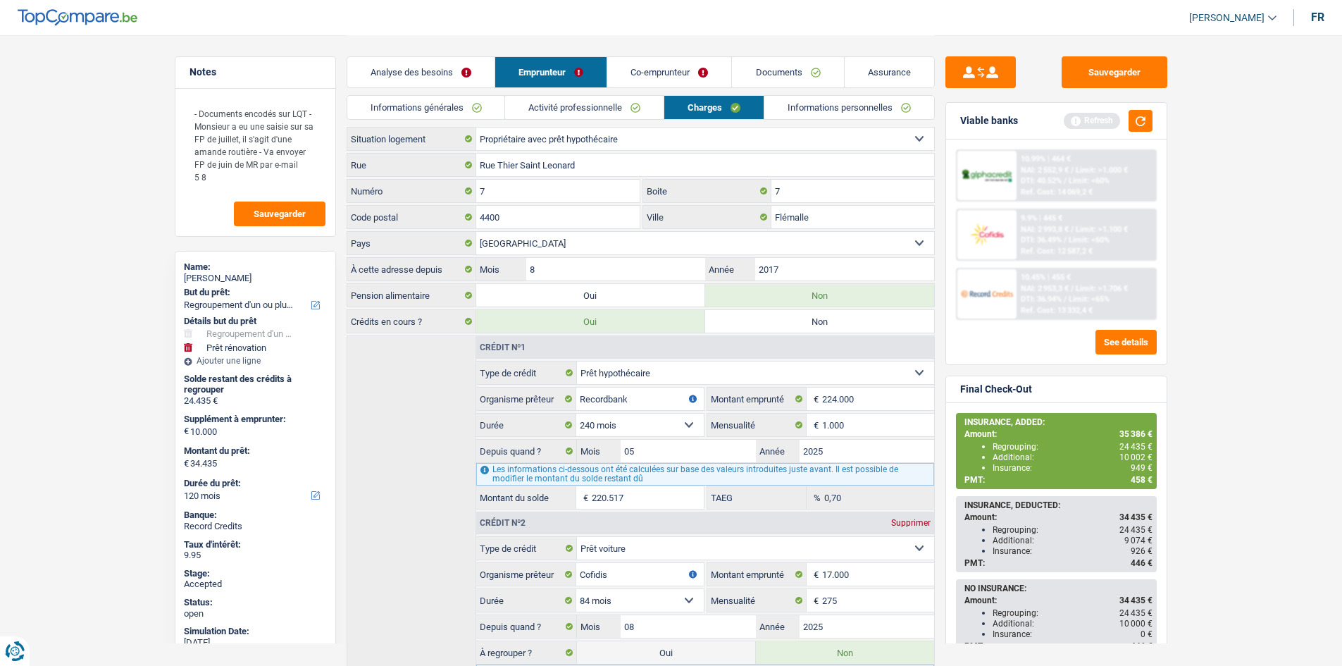
click at [710, 106] on link "Charges" at bounding box center [713, 107] width 99 height 23
click at [663, 155] on input "Rue Thier Saint Leonard" at bounding box center [705, 165] width 458 height 23
click at [830, 188] on input "7" at bounding box center [852, 191] width 163 height 23
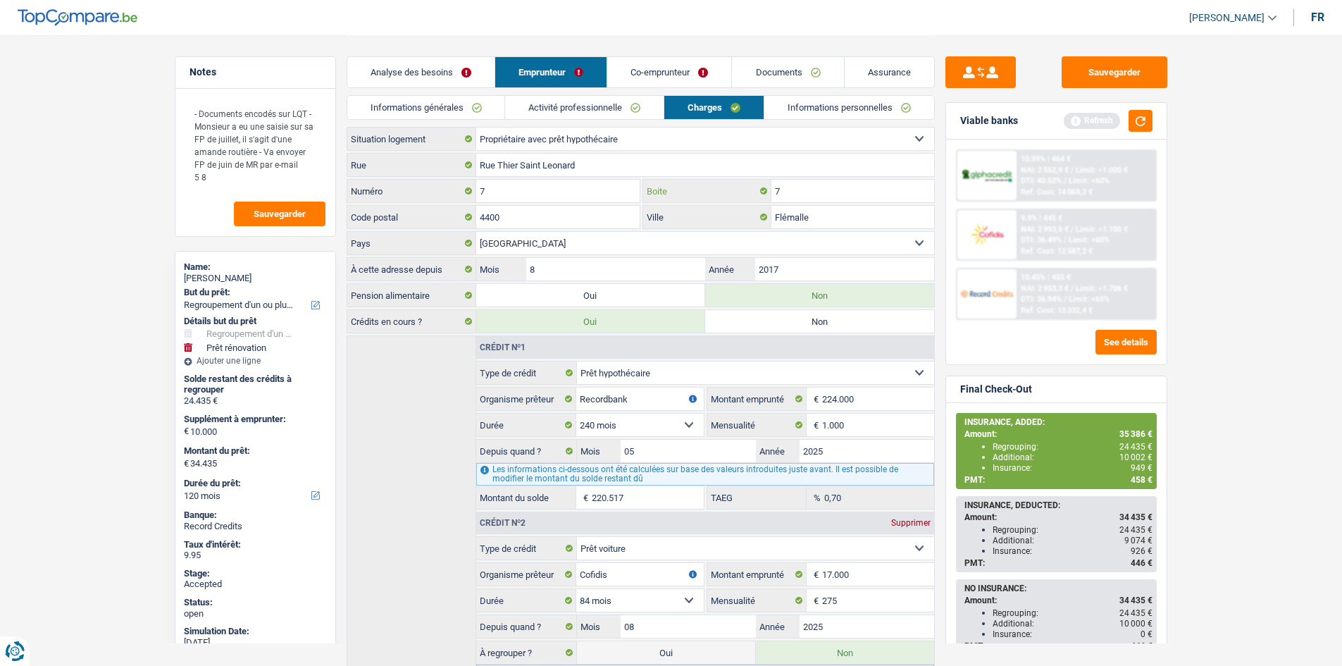
click at [830, 188] on input "7" at bounding box center [852, 191] width 163 height 23
click at [797, 208] on input "Flémalle" at bounding box center [852, 217] width 163 height 23
drag, startPoint x: 817, startPoint y: 101, endPoint x: 735, endPoint y: 158, distance: 100.2
click at [817, 101] on link "Informations personnelles" at bounding box center [849, 107] width 170 height 23
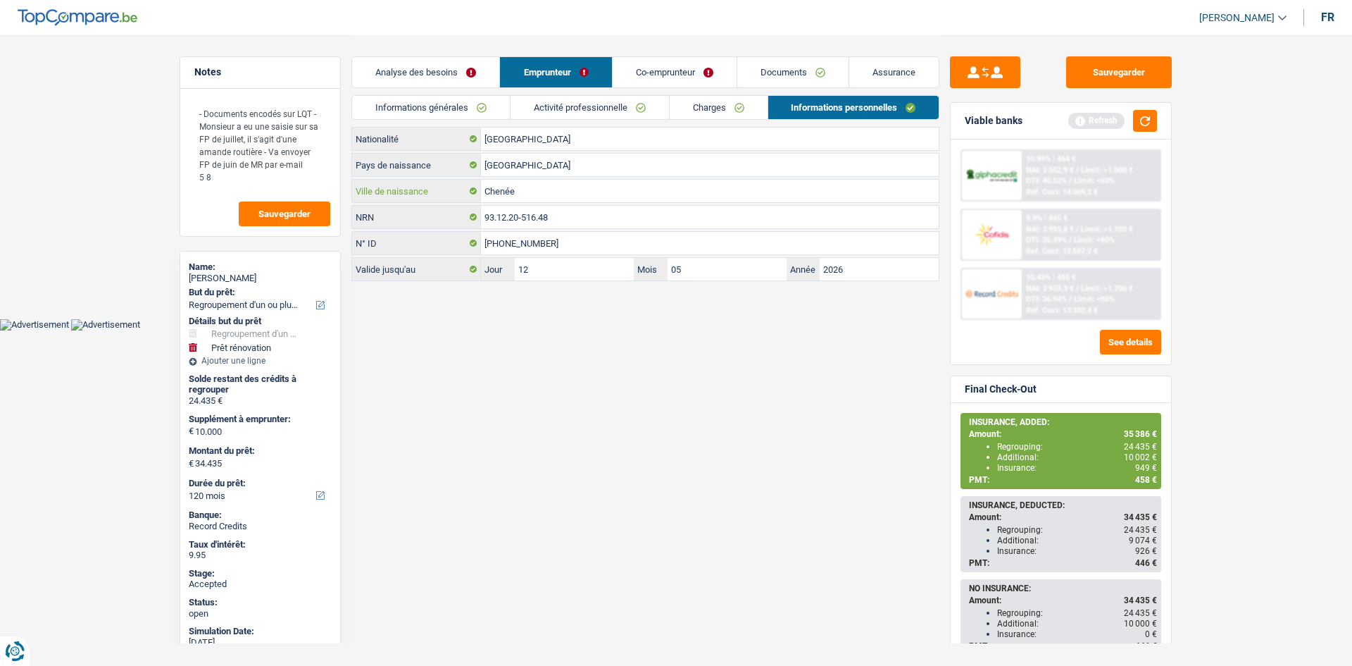
click at [676, 193] on input "Chenée" at bounding box center [710, 191] width 458 height 23
click at [690, 68] on link "Co-emprunteur" at bounding box center [675, 72] width 124 height 30
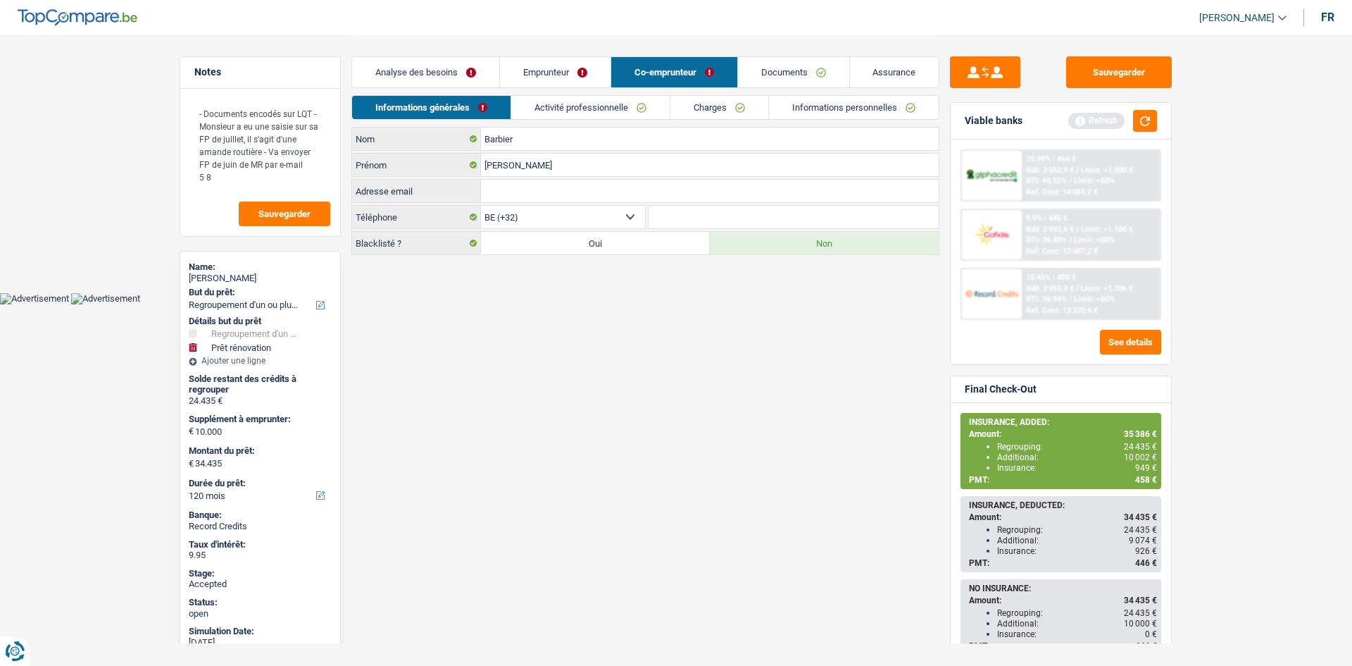
click at [827, 101] on link "Informations personnelles" at bounding box center [854, 107] width 170 height 23
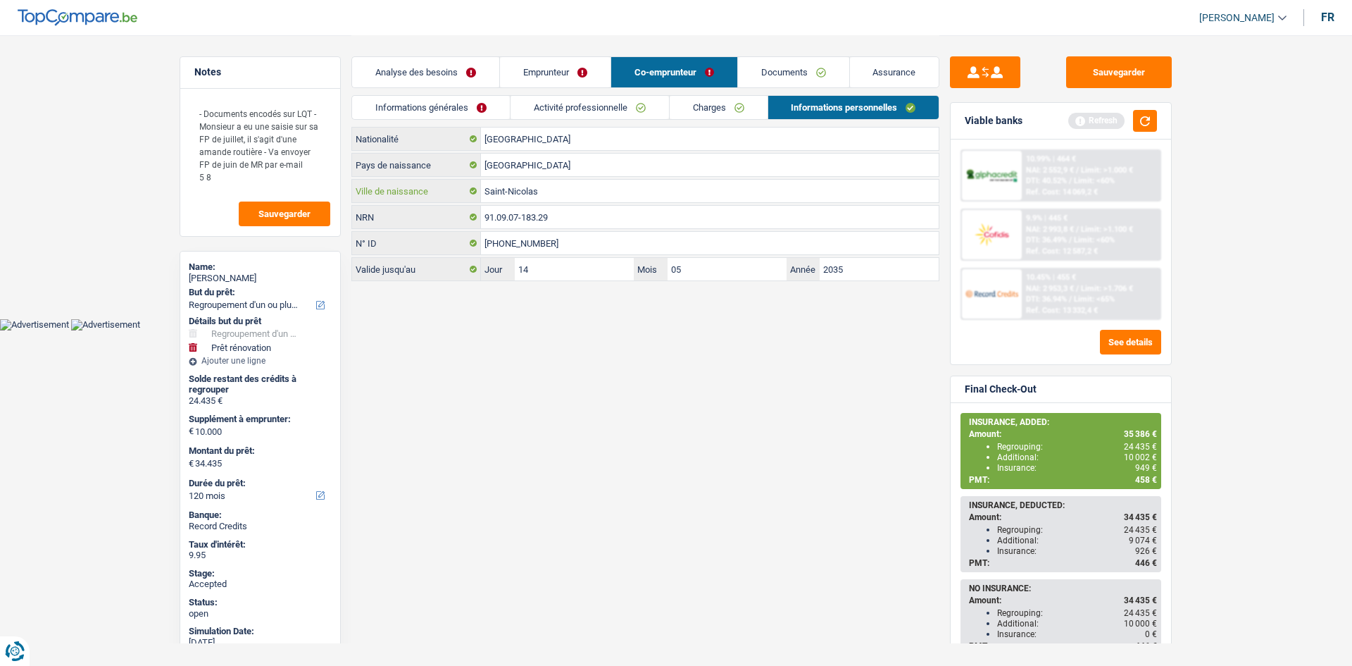
click at [569, 194] on input "Saint-Nicolas" at bounding box center [710, 191] width 458 height 23
click at [1141, 470] on span "949 €" at bounding box center [1146, 468] width 22 height 10
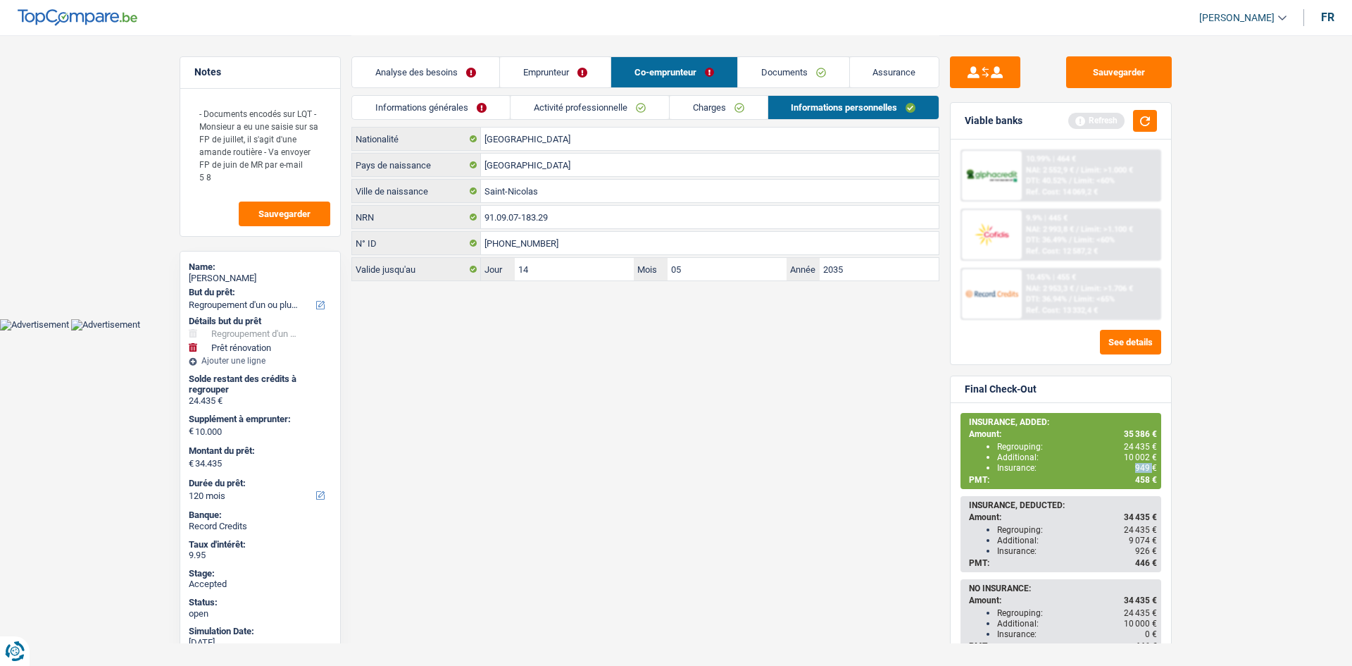
copy span "949"
click at [923, 65] on link "Assurance" at bounding box center [894, 72] width 89 height 30
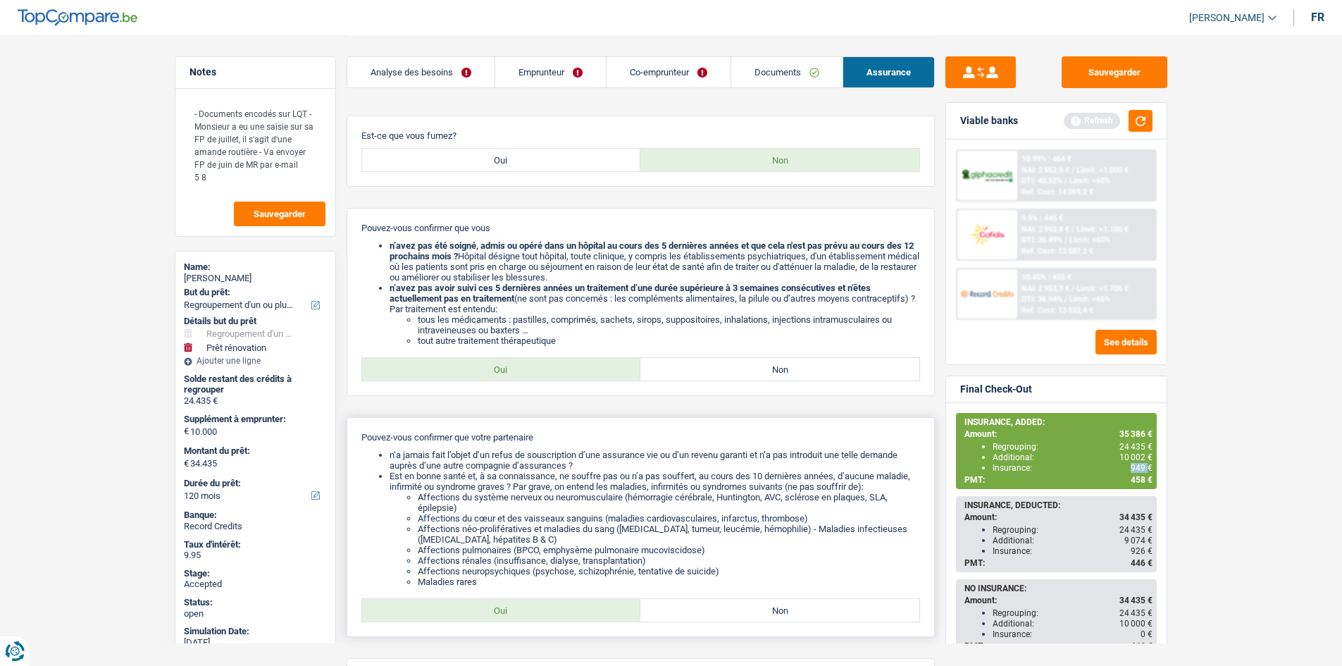
scroll to position [845, 0]
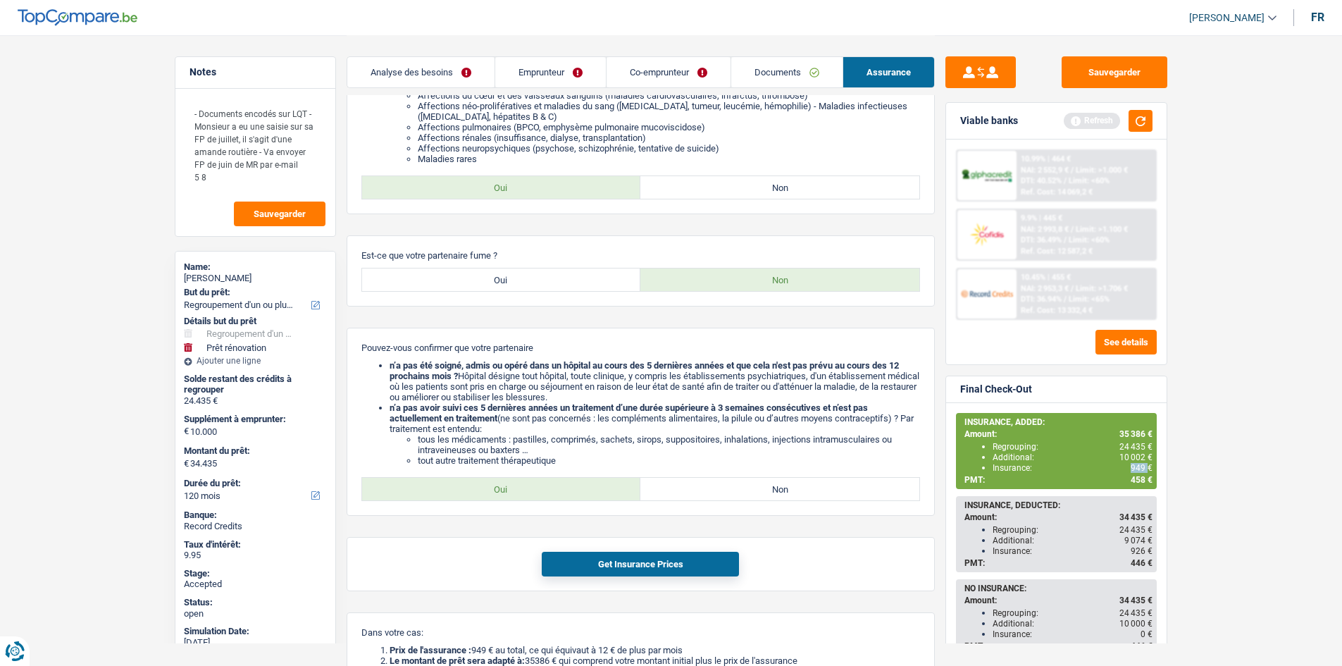
copy span "949"
click at [196, 180] on textarea "- Documents encodés sur LQT - Monsieur a eu une saisie sur sa FP de juillet, il…" at bounding box center [255, 145] width 140 height 93
click at [237, 177] on textarea "- Documents encodés sur LQT - Monsieur a eu une saisie sur sa FP de juillet, il…" at bounding box center [255, 145] width 140 height 93
drag, startPoint x: 306, startPoint y: 179, endPoint x: 177, endPoint y: 70, distance: 168.9
click at [177, 70] on div "Notes - Documents encodés sur LQT - Monsieur a eu une saisie sur sa FP de juill…" at bounding box center [255, 146] width 161 height 180
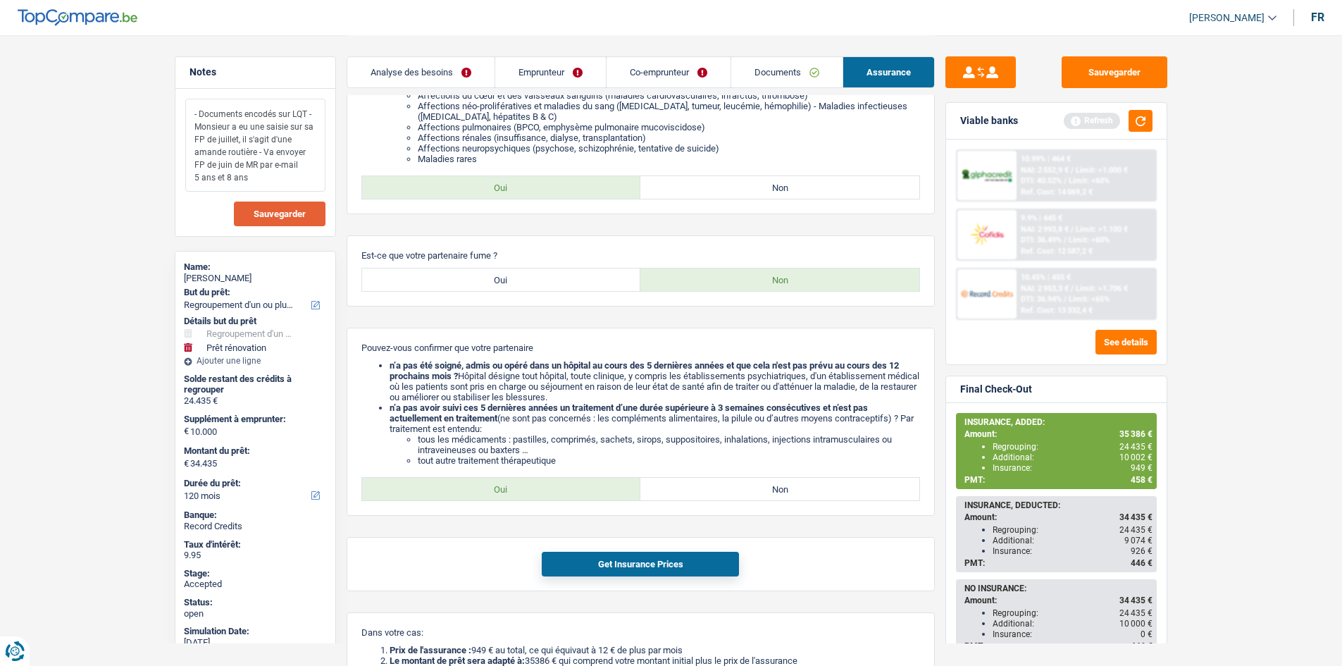
type textarea "- Documents encodés sur LQT - Monsieur a eu une saisie sur sa FP de juillet, il…"
click at [304, 216] on span "Sauvegarder" at bounding box center [280, 213] width 52 height 9
click at [1139, 120] on button "button" at bounding box center [1140, 121] width 24 height 22
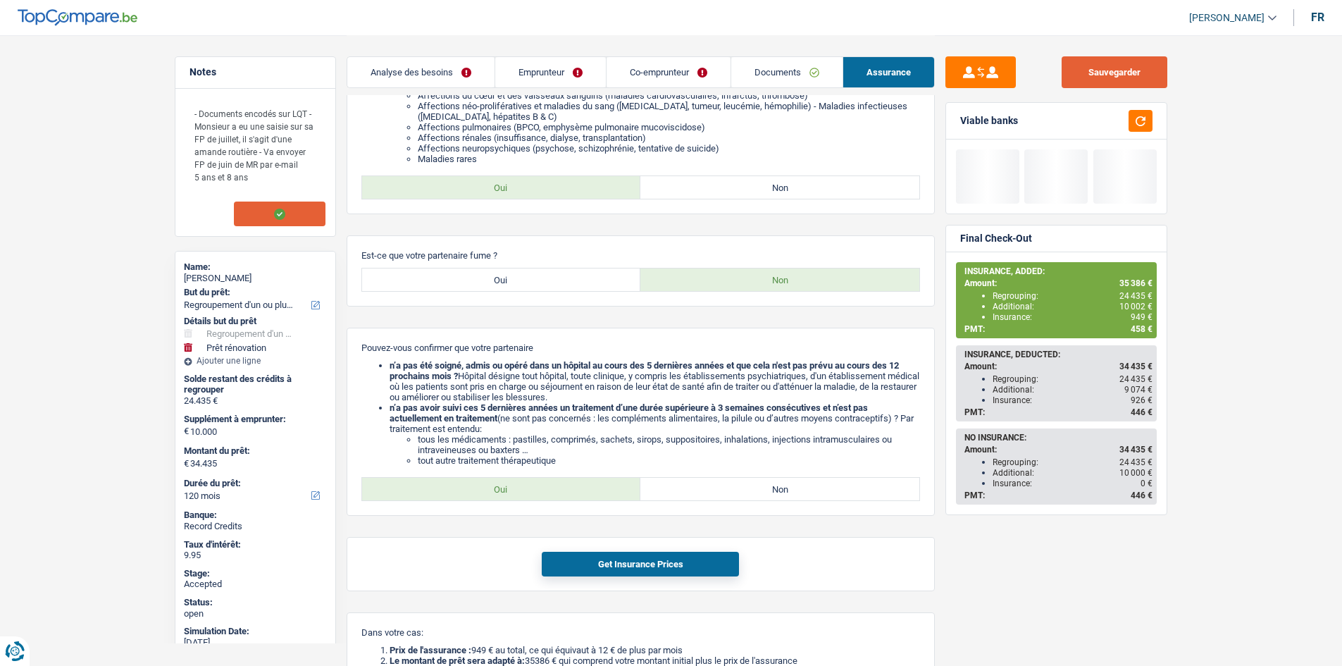
click at [1143, 61] on button "Sauvegarder" at bounding box center [1114, 72] width 106 height 32
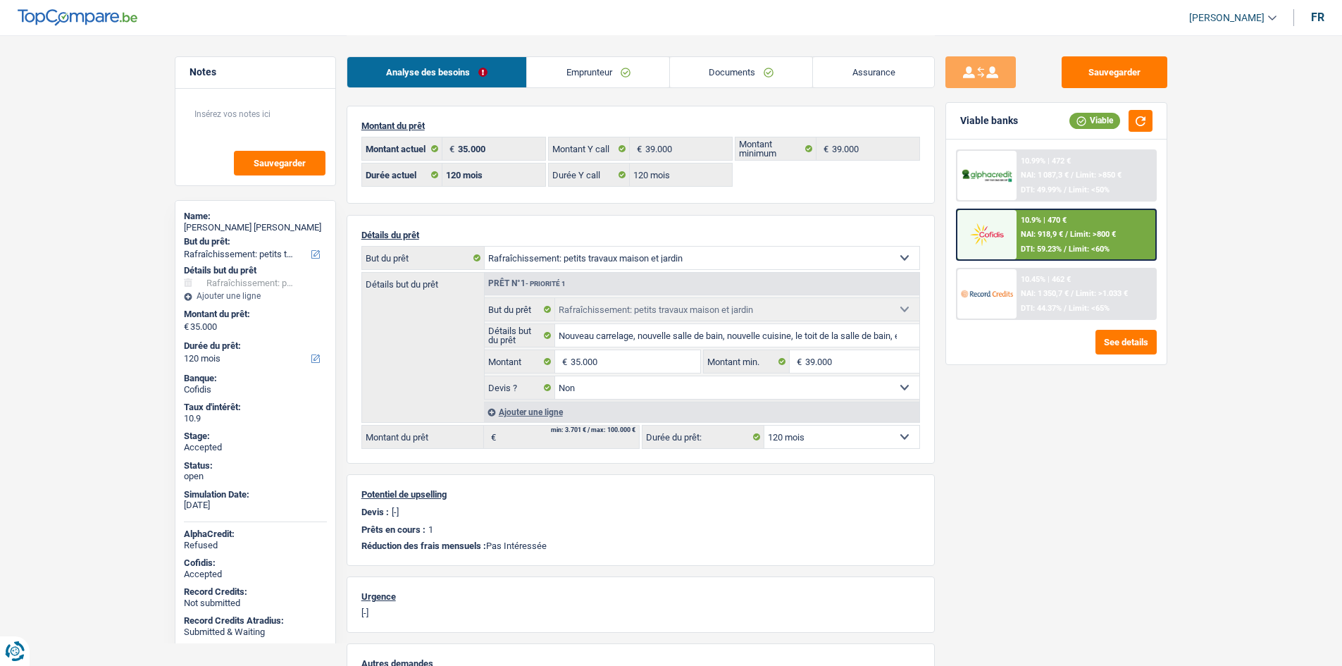
select select "houseOrGarden"
select select "120"
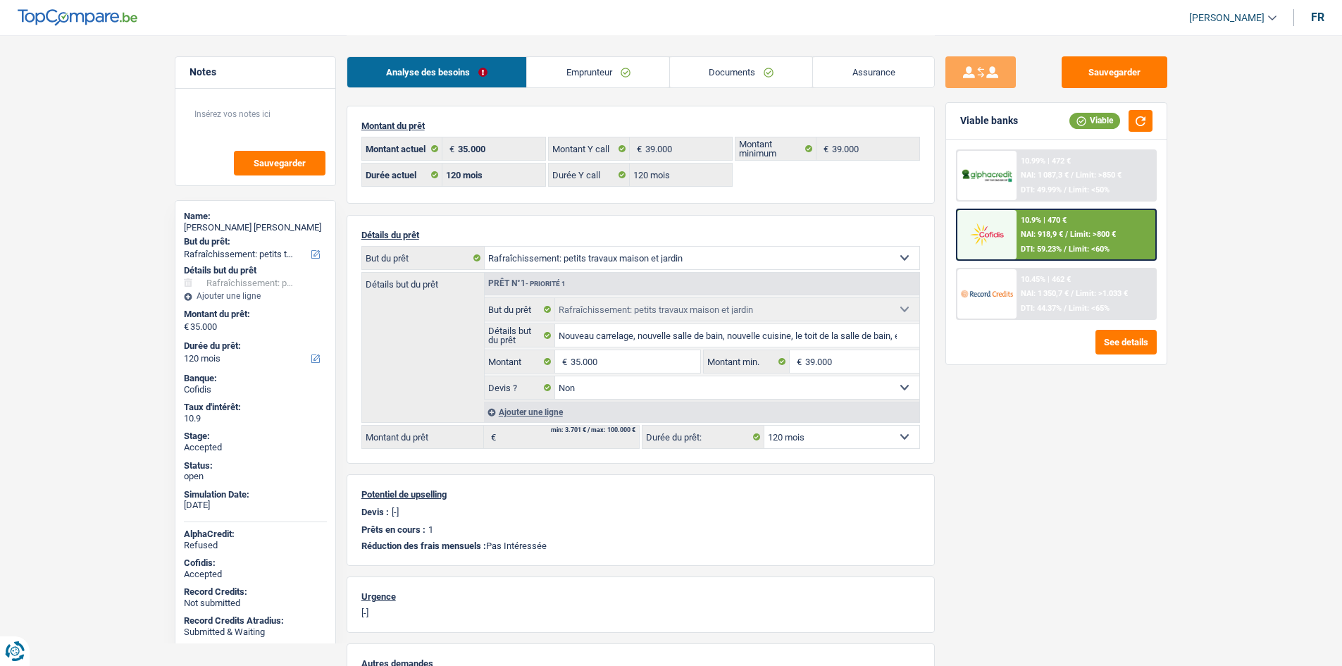
select select "houseOrGarden"
select select "false"
select select "120"
click at [615, 80] on link "Emprunteur" at bounding box center [598, 72] width 142 height 30
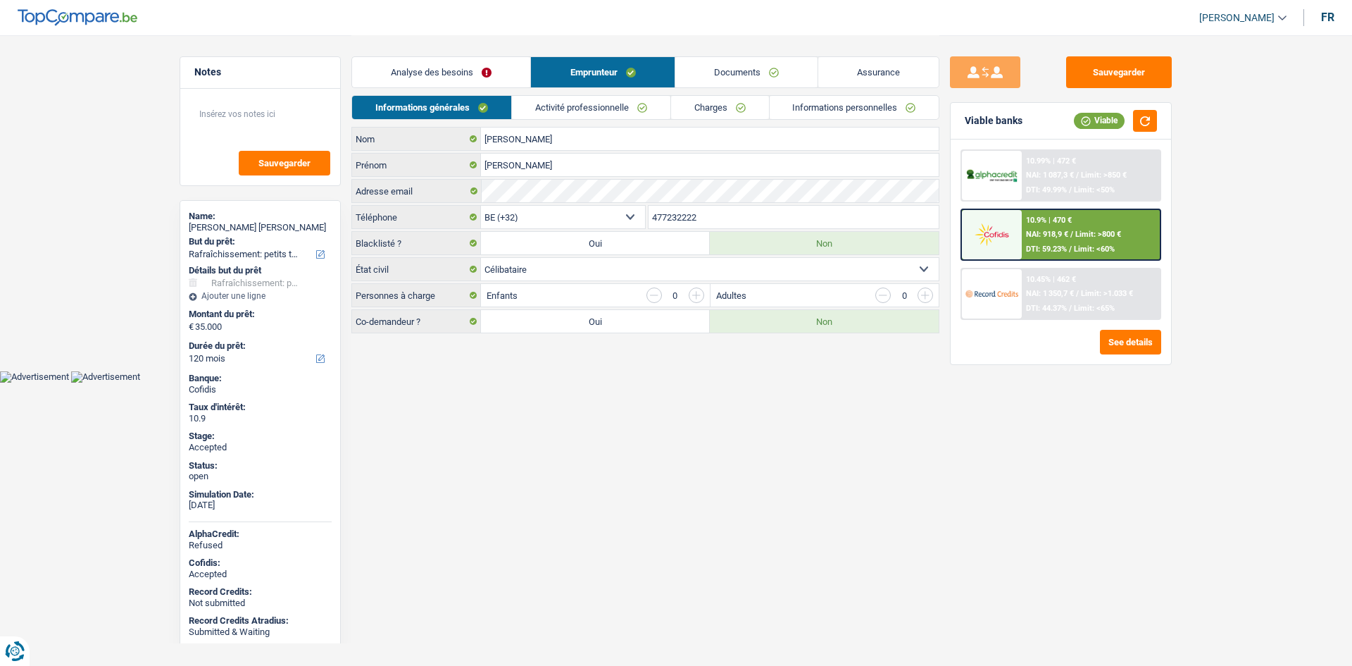
click at [732, 99] on link "Charges" at bounding box center [720, 107] width 98 height 23
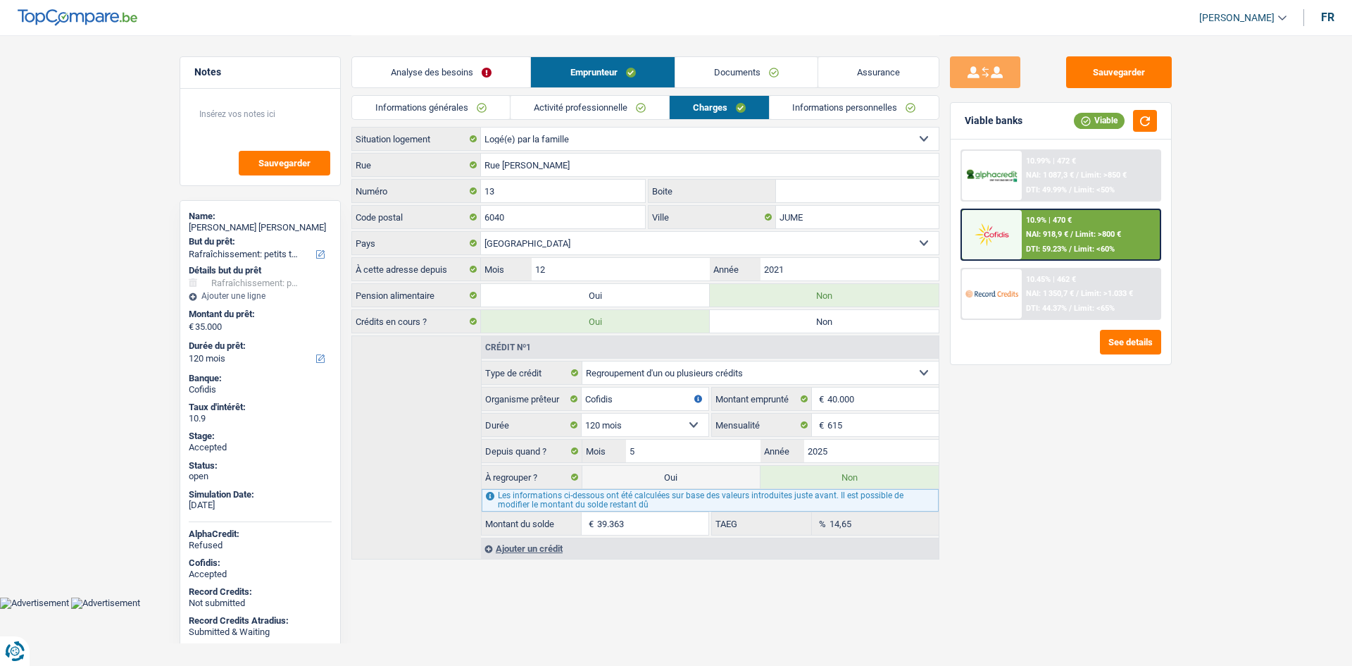
click at [882, 68] on link "Assurance" at bounding box center [878, 72] width 120 height 30
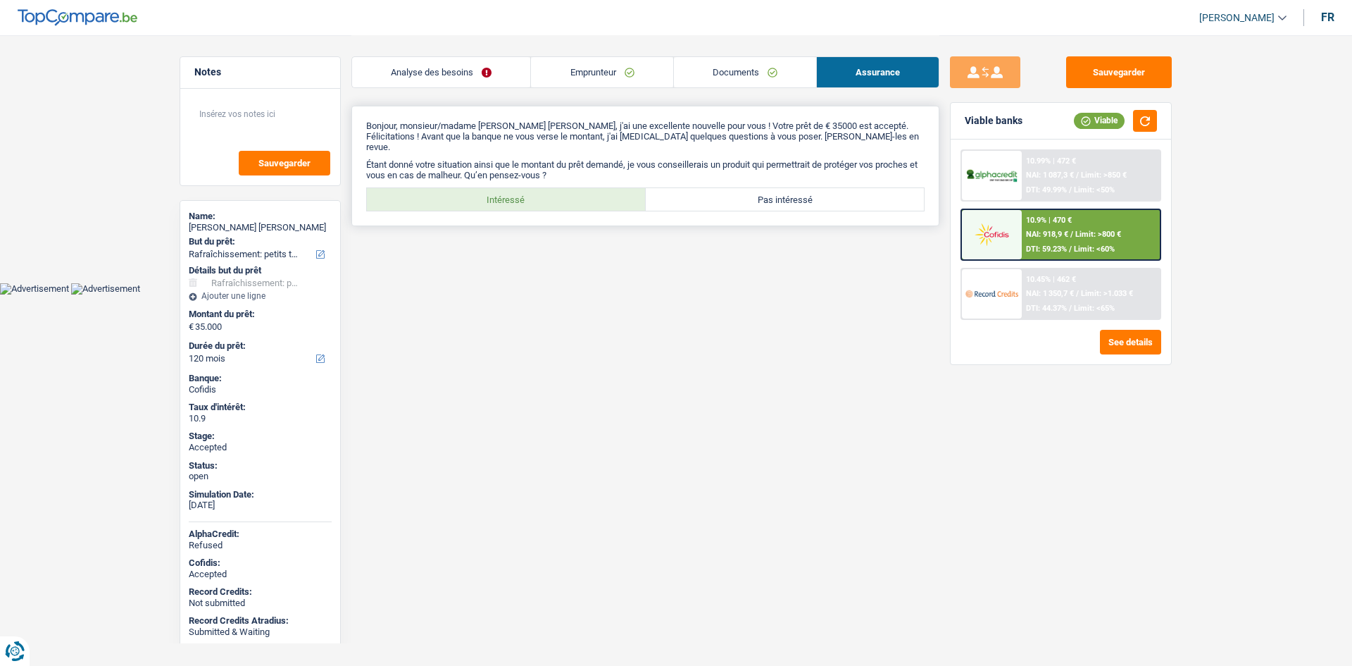
click at [608, 195] on label "Intéressé" at bounding box center [506, 199] width 279 height 23
click at [608, 195] on input "Intéressé" at bounding box center [506, 199] width 279 height 23
radio input "true"
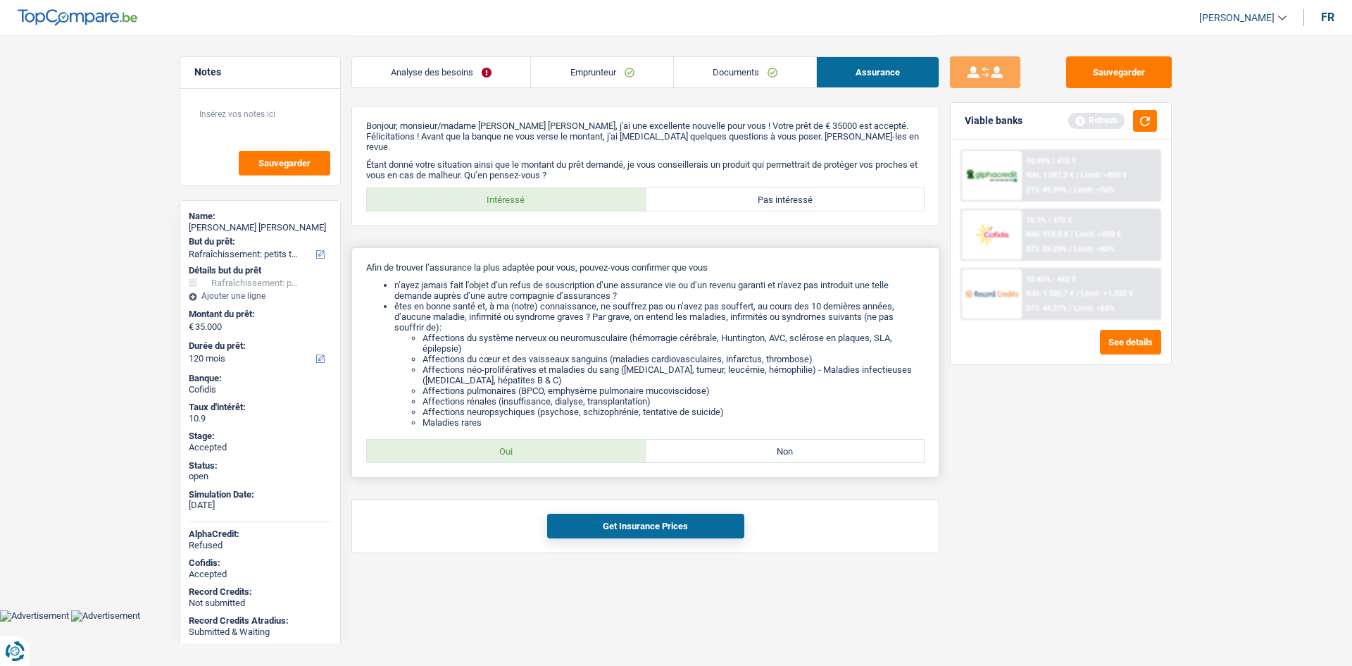
click at [598, 423] on div "Afin de trouver l’assurance la plus adaptée pour vous, pouvez-vous confirmer qu…" at bounding box center [645, 362] width 588 height 230
click at [603, 439] on label "Oui" at bounding box center [506, 450] width 279 height 23
click at [603, 439] on input "Oui" at bounding box center [506, 450] width 279 height 23
radio input "true"
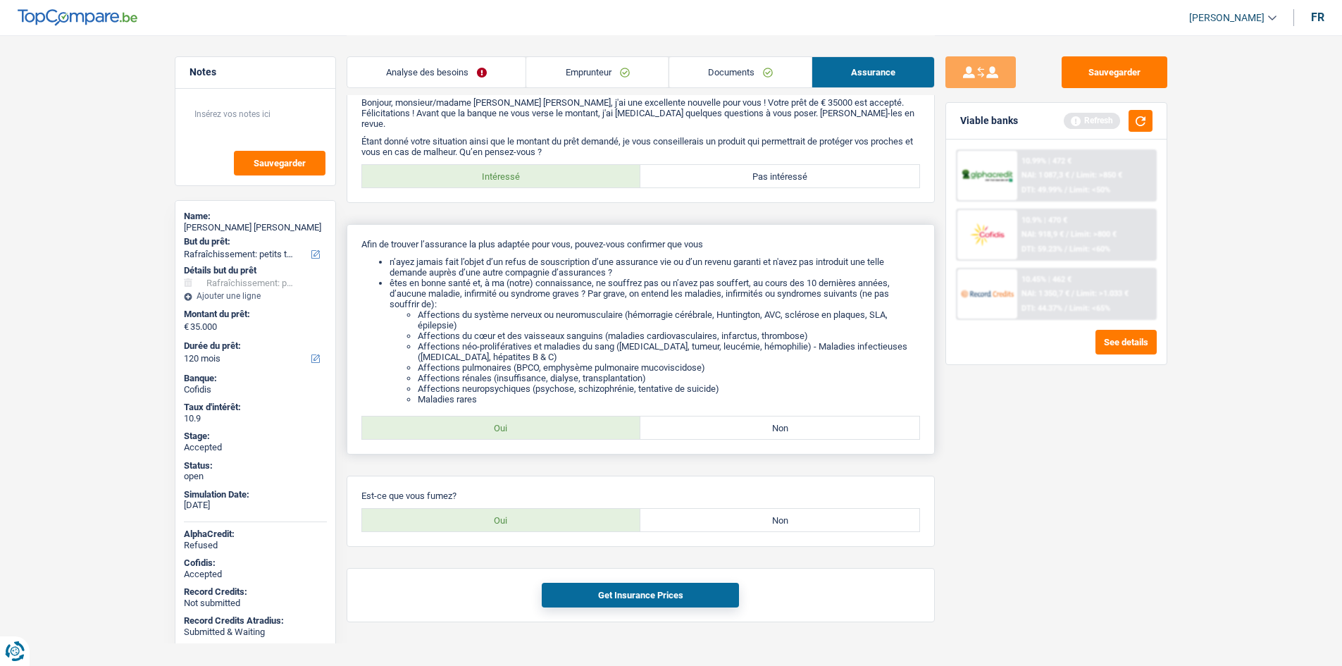
scroll to position [36, 0]
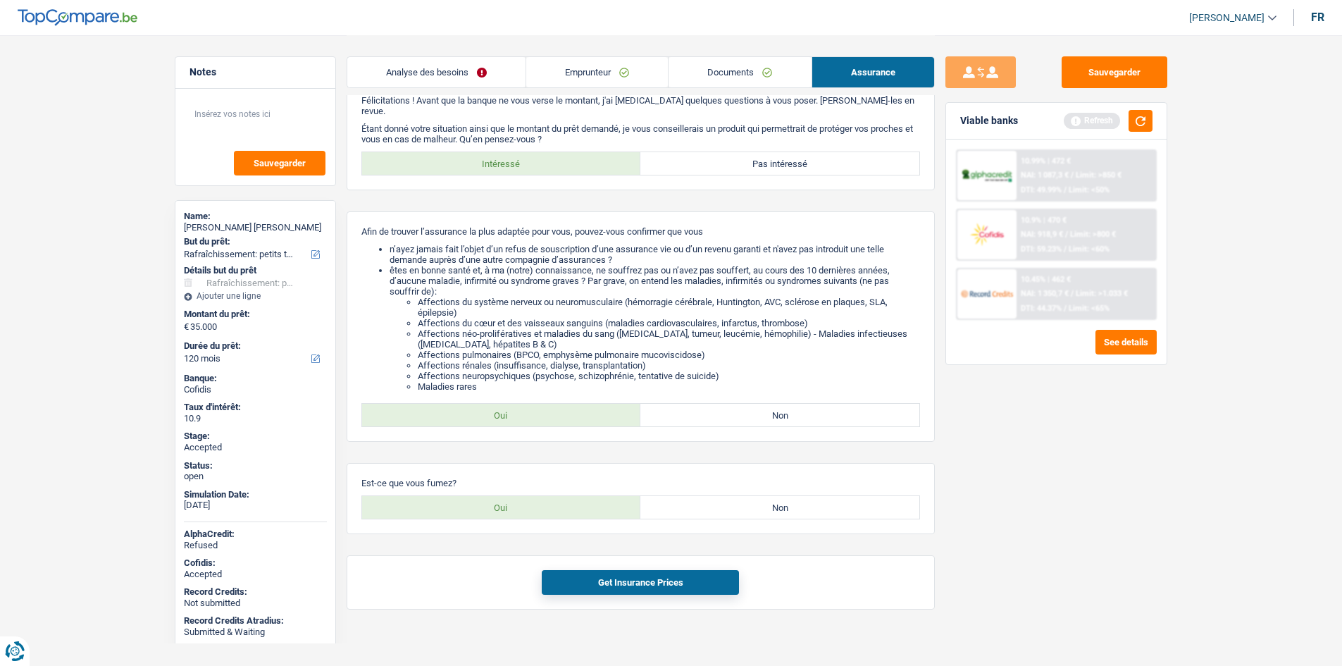
drag, startPoint x: 1110, startPoint y: 470, endPoint x: 1141, endPoint y: 375, distance: 100.7
click at [1112, 470] on div "Sauvegarder Viable banks Refresh 10.99% | 472 € NAI: 1 087,3 € / Limit: >850 € …" at bounding box center [1056, 349] width 243 height 587
click at [1144, 120] on button "button" at bounding box center [1140, 121] width 24 height 22
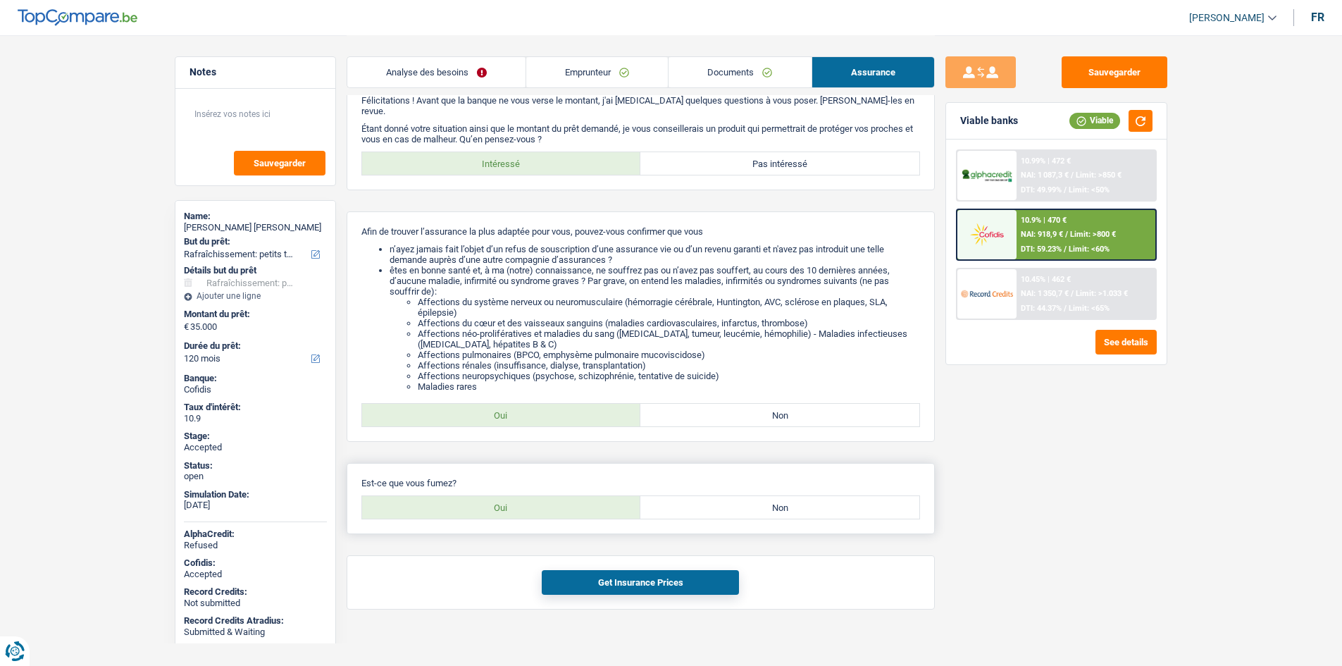
click at [606, 499] on label "Oui" at bounding box center [501, 507] width 279 height 23
click at [606, 499] on input "Oui" at bounding box center [501, 507] width 279 height 23
radio input "true"
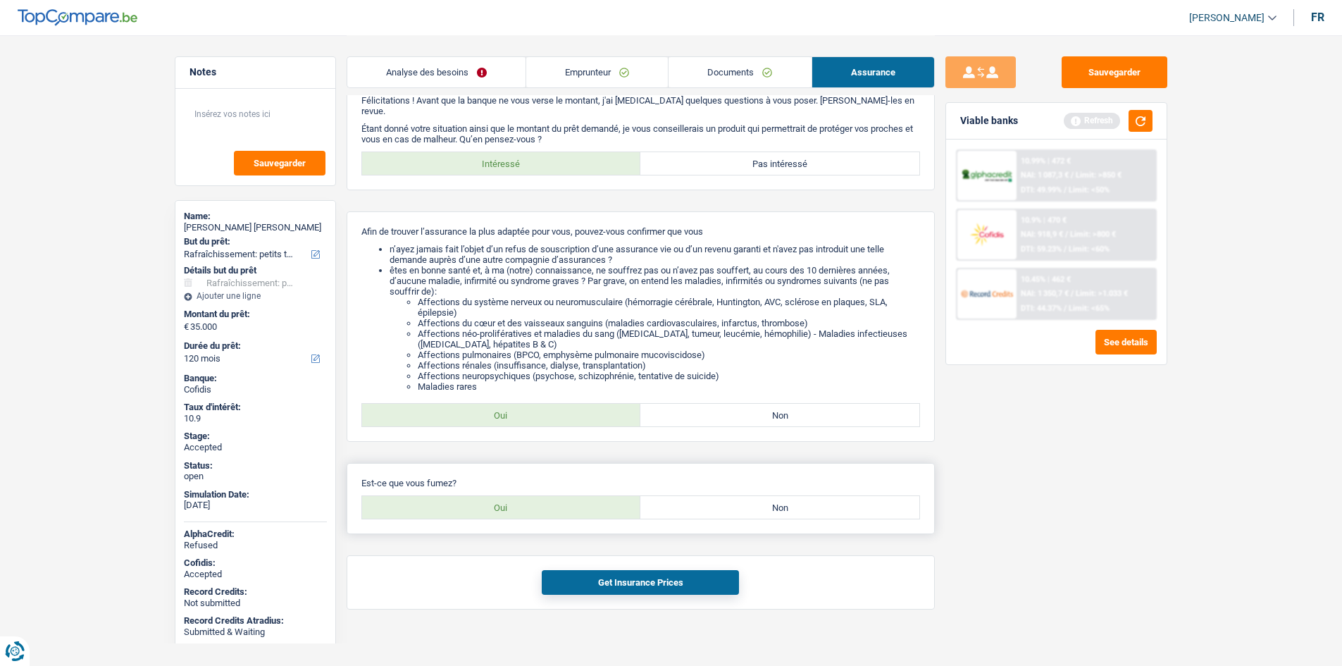
click at [737, 499] on label "Non" at bounding box center [779, 507] width 279 height 23
click at [737, 499] on input "Non" at bounding box center [779, 507] width 279 height 23
radio input "true"
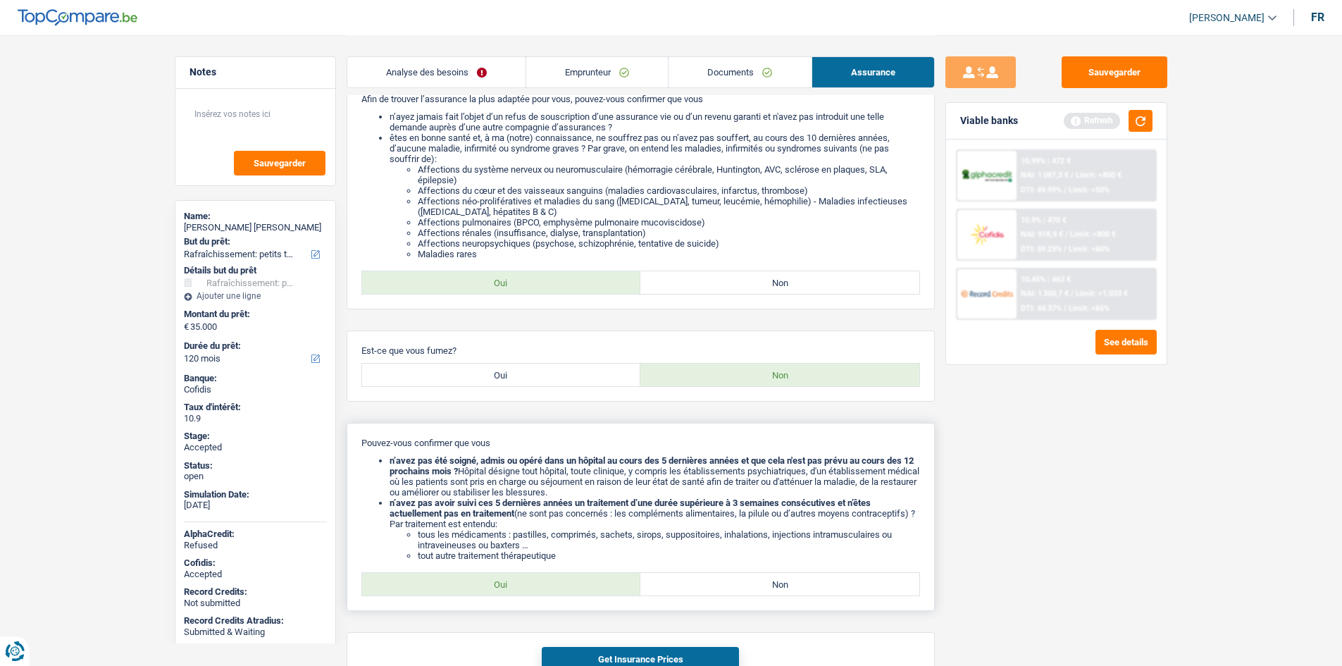
scroll to position [245, 0]
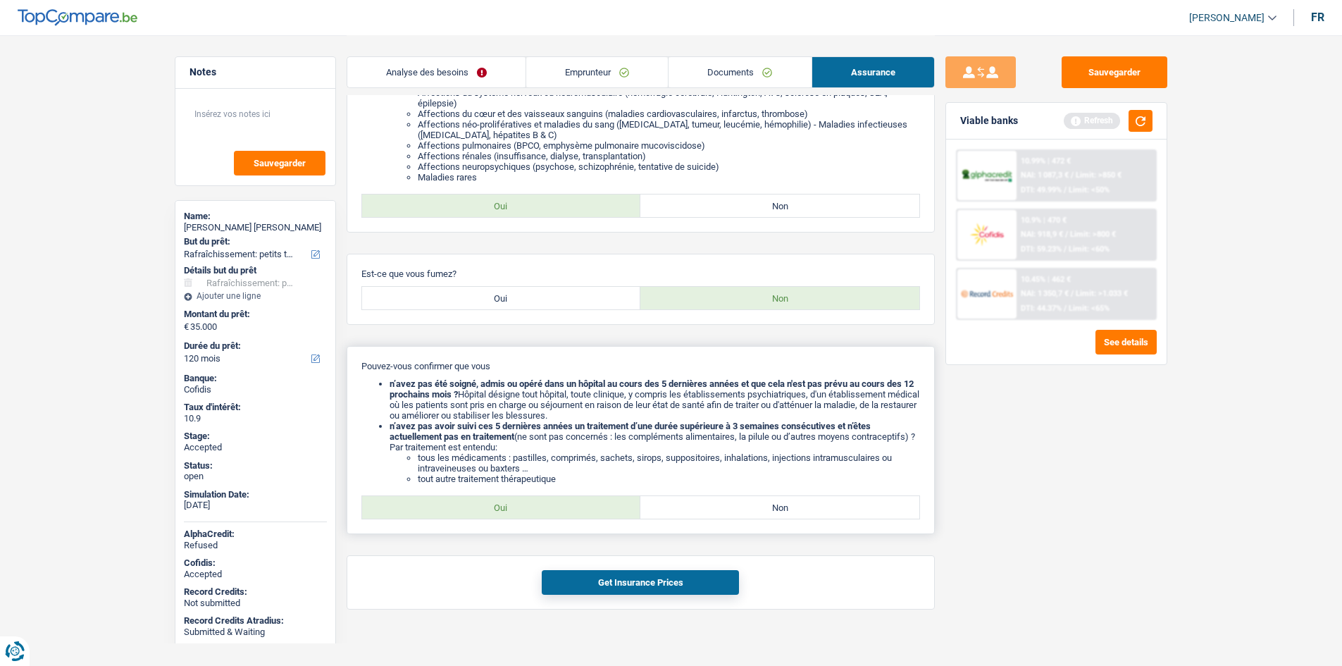
click at [554, 496] on label "Oui" at bounding box center [501, 507] width 279 height 23
click at [554, 496] on input "Oui" at bounding box center [501, 507] width 279 height 23
radio input "true"
click at [547, 294] on label "Oui" at bounding box center [501, 298] width 279 height 23
click at [547, 294] on input "Oui" at bounding box center [501, 298] width 279 height 23
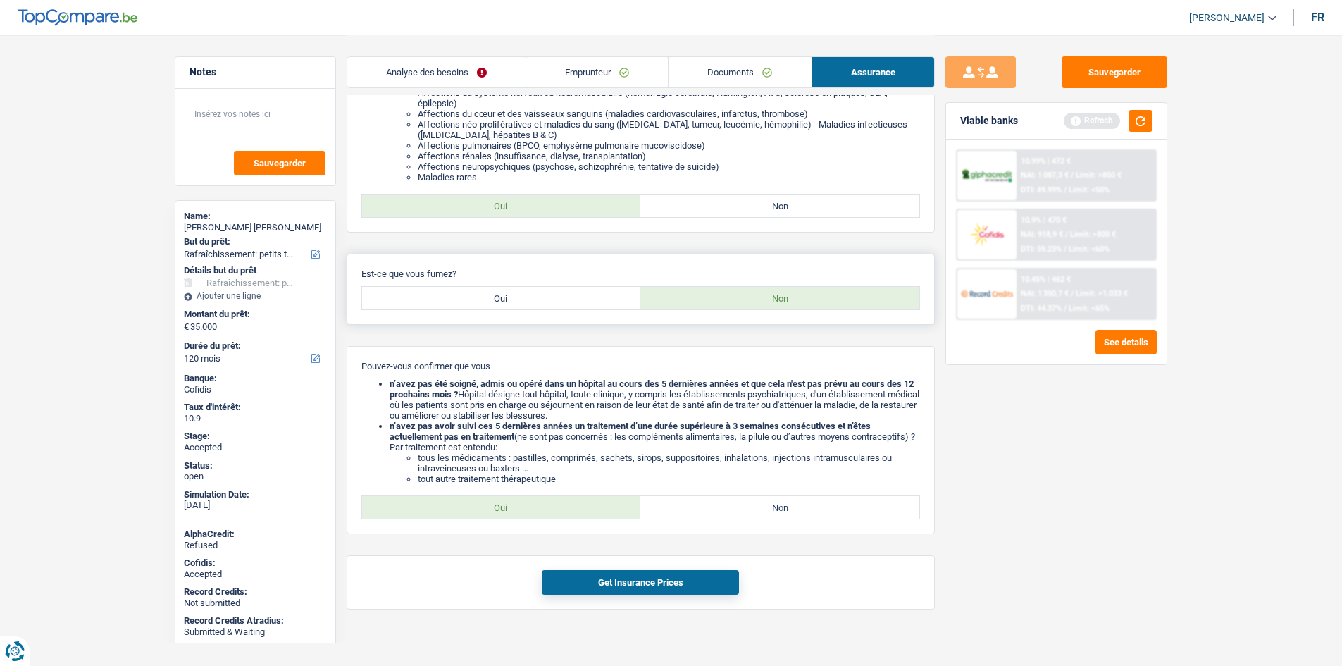
radio input "true"
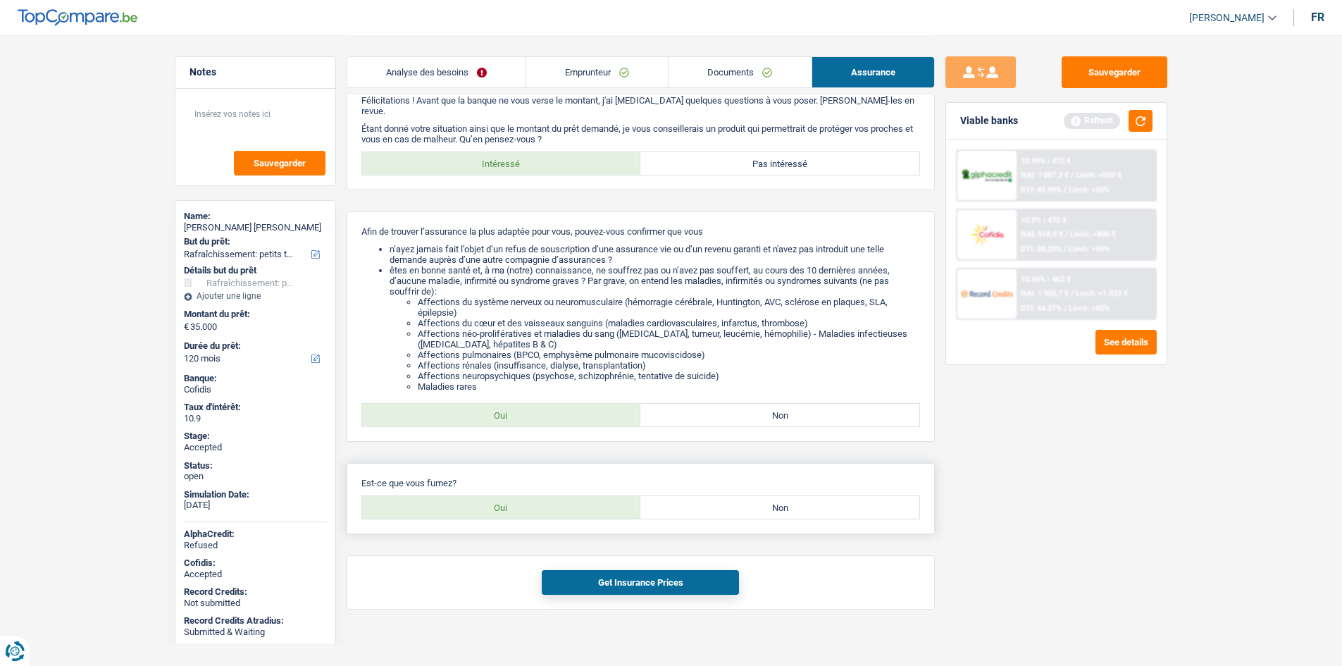
click at [737, 508] on div "Oui Non" at bounding box center [640, 507] width 558 height 24
click at [739, 501] on label "Non" at bounding box center [779, 507] width 279 height 23
click at [739, 501] on input "Non" at bounding box center [779, 507] width 279 height 23
radio input "true"
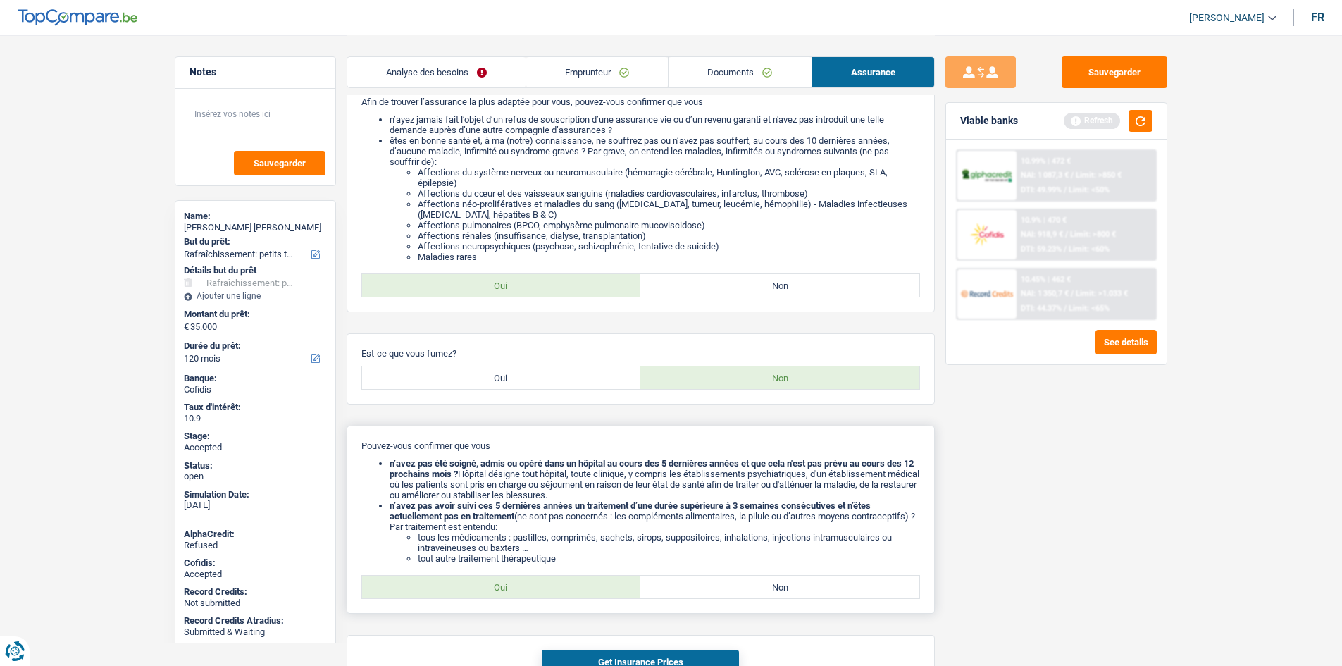
scroll to position [245, 0]
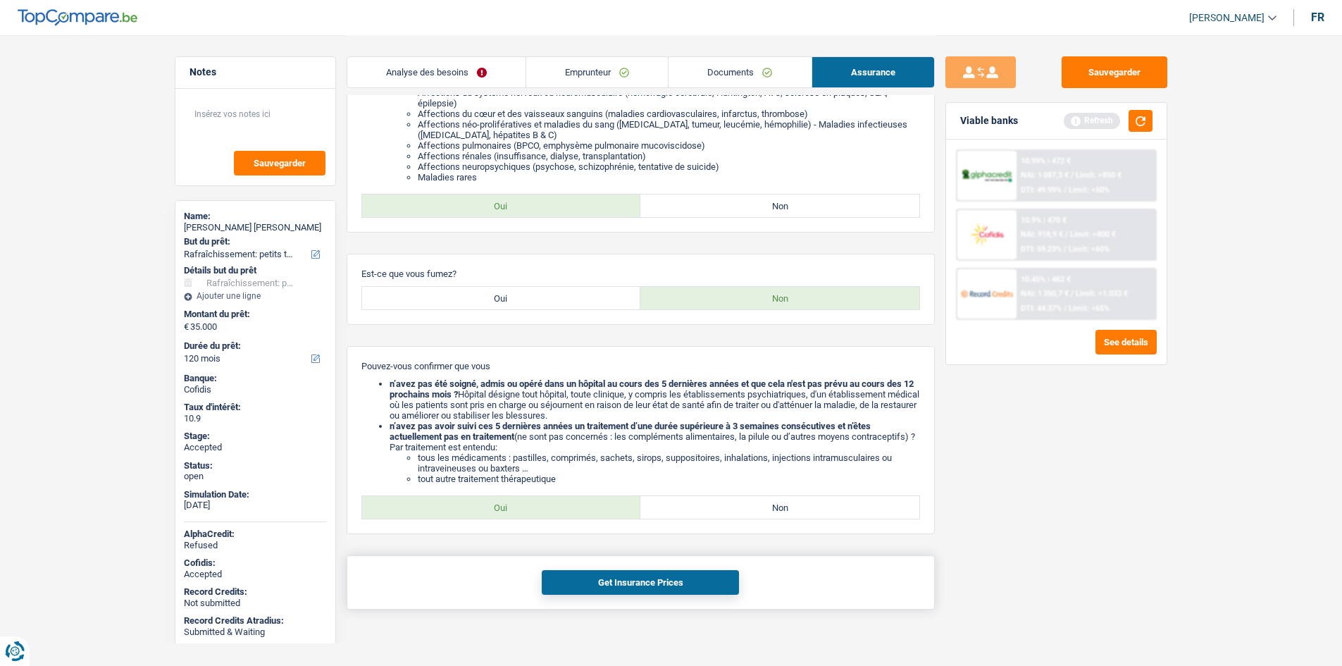
click at [713, 585] on div "Get Insurance Prices" at bounding box center [641, 582] width 588 height 54
click at [716, 578] on button "Get Insurance Prices" at bounding box center [640, 582] width 197 height 25
click at [480, 287] on label "Oui" at bounding box center [501, 298] width 279 height 23
click at [480, 287] on input "Oui" at bounding box center [501, 298] width 279 height 23
radio input "true"
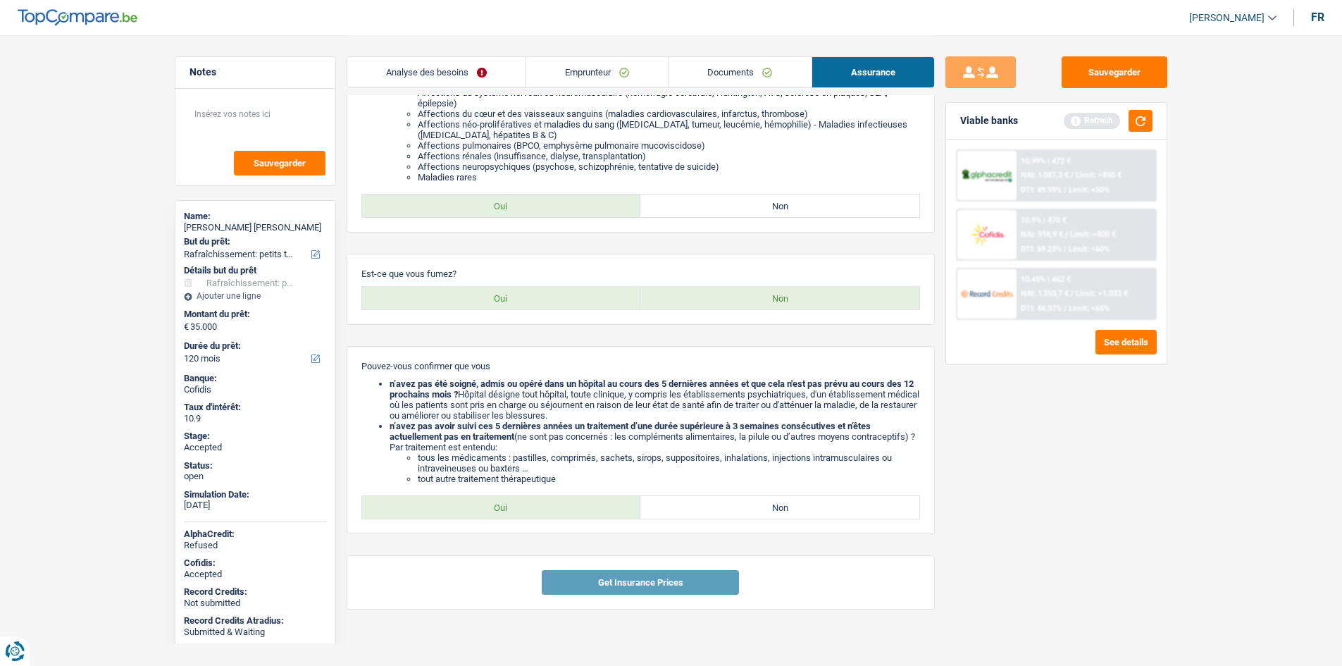
scroll to position [239, 0]
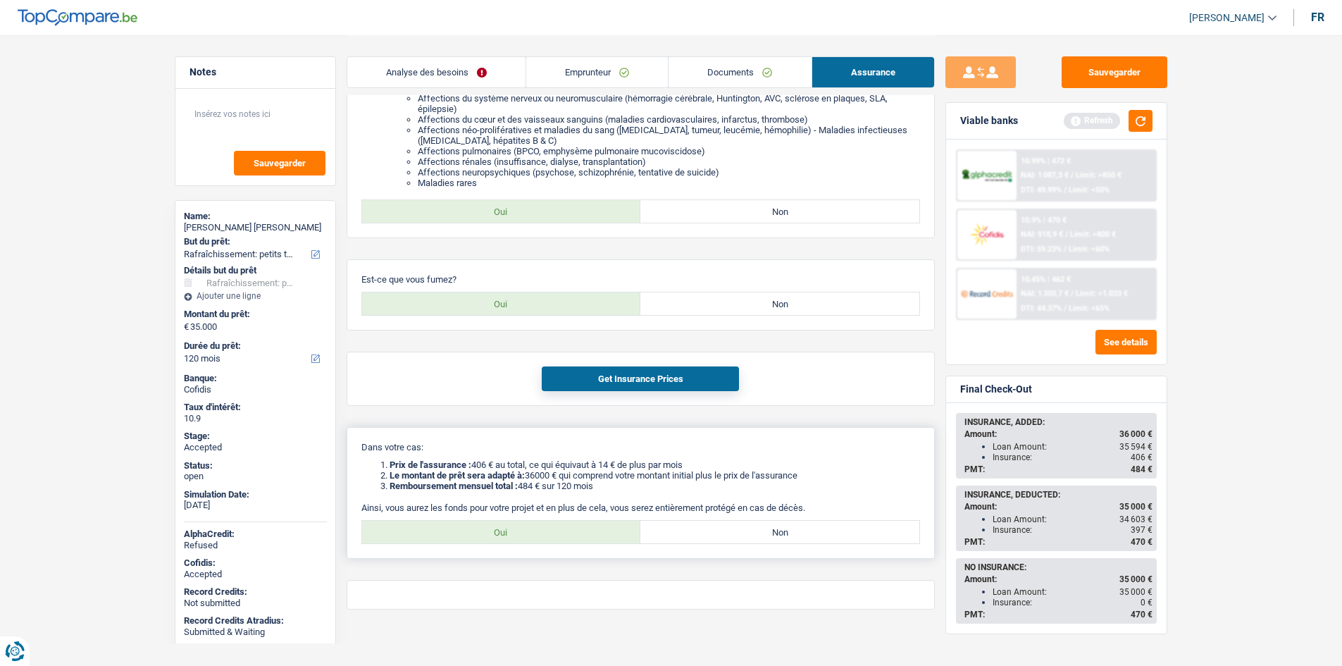
click at [615, 520] on label "Oui" at bounding box center [501, 531] width 279 height 23
click at [615, 520] on input "Oui" at bounding box center [501, 531] width 279 height 23
radio input "true"
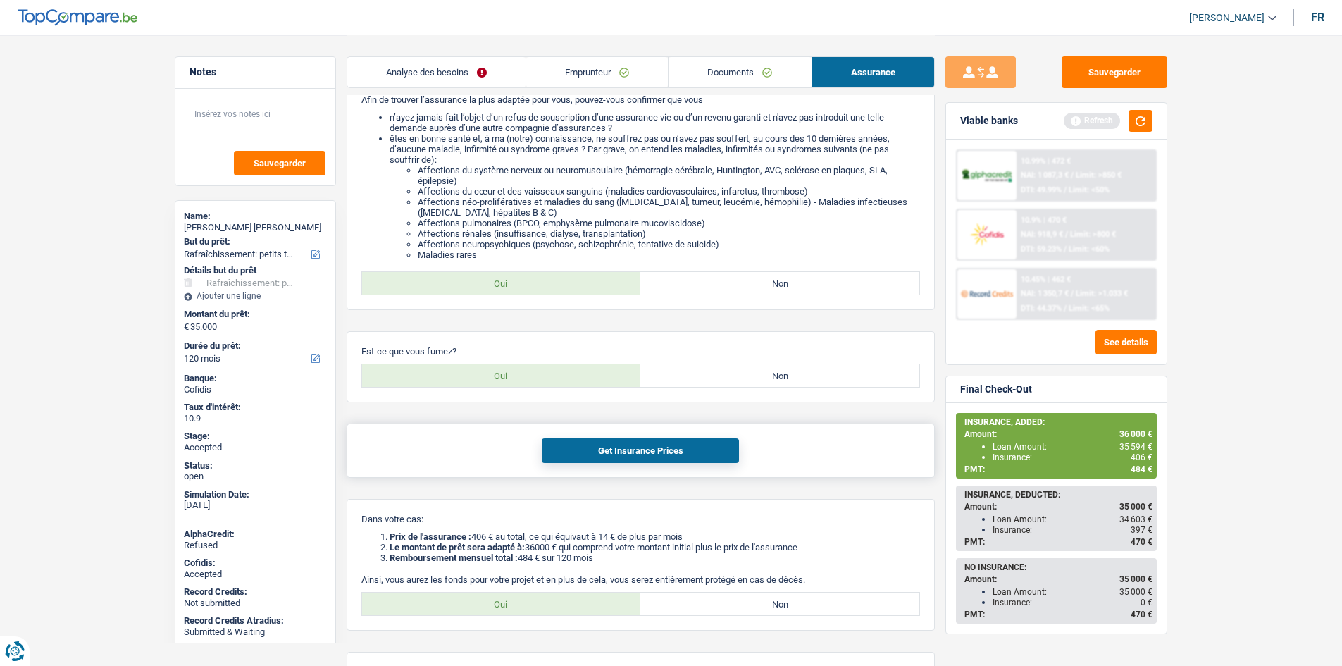
scroll to position [278, 0]
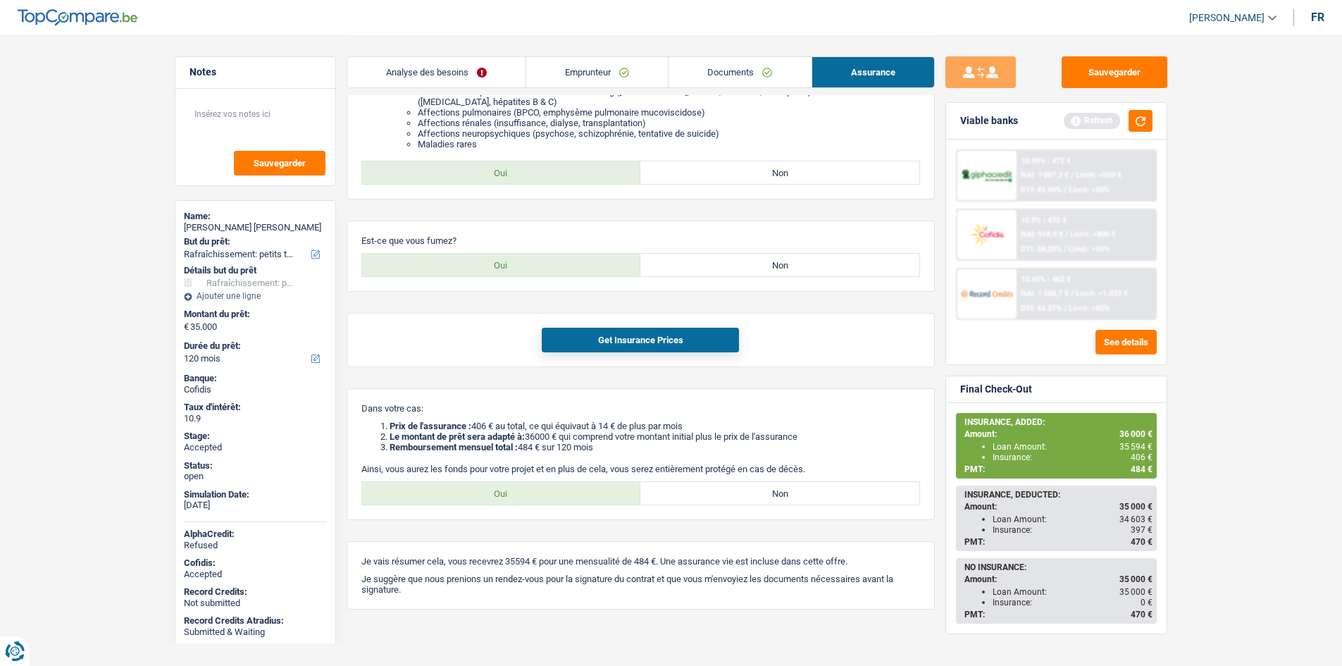
click at [1294, 385] on main "Notes Sauvegarder Name: [PERSON_NAME] [PERSON_NAME] But du prêt: Confort maison…" at bounding box center [671, 194] width 1342 height 944
click at [1204, 361] on main "Notes Sauvegarder Name: [PERSON_NAME] [PERSON_NAME] But du prêt: Confort maison…" at bounding box center [671, 194] width 1342 height 944
click at [1199, 396] on main "Notes Sauvegarder Name: [PERSON_NAME] [PERSON_NAME] But du prêt: Confort maison…" at bounding box center [671, 194] width 1342 height 944
click at [1144, 127] on button "button" at bounding box center [1140, 121] width 24 height 22
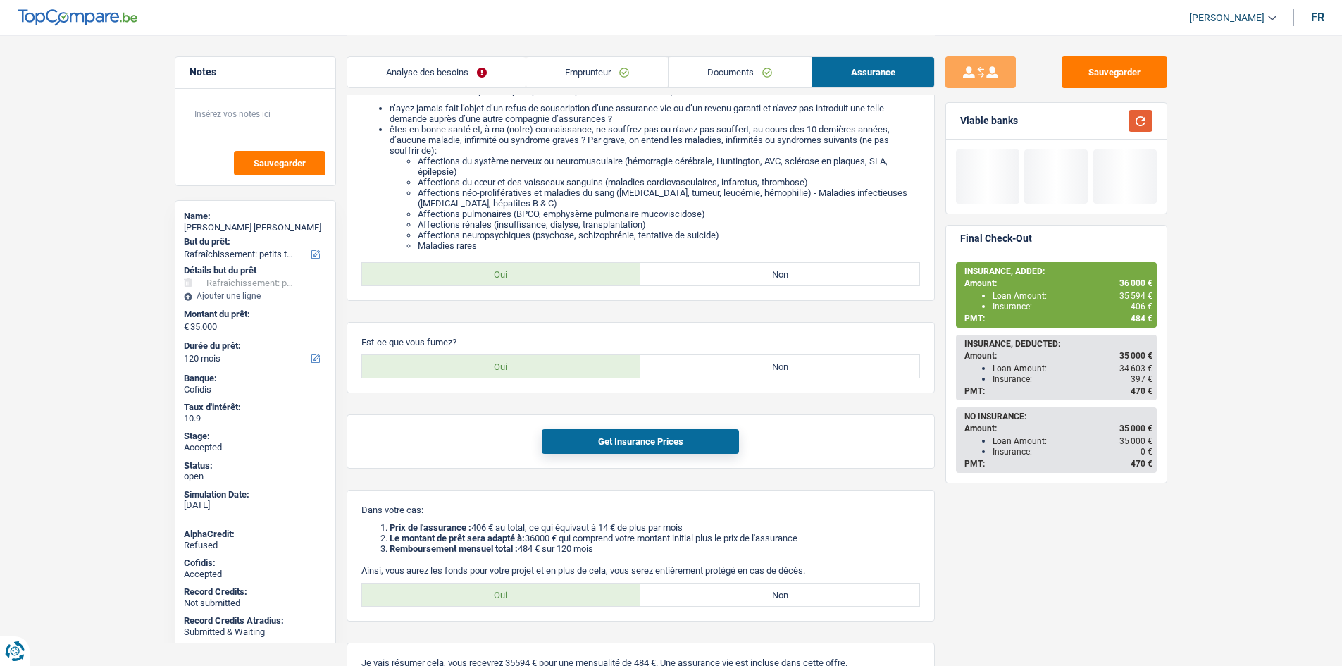
scroll to position [0, 0]
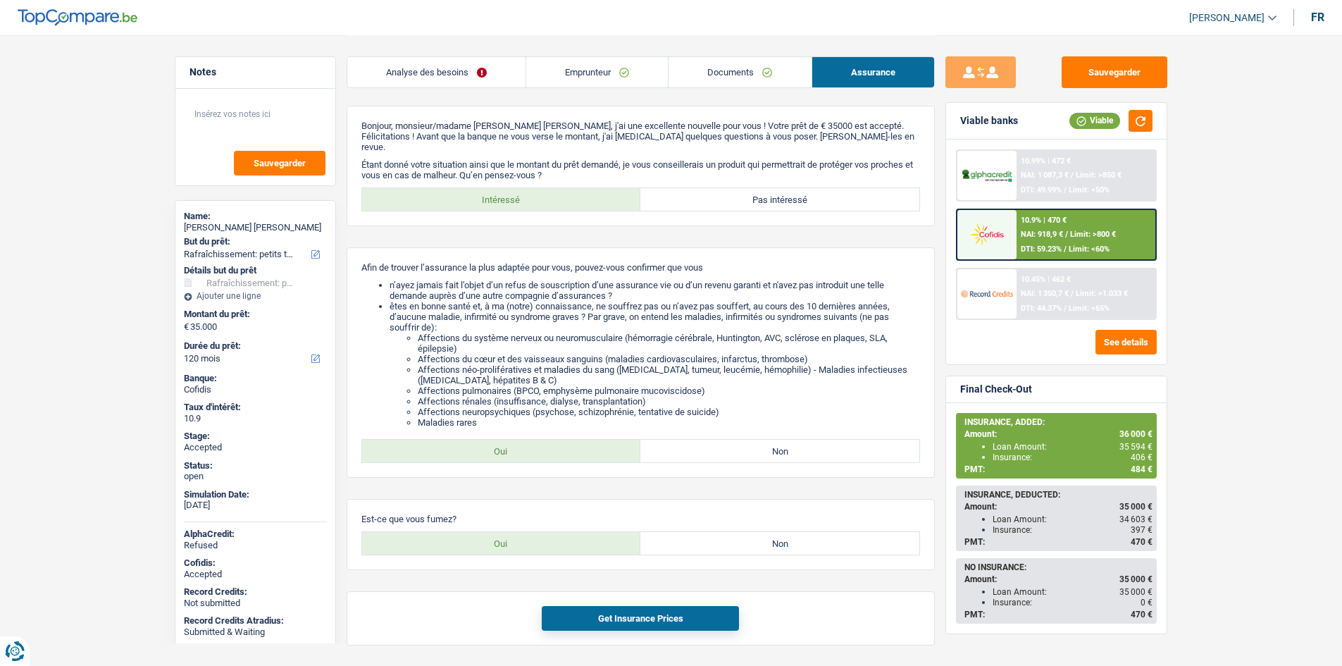
click at [121, 239] on main "Notes Sauvegarder Name: [PERSON_NAME] [PERSON_NAME] But du prêt: Confort maison…" at bounding box center [671, 472] width 1342 height 944
click at [608, 72] on link "Emprunteur" at bounding box center [597, 72] width 142 height 30
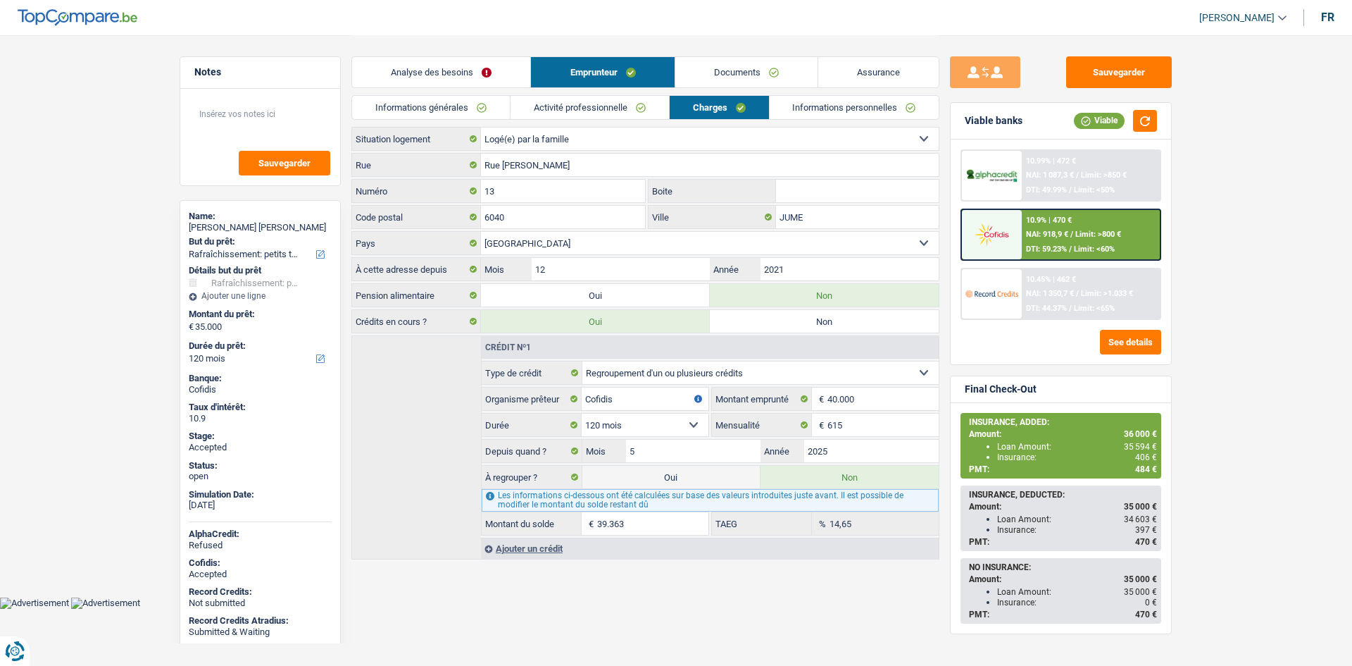
click at [842, 104] on link "Informations personnelles" at bounding box center [855, 107] width 170 height 23
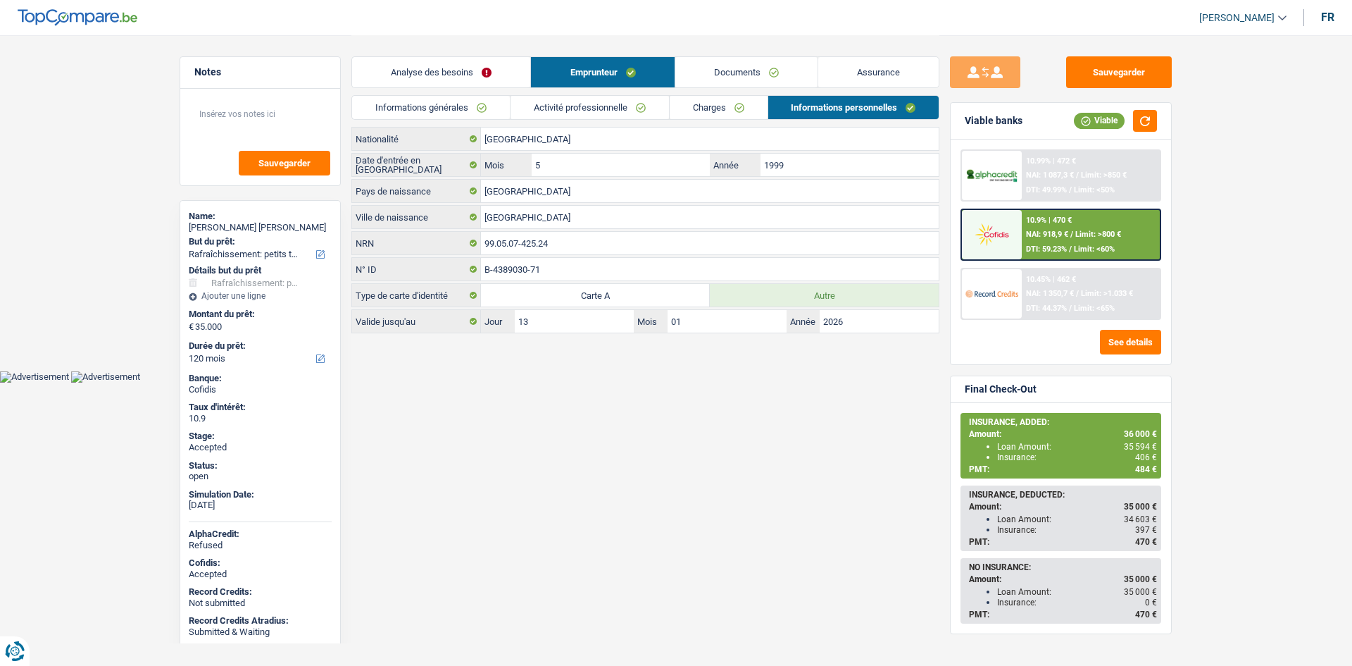
click at [737, 70] on link "Documents" at bounding box center [746, 72] width 142 height 30
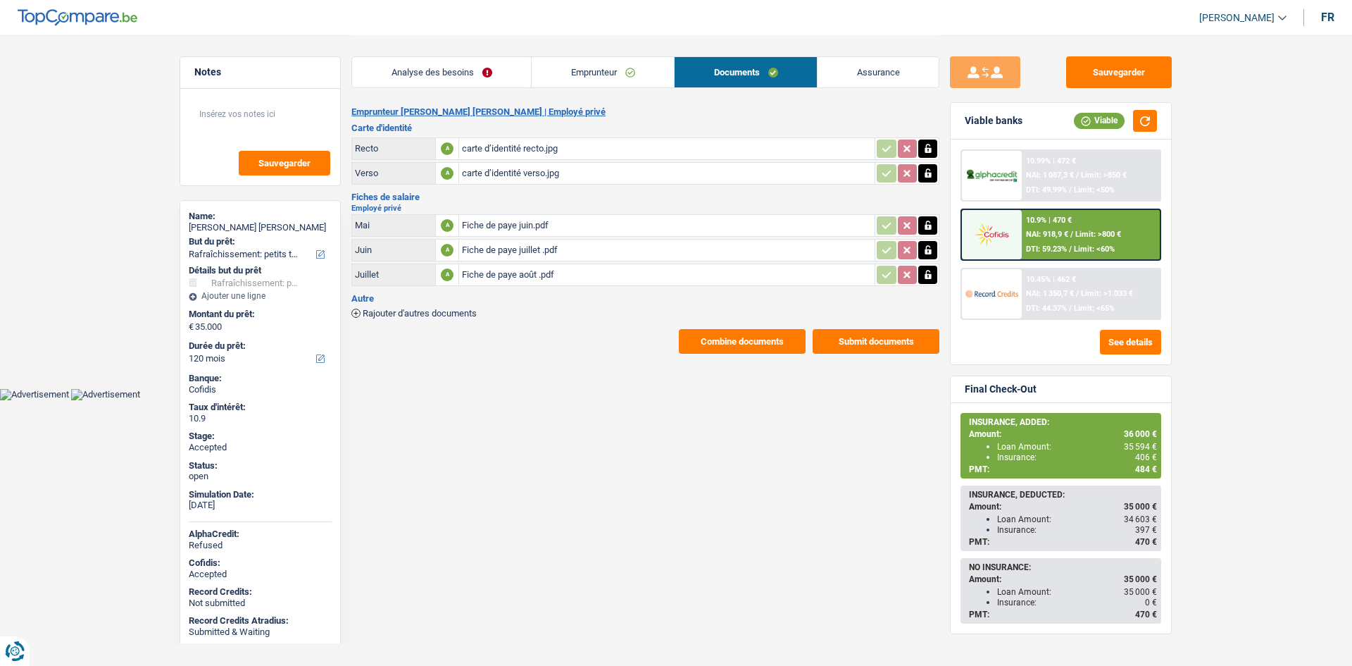
click at [615, 83] on link "Emprunteur" at bounding box center [603, 72] width 142 height 30
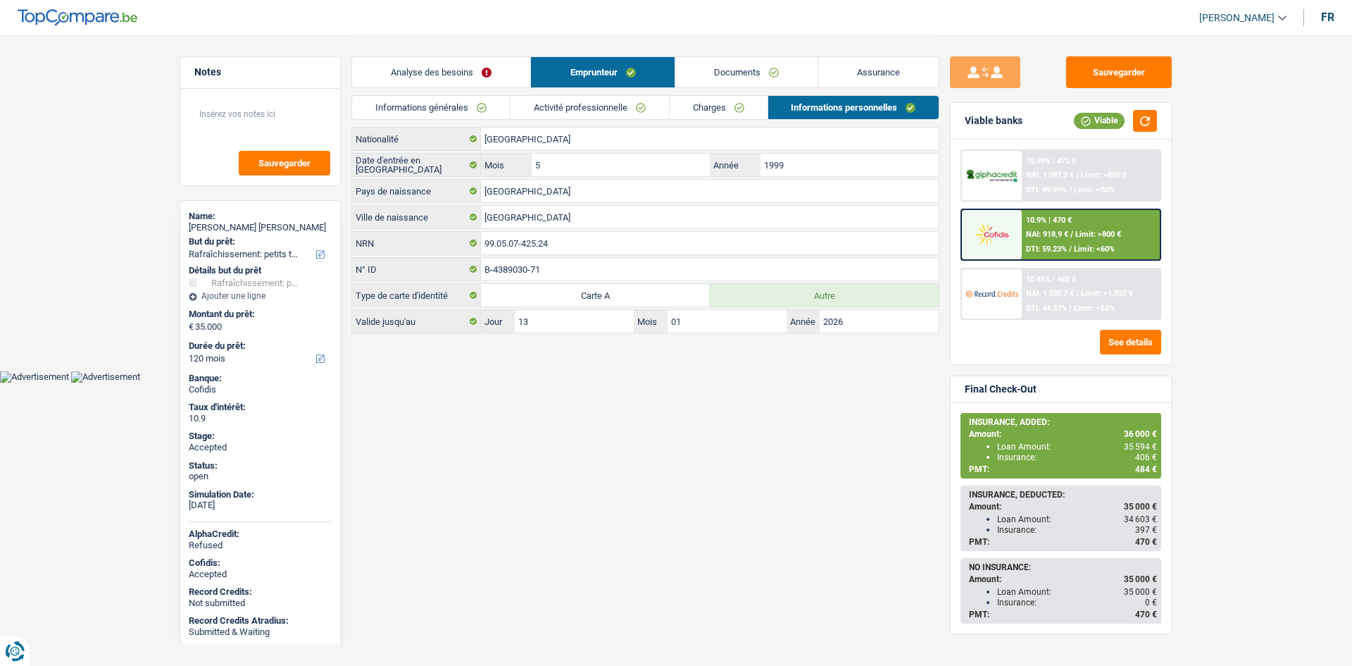
click at [492, 107] on link "Informations générales" at bounding box center [431, 107] width 158 height 23
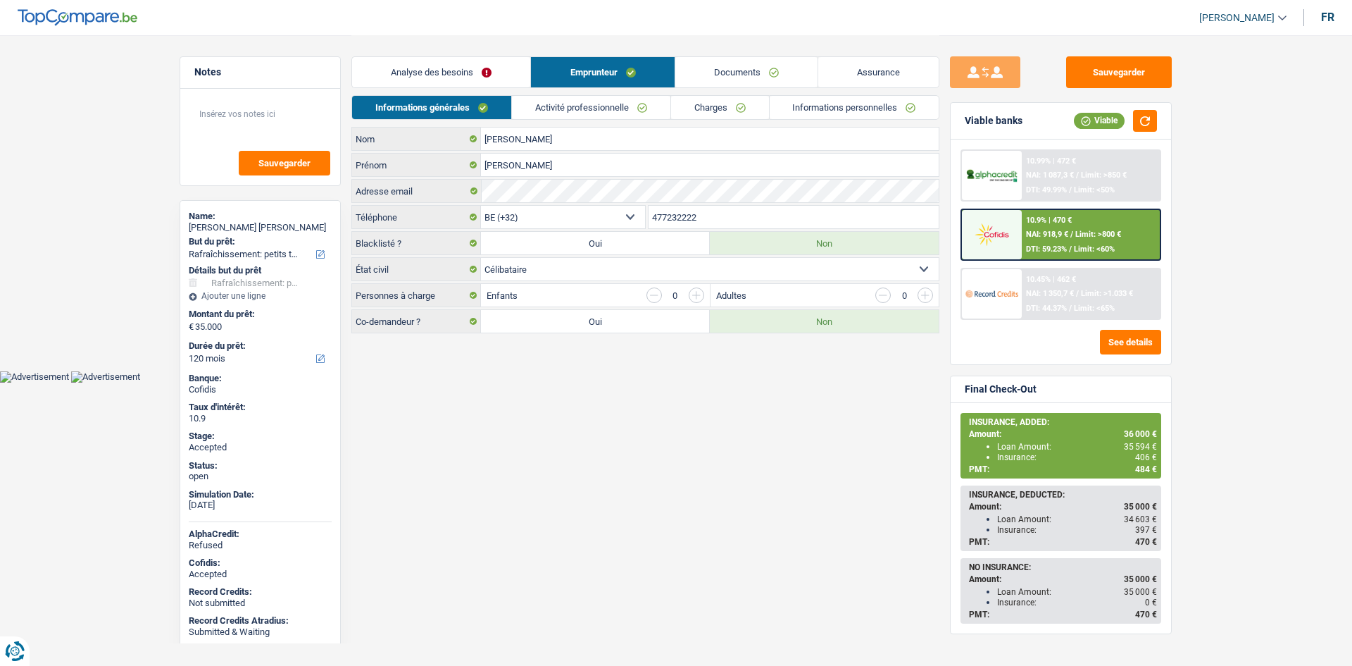
click at [70, 132] on main "Notes Sauvegarder Name: [PERSON_NAME] [PERSON_NAME] But du prêt: Confort maison…" at bounding box center [676, 185] width 1352 height 370
click at [718, 382] on html "Vous avez le contrôle de vos données Nous utilisons des cookies, tout comme nos…" at bounding box center [676, 191] width 1352 height 382
click at [255, 235] on div "Name: [PERSON_NAME] [PERSON_NAME]" at bounding box center [260, 223] width 143 height 25
click at [254, 226] on div "[PERSON_NAME] [PERSON_NAME]" at bounding box center [260, 227] width 143 height 11
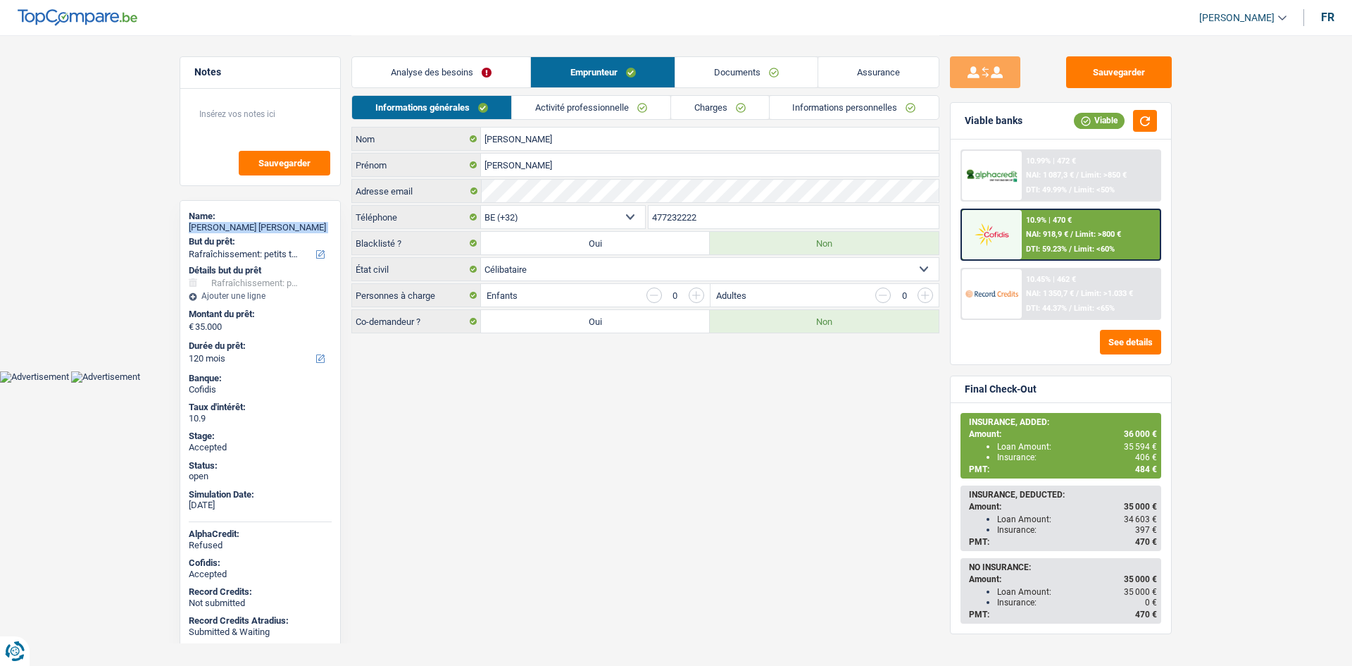
click at [254, 226] on div "[PERSON_NAME] [PERSON_NAME]" at bounding box center [260, 227] width 143 height 11
copy div "[PERSON_NAME] [PERSON_NAME]"
click at [825, 204] on div "[PERSON_NAME] Nom [PERSON_NAME] Adresse email BE (+32) LU (+352) Sélectionner u…" at bounding box center [645, 230] width 588 height 206
click at [823, 213] on input "477232222" at bounding box center [794, 217] width 291 height 23
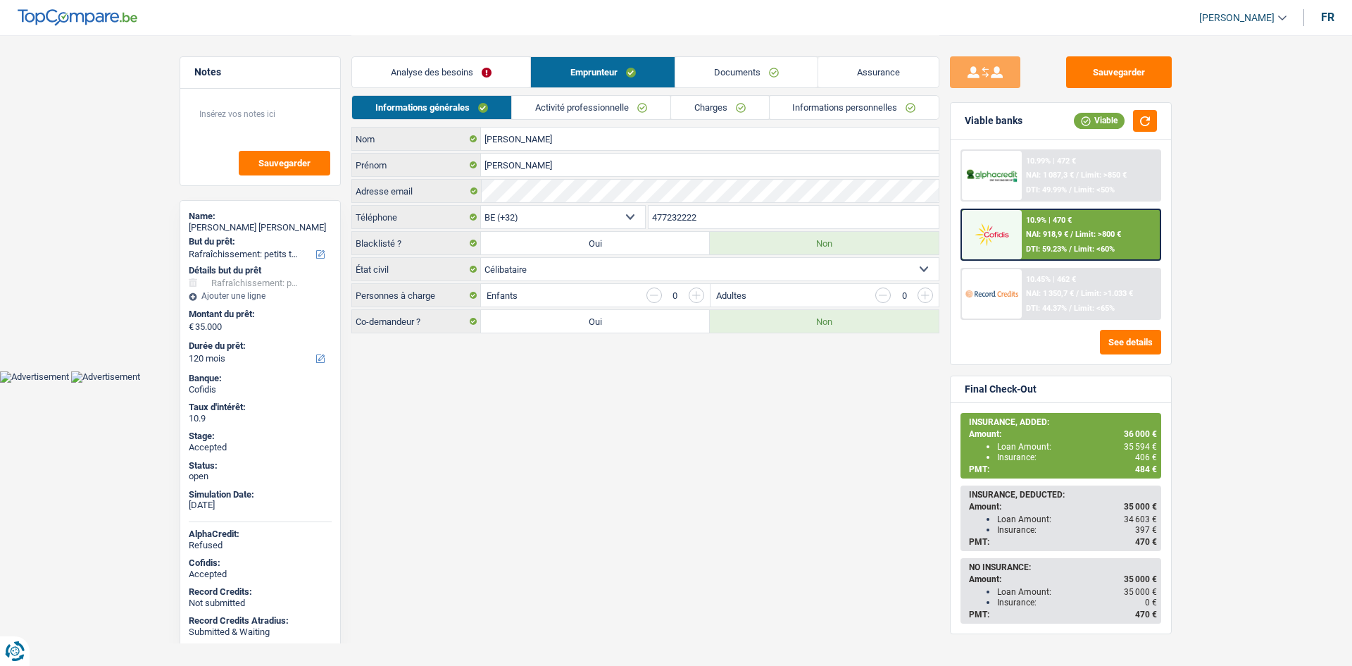
click at [857, 72] on link "Assurance" at bounding box center [878, 72] width 120 height 30
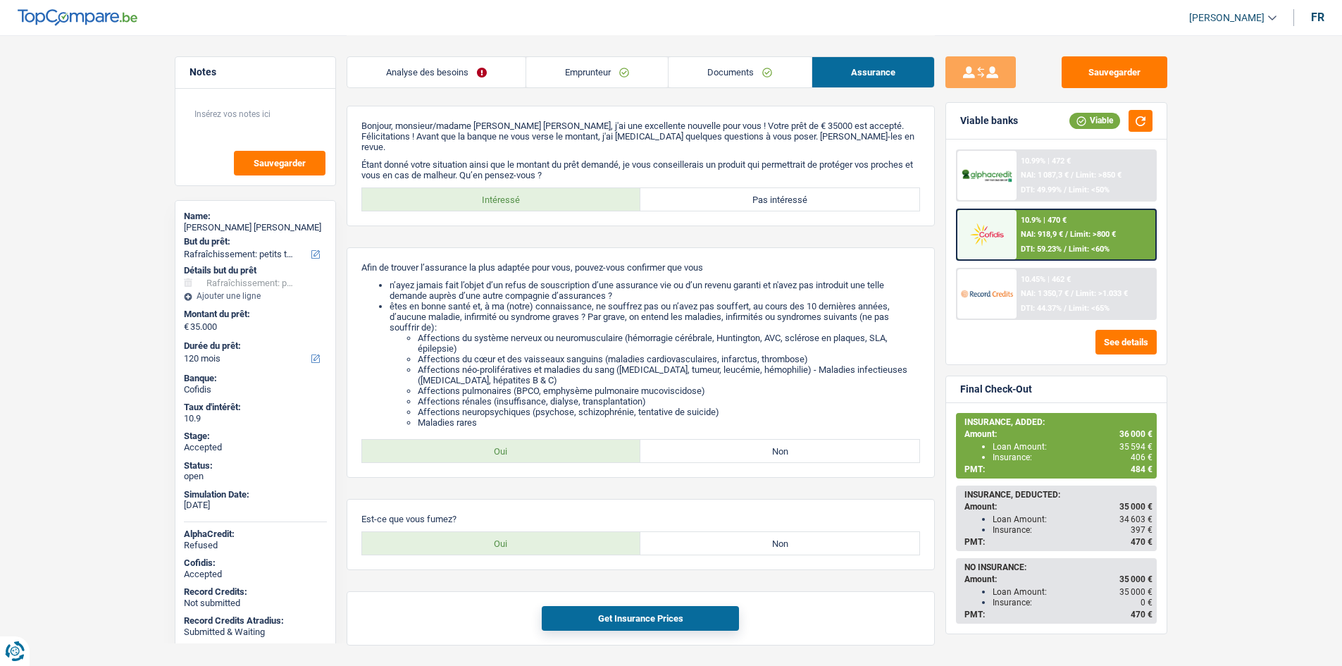
click at [487, 79] on link "Analyse des besoins" at bounding box center [436, 72] width 178 height 30
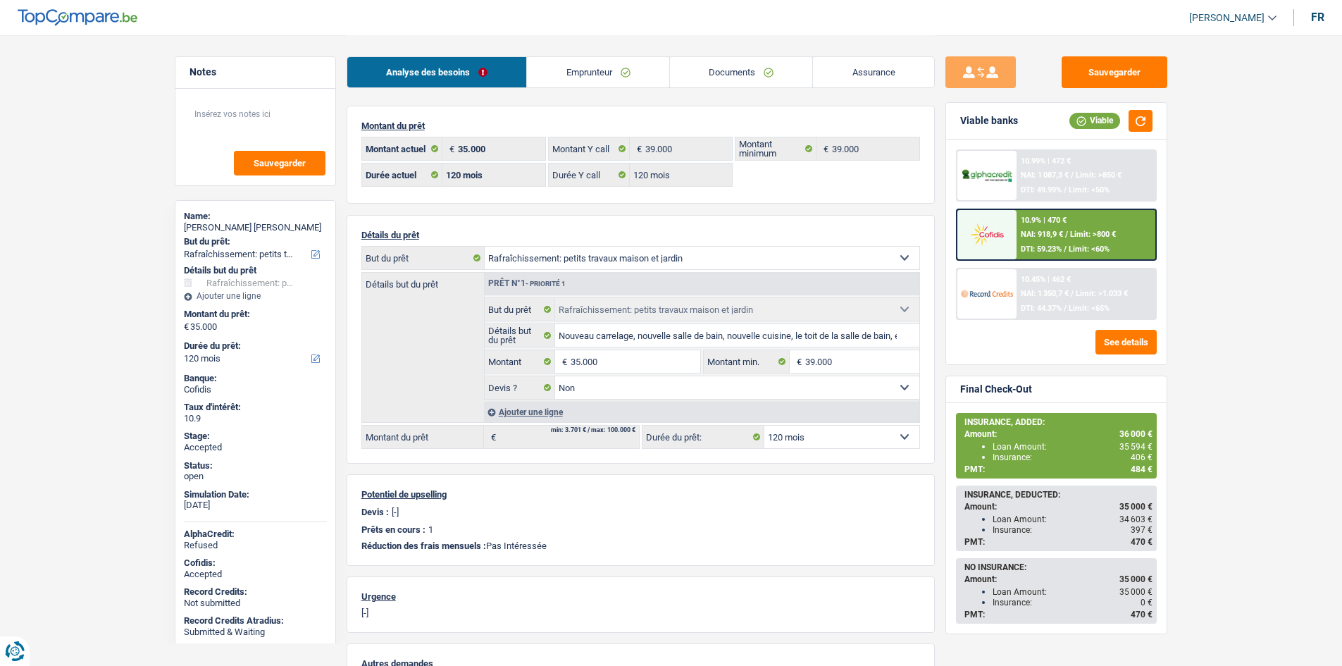
click at [588, 77] on link "Emprunteur" at bounding box center [598, 72] width 142 height 30
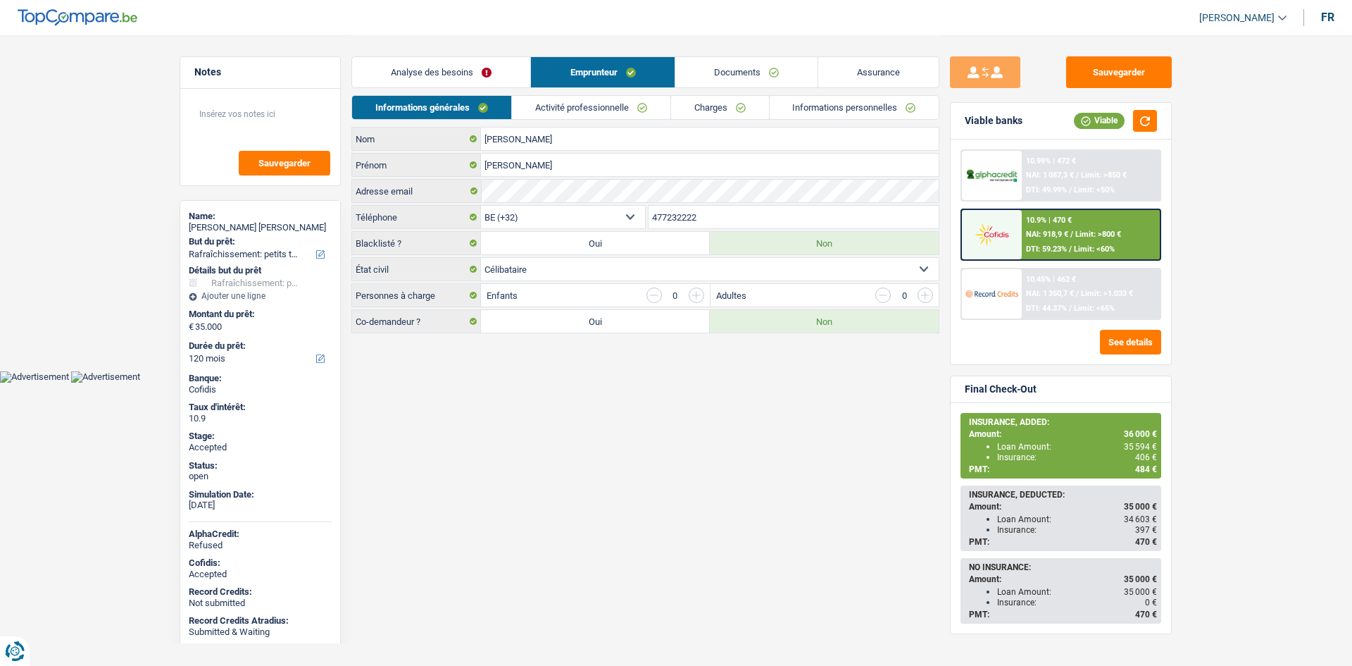
click at [737, 108] on link "Charges" at bounding box center [720, 107] width 98 height 23
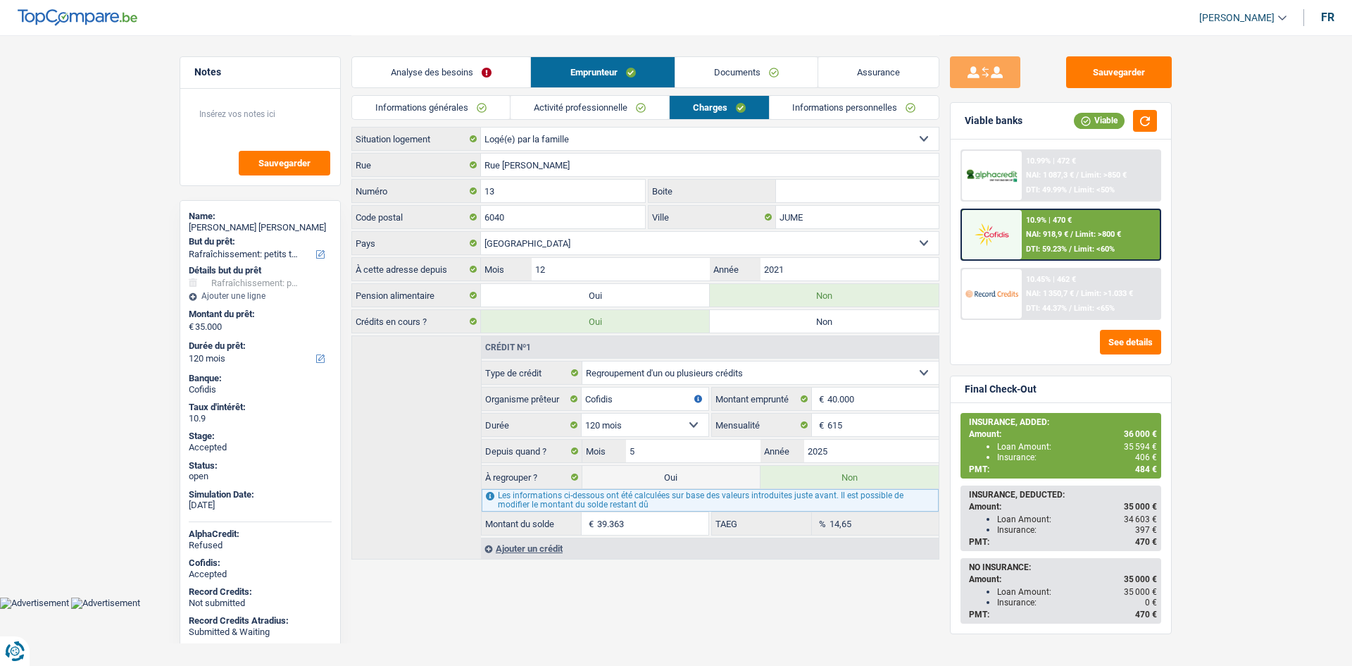
click at [804, 108] on link "Informations personnelles" at bounding box center [855, 107] width 170 height 23
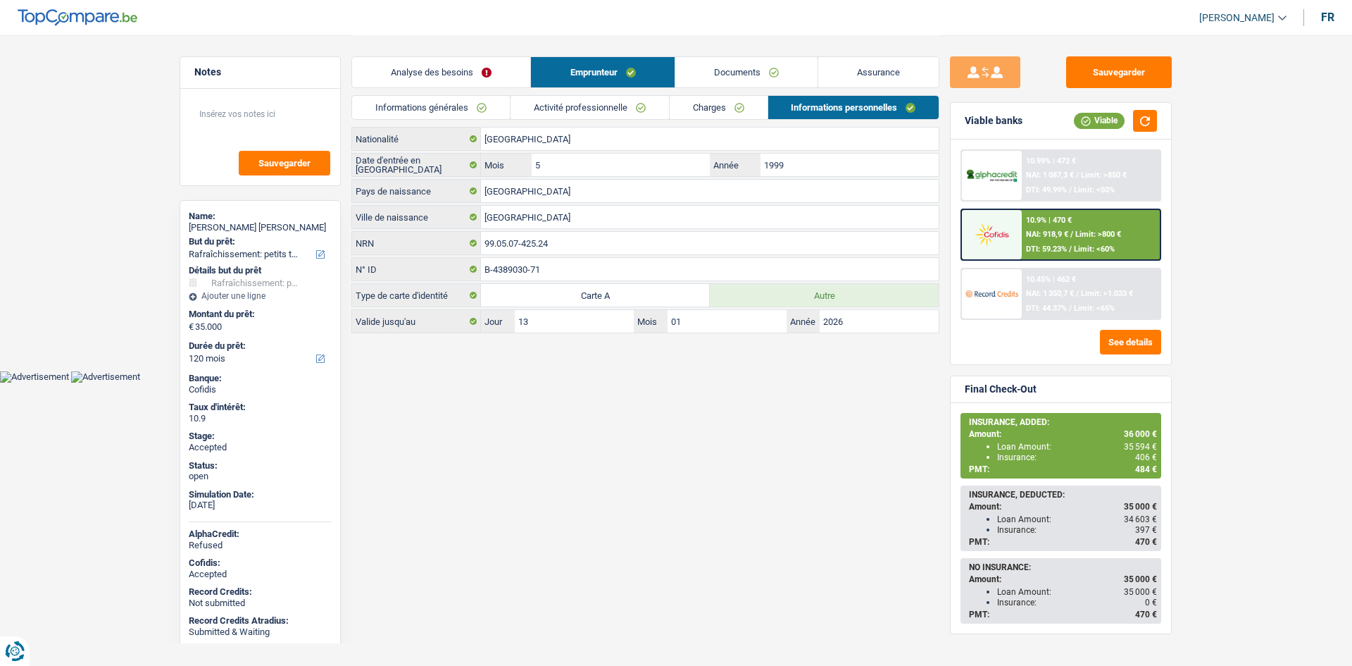
click at [618, 375] on body "Vous avez le contrôle de vos données Nous utilisons des cookies, tout comme nos…" at bounding box center [676, 191] width 1352 height 382
click at [80, 149] on main "Notes Sauvegarder Name: Alejandro Matilla Lancho But du prêt: Confort maison: m…" at bounding box center [676, 185] width 1352 height 370
click at [799, 57] on link "Documents" at bounding box center [746, 72] width 142 height 30
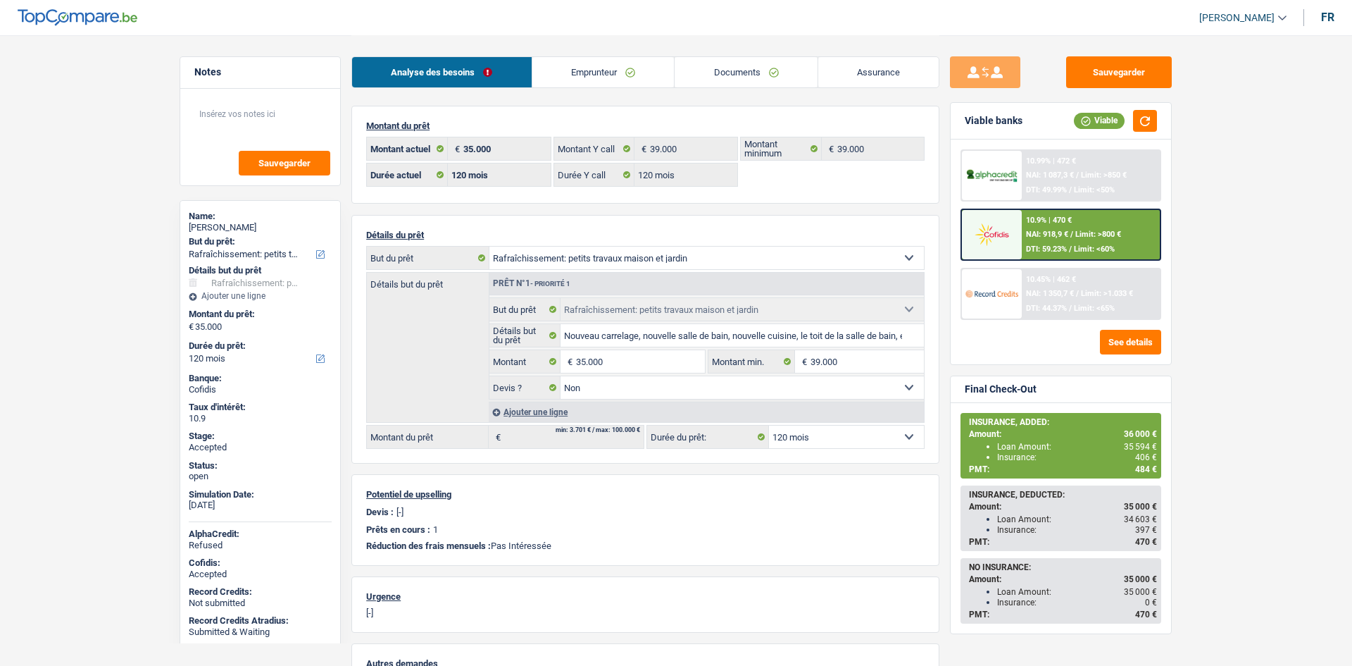
select select "houseOrGarden"
select select "120"
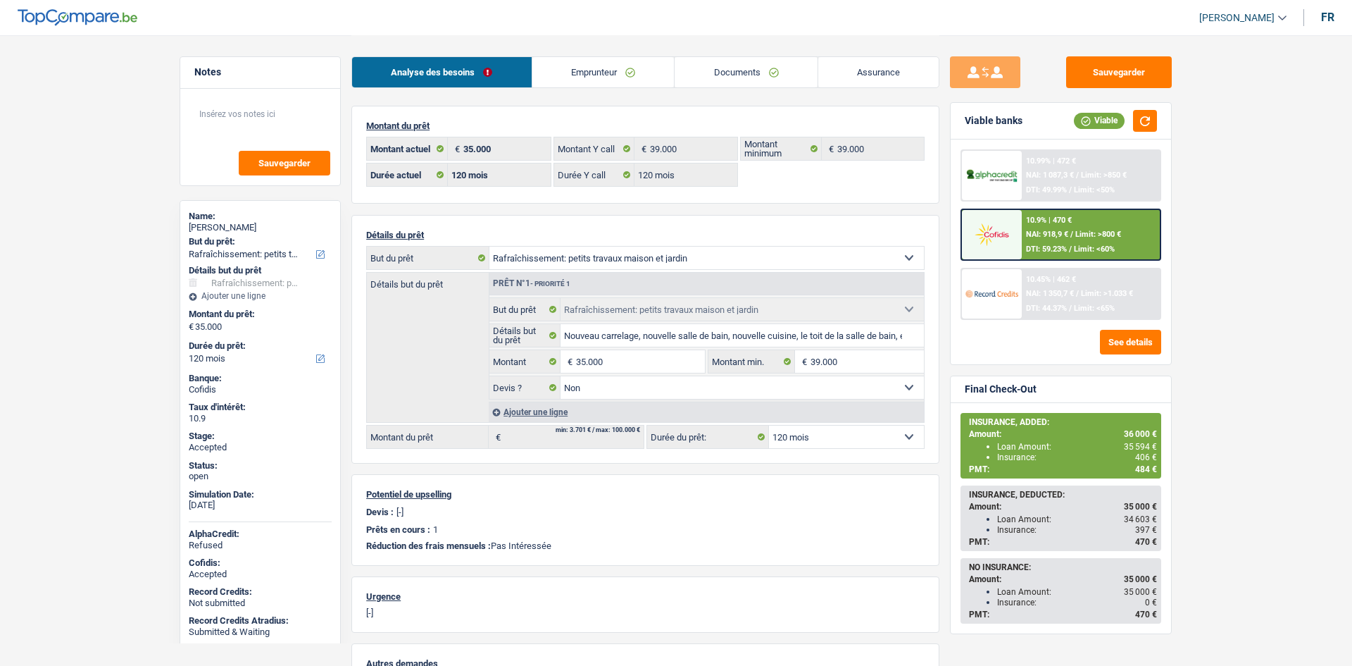
select select "houseOrGarden"
select select "false"
select select "120"
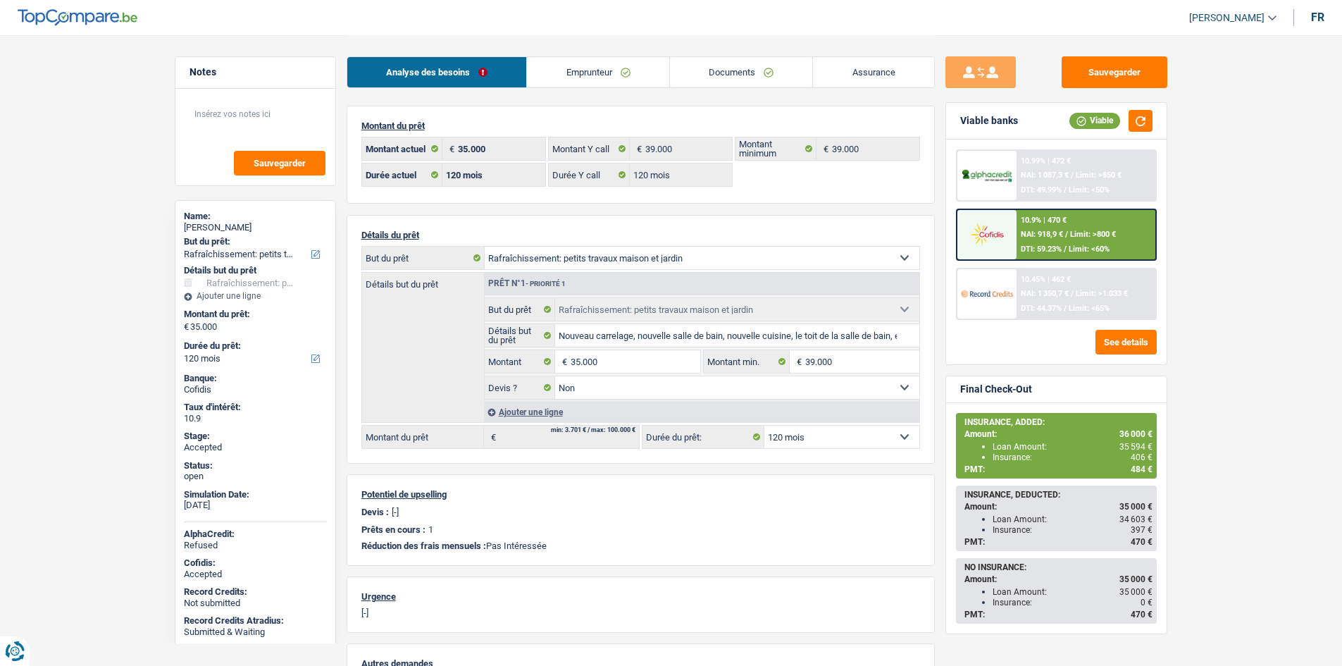
click at [915, 59] on link "Assurance" at bounding box center [873, 72] width 121 height 30
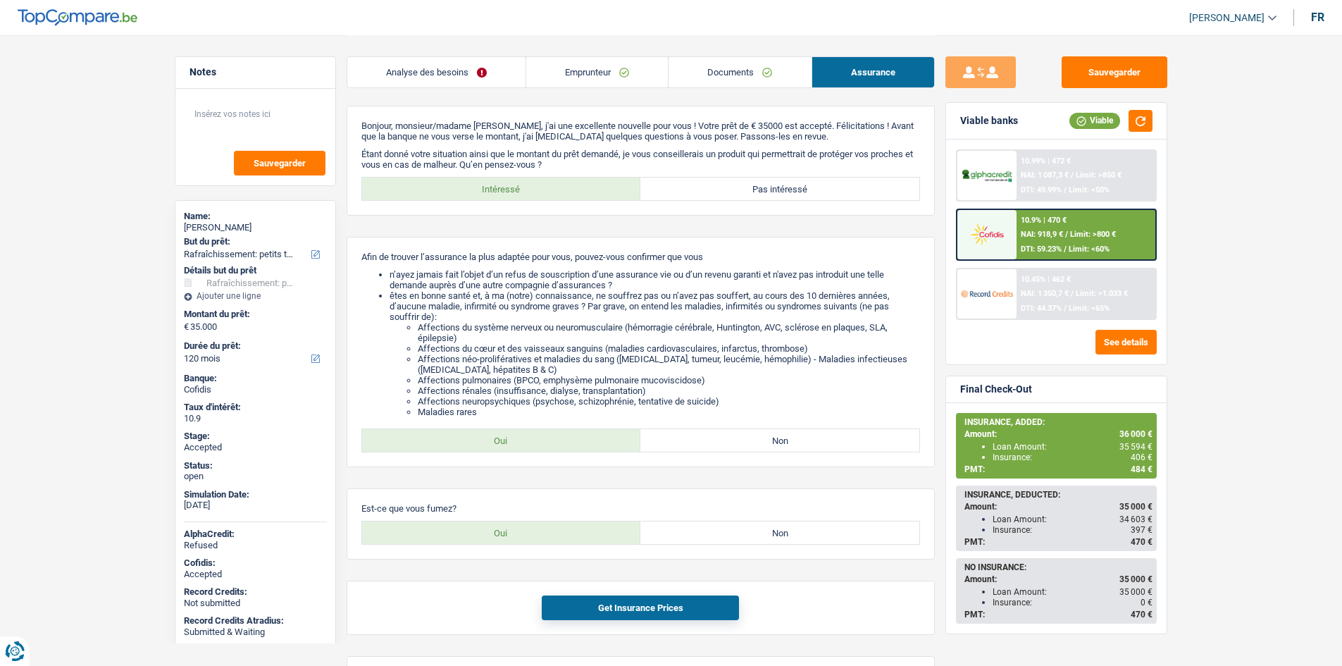
click at [1136, 456] on span "406 €" at bounding box center [1141, 457] width 22 height 10
copy span "406"
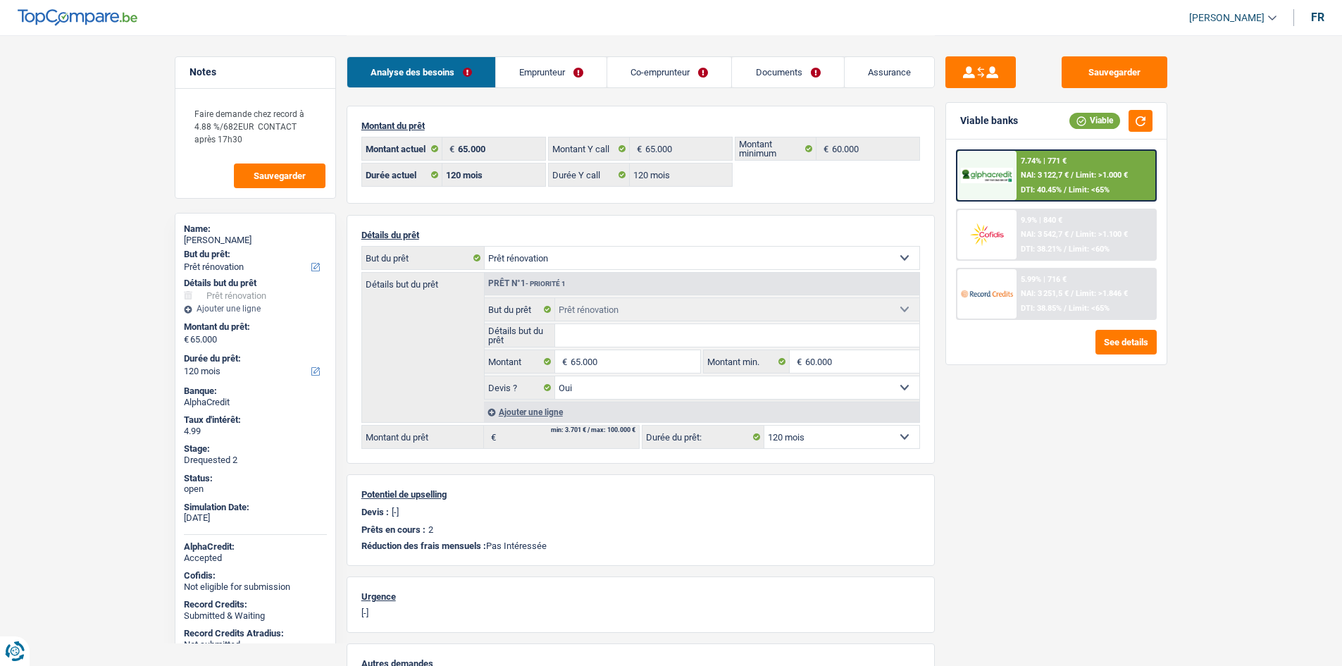
select select "renovation"
select select "120"
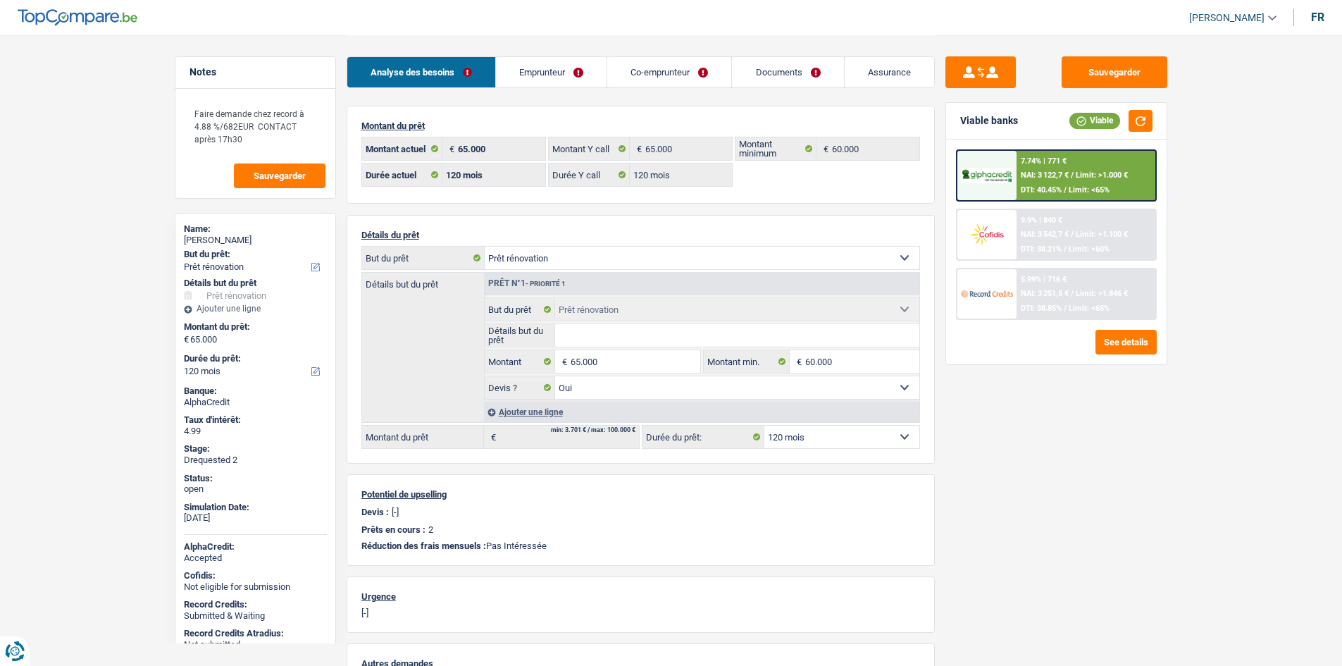
select select "renovation"
select select "yes"
select select "120"
click at [1093, 187] on span "Limit: <65%" at bounding box center [1088, 189] width 41 height 9
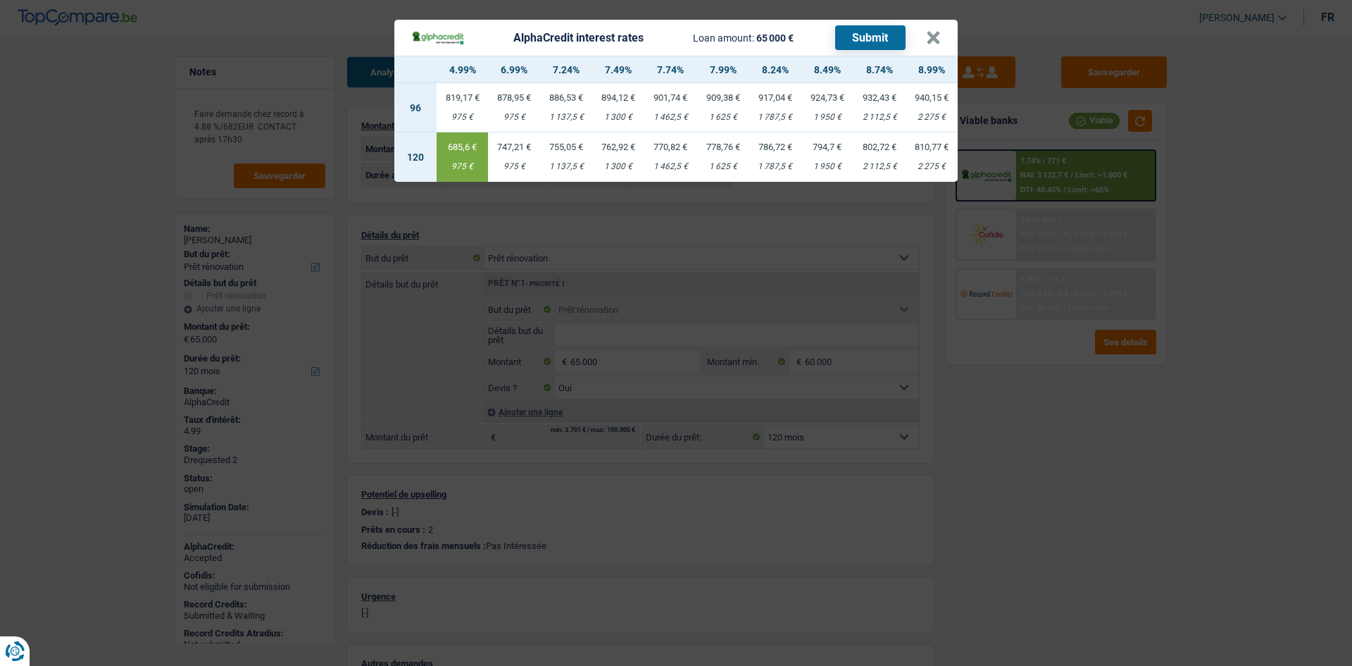
click at [1217, 194] on div "AlphaCredit interest rates Loan amount: 65 000 € Submit × 4.99% 6.99% 7.24% 7.4…" at bounding box center [676, 333] width 1352 height 666
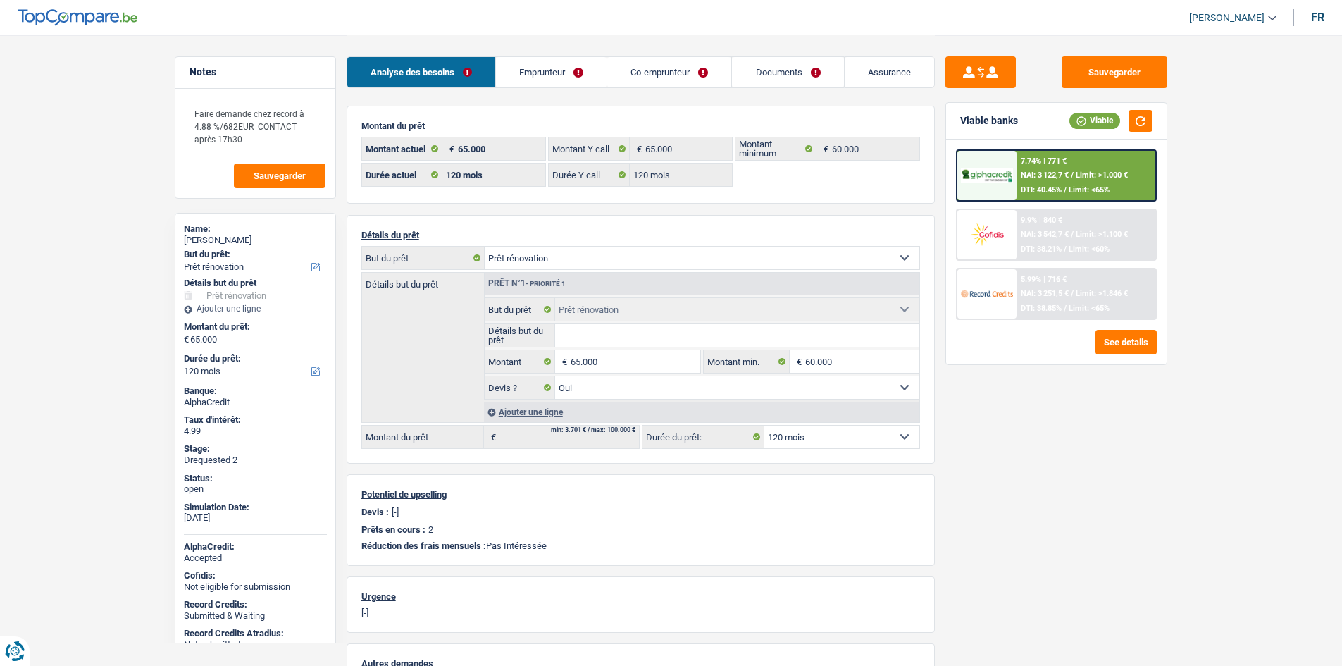
click at [870, 62] on link "Assurance" at bounding box center [888, 72] width 89 height 30
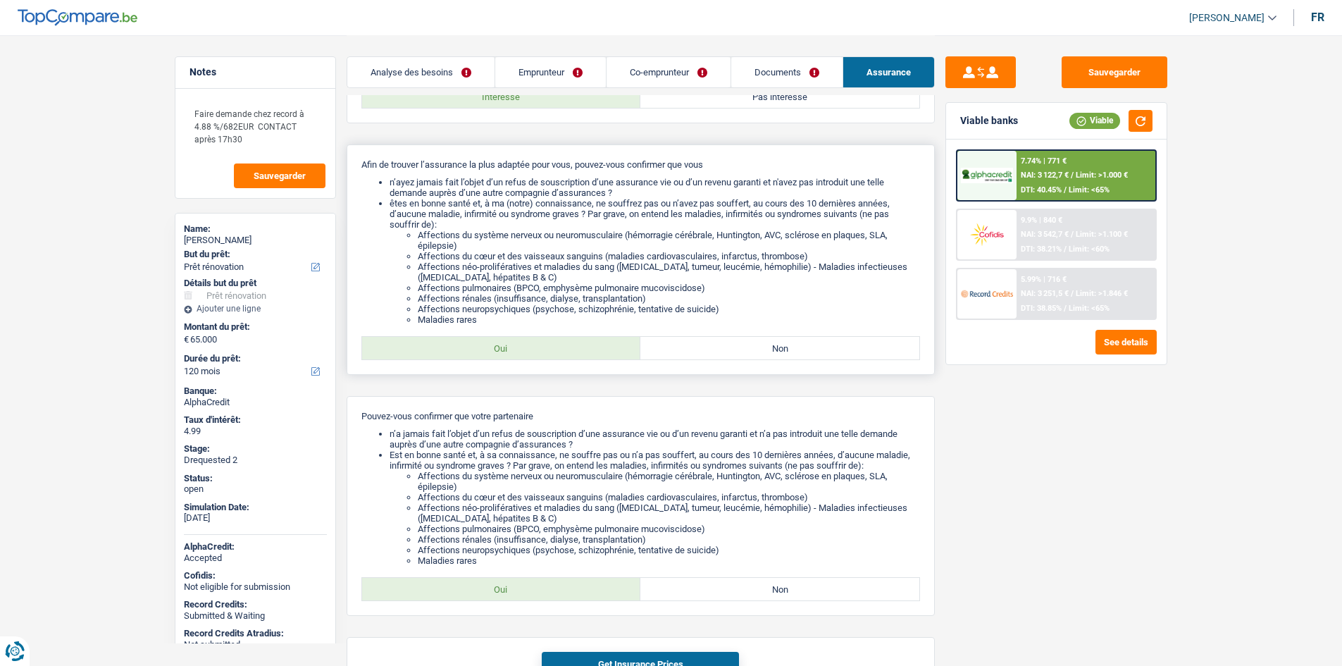
scroll to position [235, 0]
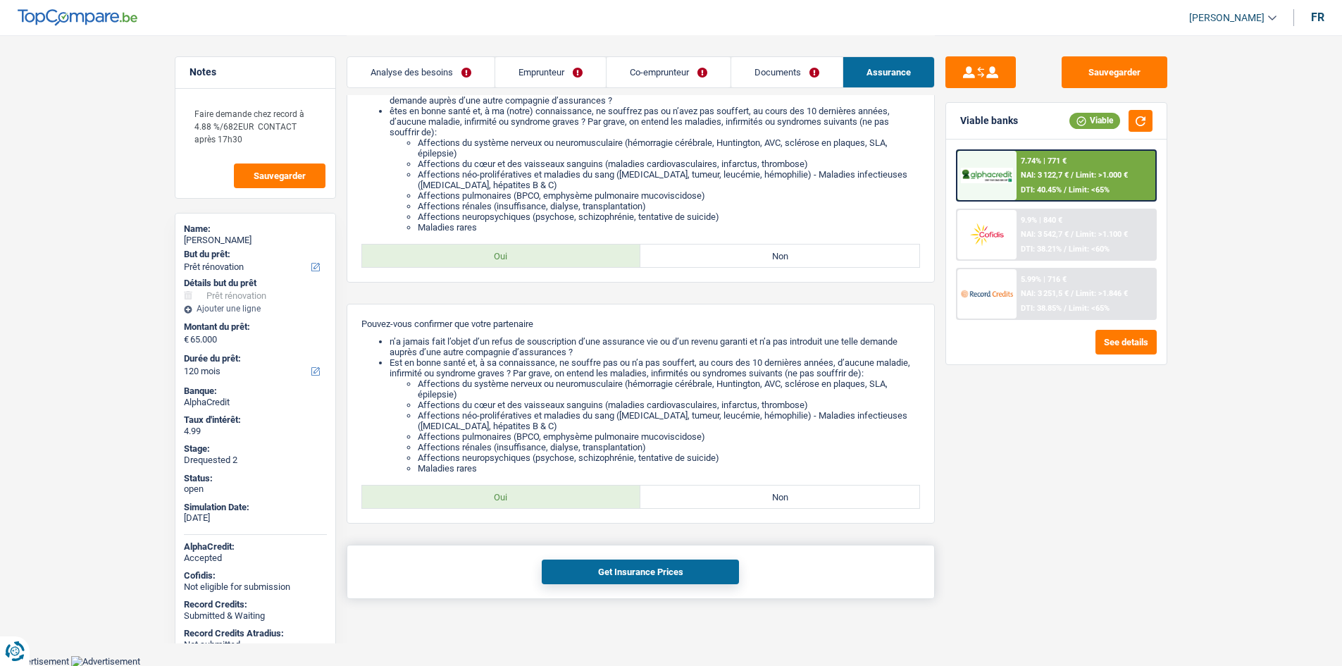
click at [706, 568] on button "Get Insurance Prices" at bounding box center [640, 571] width 197 height 25
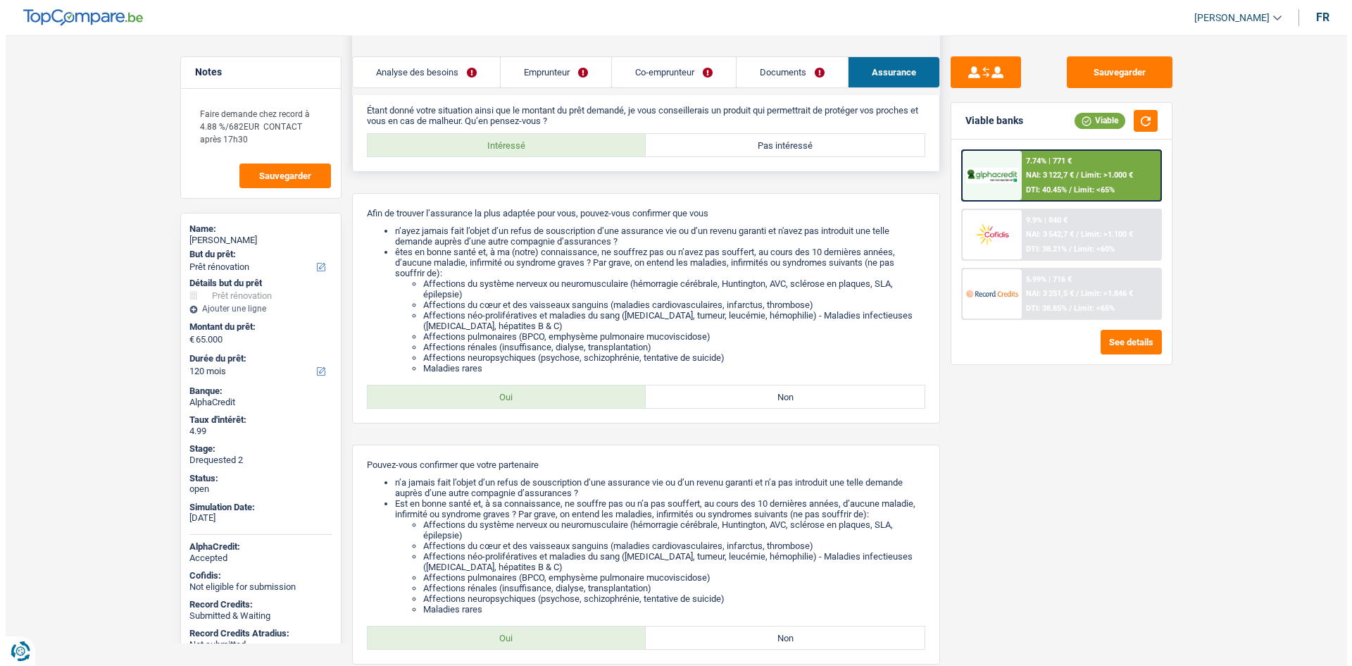
scroll to position [0, 0]
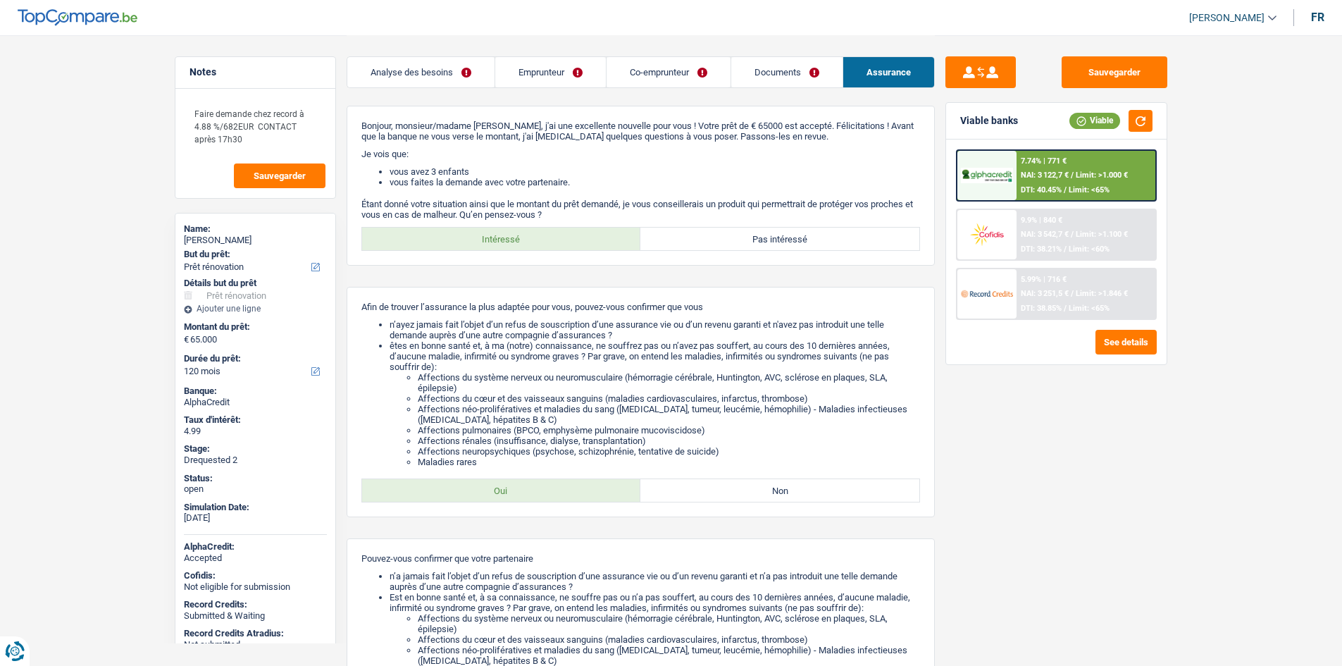
click at [1071, 168] on div "7.74% | 771 € NAI: 3 122,7 € / Limit: >1.000 € DTI: 40.45% / Limit: <65%" at bounding box center [1085, 175] width 139 height 49
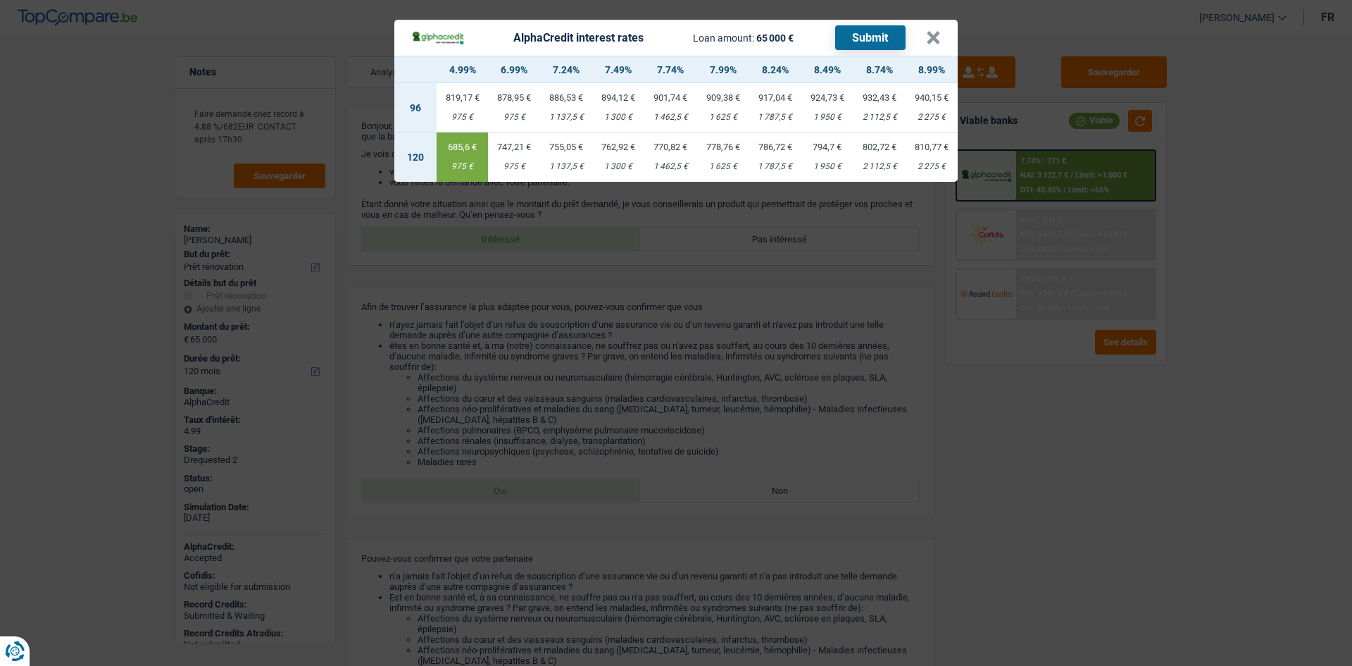
click at [1126, 450] on div "AlphaCredit interest rates Loan amount: 65 000 € Submit × 4.99% 6.99% 7.24% 7.4…" at bounding box center [676, 333] width 1352 height 666
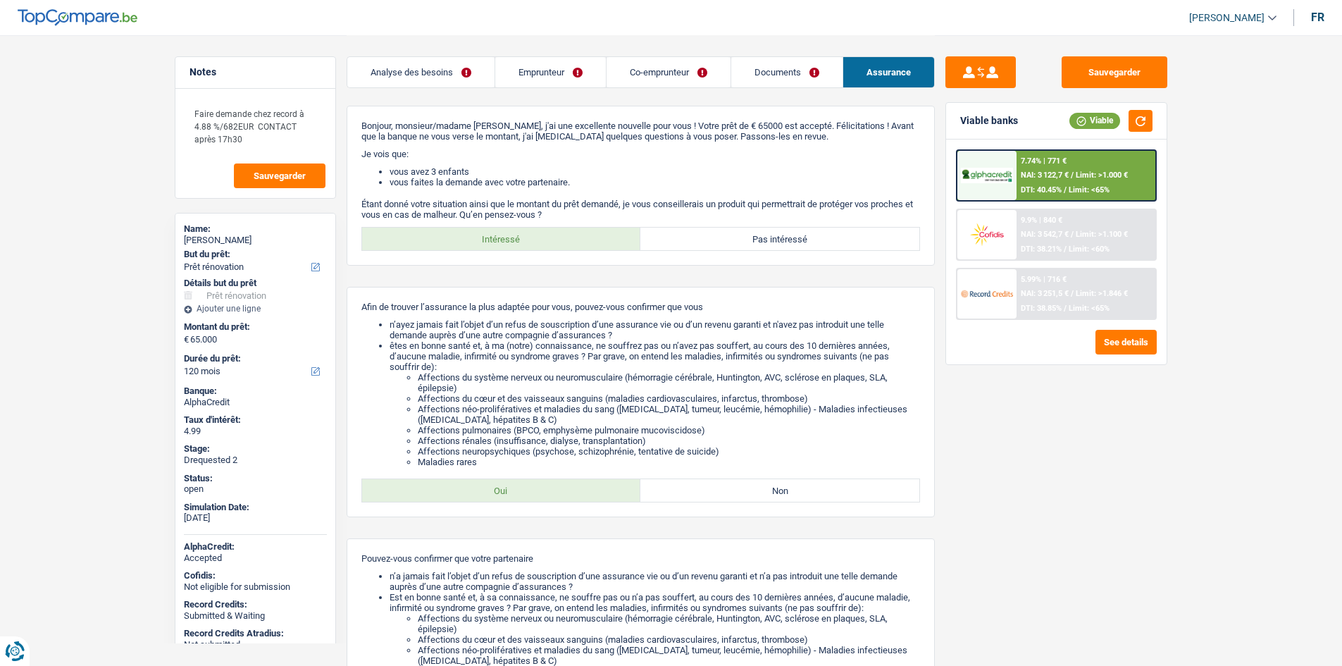
click at [540, 73] on link "Emprunteur" at bounding box center [550, 72] width 111 height 30
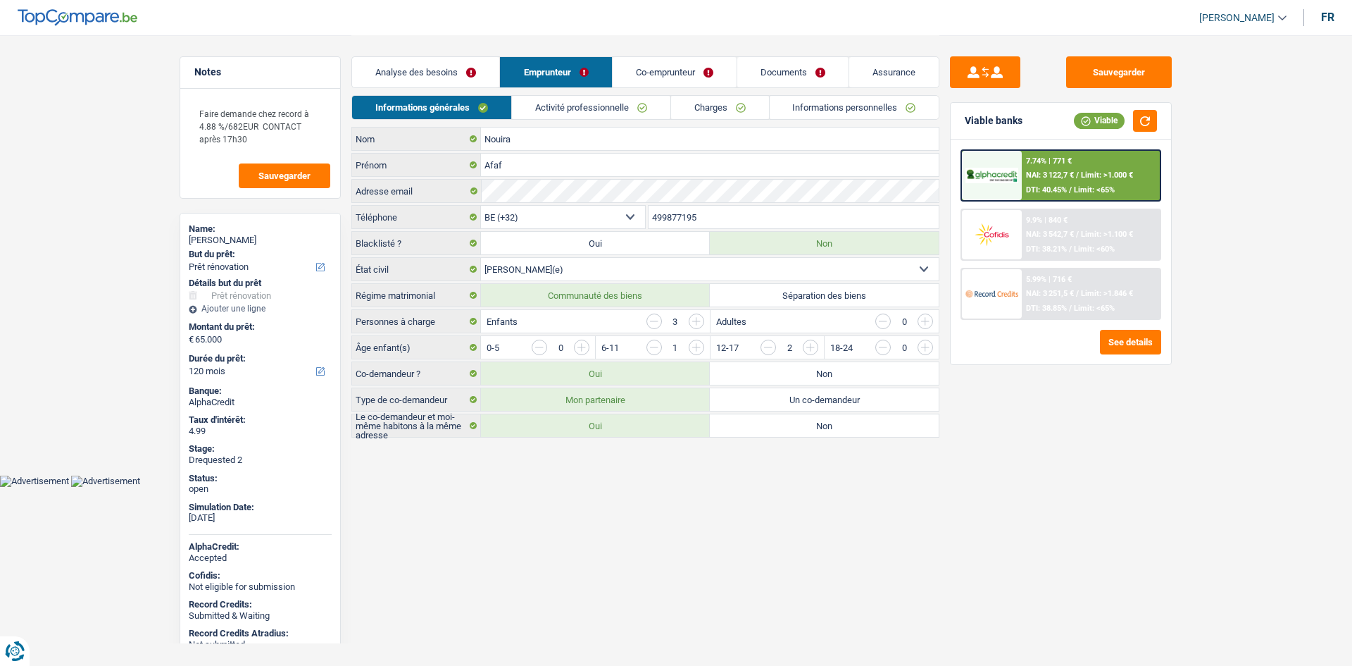
click at [643, 487] on html "Vous avez le contrôle de vos données Nous utilisons des cookies, tout comme nos…" at bounding box center [676, 243] width 1352 height 487
click at [118, 175] on main "Notes Faire demande chez record à 4.88 %/682EUR CONTACT après 17h30 Sauvegarder…" at bounding box center [676, 237] width 1352 height 475
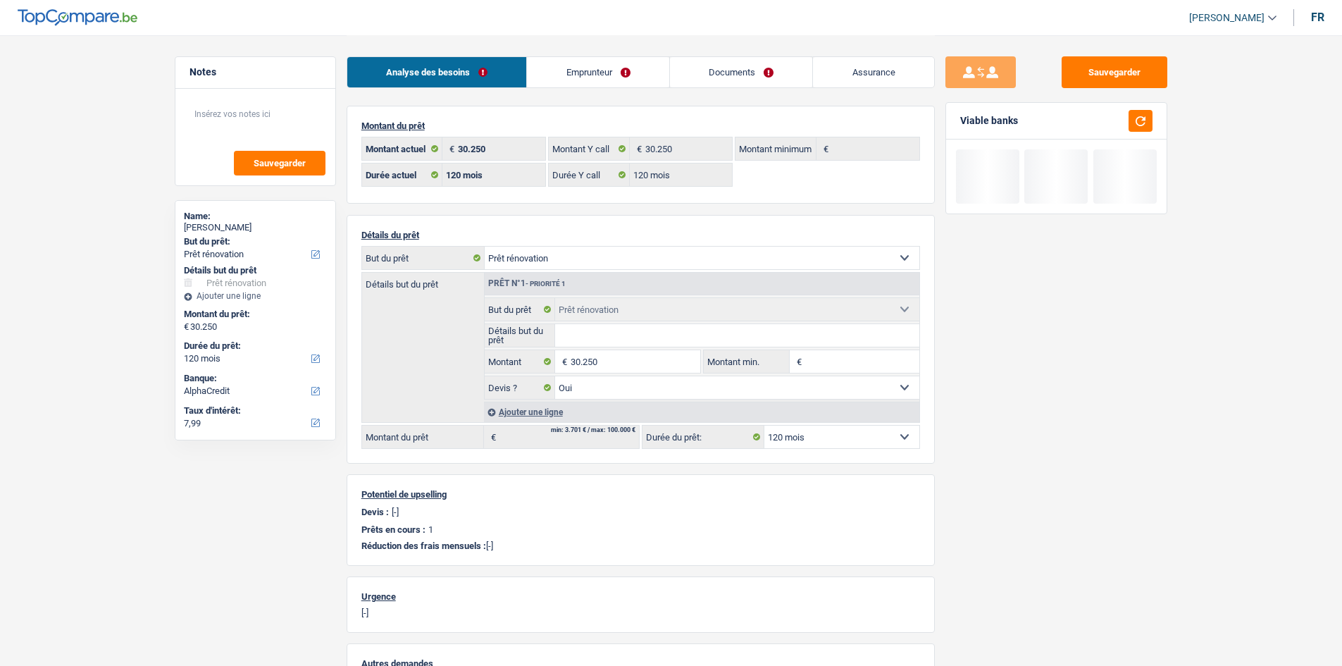
select select "renovation"
select select "120"
select select "alphacredit"
select select "120"
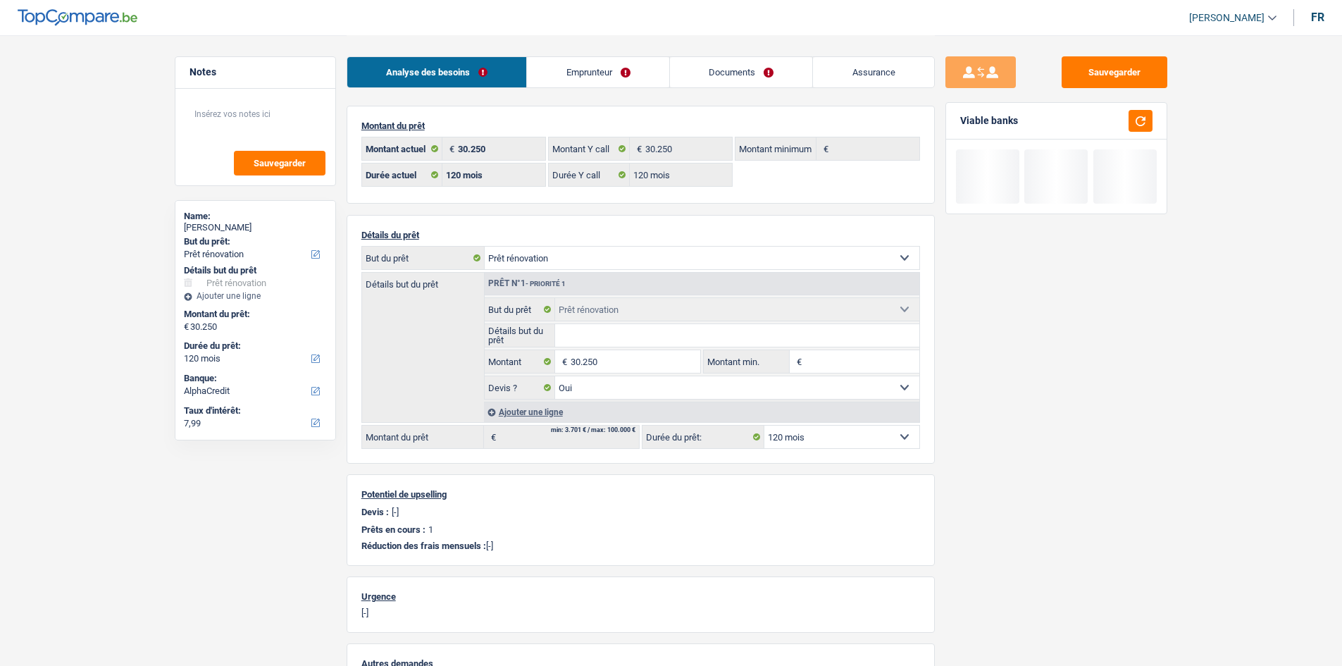
select select "120"
select select "renovation"
select select "yes"
select select "120"
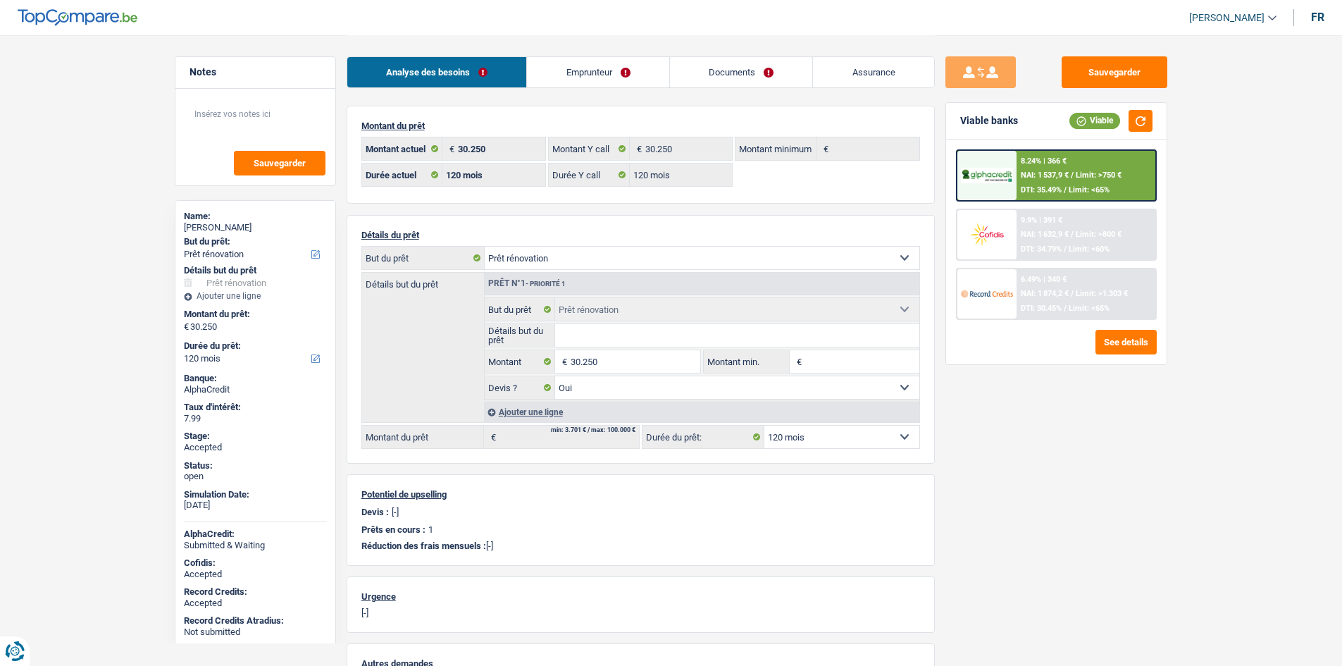
click at [1109, 166] on div "8.24% | 366 € NAI: 1 537,9 € / Limit: >750 € DTI: 35.49% / Limit: <65%" at bounding box center [1085, 175] width 139 height 49
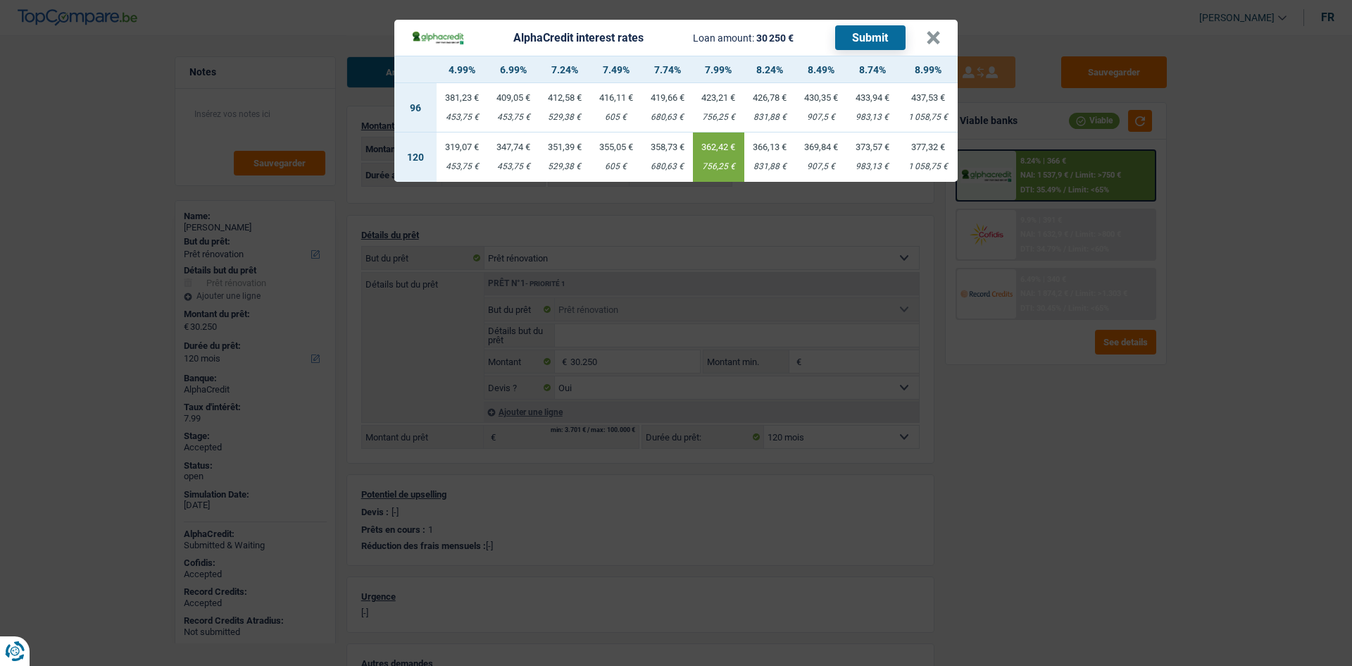
click at [1280, 297] on div "AlphaCredit interest rates Loan amount: 30 250 € Submit × 4.99% 6.99% 7.24% 7.4…" at bounding box center [676, 333] width 1352 height 666
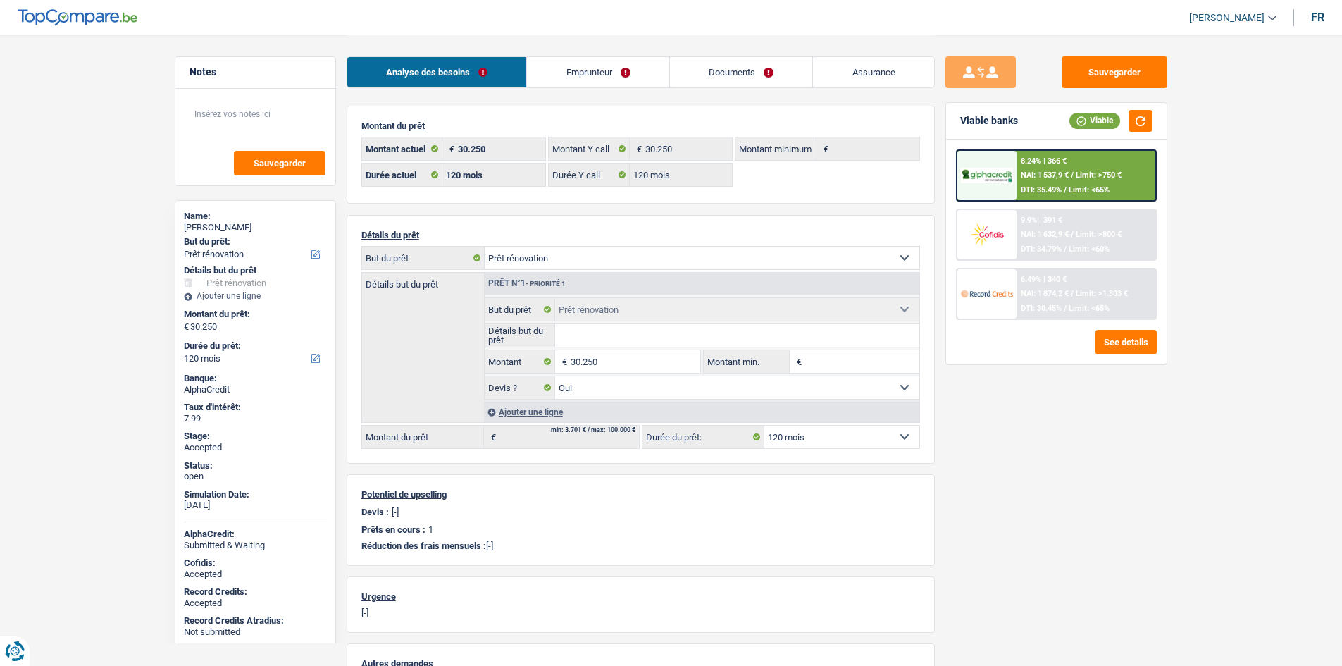
click at [890, 80] on link "Assurance" at bounding box center [873, 72] width 121 height 30
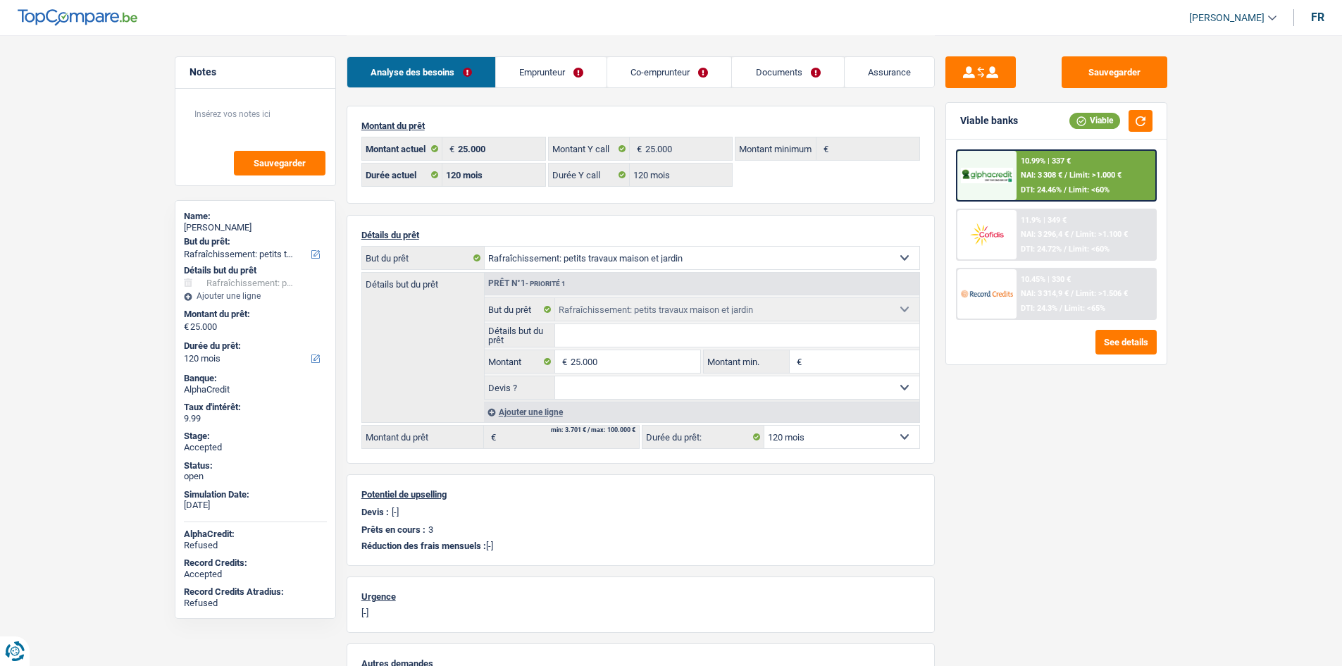
select select "houseOrGarden"
select select "120"
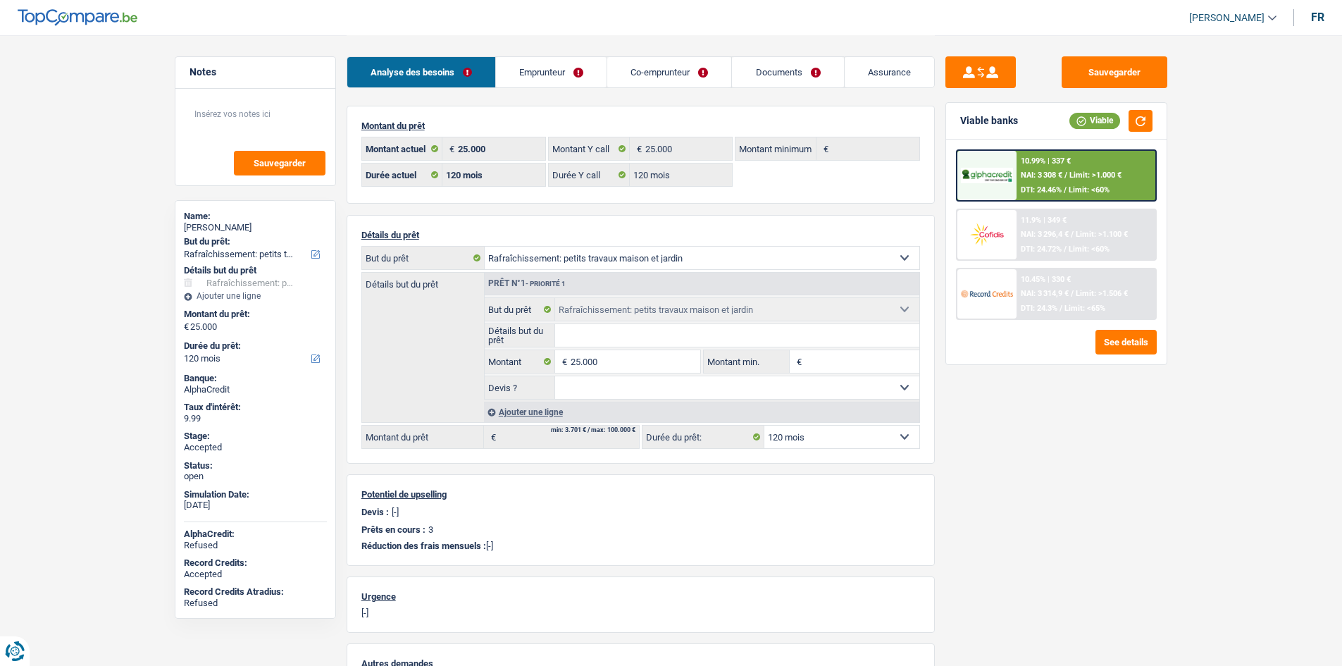
select select "houseOrGarden"
select select "120"
select select "32"
click at [869, 75] on link "Assurance" at bounding box center [888, 72] width 89 height 30
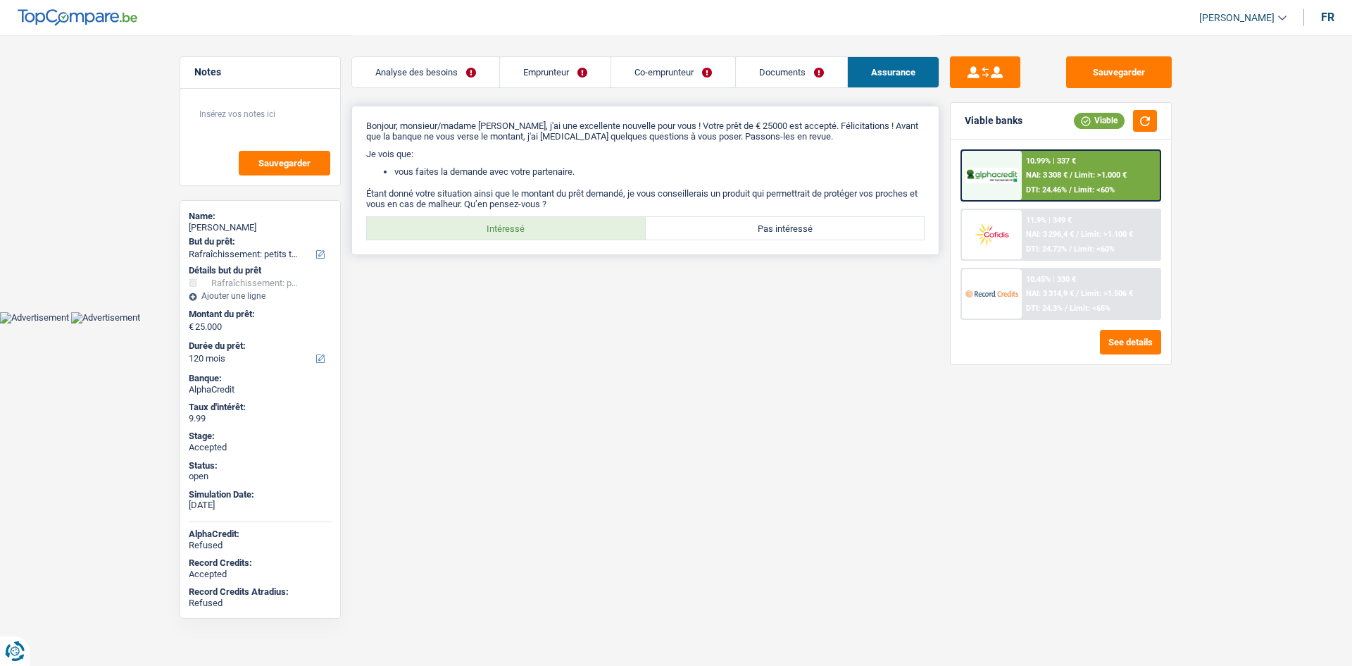
click at [461, 235] on label "Intéressé" at bounding box center [506, 228] width 279 height 23
click at [461, 235] on input "Intéressé" at bounding box center [506, 228] width 279 height 23
radio input "true"
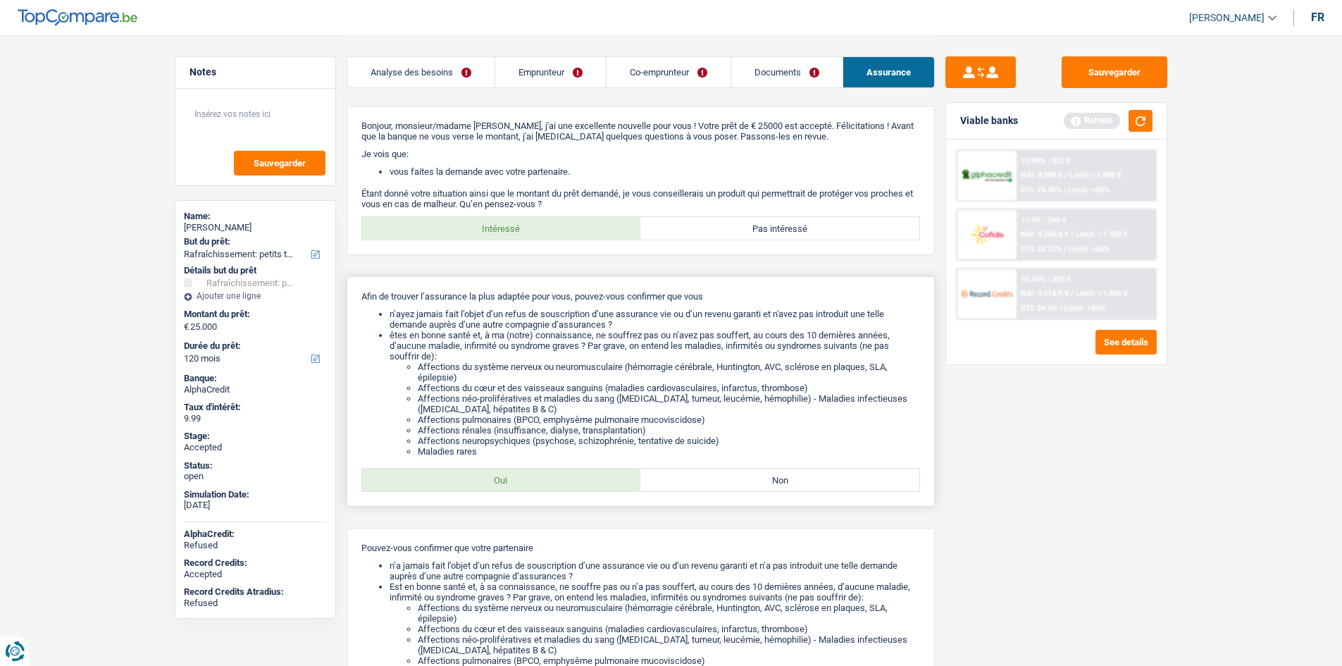
click at [570, 480] on label "Oui" at bounding box center [501, 479] width 279 height 23
click at [570, 480] on input "Oui" at bounding box center [501, 479] width 279 height 23
radio input "true"
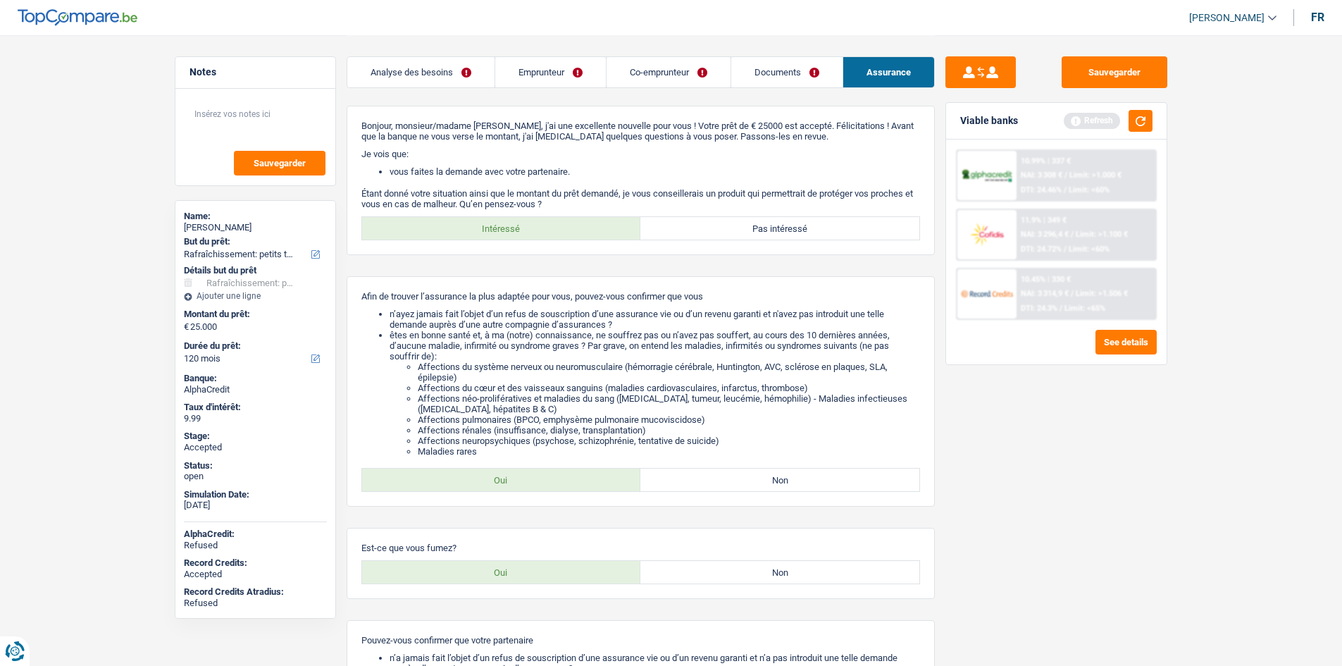
click at [636, 68] on link "Co-emprunteur" at bounding box center [668, 72] width 124 height 30
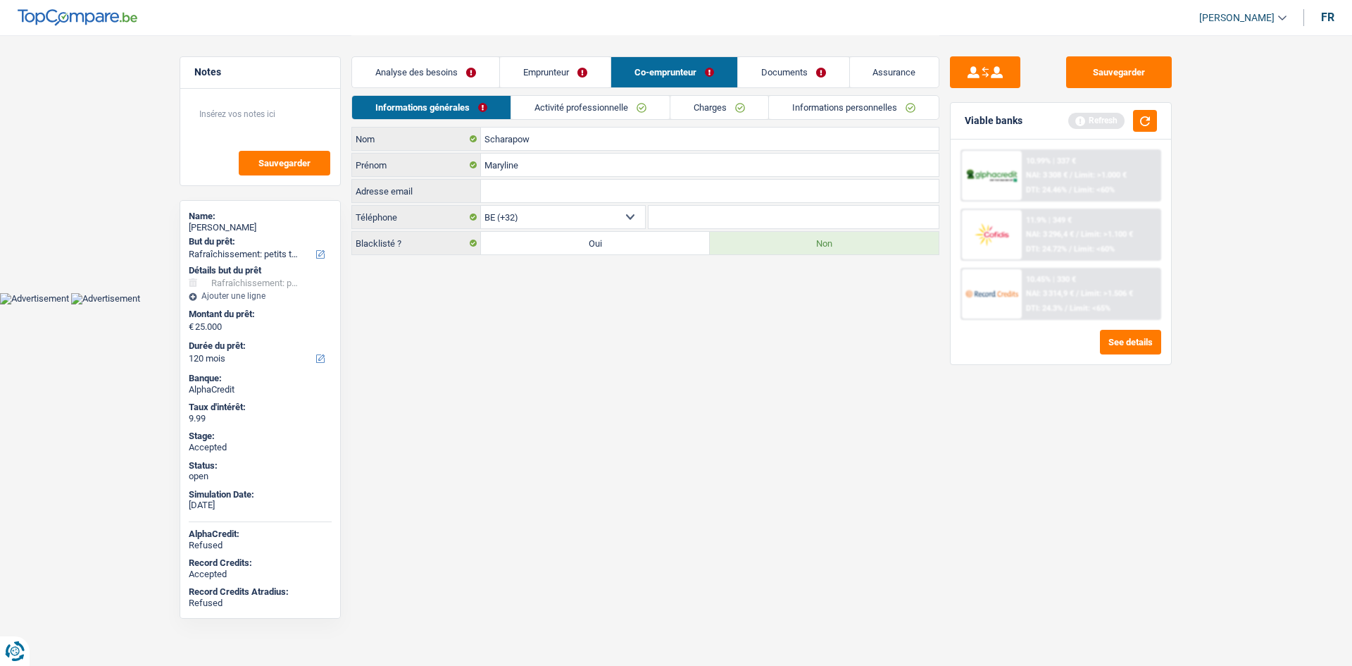
click at [892, 68] on link "Assurance" at bounding box center [894, 72] width 89 height 30
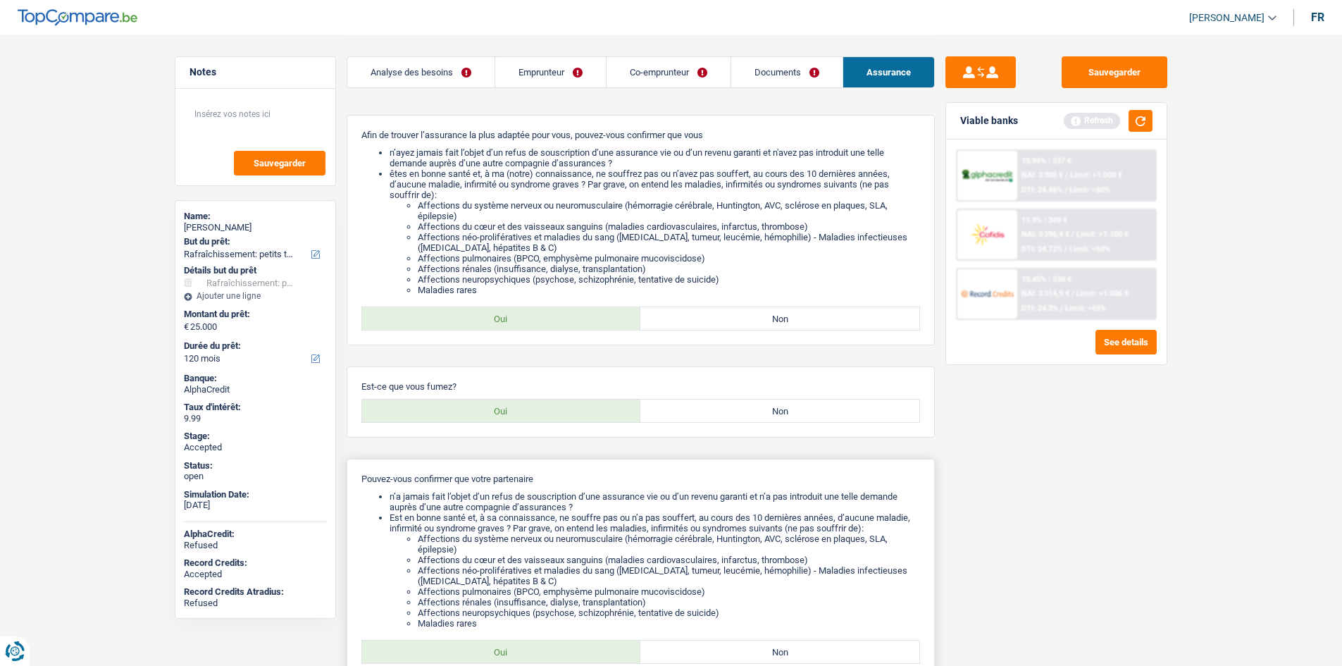
scroll to position [316, 0]
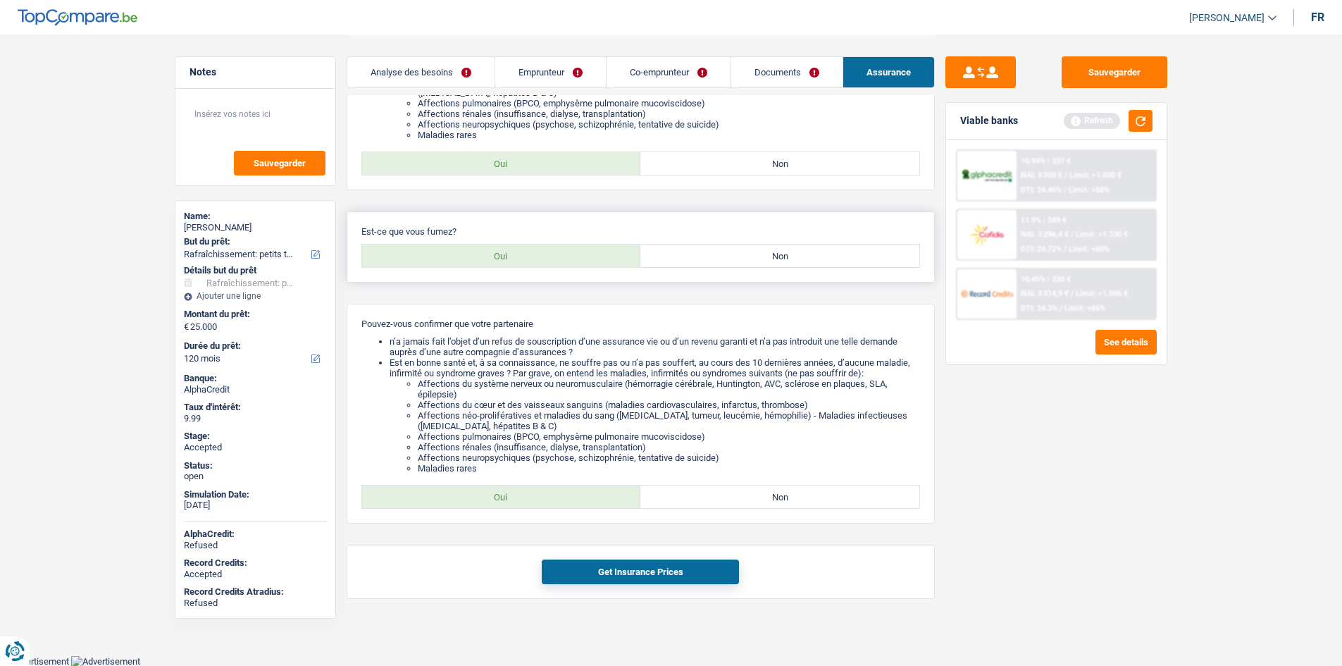
click at [699, 254] on label "Non" at bounding box center [779, 255] width 279 height 23
click at [699, 254] on input "Non" at bounding box center [779, 255] width 279 height 23
radio input "true"
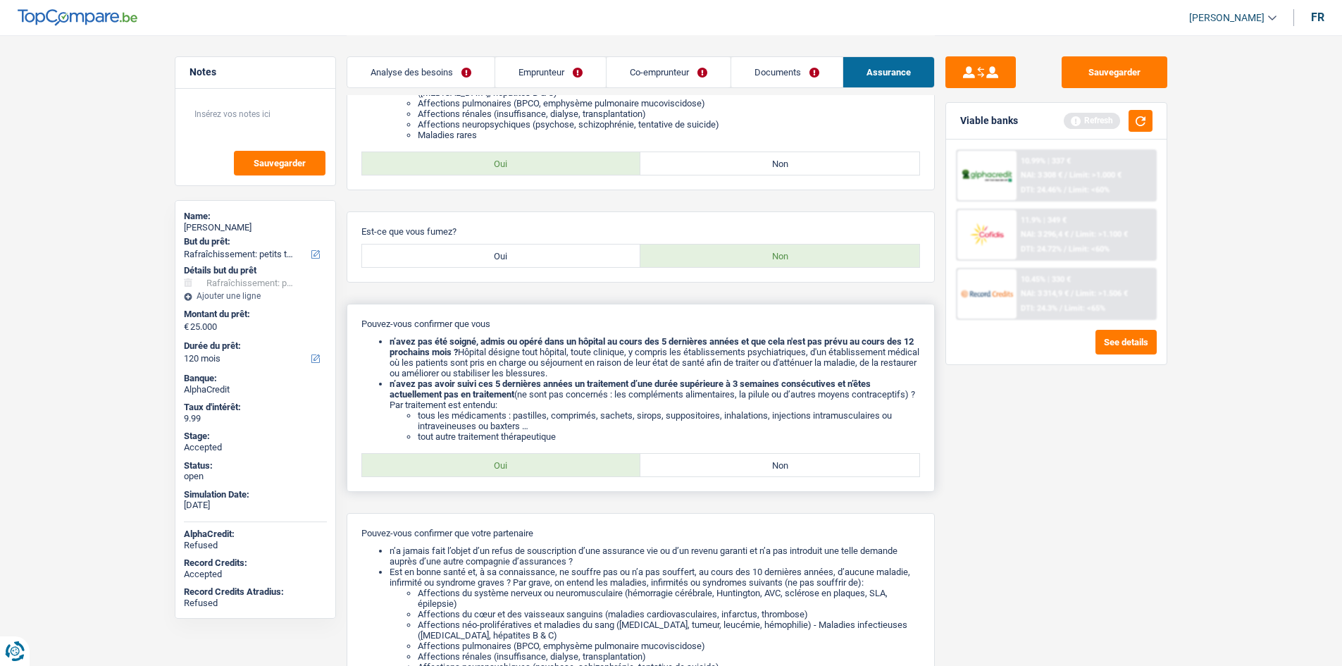
click at [600, 474] on label "Oui" at bounding box center [501, 465] width 279 height 23
click at [600, 474] on input "Oui" at bounding box center [501, 465] width 279 height 23
radio input "true"
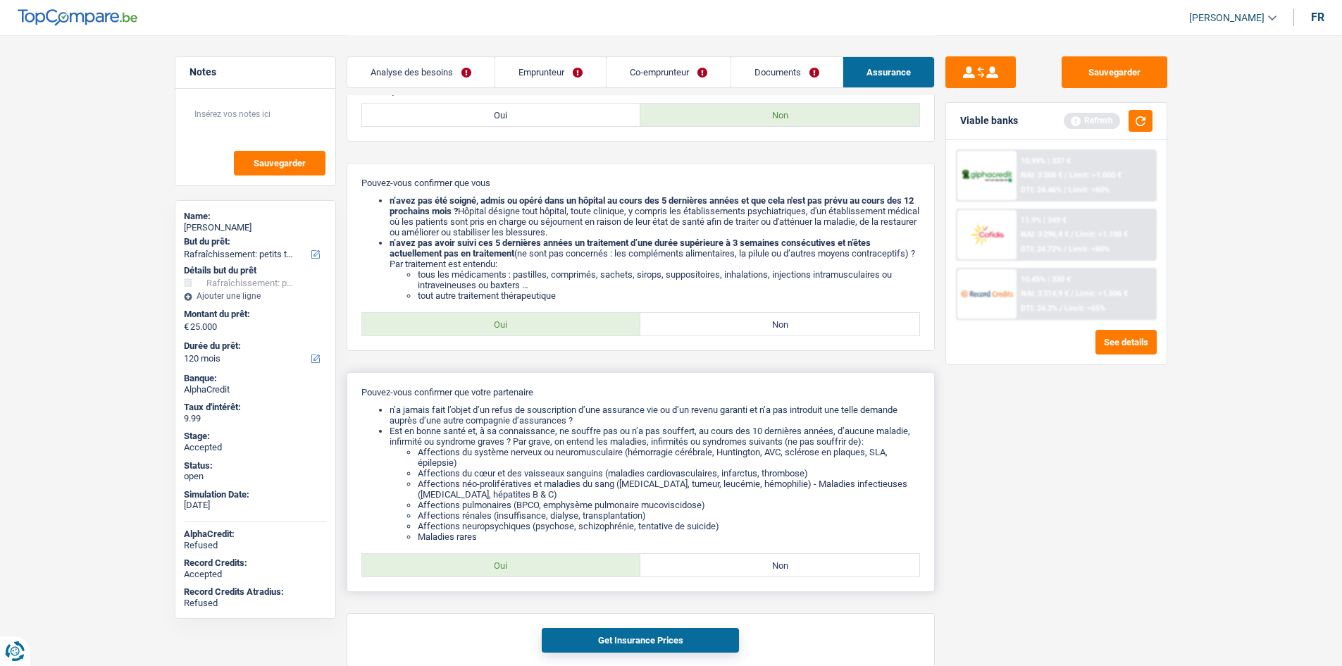
scroll to position [525, 0]
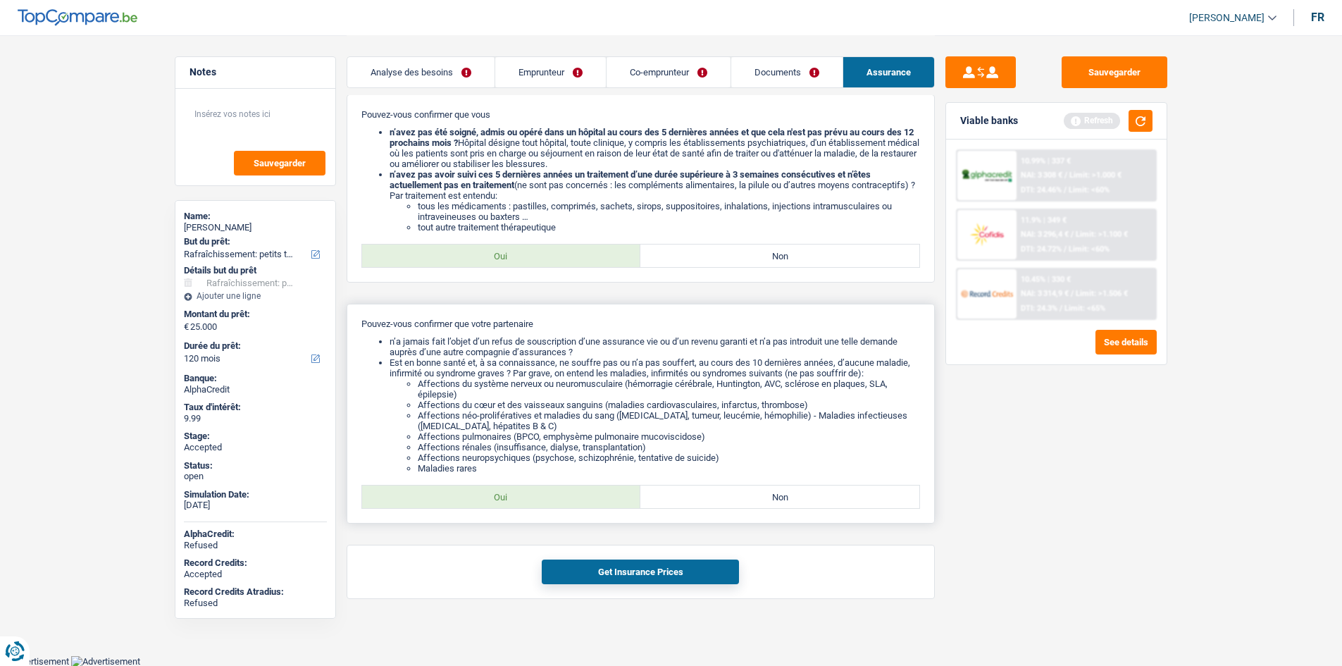
click at [590, 497] on label "Oui" at bounding box center [501, 496] width 279 height 23
click at [590, 497] on input "Oui" at bounding box center [501, 496] width 279 height 23
radio input "true"
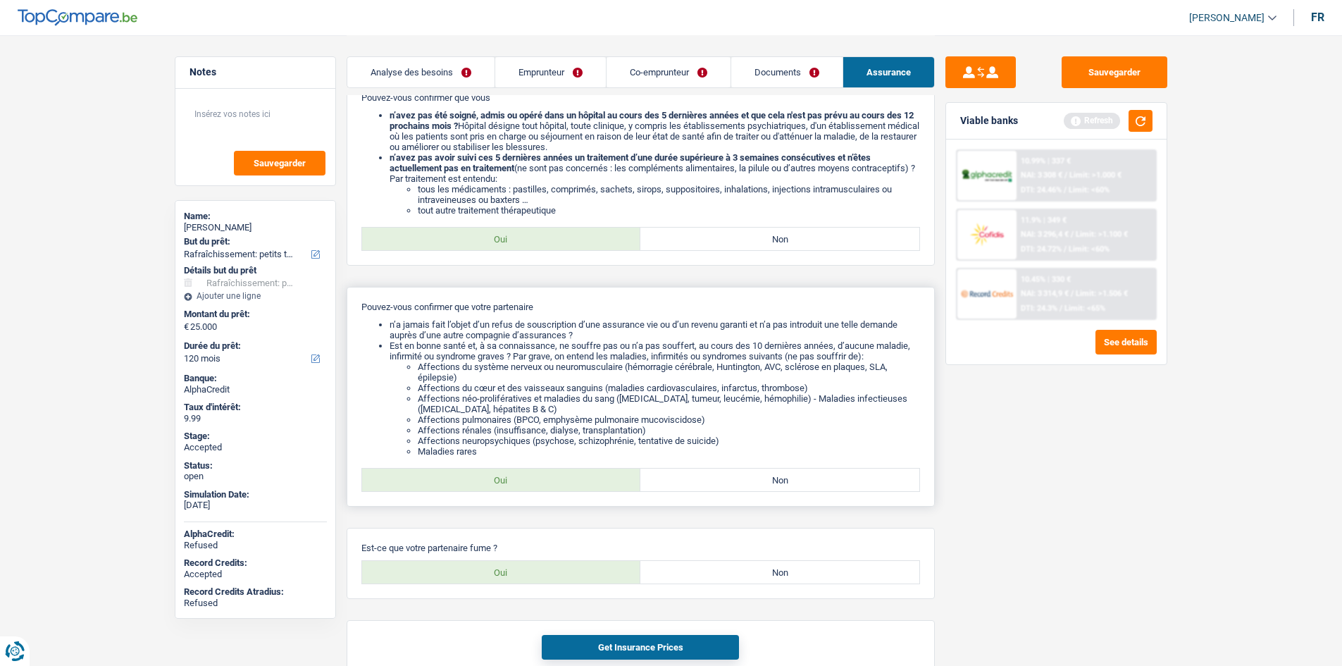
scroll to position [618, 0]
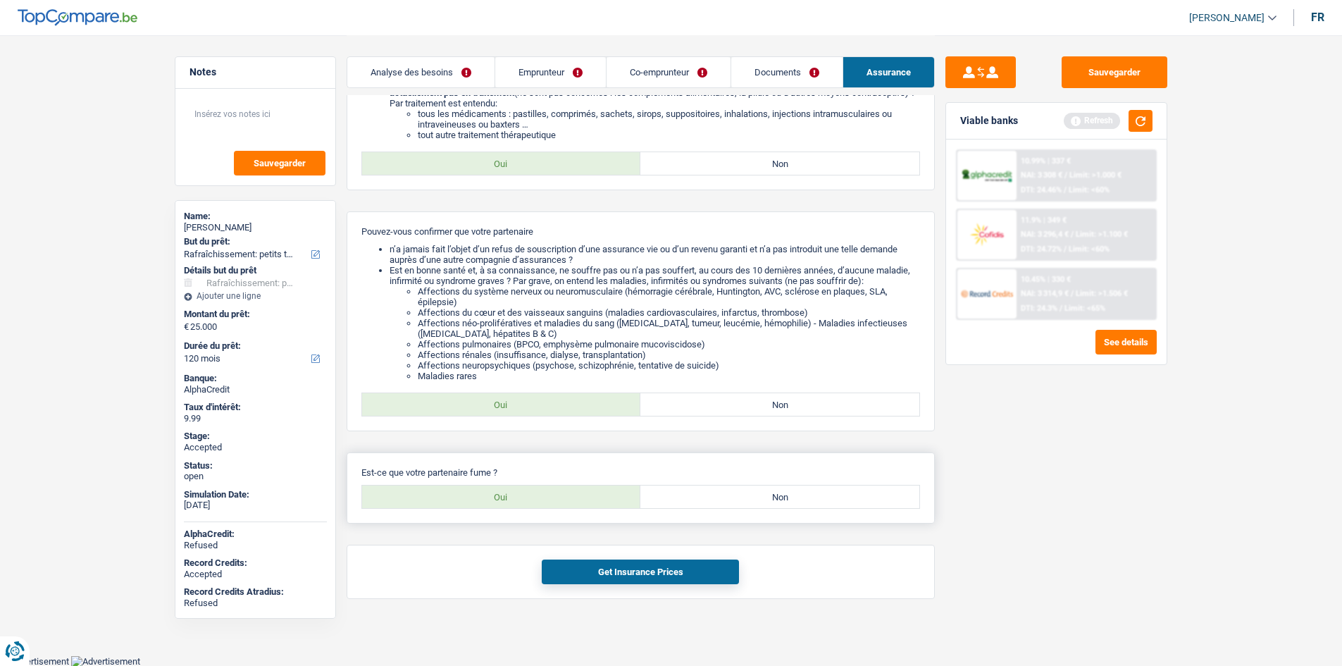
click at [816, 486] on label "Non" at bounding box center [779, 496] width 279 height 23
click at [816, 486] on input "Non" at bounding box center [779, 496] width 279 height 23
radio input "true"
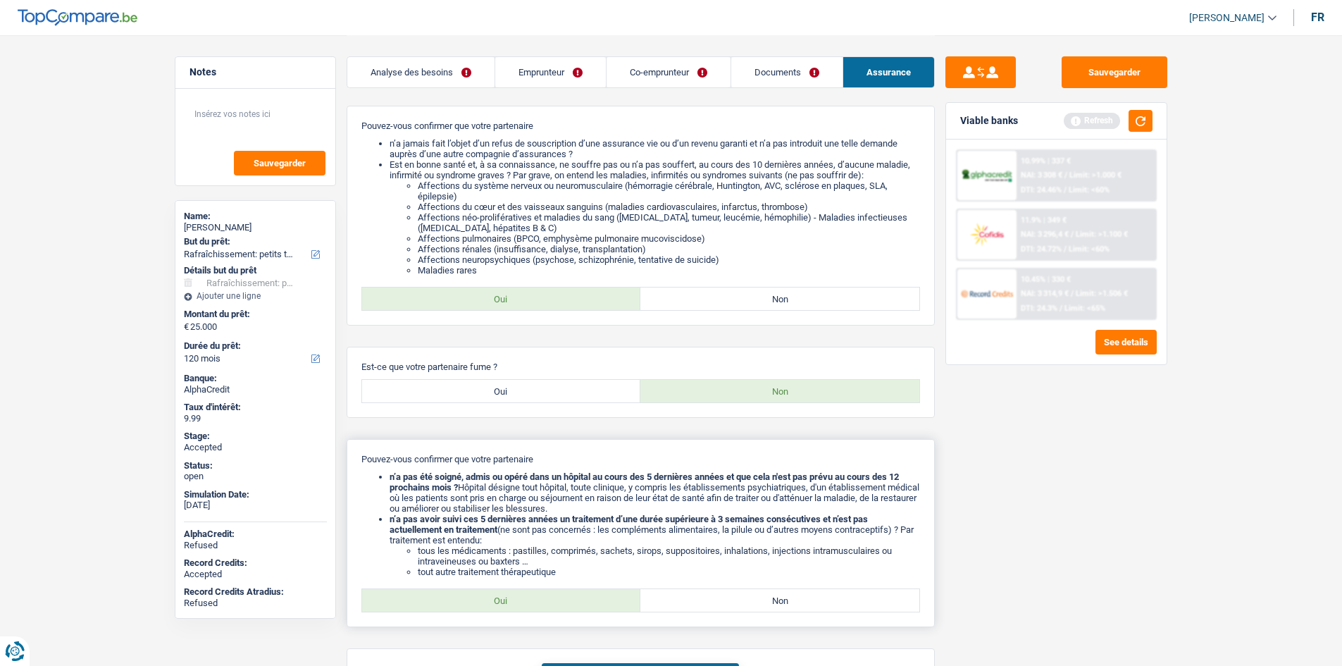
scroll to position [827, 0]
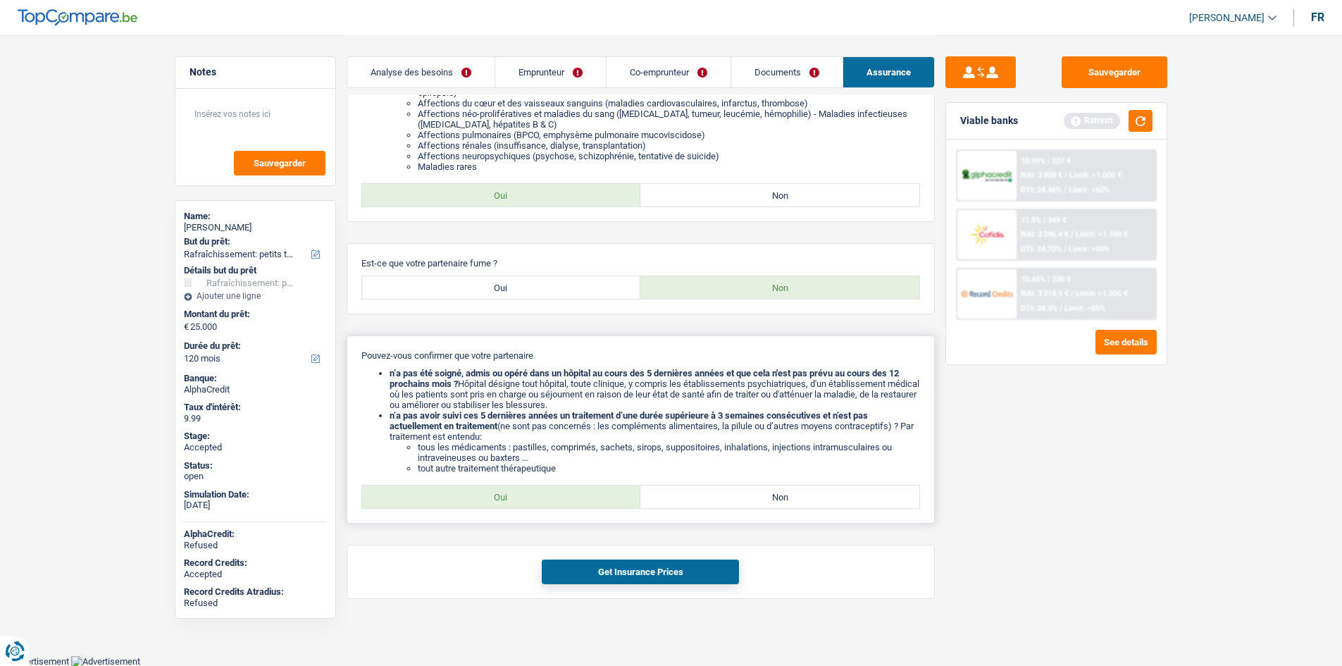
click at [523, 484] on div "Pouvez-vous confirmer que votre partenaire n’a pas été soigné, admis ou opéré d…" at bounding box center [641, 429] width 588 height 188
click at [527, 497] on label "Oui" at bounding box center [501, 496] width 279 height 23
click at [527, 497] on input "Oui" at bounding box center [501, 496] width 279 height 23
radio input "true"
click at [677, 563] on button "Get Insurance Prices" at bounding box center [640, 571] width 197 height 25
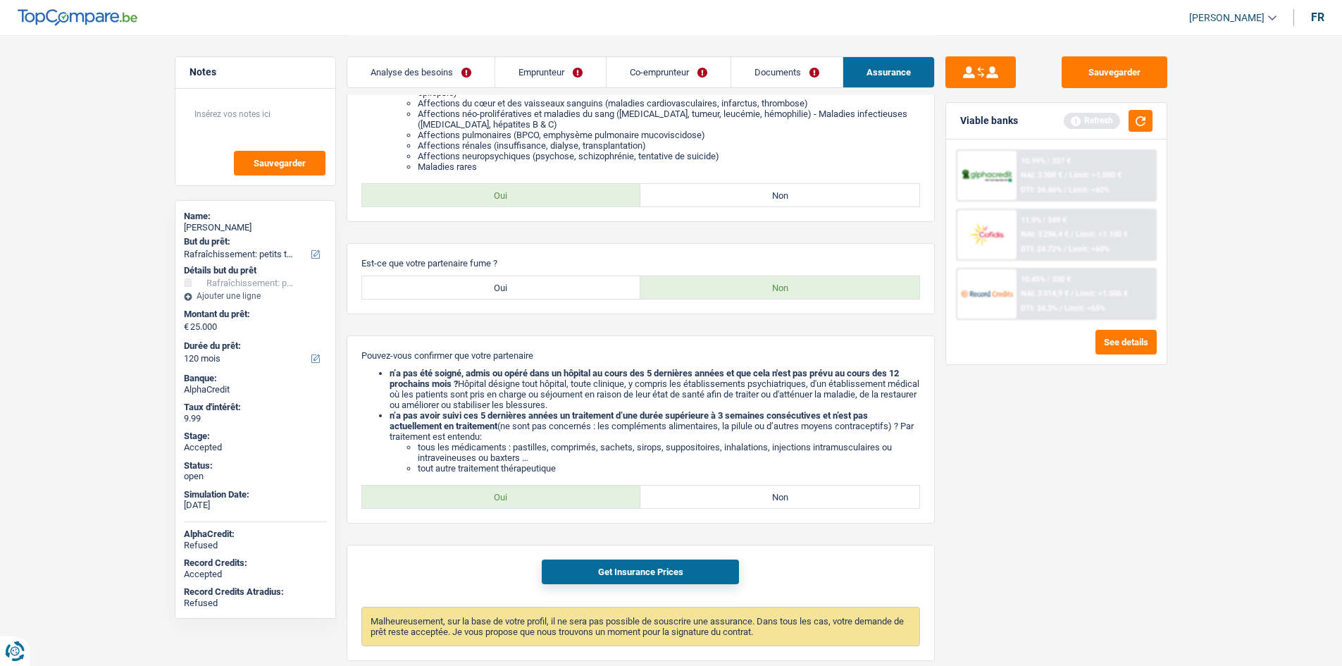
click at [1066, 573] on div "Sauvegarder Viable banks Refresh 10.99% | 337 € NAI: 3 308 € / Limit: >1.000 € …" at bounding box center [1056, 349] width 243 height 587
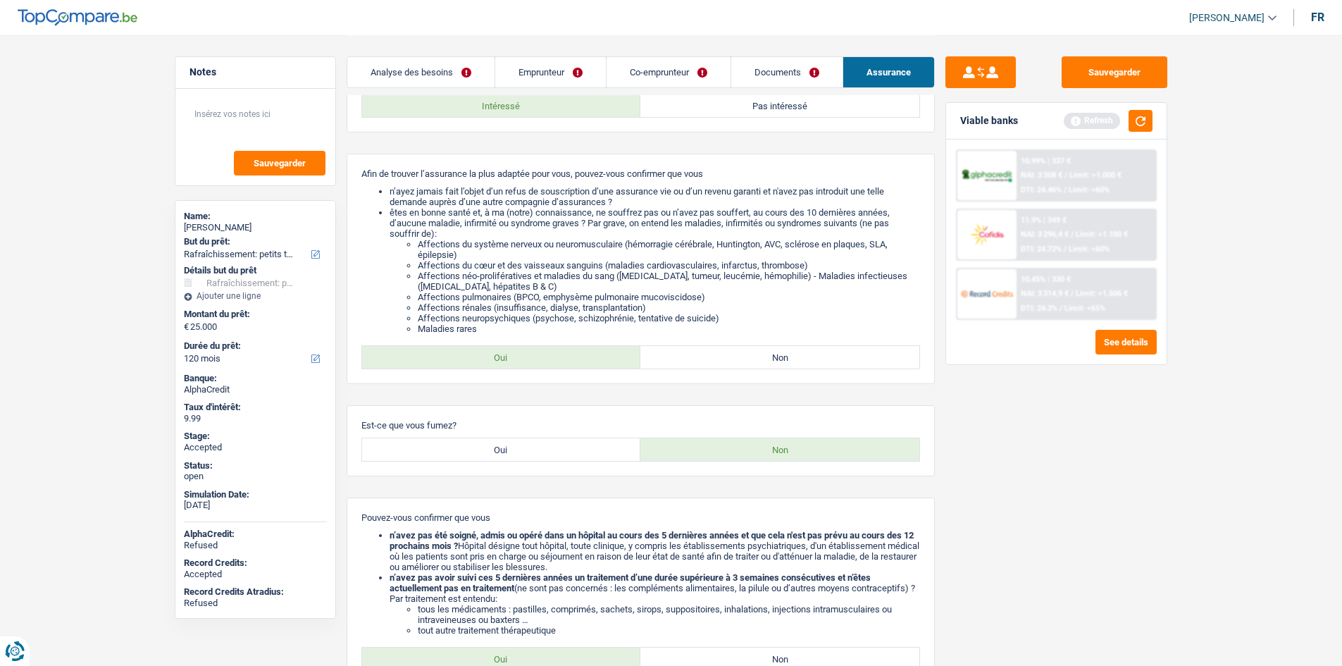
scroll to position [0, 0]
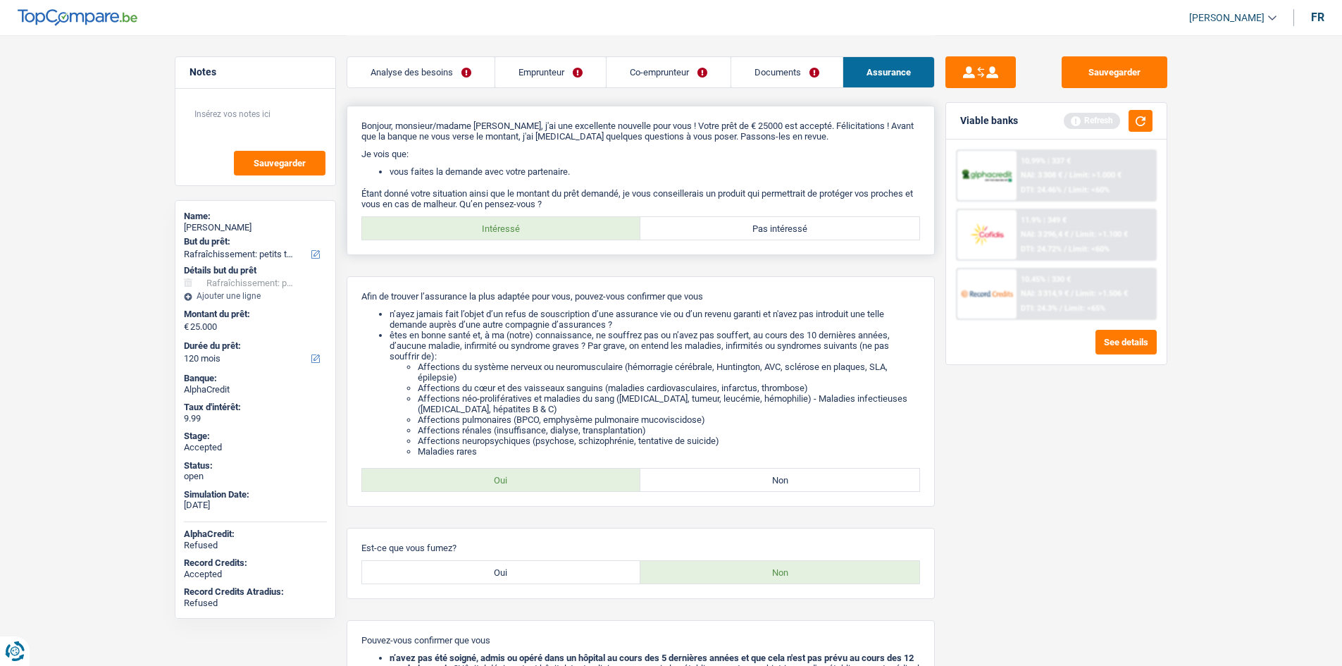
click at [742, 233] on label "Pas intéressé" at bounding box center [779, 228] width 279 height 23
click at [742, 233] on input "Pas intéressé" at bounding box center [779, 228] width 279 height 23
radio input "true"
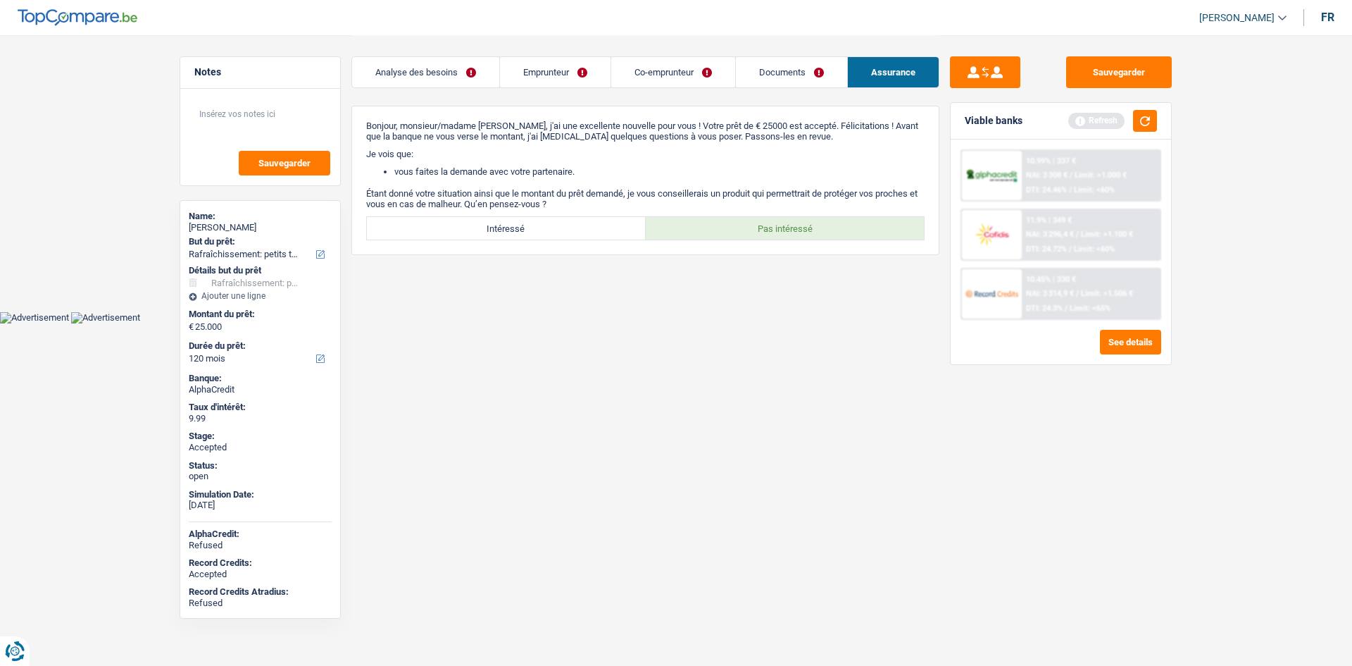
click at [1063, 448] on div "Sauvegarder Viable banks Refresh 10.99% | 337 € NAI: 3 308 € / Limit: >1.000 € …" at bounding box center [1061, 349] width 243 height 587
click at [1148, 113] on button "button" at bounding box center [1145, 121] width 24 height 22
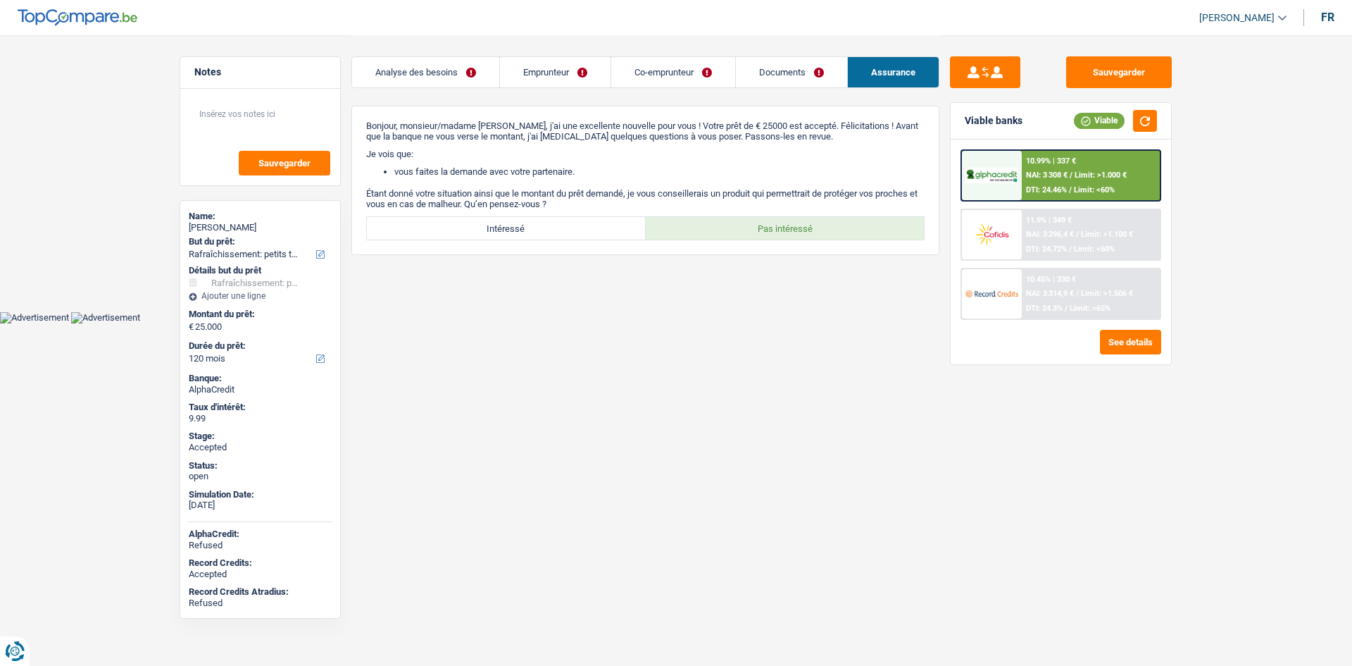
click at [569, 80] on link "Emprunteur" at bounding box center [555, 72] width 111 height 30
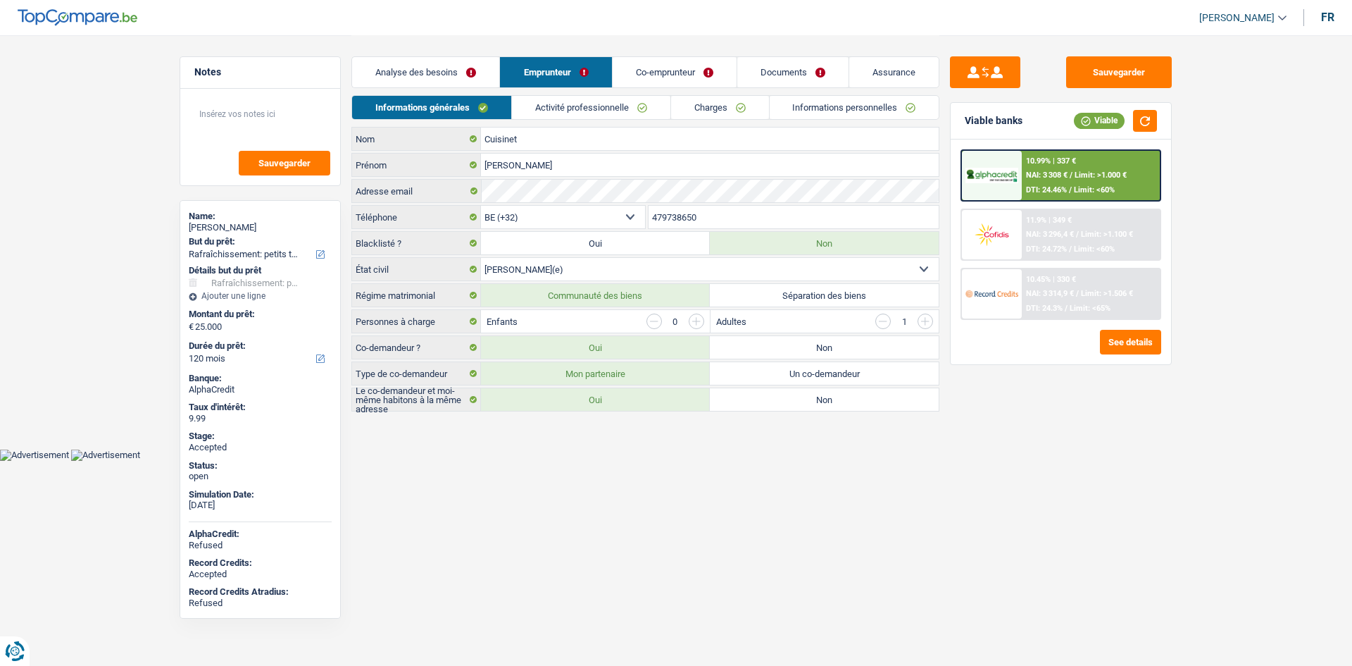
click at [585, 104] on link "Activité professionnelle" at bounding box center [591, 107] width 158 height 23
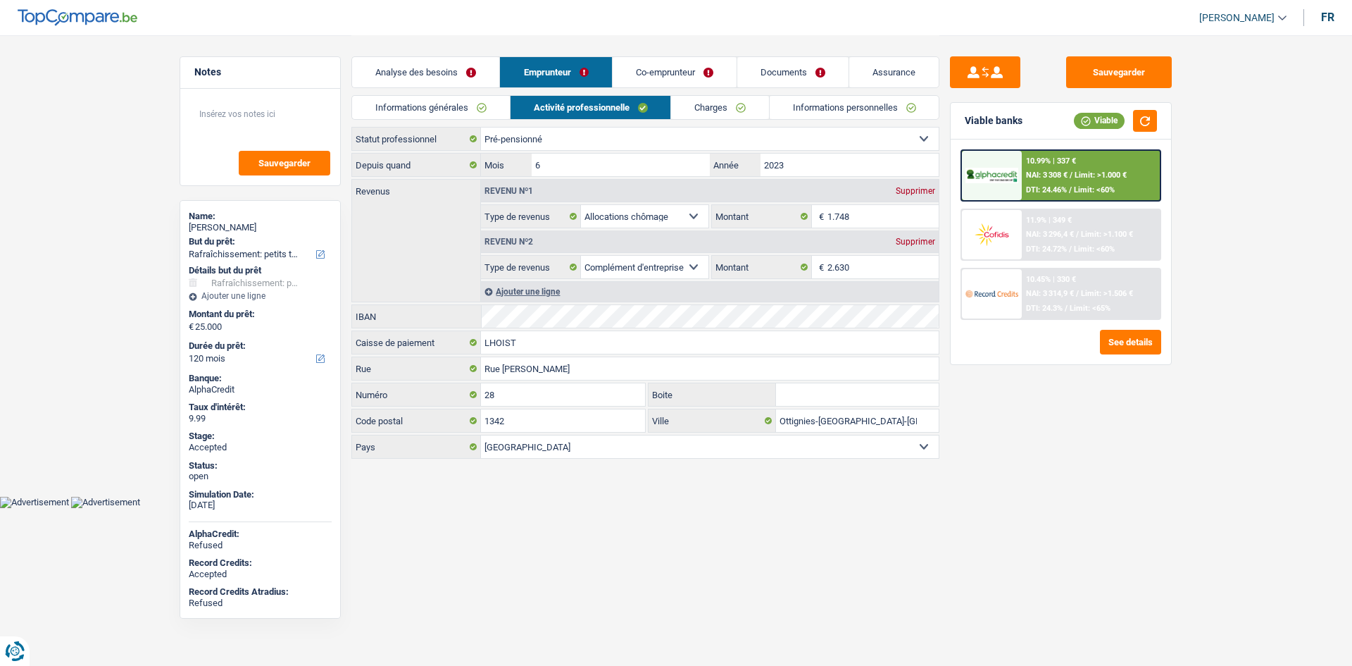
click at [442, 73] on link "Analyse des besoins" at bounding box center [425, 72] width 147 height 30
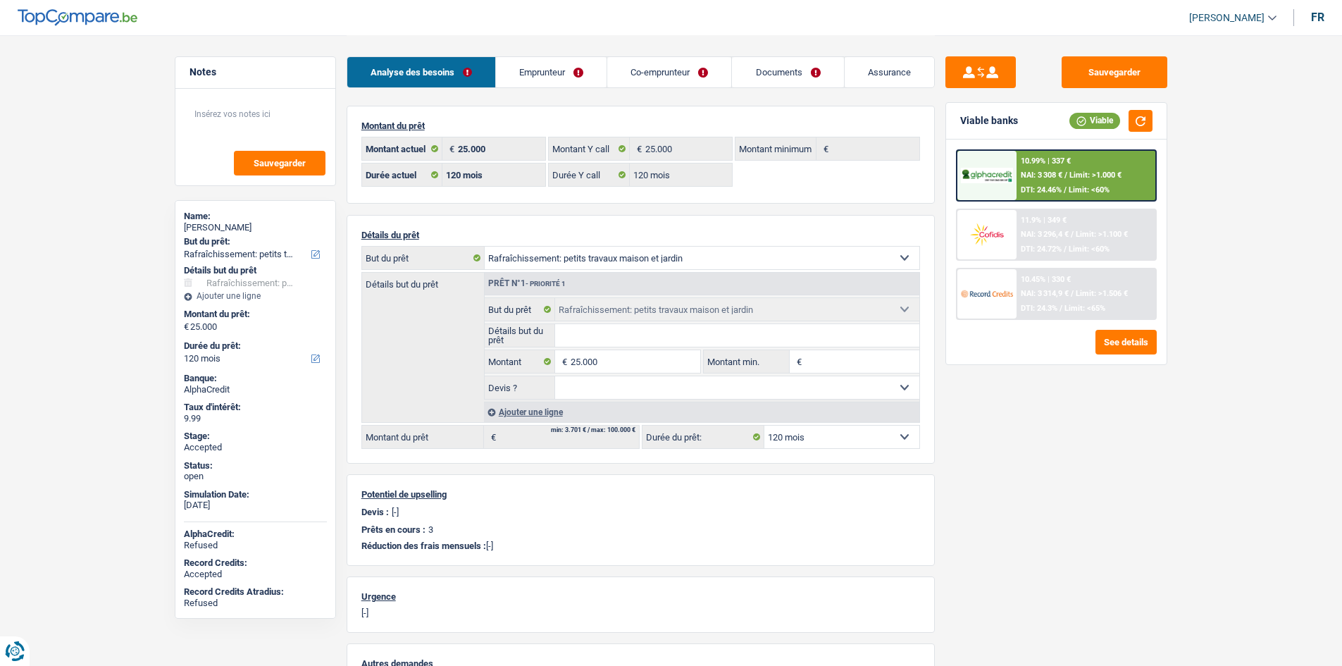
click at [585, 83] on link "Emprunteur" at bounding box center [551, 72] width 111 height 30
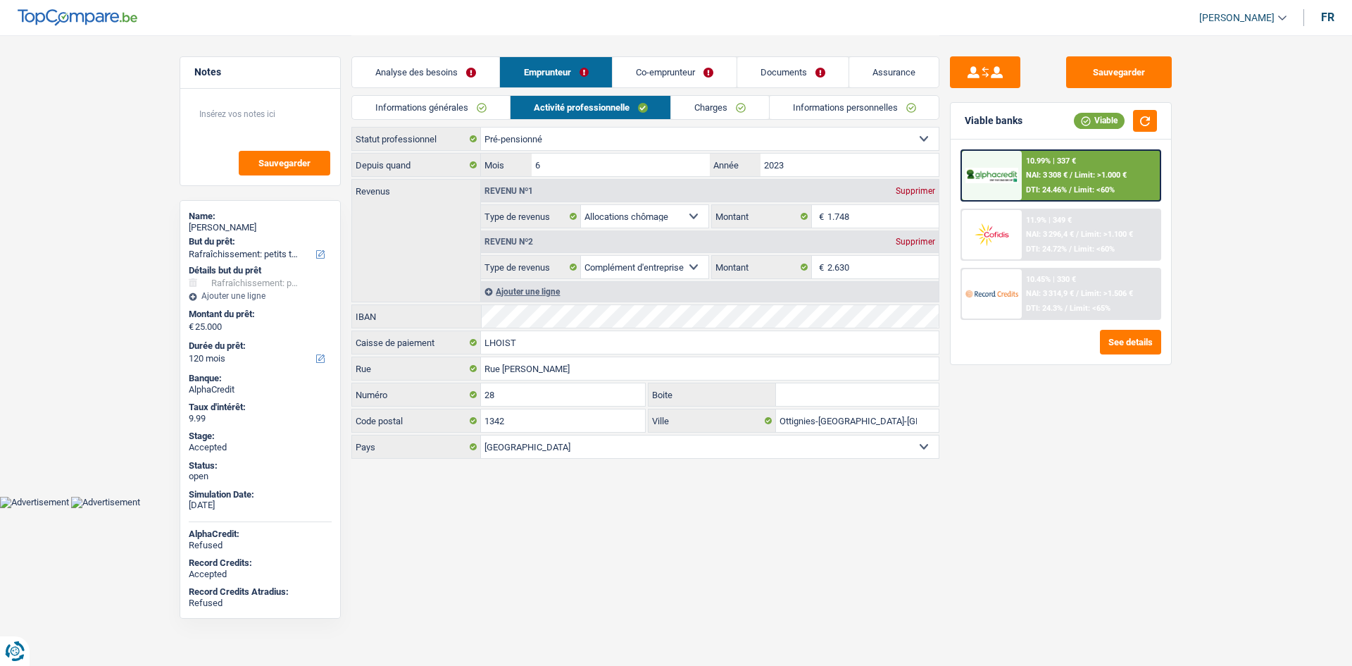
click at [730, 116] on link "Charges" at bounding box center [720, 107] width 98 height 23
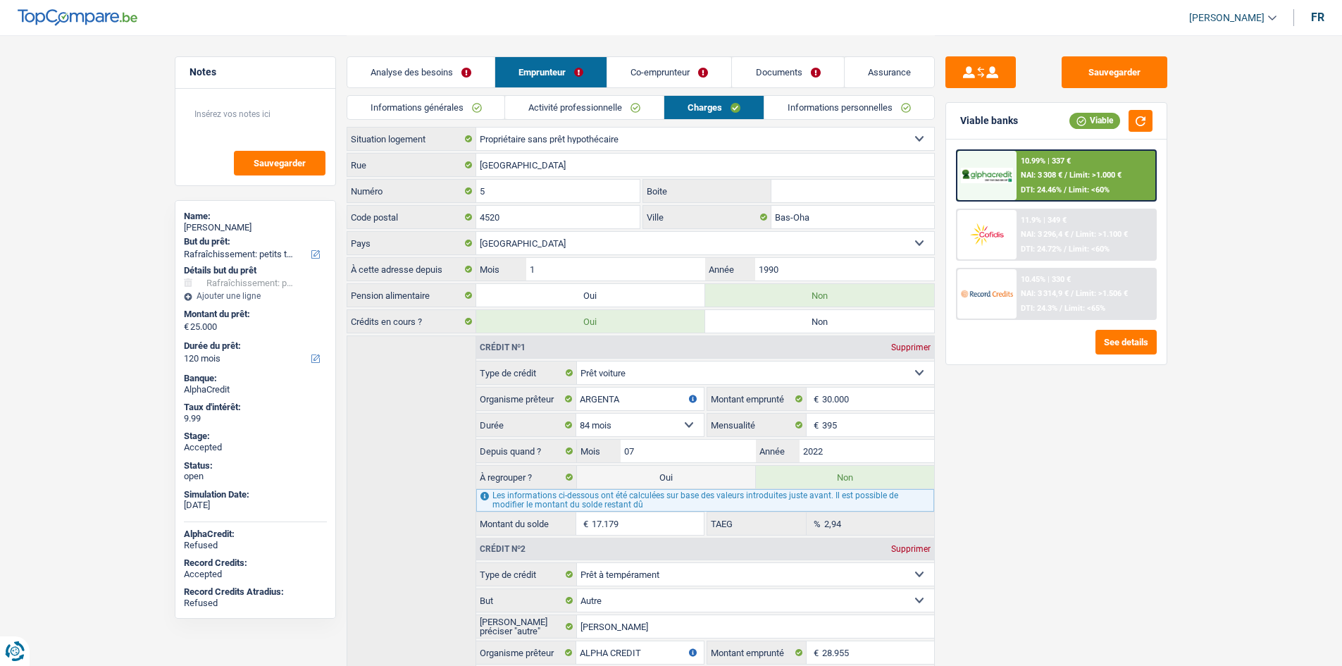
click at [692, 76] on link "Co-emprunteur" at bounding box center [669, 72] width 124 height 30
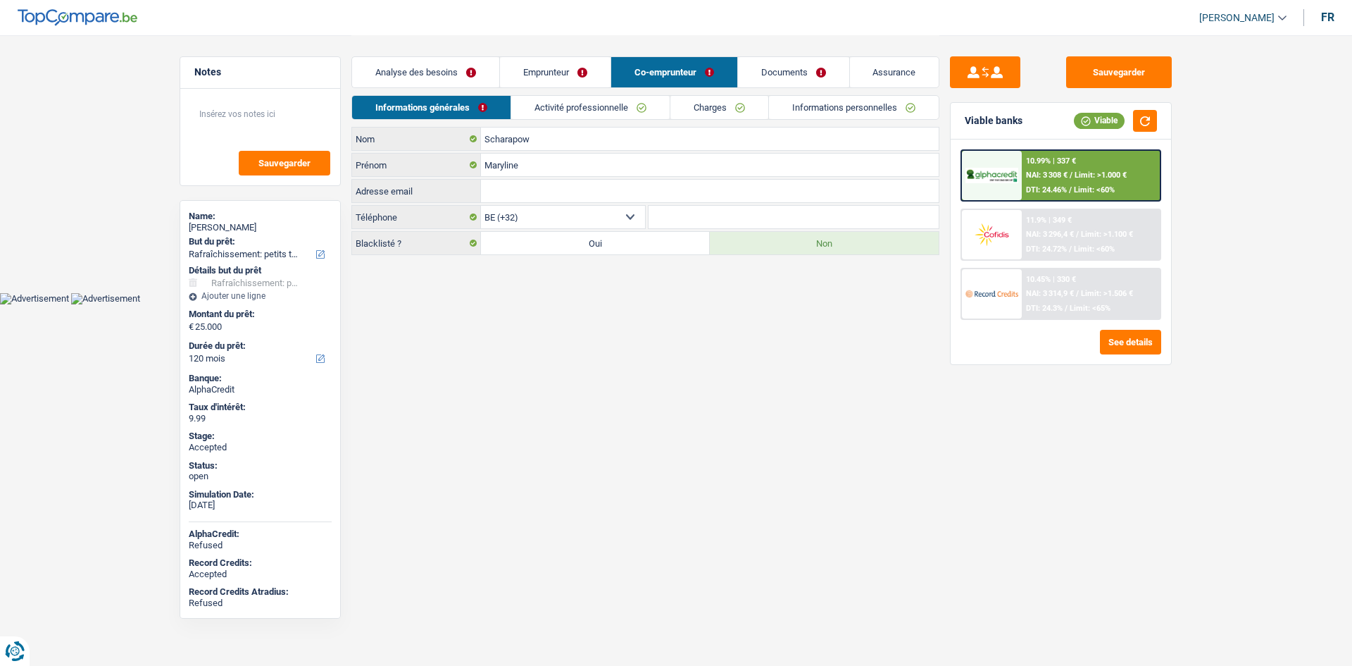
click at [723, 97] on link "Charges" at bounding box center [719, 107] width 98 height 23
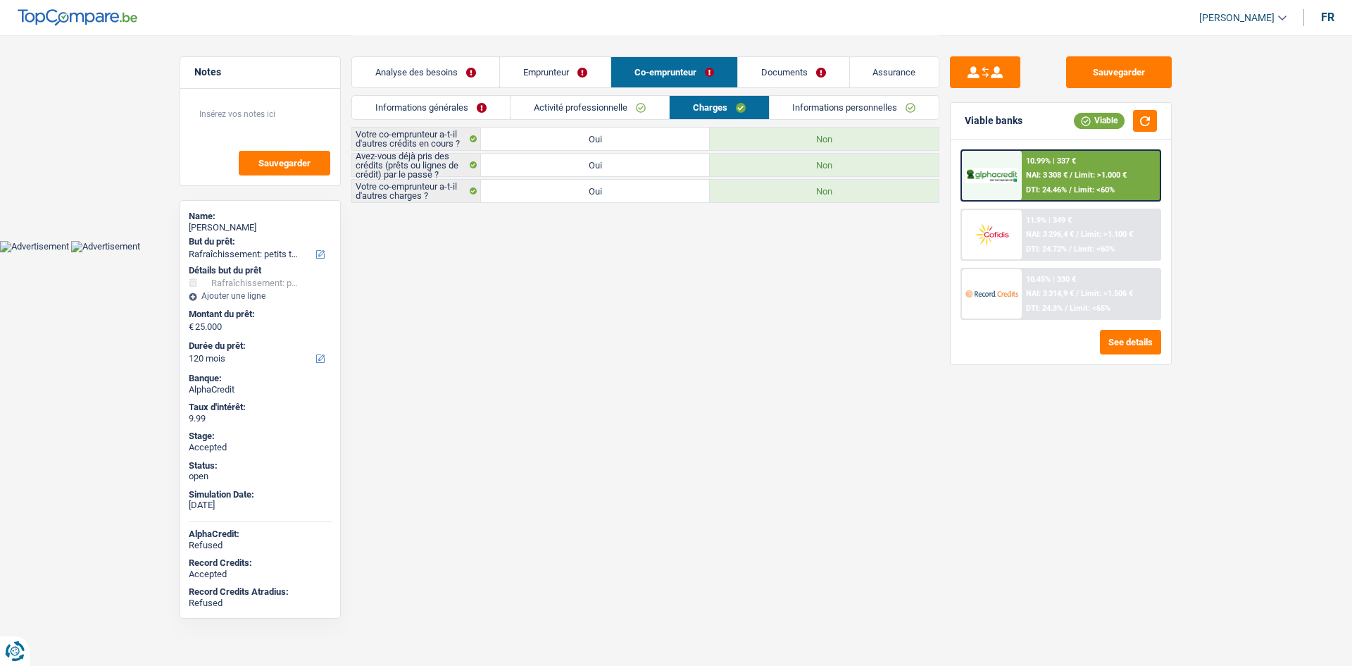
click at [585, 70] on link "Emprunteur" at bounding box center [555, 72] width 111 height 30
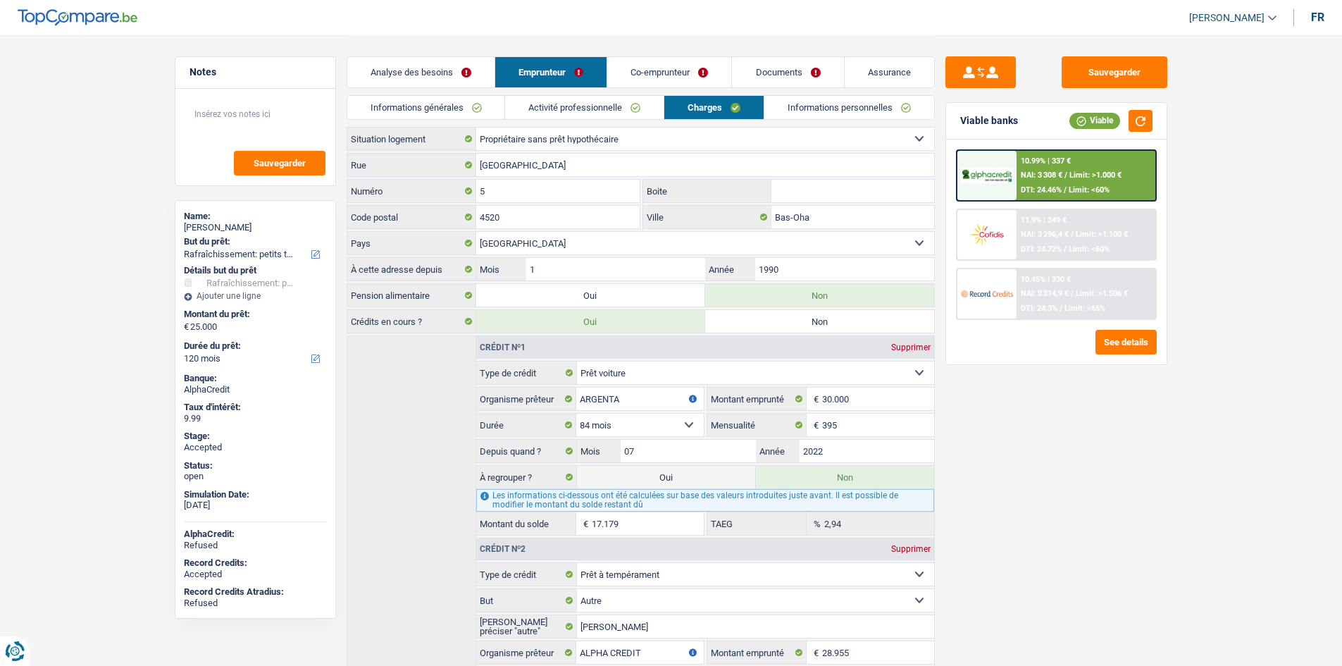
click at [1163, 553] on div "Sauvegarder Viable banks Viable 10.99% | 337 € NAI: 3 308 € / Limit: >1.000 € D…" at bounding box center [1056, 349] width 243 height 587
click at [104, 266] on main "Notes Sauvegarder Name: Patrice Cuisinet But du prêt: Confort maison: meubles, …" at bounding box center [671, 504] width 1342 height 1008
click at [106, 264] on main "Notes Sauvegarder Name: Patrice Cuisinet But du prêt: Confort maison: meubles, …" at bounding box center [671, 504] width 1342 height 1008
click at [232, 219] on div "Name:" at bounding box center [255, 216] width 143 height 11
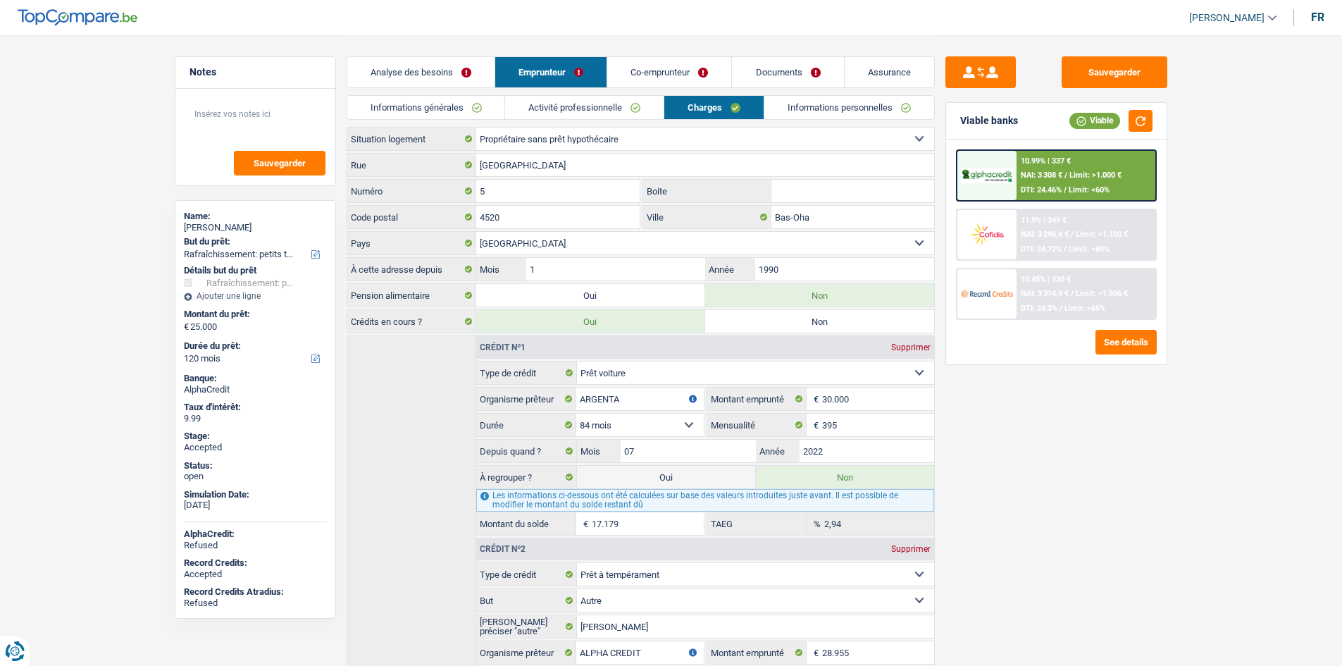
click at [234, 220] on div "Name:" at bounding box center [255, 216] width 143 height 11
click at [237, 228] on div "Patrice Cuisinet" at bounding box center [255, 227] width 143 height 11
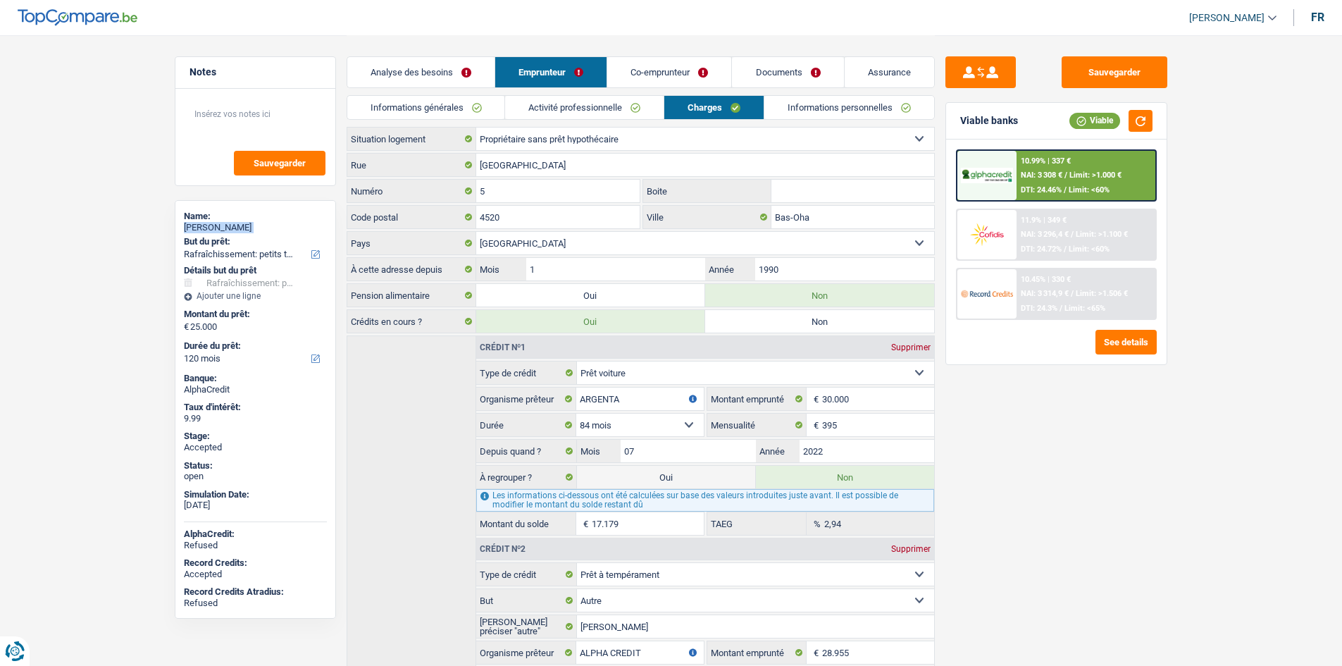
copy div "Patrice Cuisinet"
drag, startPoint x: 469, startPoint y: 105, endPoint x: 505, endPoint y: 117, distance: 37.9
click at [469, 105] on link "Informations générales" at bounding box center [426, 107] width 158 height 23
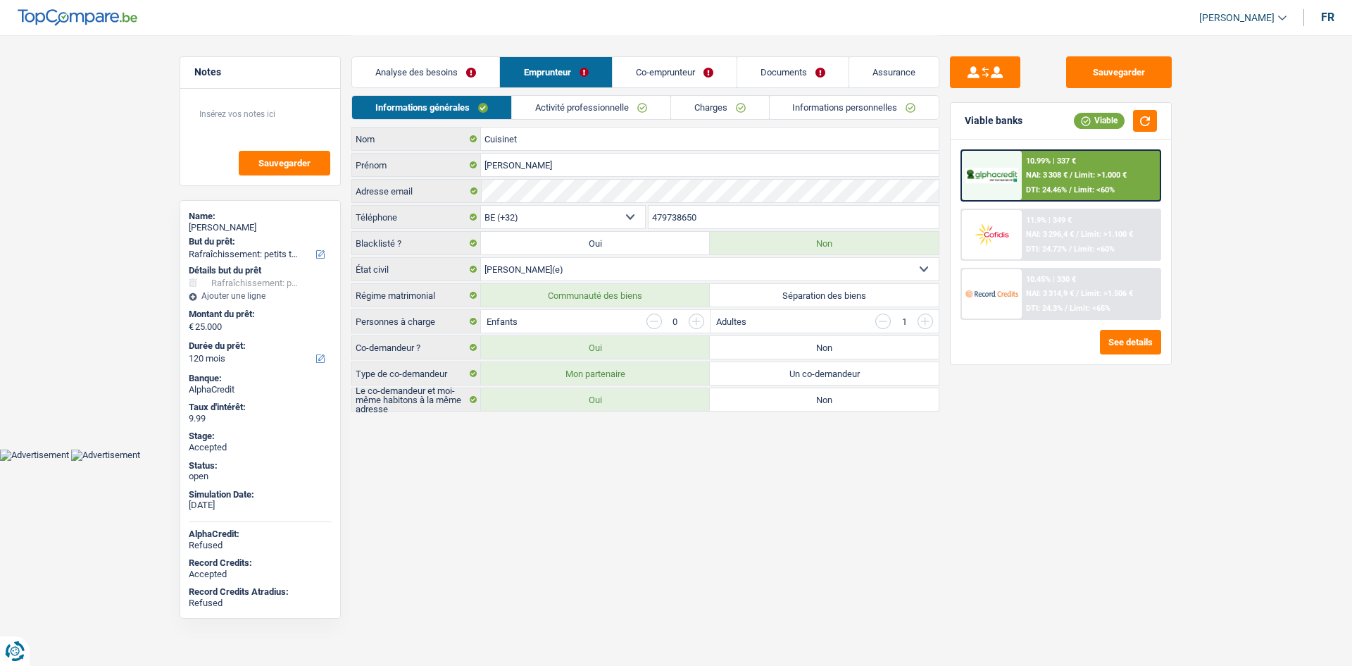
click at [725, 225] on input "479738650" at bounding box center [794, 217] width 291 height 23
click at [543, 108] on link "Activité professionnelle" at bounding box center [591, 107] width 158 height 23
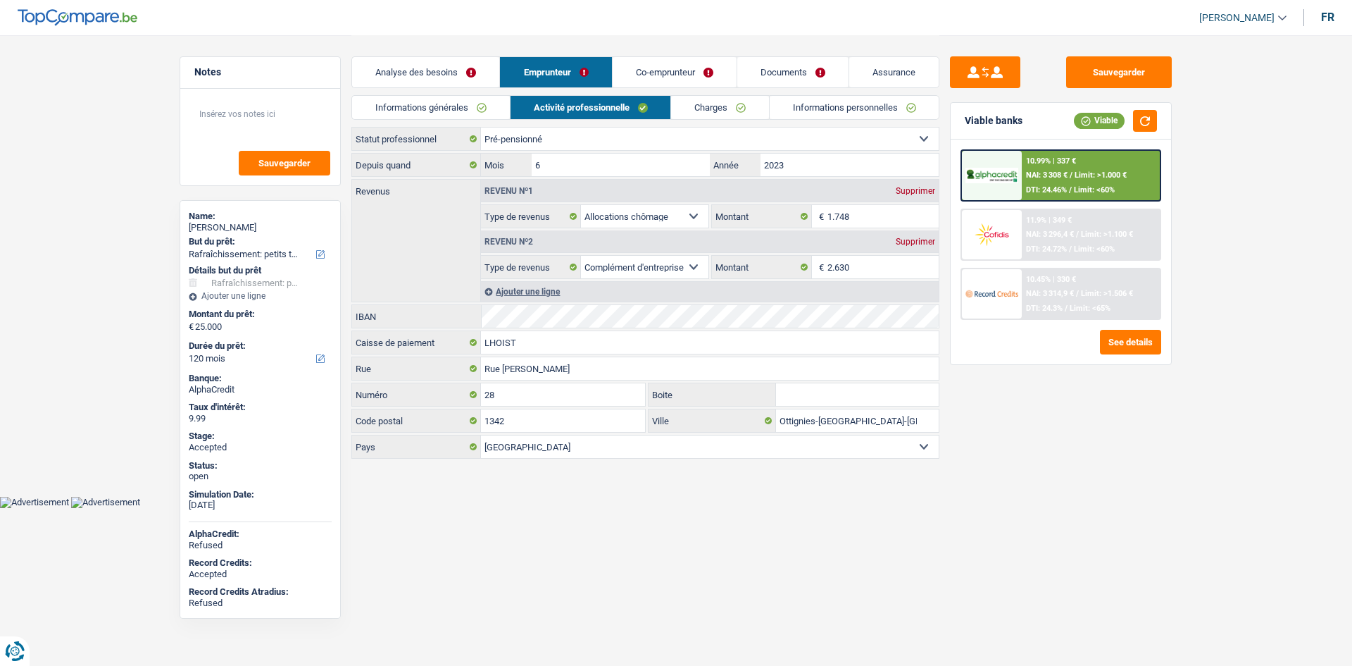
click at [662, 65] on link "Co-emprunteur" at bounding box center [675, 72] width 124 height 30
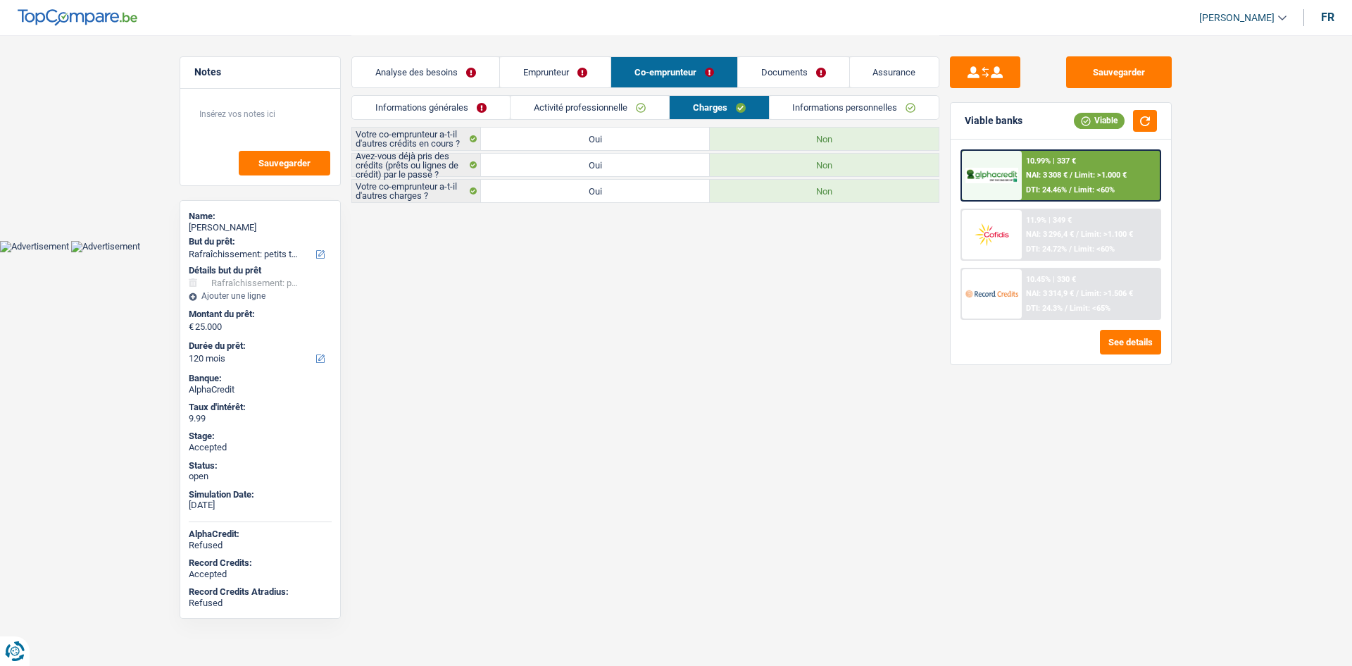
click at [630, 104] on link "Activité professionnelle" at bounding box center [590, 107] width 158 height 23
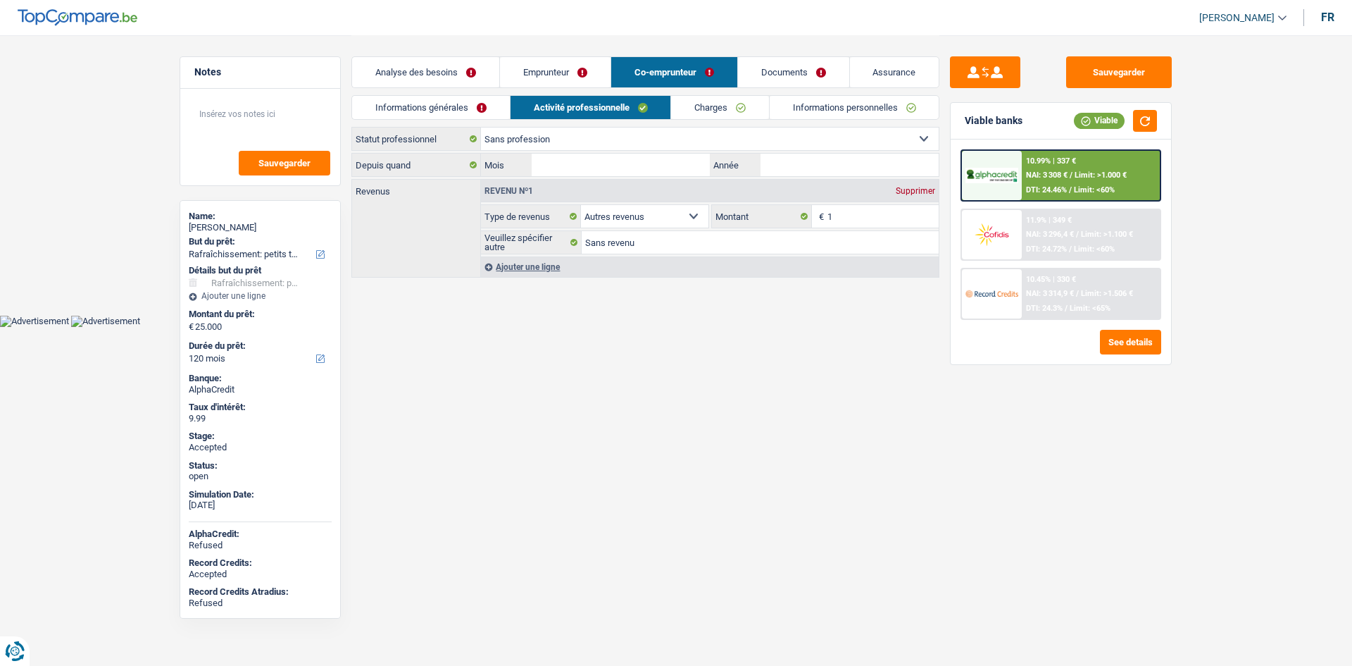
click at [554, 76] on link "Emprunteur" at bounding box center [555, 72] width 111 height 30
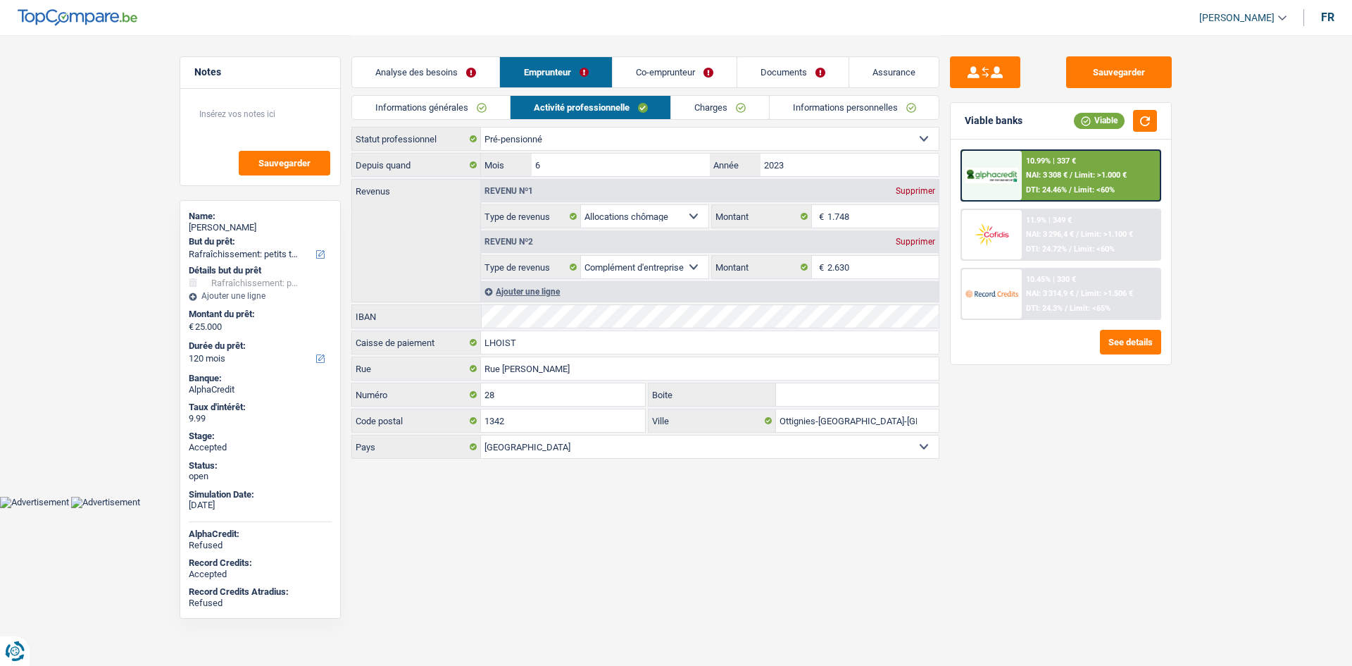
click at [1149, 449] on div "Sauvegarder Viable banks Viable 10.99% | 337 € NAI: 3 308 € / Limit: >1.000 € D…" at bounding box center [1061, 349] width 243 height 587
click at [728, 116] on link "Charges" at bounding box center [720, 107] width 98 height 23
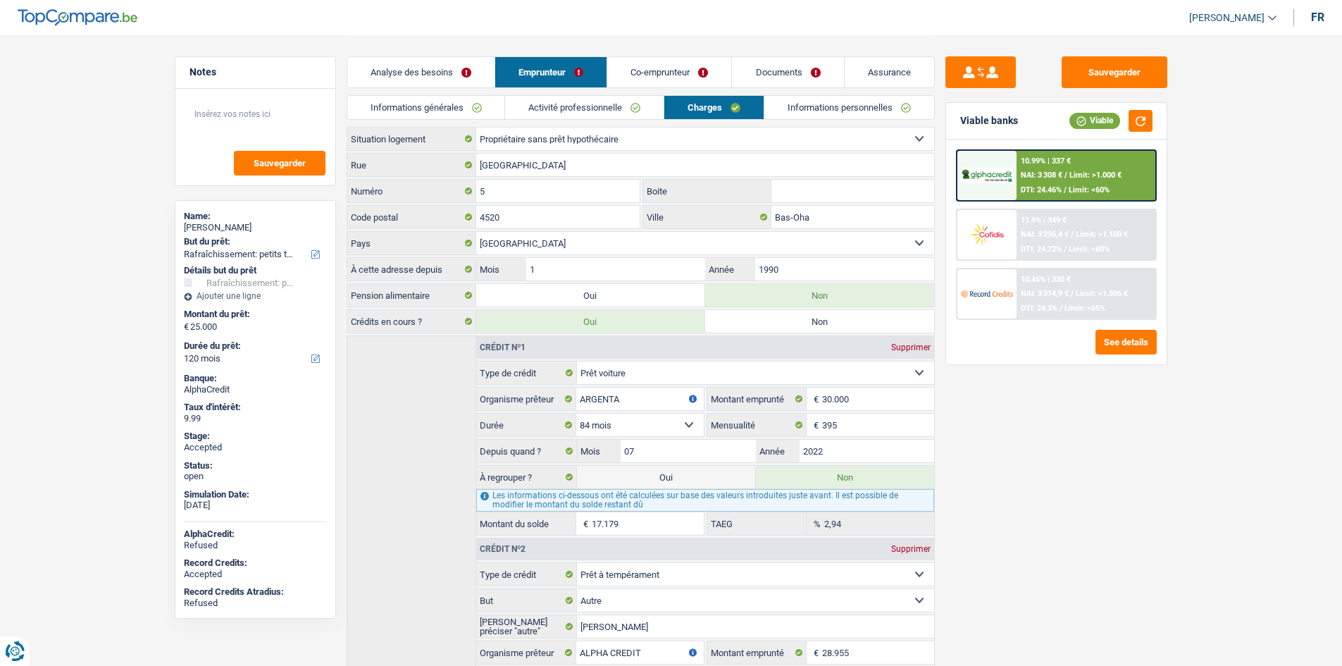
click at [647, 111] on link "Activité professionnelle" at bounding box center [584, 107] width 158 height 23
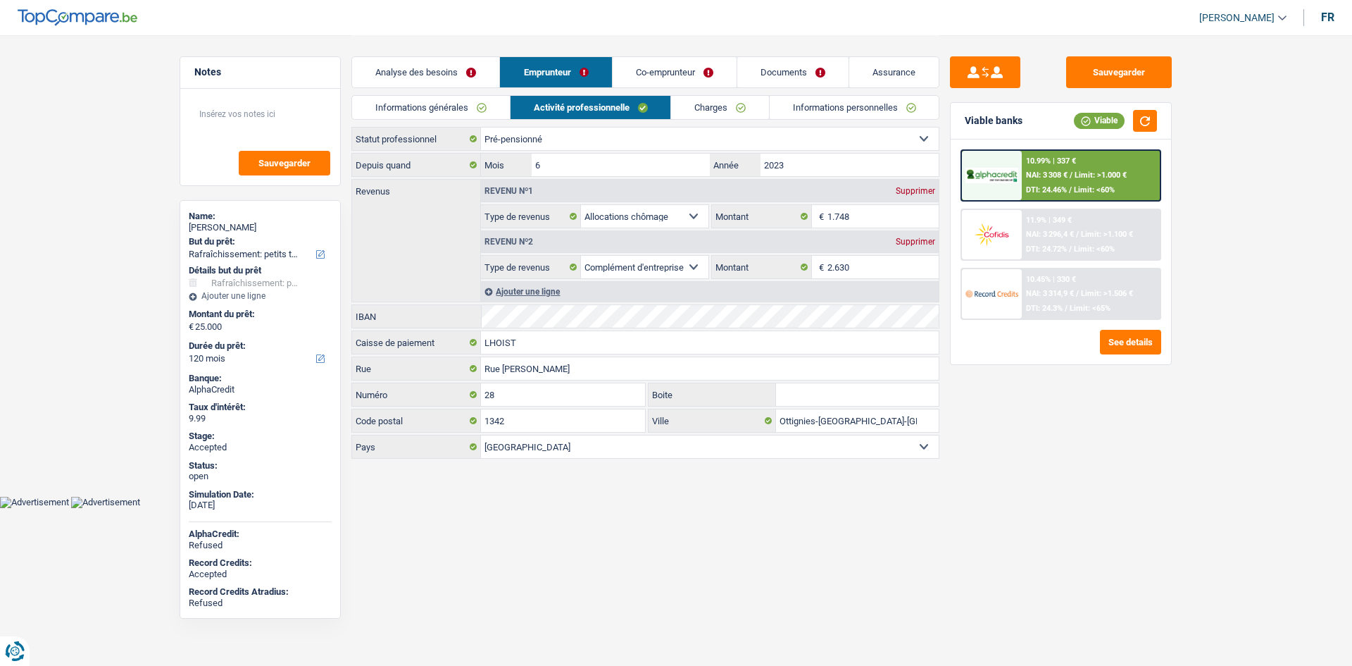
click at [700, 108] on link "Charges" at bounding box center [720, 107] width 98 height 23
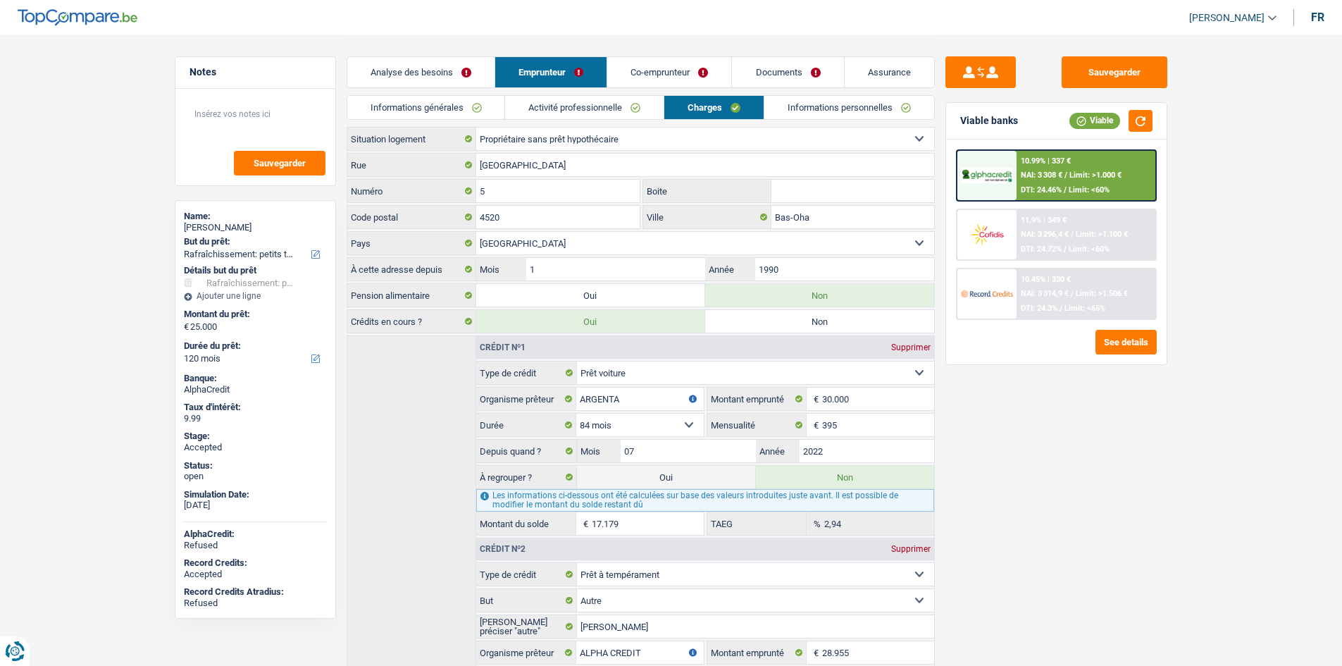
click at [819, 115] on link "Informations personnelles" at bounding box center [849, 107] width 170 height 23
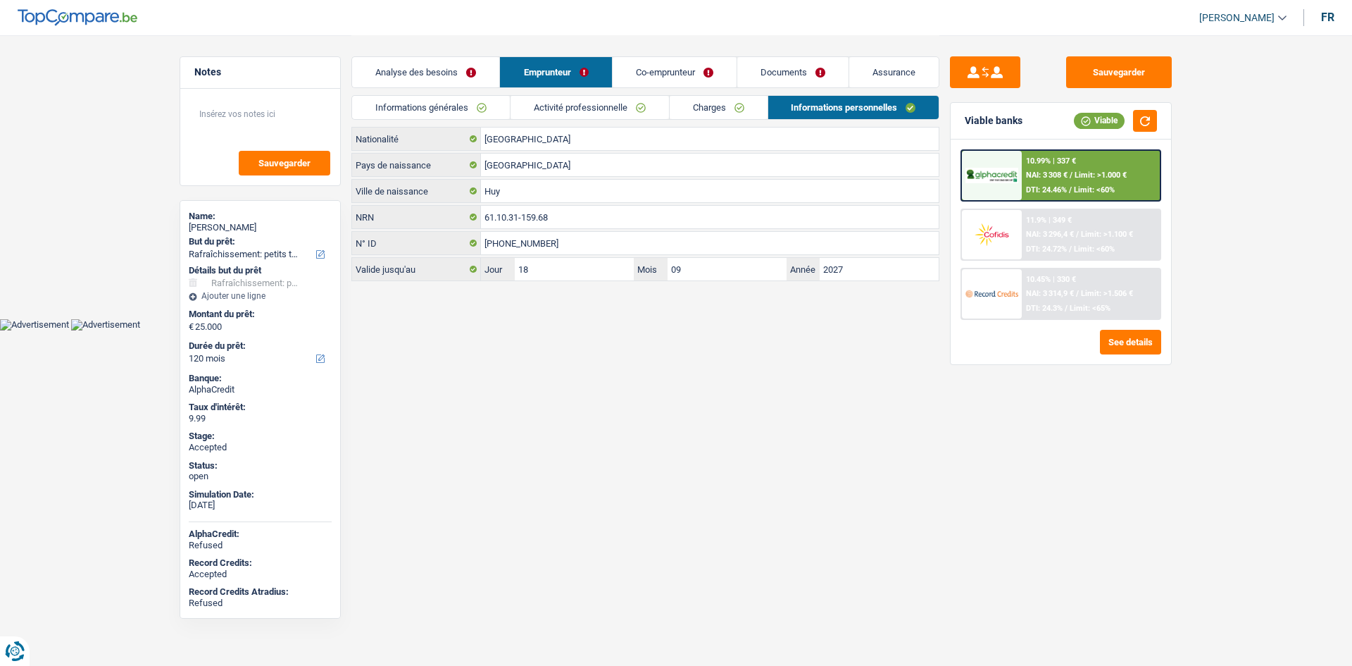
click at [711, 75] on link "Co-emprunteur" at bounding box center [675, 72] width 124 height 30
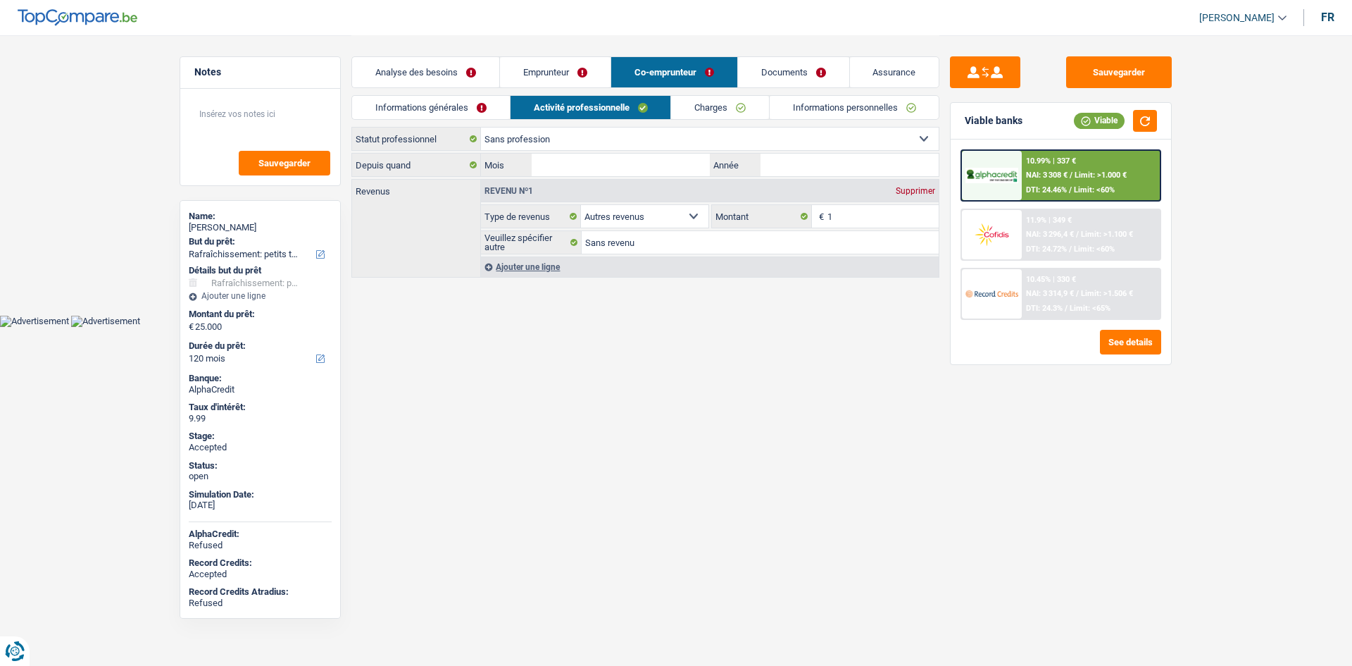
click at [851, 113] on link "Informations personnelles" at bounding box center [855, 107] width 170 height 23
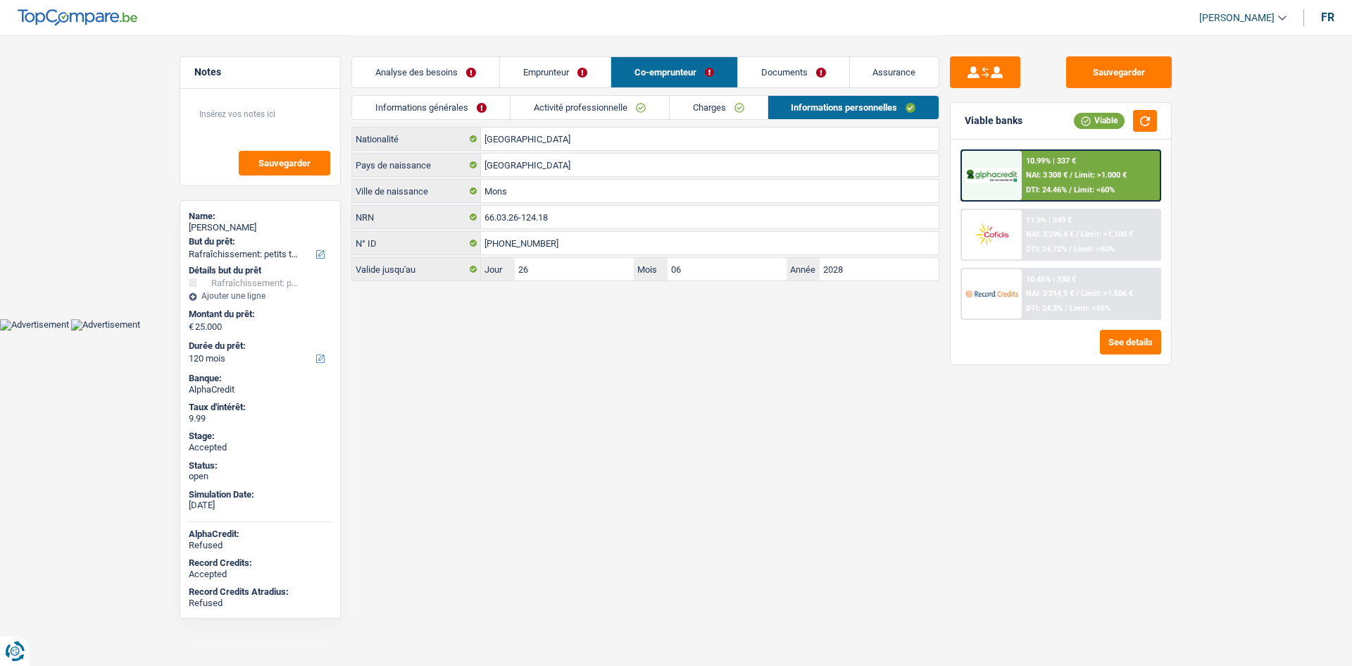
click at [802, 70] on link "Documents" at bounding box center [793, 72] width 111 height 30
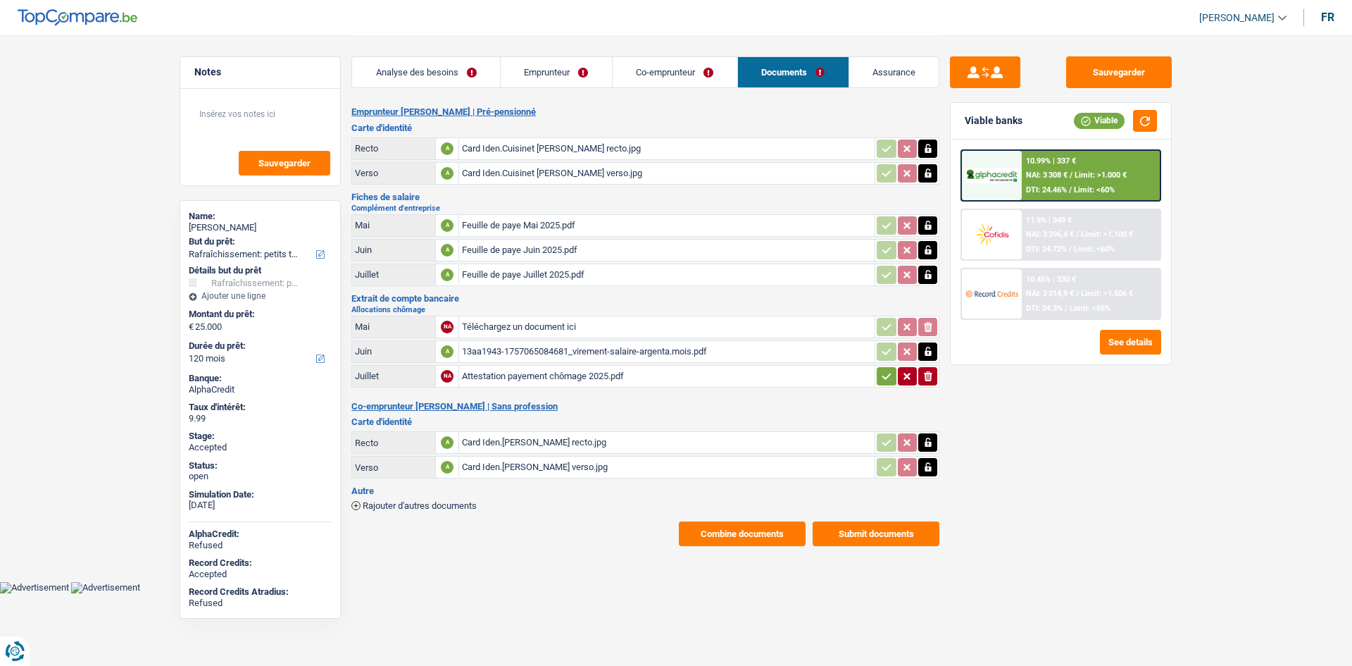
click at [472, 79] on link "Analyse des besoins" at bounding box center [426, 72] width 148 height 30
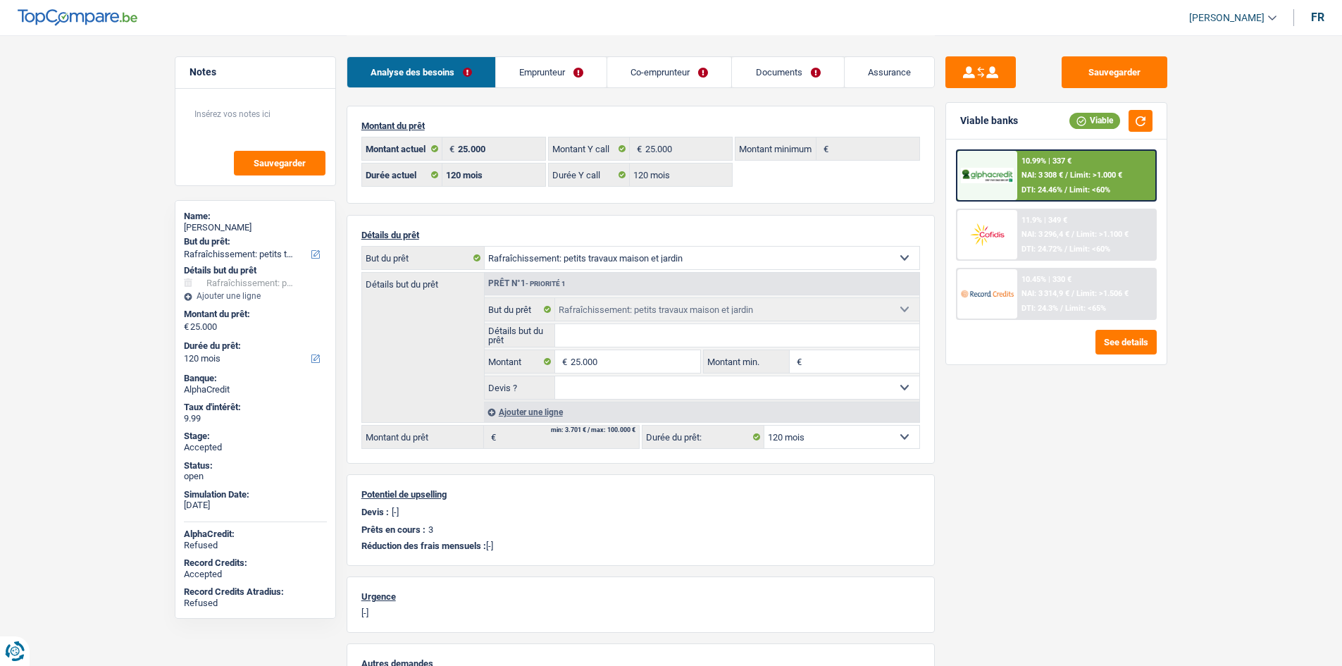
click at [545, 69] on link "Emprunteur" at bounding box center [551, 72] width 111 height 30
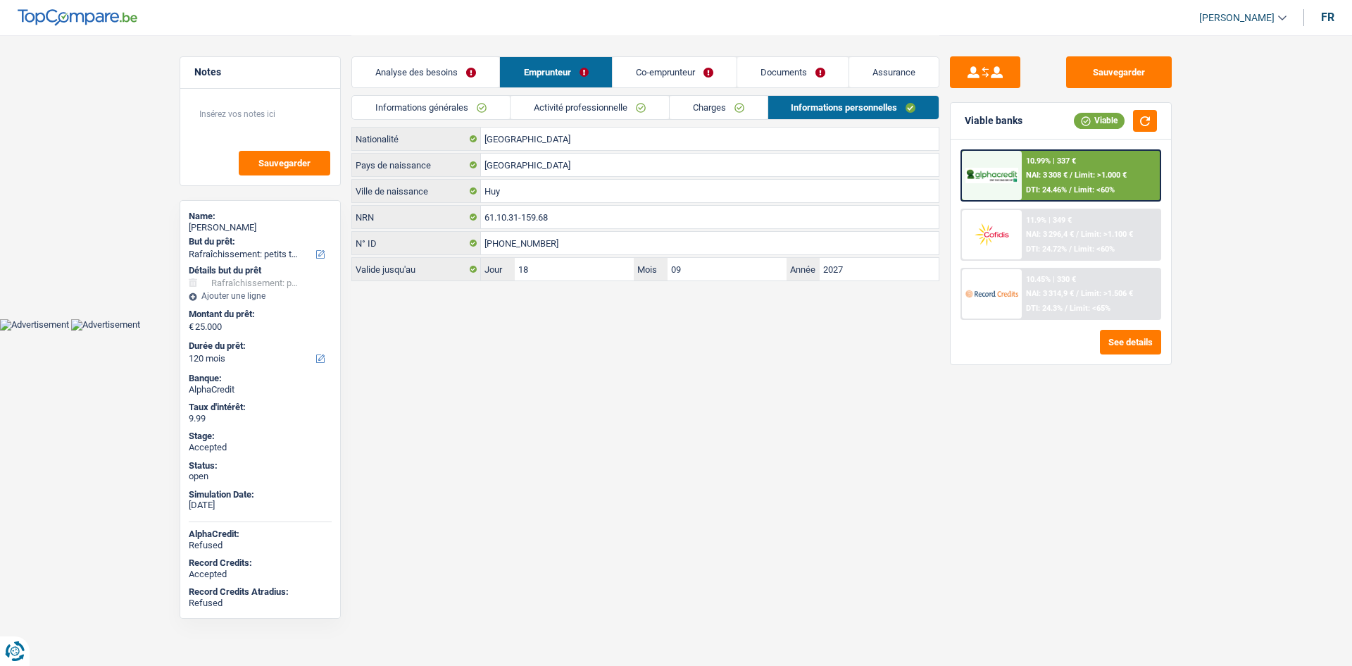
click at [453, 103] on link "Informations générales" at bounding box center [431, 107] width 158 height 23
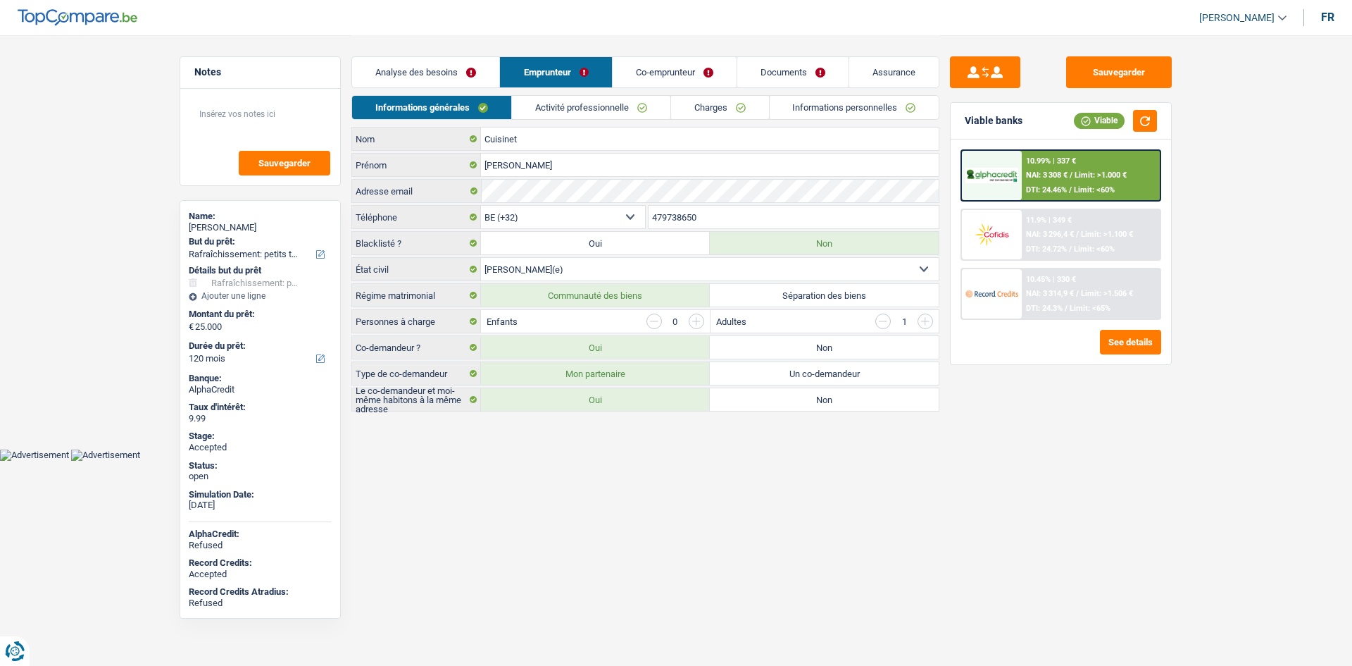
click at [828, 461] on html "Vous avez le contrôle de vos données Nous utilisons des cookies, tout comme nos…" at bounding box center [676, 230] width 1352 height 461
drag, startPoint x: 100, startPoint y: 328, endPoint x: 104, endPoint y: 316, distance: 13.4
click at [101, 326] on main "Notes Sauvegarder Name: Patrice Cuisinet But du prêt: Confort maison: meubles, …" at bounding box center [676, 224] width 1352 height 449
drag, startPoint x: 894, startPoint y: 78, endPoint x: 901, endPoint y: 94, distance: 17.7
click at [894, 78] on link "Assurance" at bounding box center [893, 72] width 89 height 30
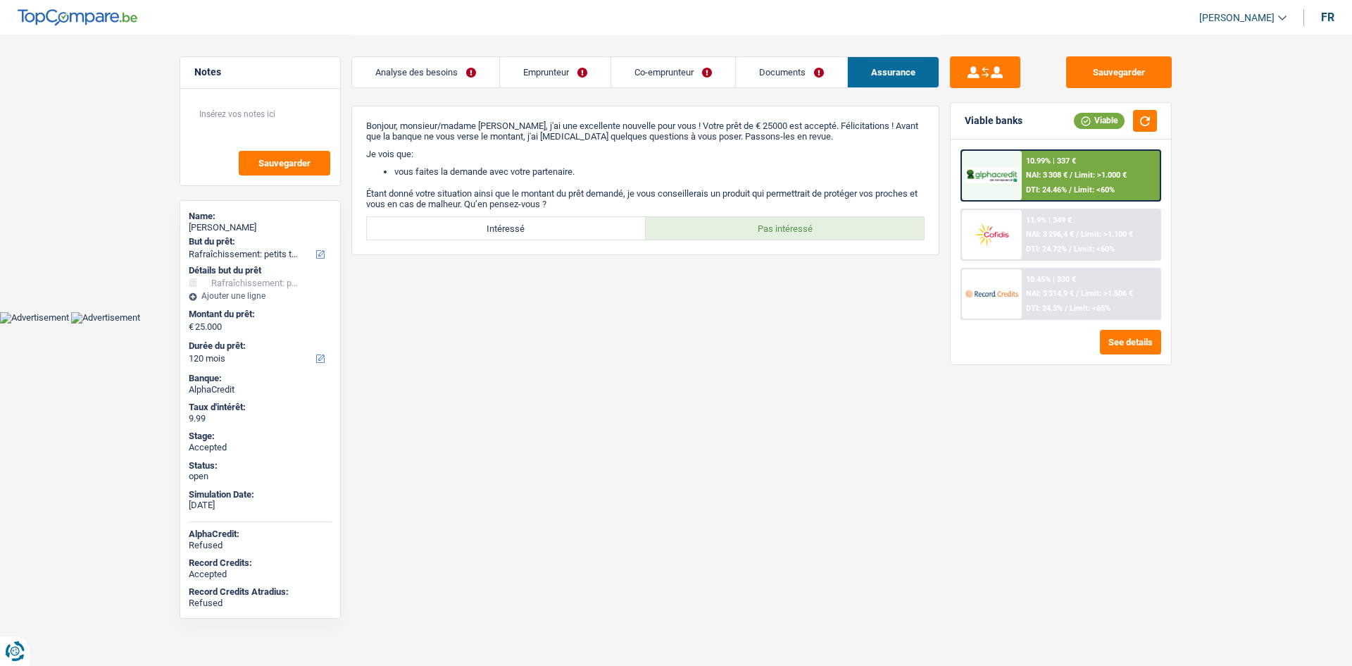
click at [438, 78] on link "Analyse des besoins" at bounding box center [425, 72] width 147 height 30
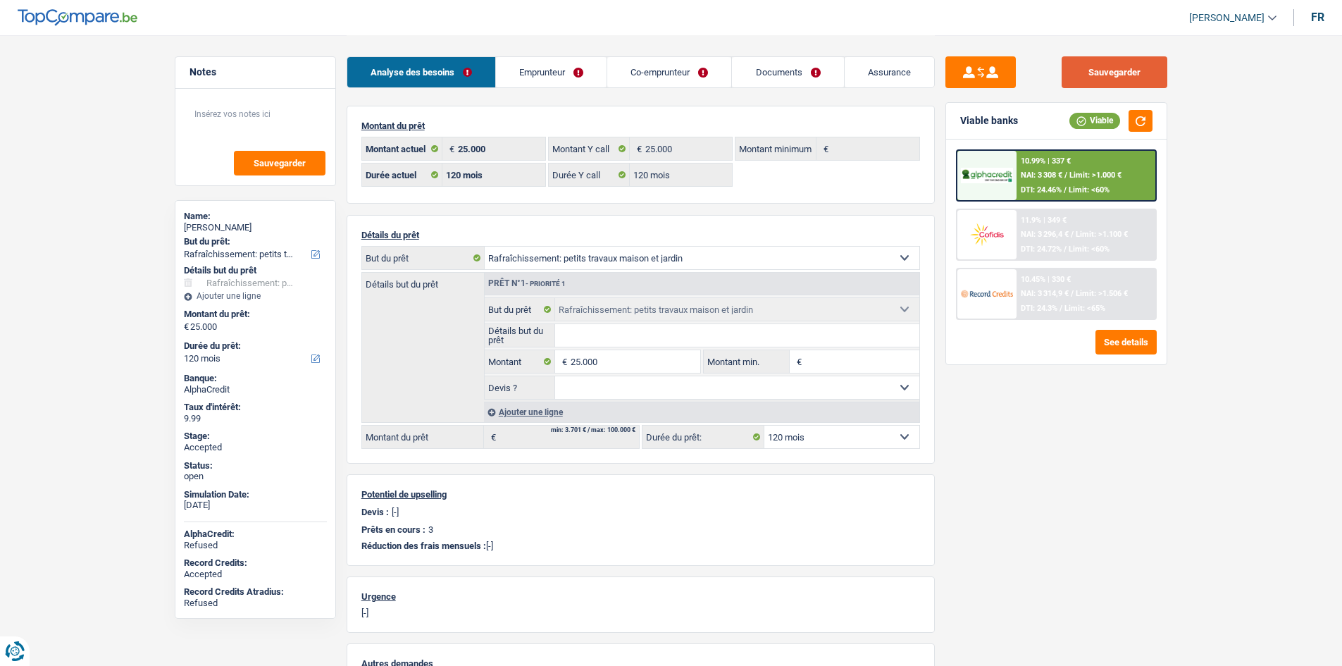
click at [1135, 77] on button "Sauvegarder" at bounding box center [1114, 72] width 106 height 32
click at [127, 234] on main "Notes Sauvegarder Name: Patrice Cuisinet But du prêt: Confort maison: meubles, …" at bounding box center [671, 440] width 1342 height 881
click at [1108, 73] on button "Sauvegarder" at bounding box center [1114, 72] width 106 height 32
select select "houseOrGarden"
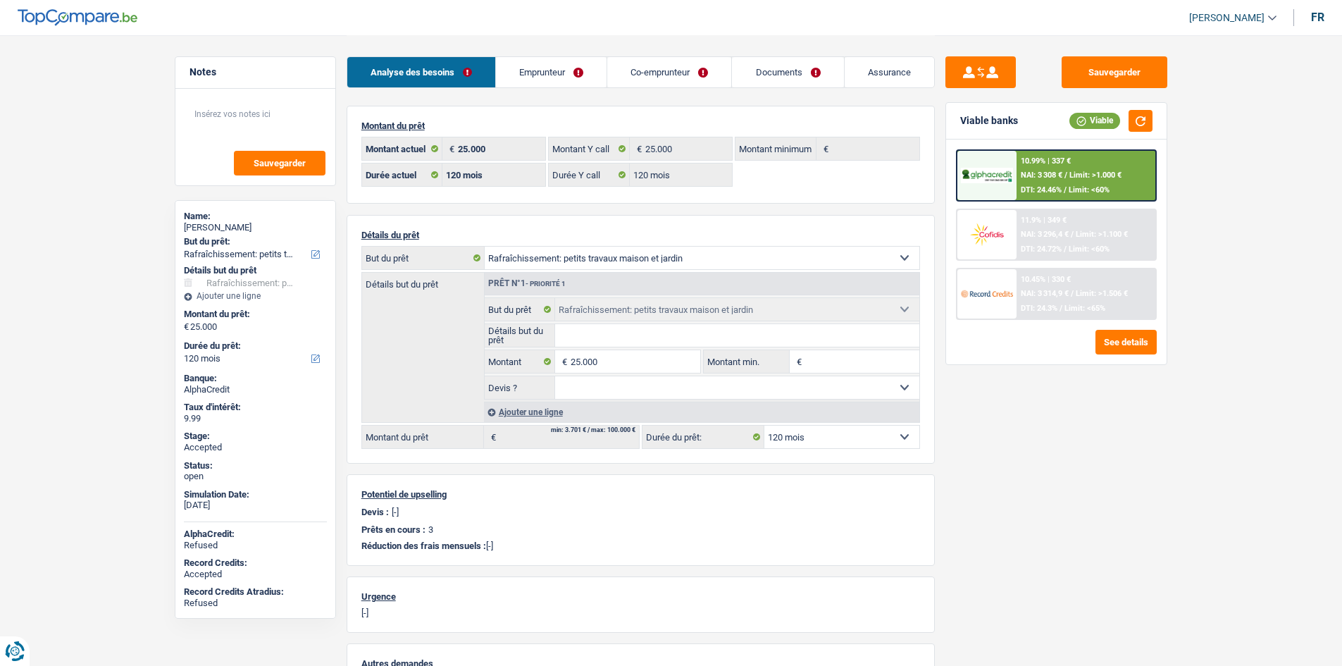
select select "120"
select select "houseOrGarden"
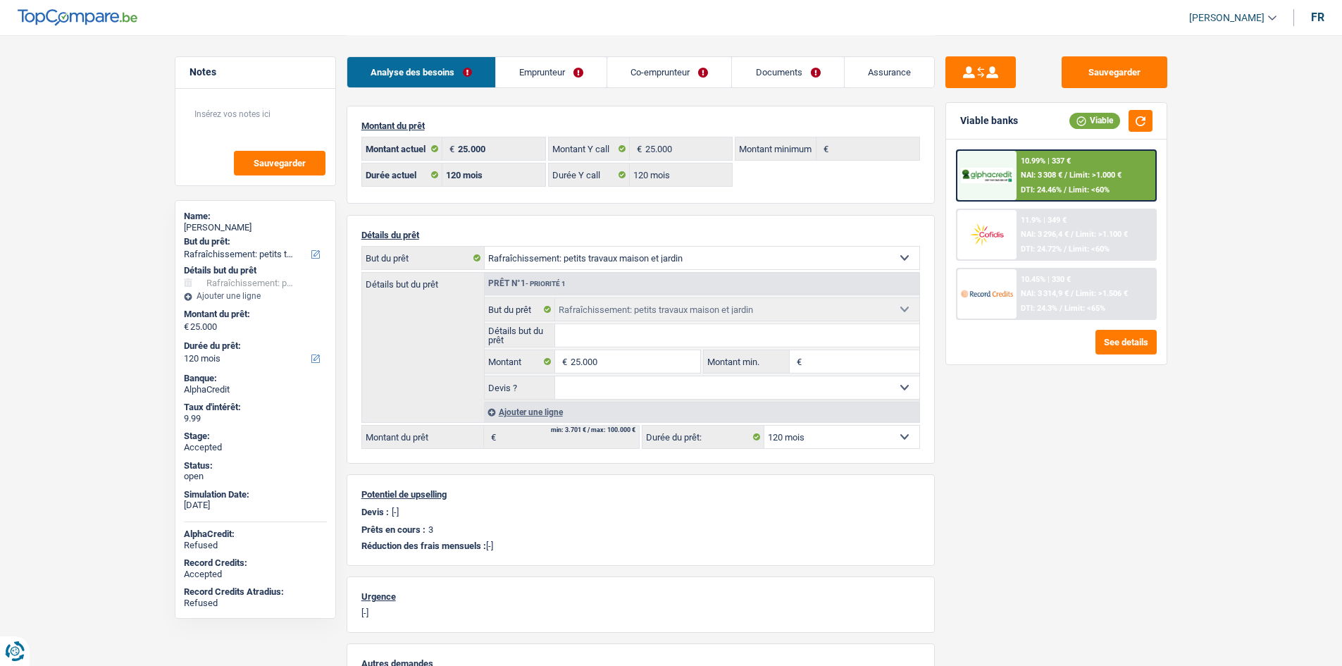
select select "120"
select select "ownerWithoutMortgage"
select select "BE"
select select "carLoan"
select select "84"
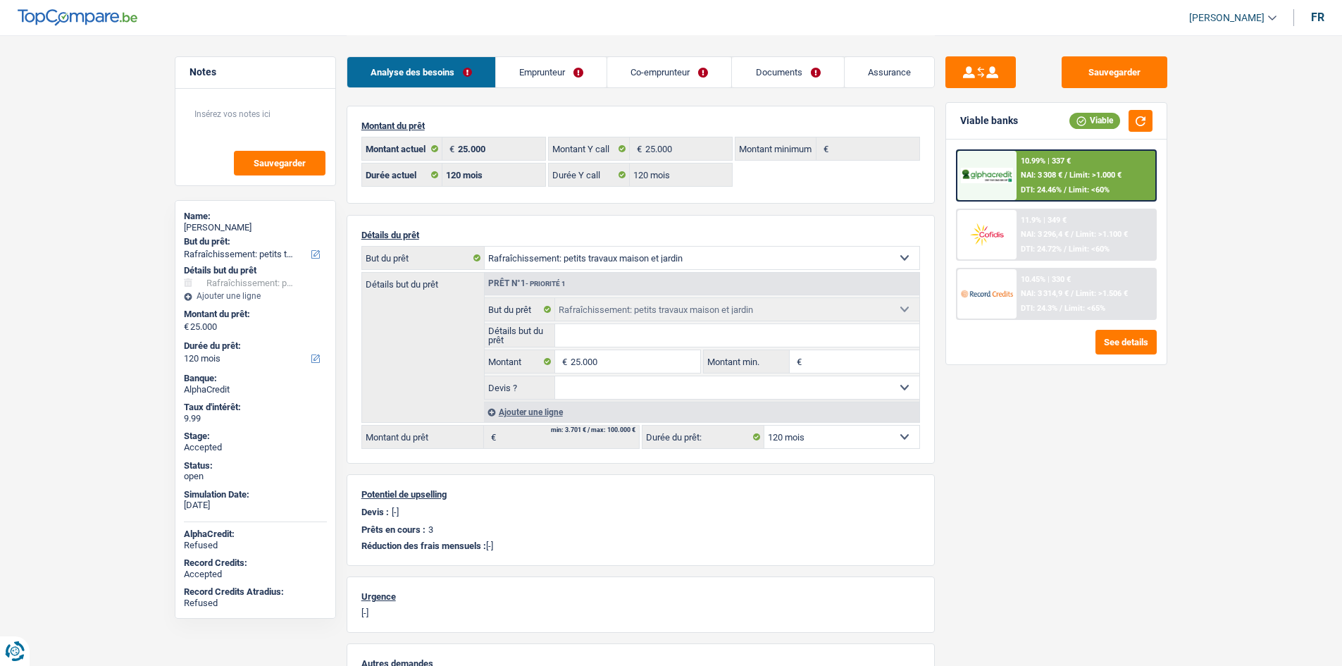
select select "personalLoan"
select select "other"
select select "120"
select select "cardOrCredit"
click at [589, 68] on link "Emprunteur" at bounding box center [551, 72] width 111 height 30
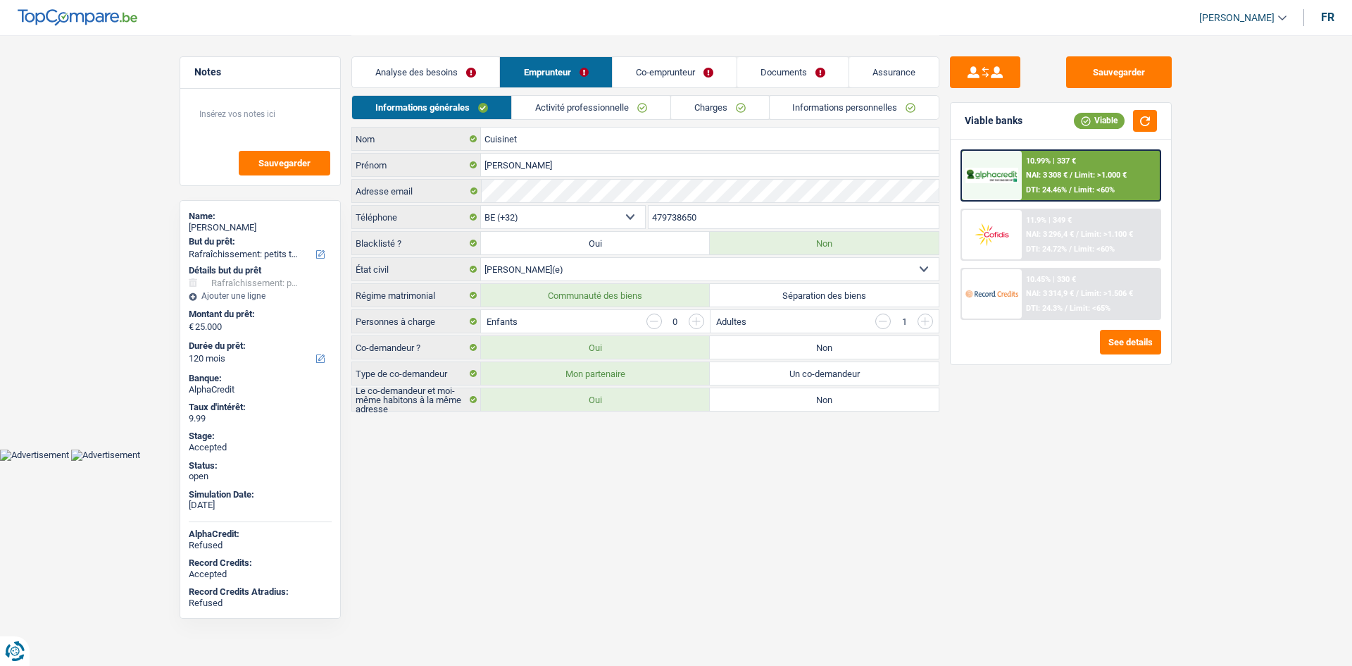
click at [611, 104] on link "Activité professionnelle" at bounding box center [591, 107] width 158 height 23
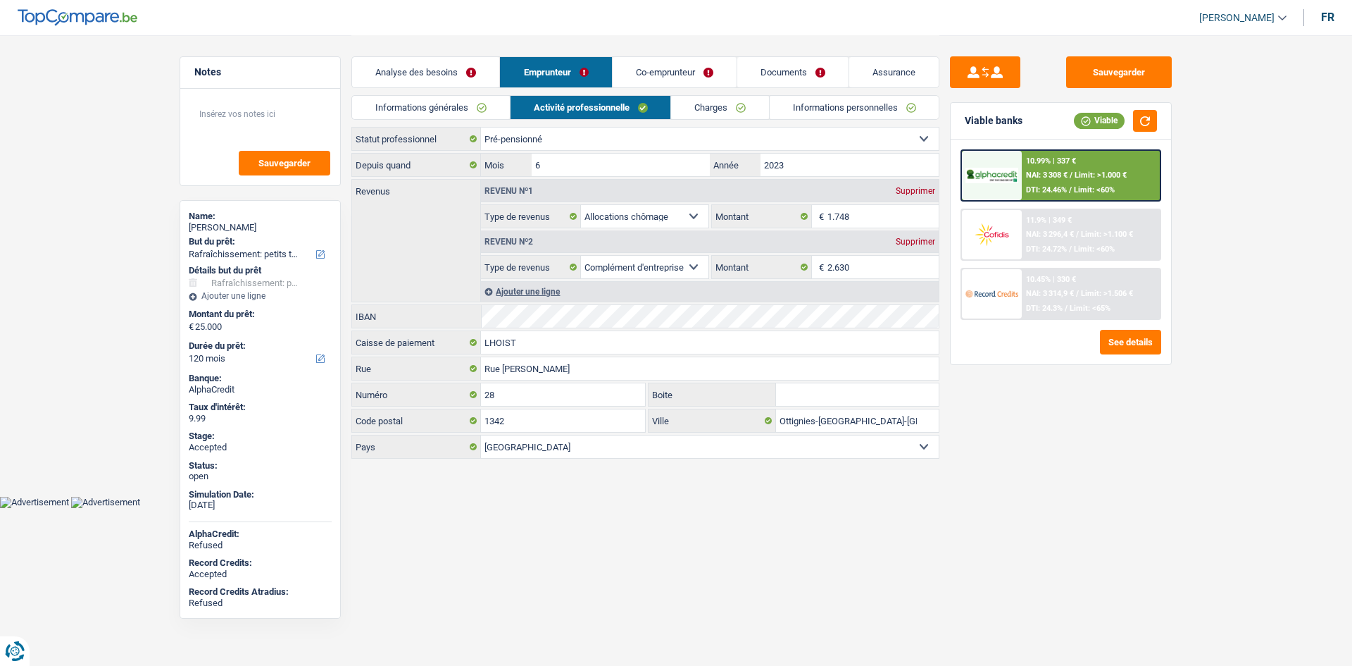
click at [724, 107] on link "Charges" at bounding box center [720, 107] width 98 height 23
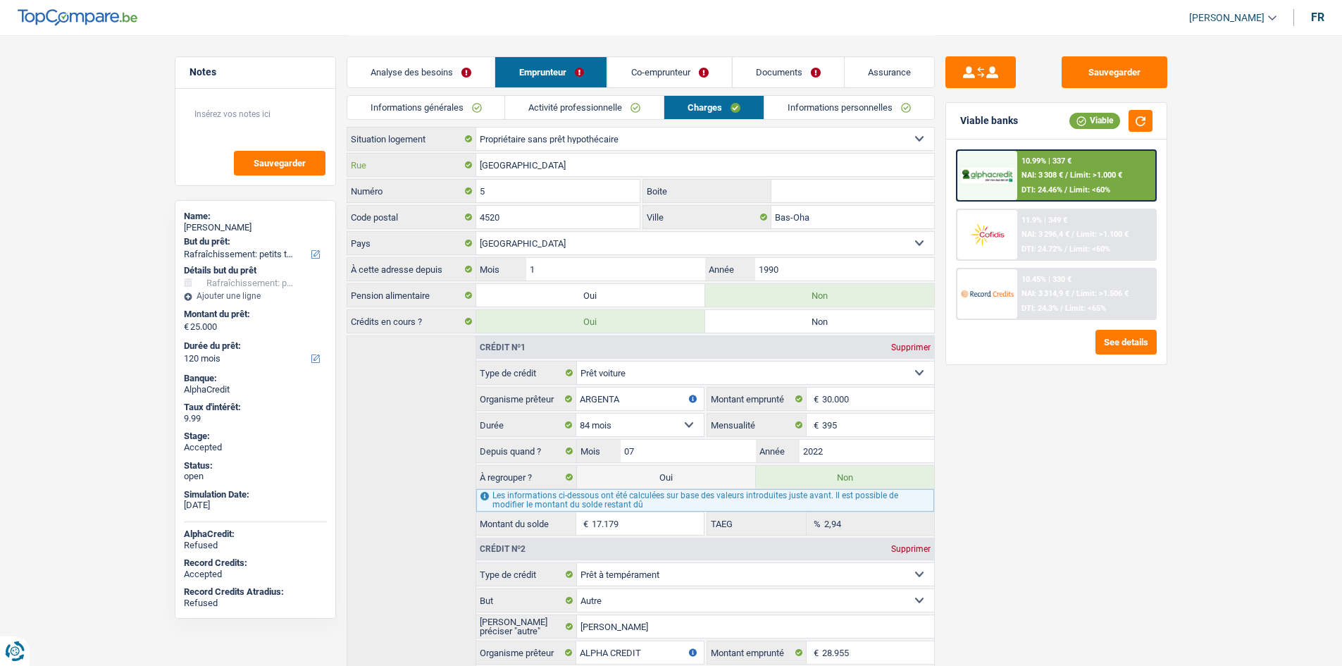
click at [688, 168] on input "Rue Bois le Pretre" at bounding box center [705, 165] width 458 height 23
click at [789, 98] on link "Informations personnelles" at bounding box center [849, 107] width 170 height 23
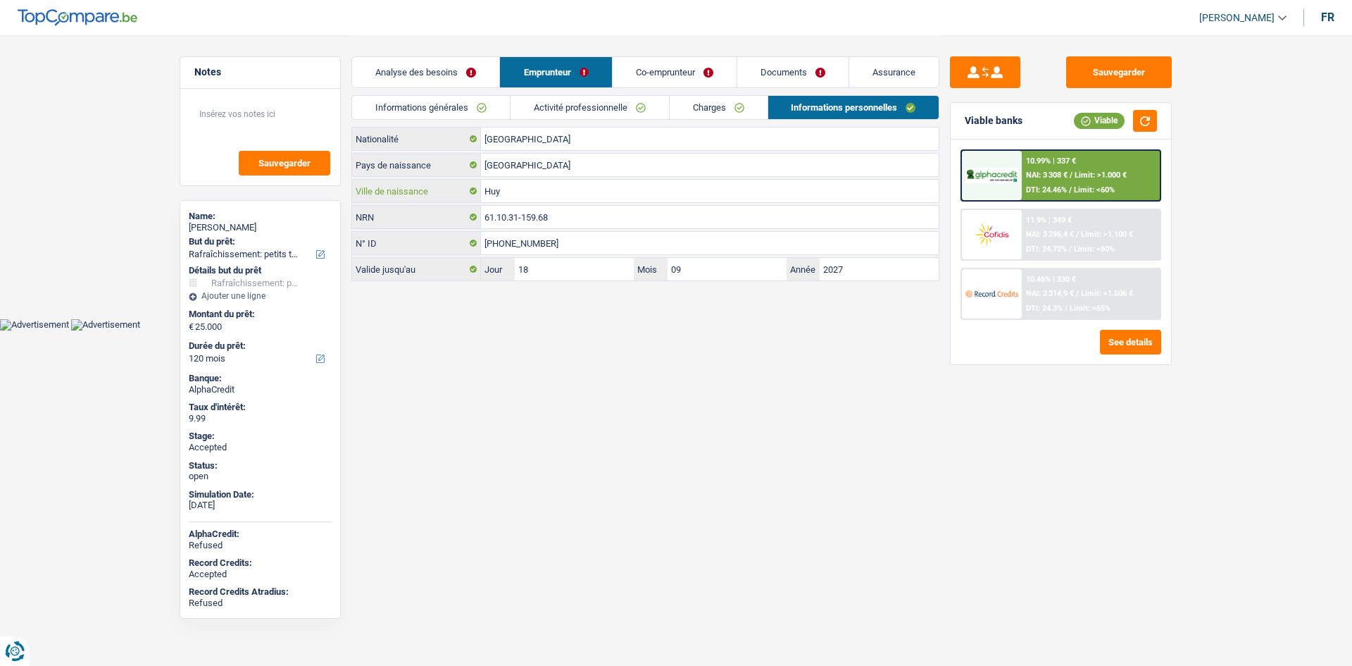
click at [621, 192] on input "Huy" at bounding box center [710, 191] width 458 height 23
click at [702, 73] on link "Co-emprunteur" at bounding box center [675, 72] width 124 height 30
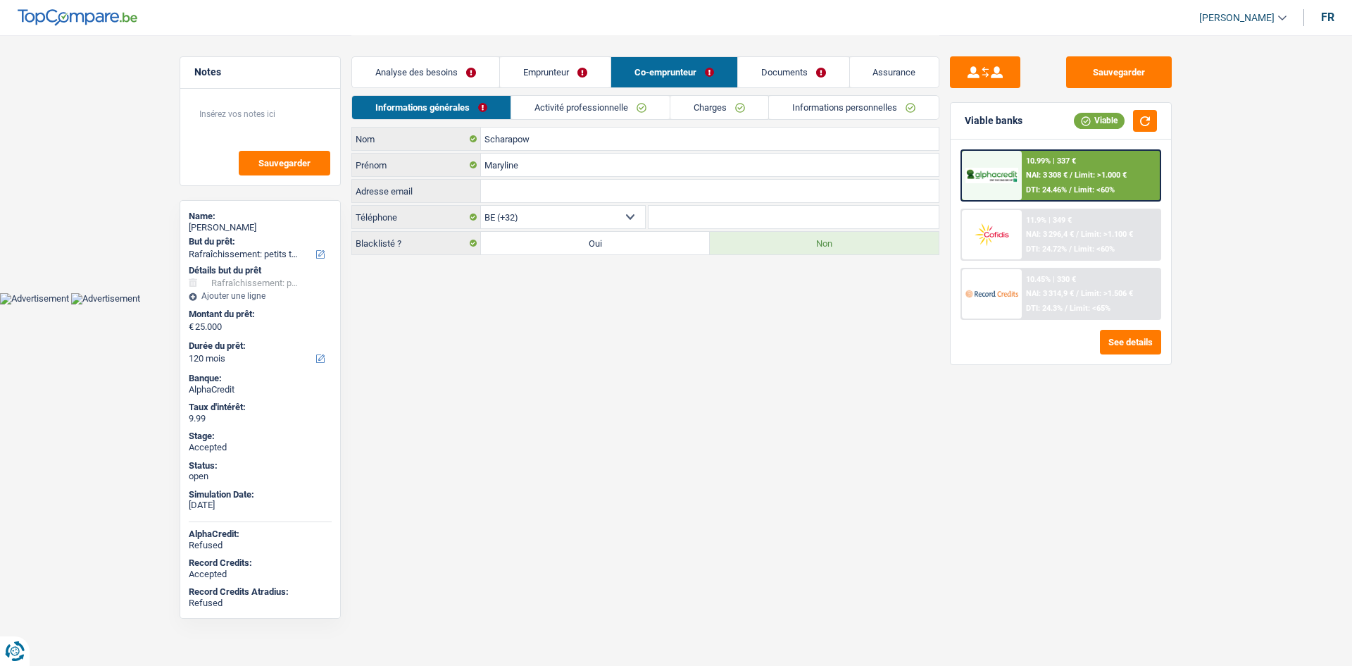
click at [815, 109] on link "Informations personnelles" at bounding box center [854, 107] width 170 height 23
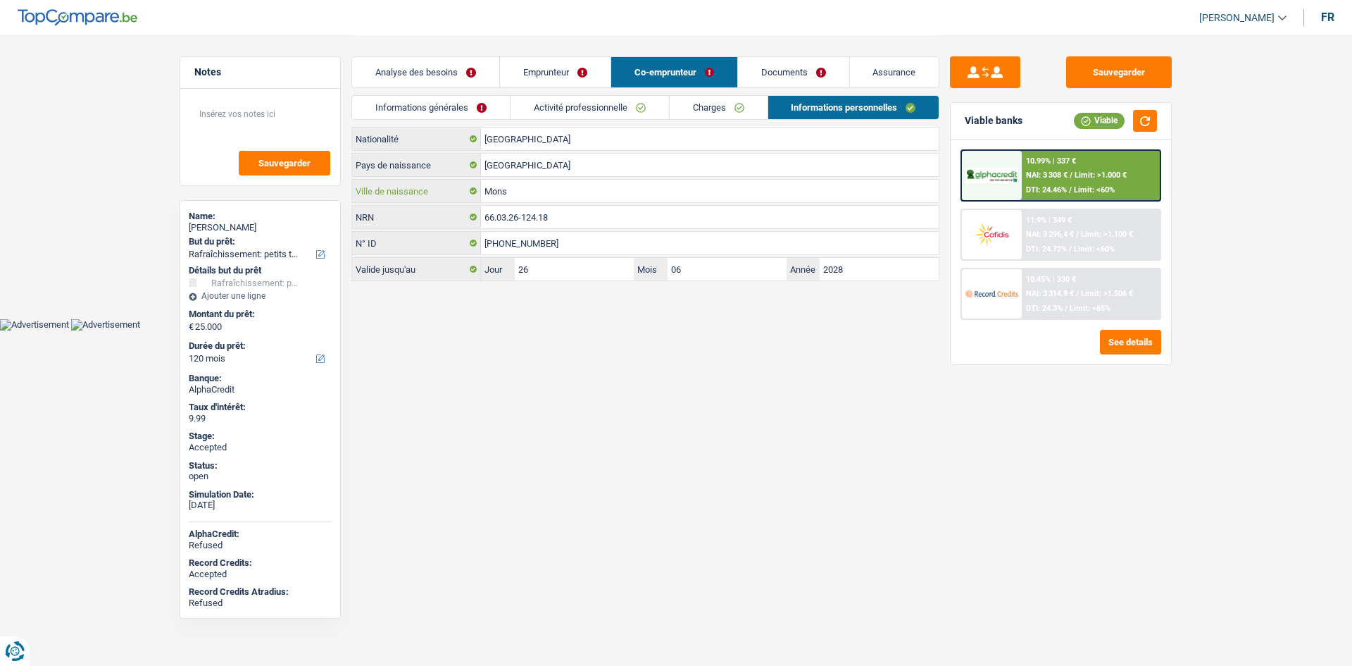
click at [560, 186] on input "Mons" at bounding box center [710, 191] width 458 height 23
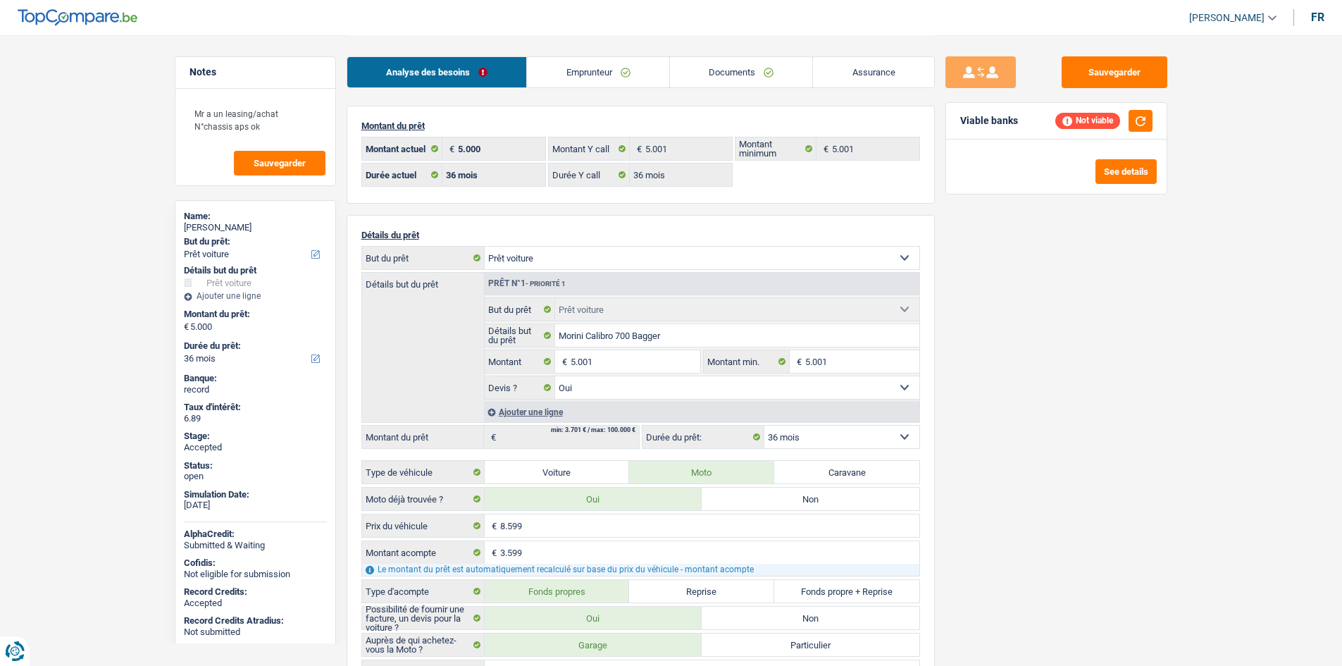
select select "car"
select select "36"
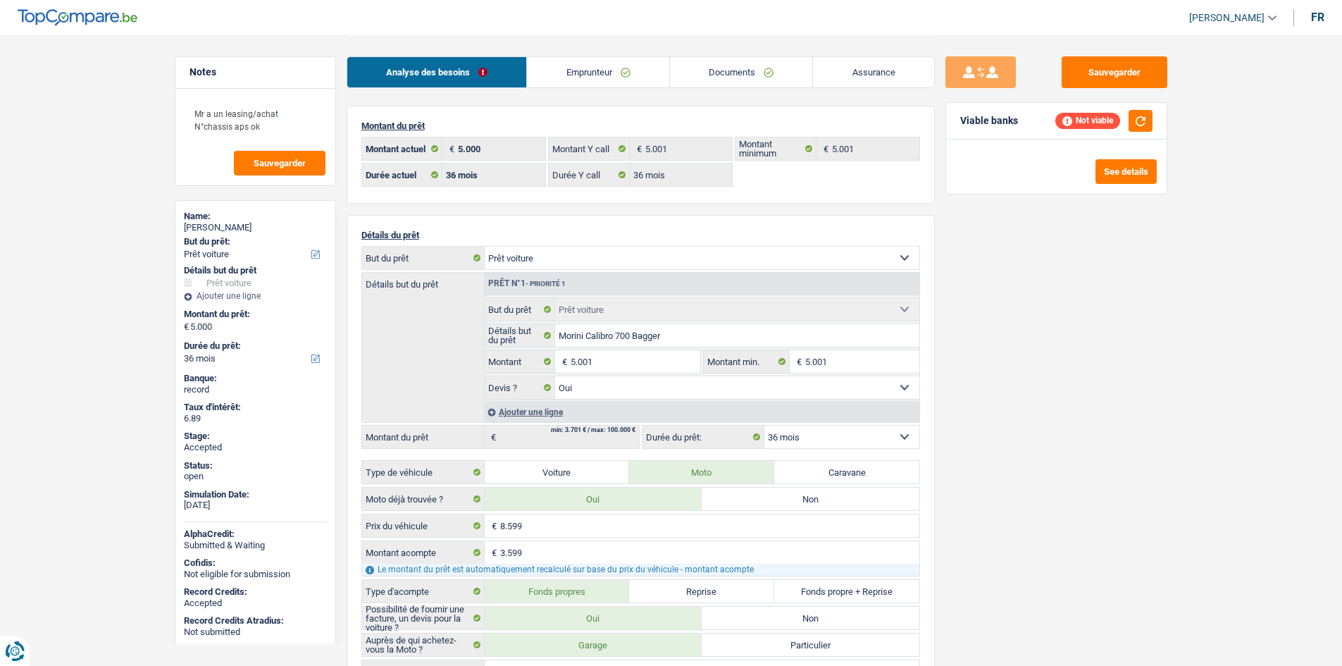
select select "car"
select select "yes"
select select "36"
click at [600, 68] on link "Emprunteur" at bounding box center [598, 72] width 142 height 30
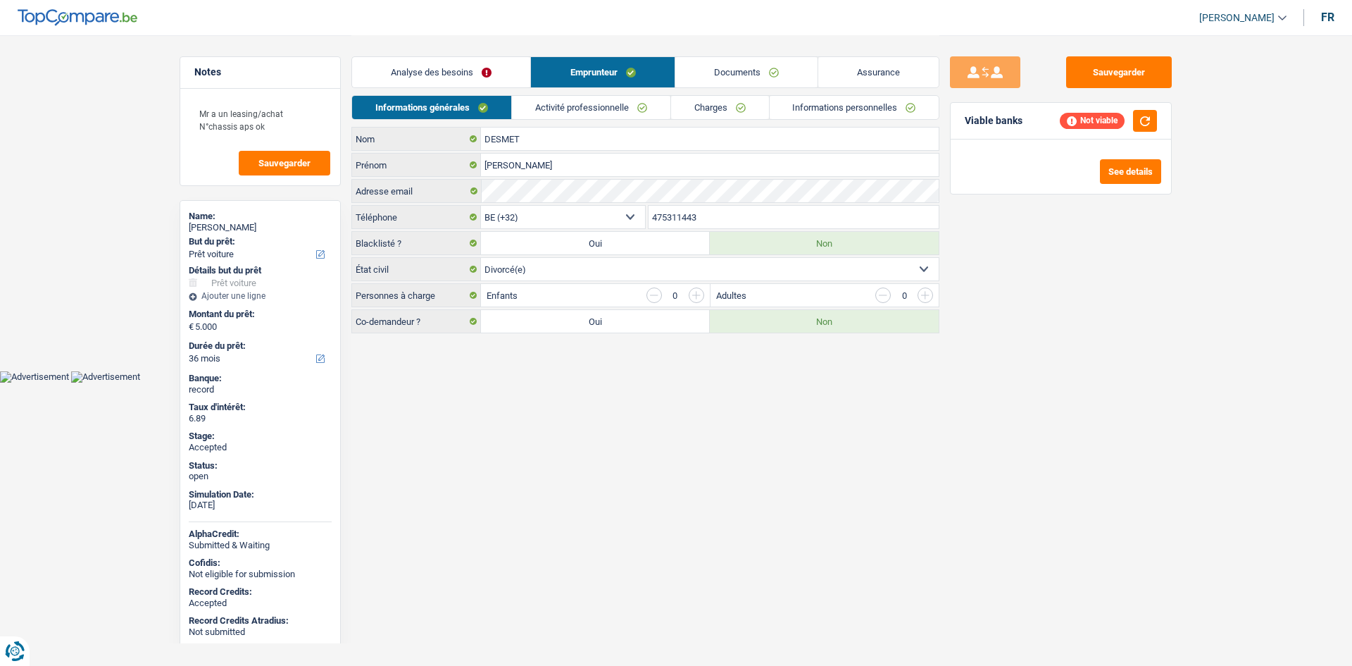
click at [606, 108] on link "Activité professionnelle" at bounding box center [591, 107] width 158 height 23
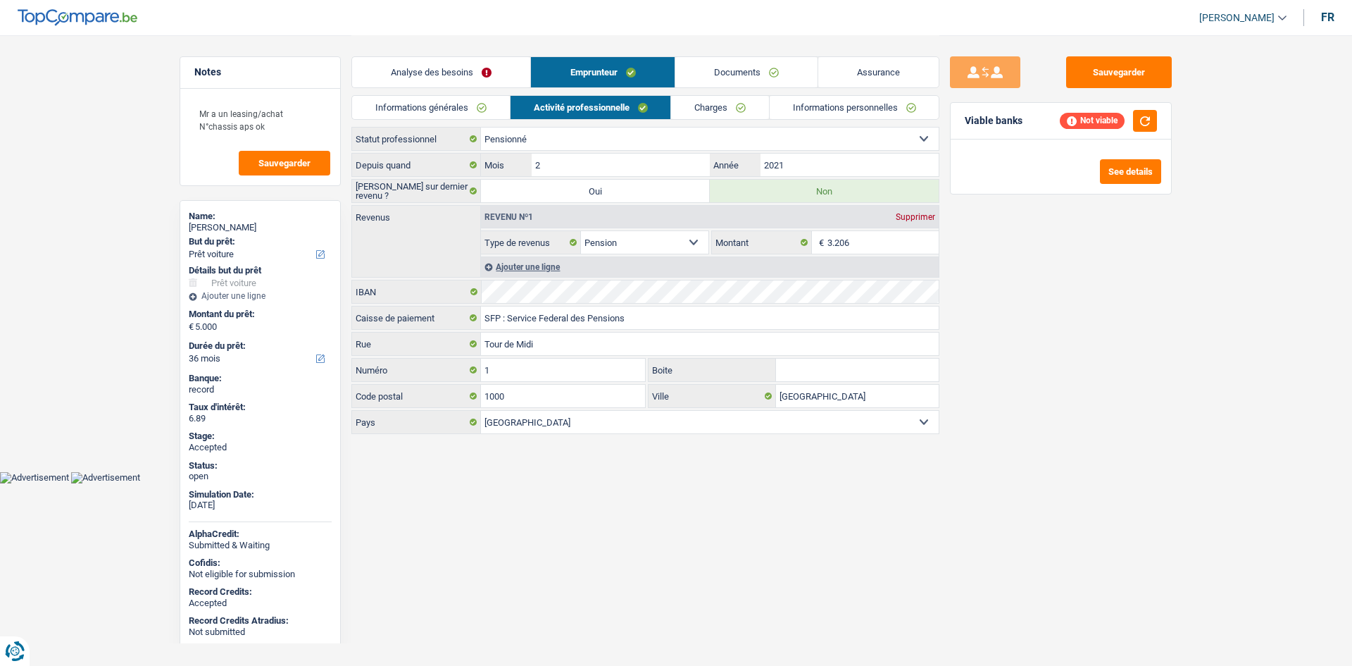
click at [716, 109] on link "Charges" at bounding box center [720, 107] width 98 height 23
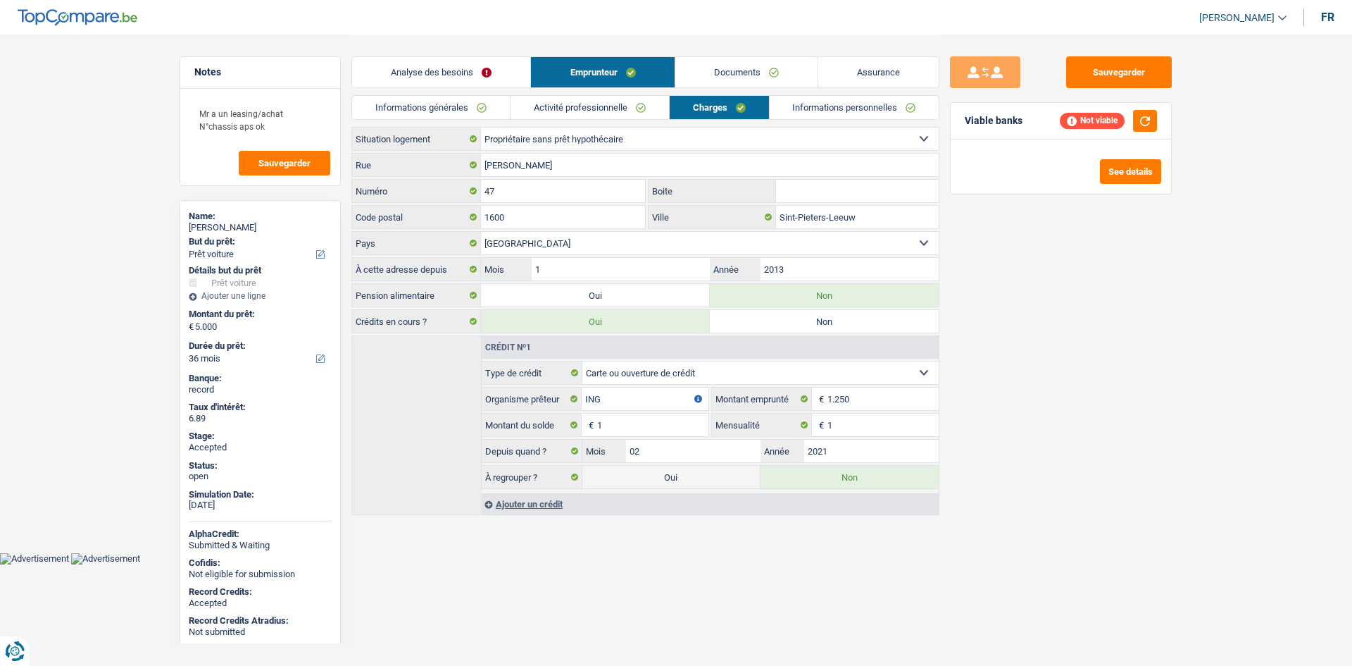
click at [867, 107] on link "Informations personnelles" at bounding box center [855, 107] width 170 height 23
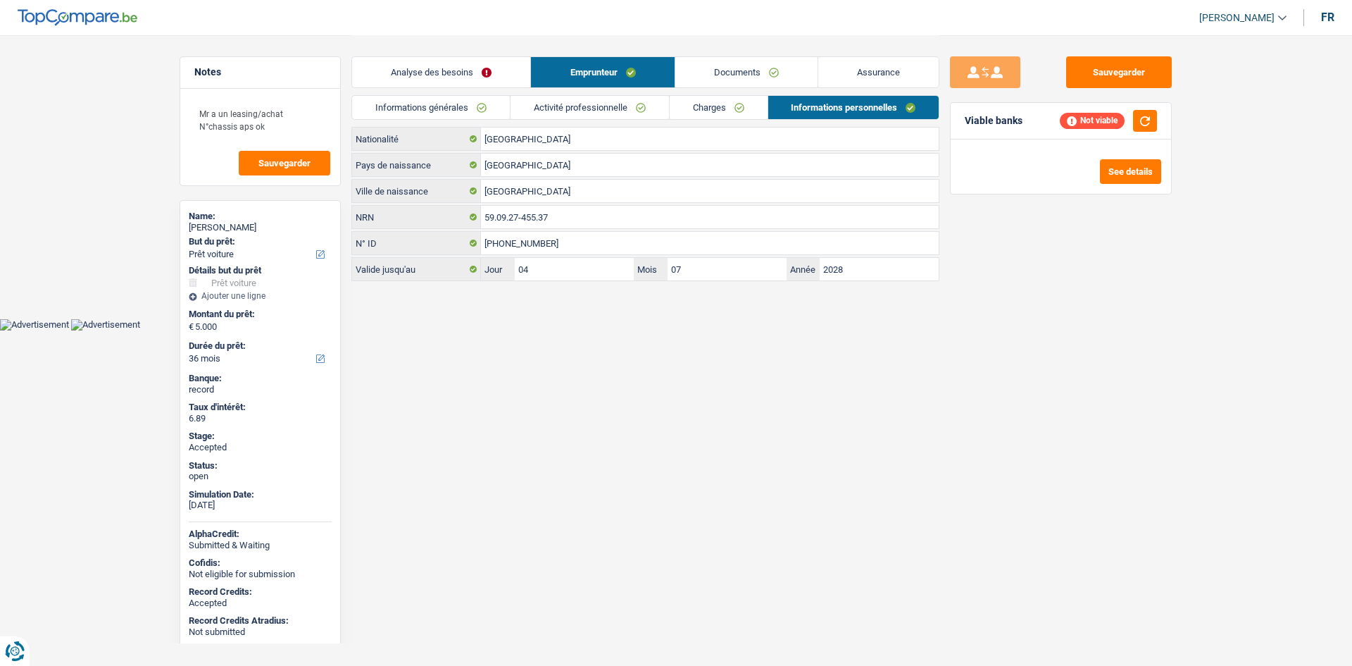
click at [759, 73] on link "Documents" at bounding box center [746, 72] width 142 height 30
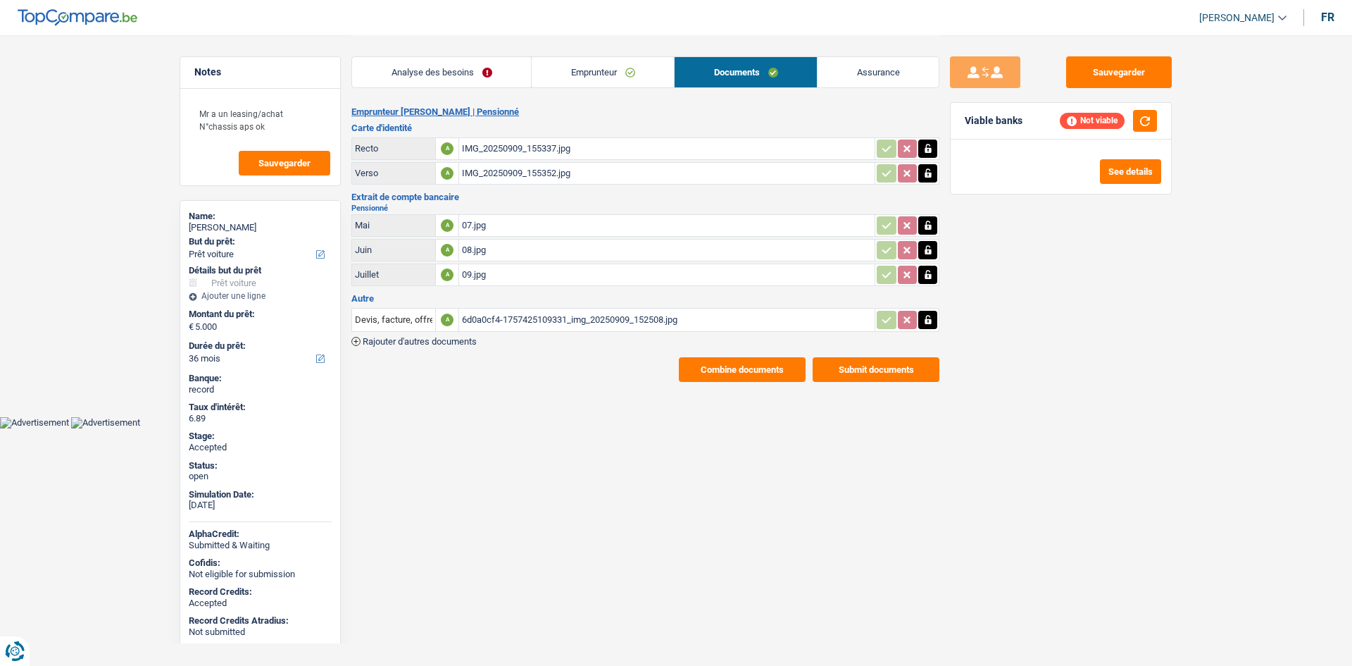
click at [926, 64] on link "Assurance" at bounding box center [878, 72] width 121 height 30
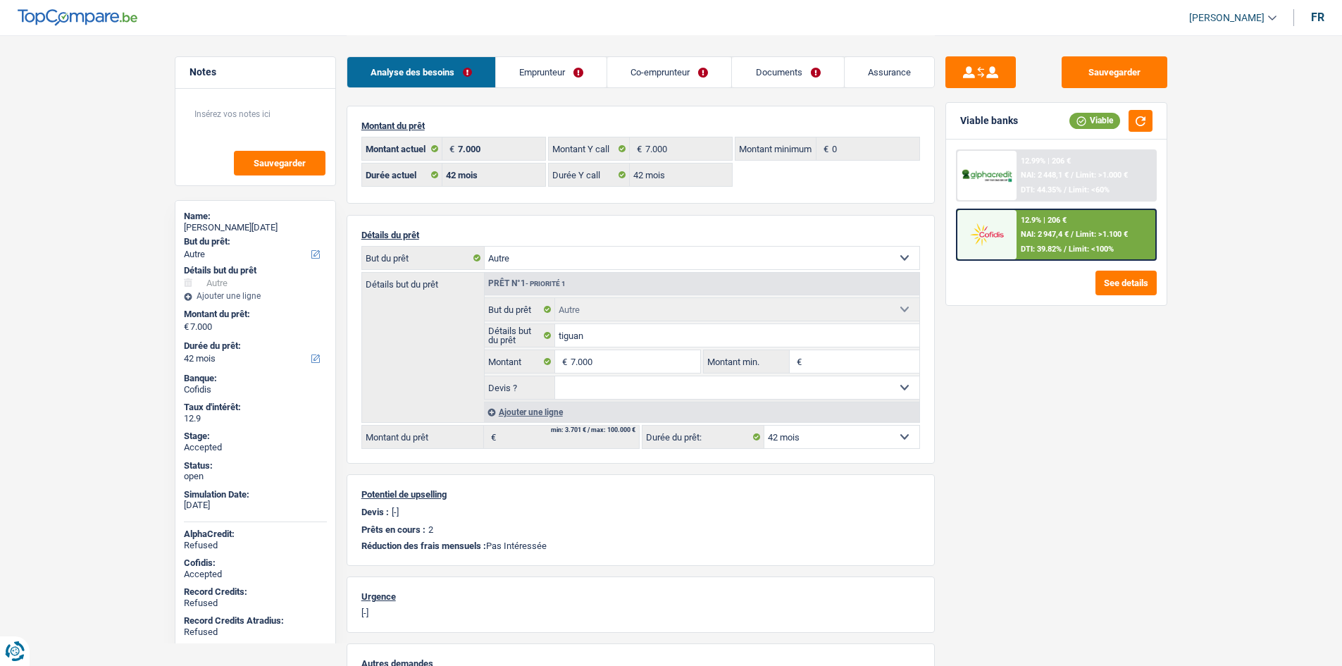
select select "other"
select select "42"
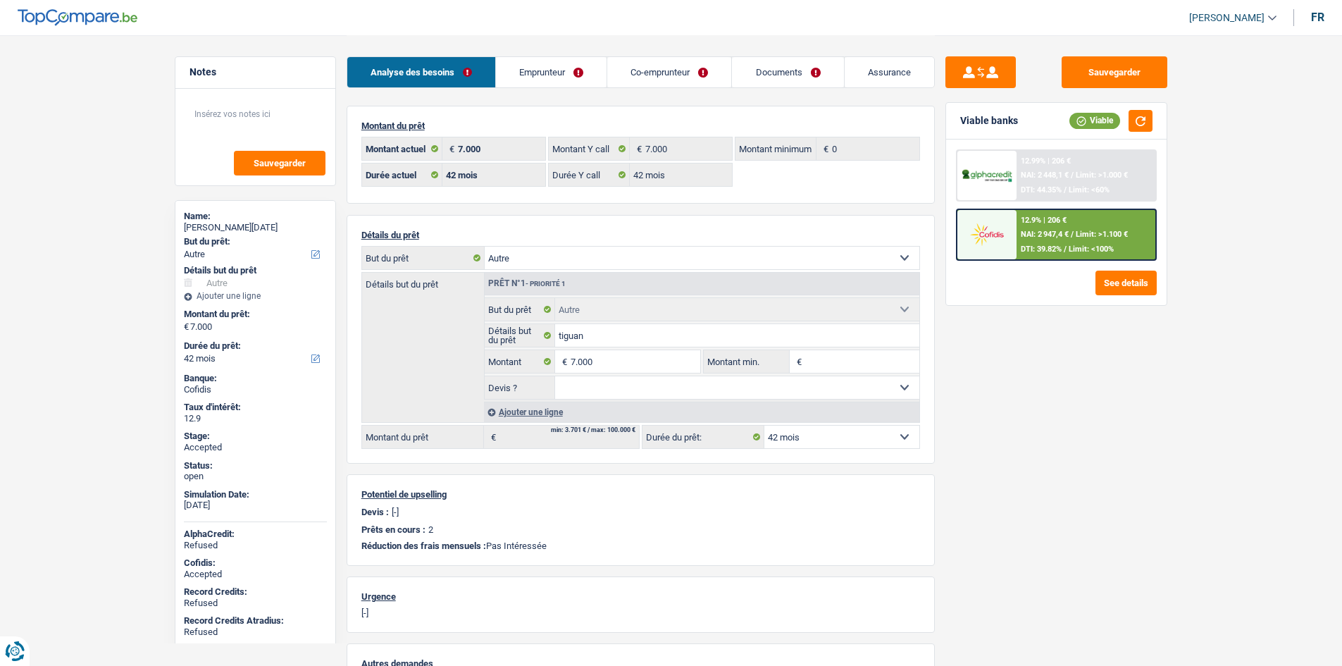
select select "other"
select select "42"
drag, startPoint x: 534, startPoint y: 73, endPoint x: 692, endPoint y: 108, distance: 162.5
click at [535, 72] on link "Emprunteur" at bounding box center [551, 72] width 111 height 30
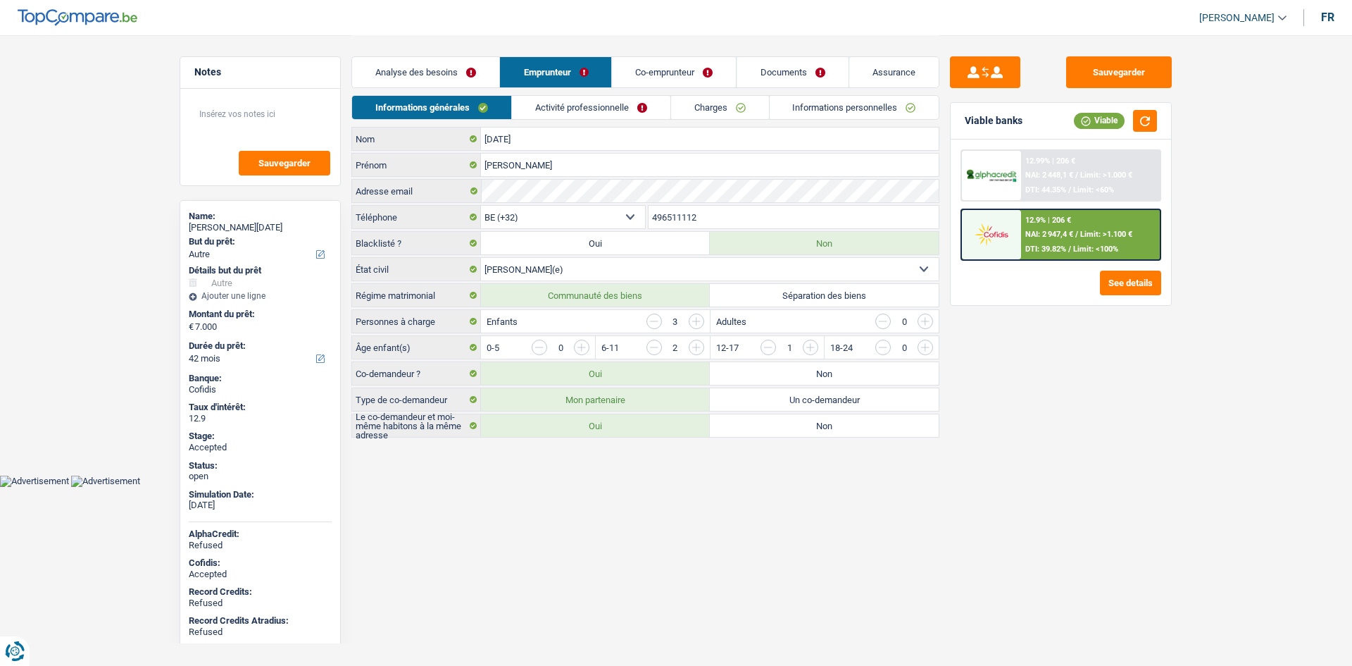
click at [715, 107] on link "Charges" at bounding box center [720, 107] width 98 height 23
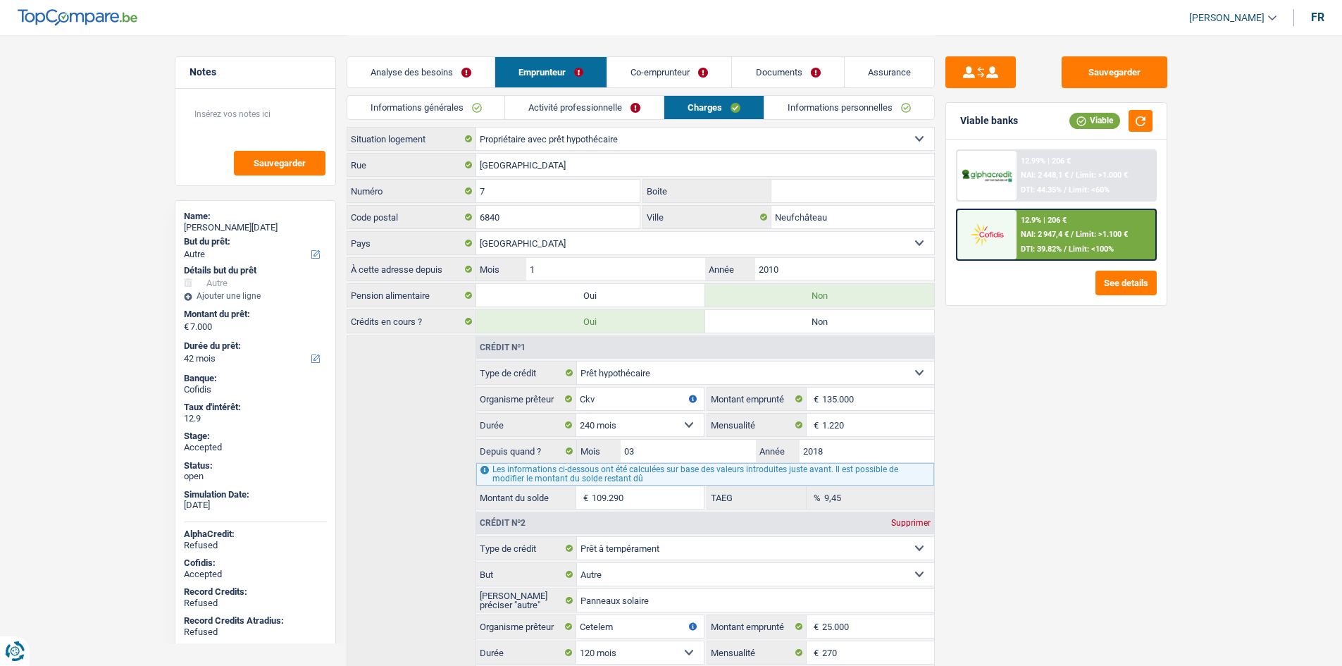
click at [809, 108] on link "Informations personnelles" at bounding box center [849, 107] width 170 height 23
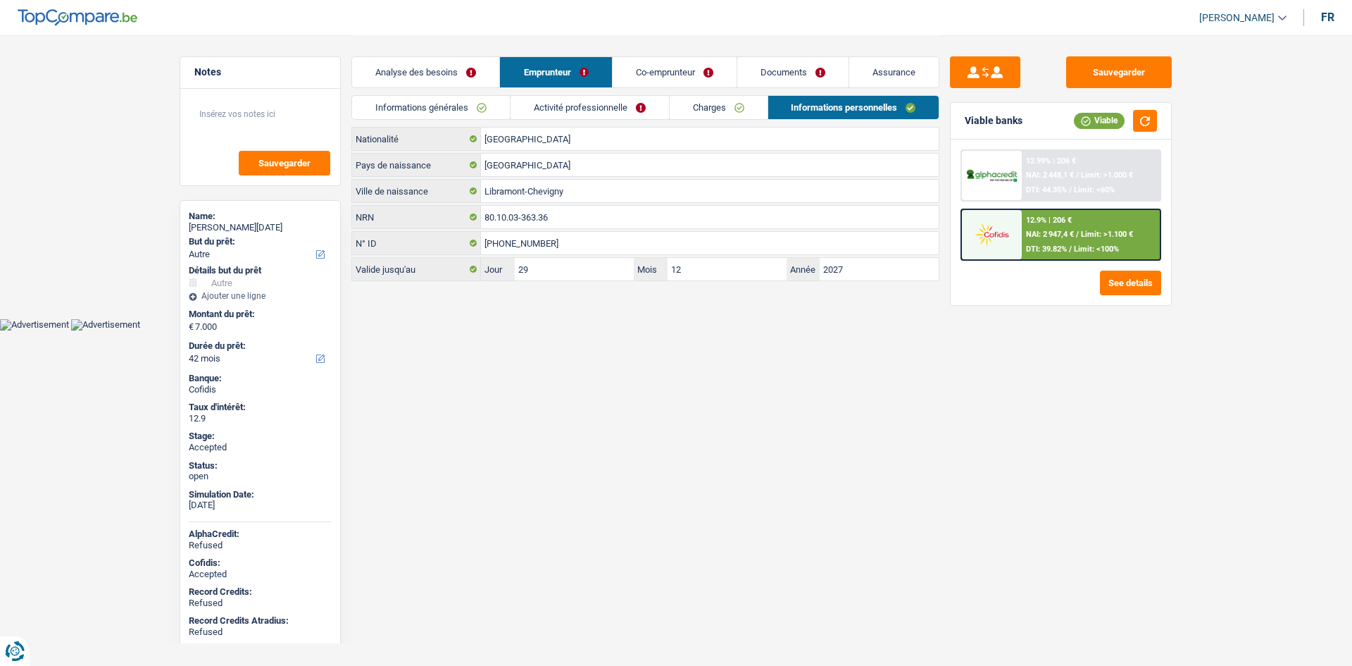
click at [709, 65] on link "Co-emprunteur" at bounding box center [675, 72] width 124 height 30
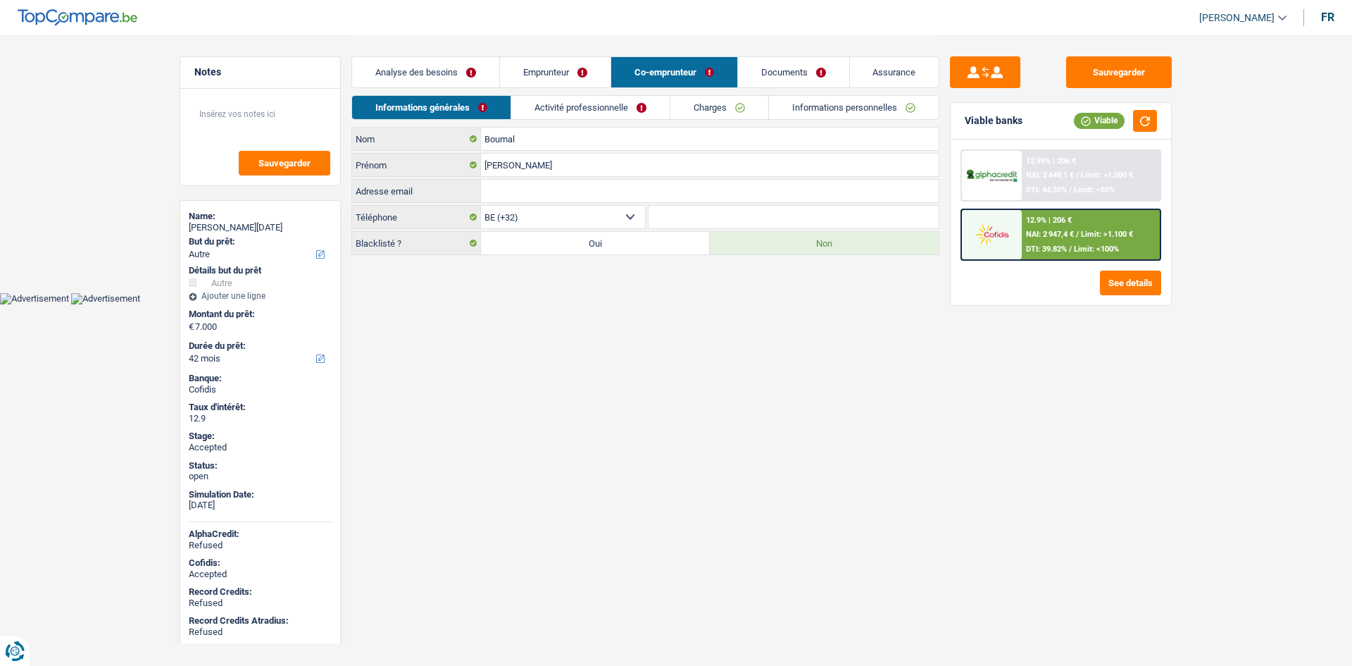
click at [808, 104] on link "Informations personnelles" at bounding box center [854, 107] width 170 height 23
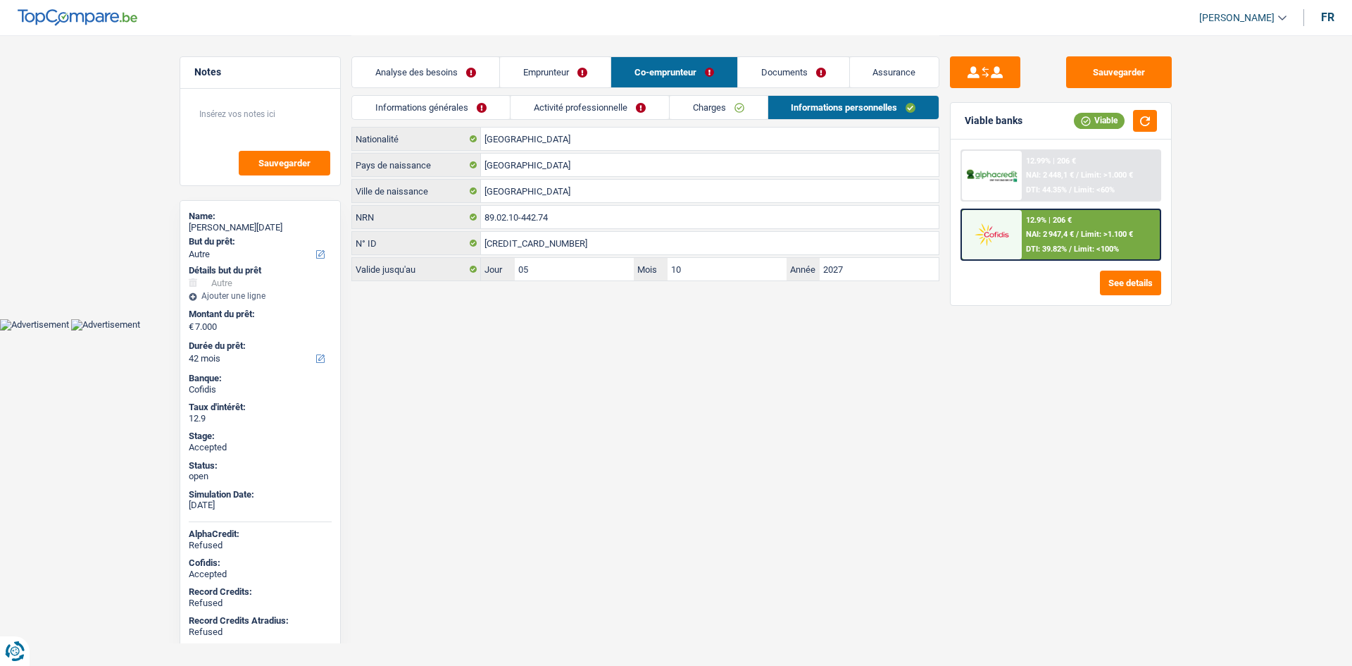
click at [742, 104] on link "Charges" at bounding box center [719, 107] width 98 height 23
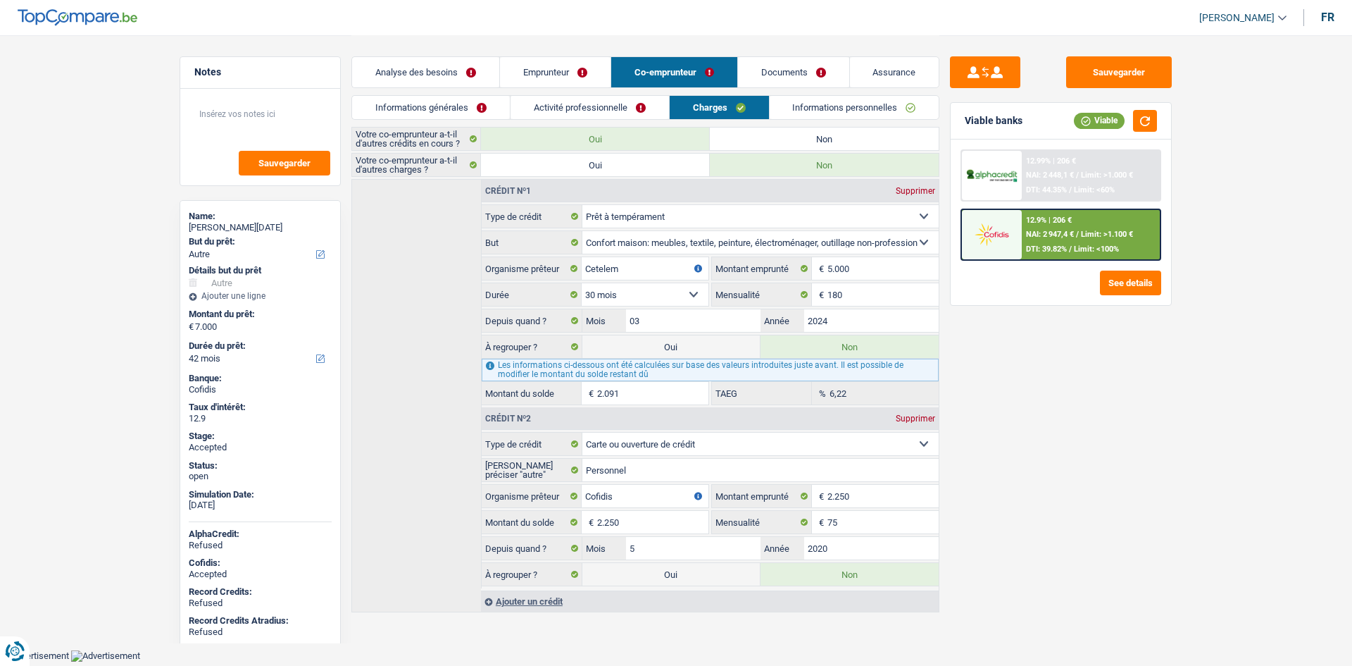
click at [629, 118] on link "Activité professionnelle" at bounding box center [590, 107] width 158 height 23
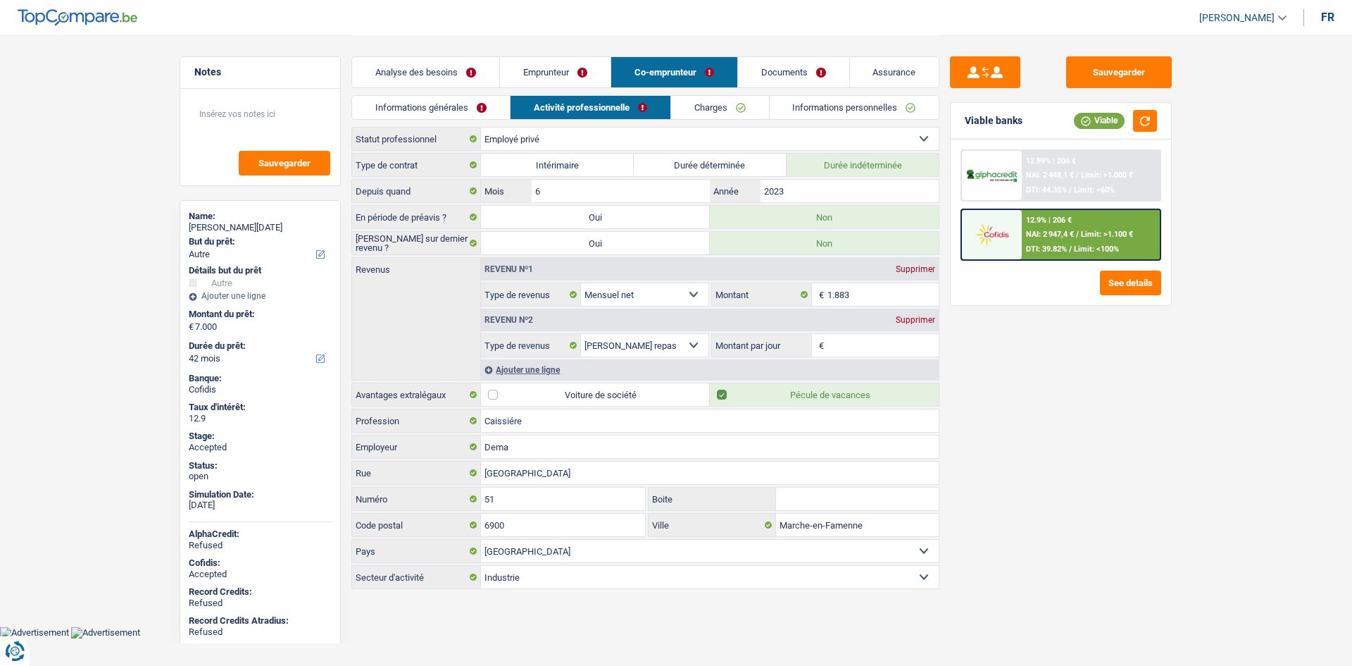
click at [590, 70] on link "Emprunteur" at bounding box center [555, 72] width 111 height 30
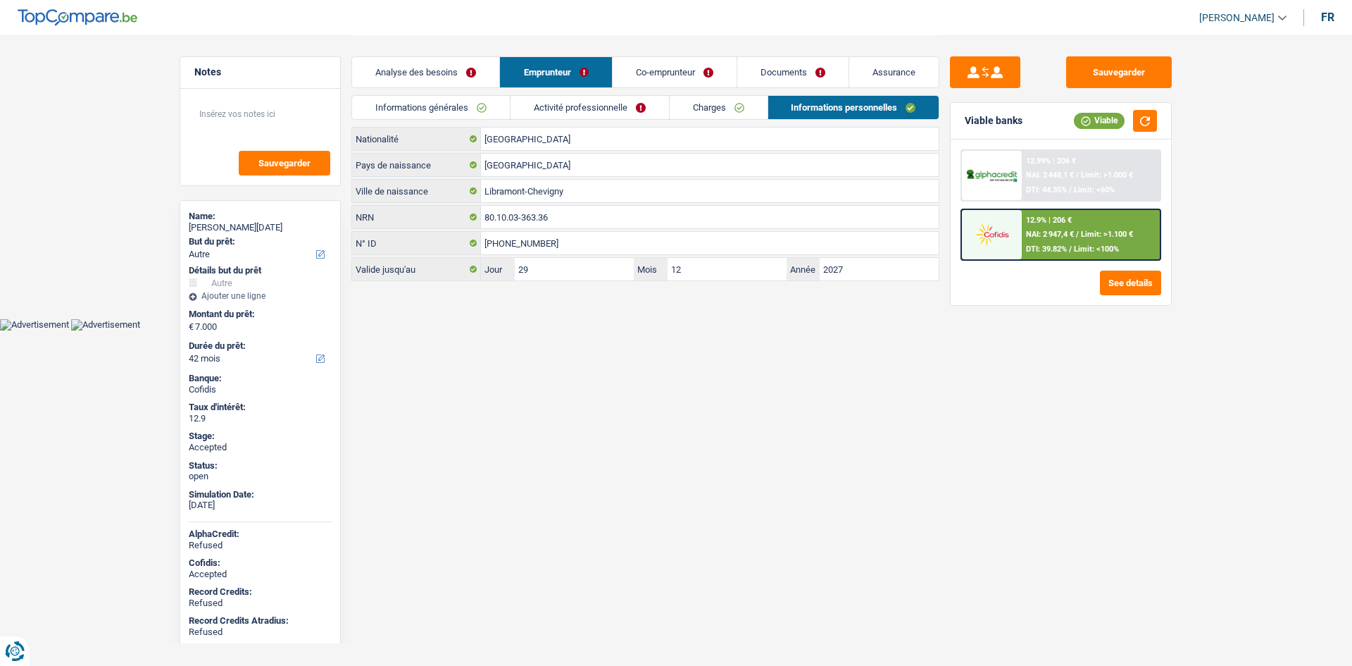
click at [920, 330] on html "Vous avez le contrôle de vos données Nous utilisons des cookies, tout comme nos…" at bounding box center [676, 165] width 1352 height 330
click at [780, 330] on html "Vous avez le contrôle de vos données Nous utilisons des cookies, tout comme nos…" at bounding box center [676, 165] width 1352 height 330
click at [134, 196] on main "Notes Sauvegarder Name: [PERSON_NAME][DATE] But du prêt: Confort maison: meuble…" at bounding box center [676, 159] width 1352 height 318
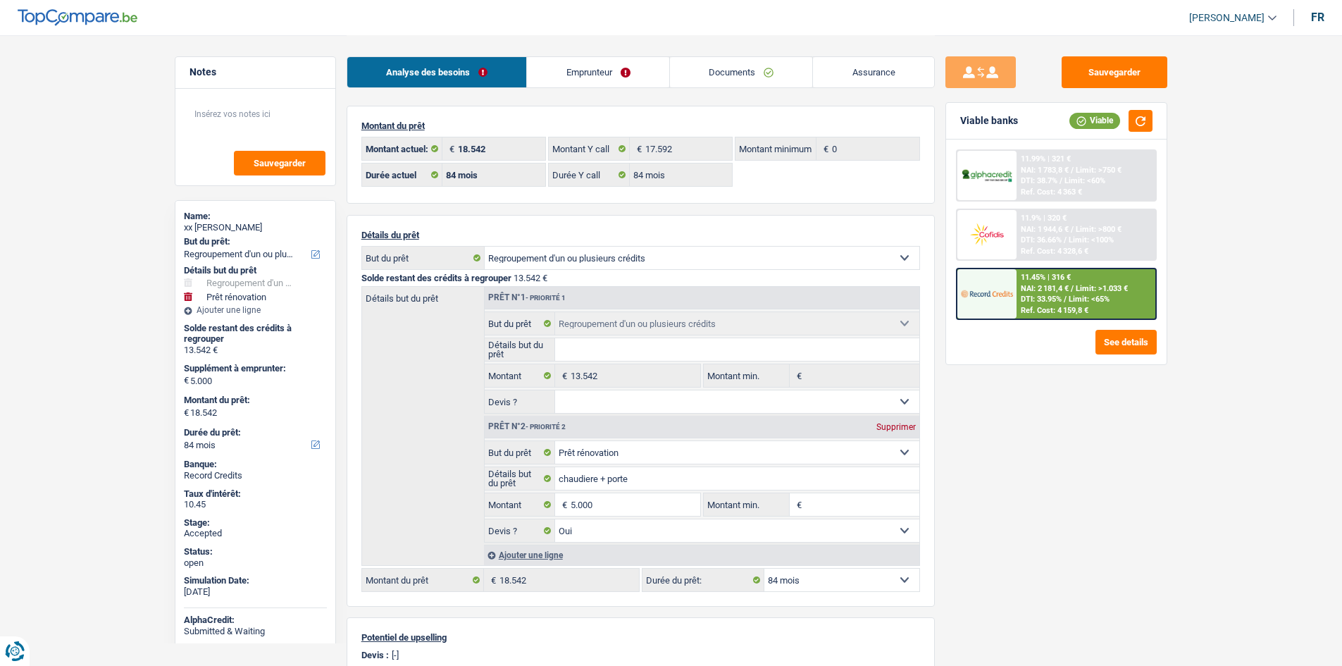
select select "refinancing"
select select "renovation"
select select "84"
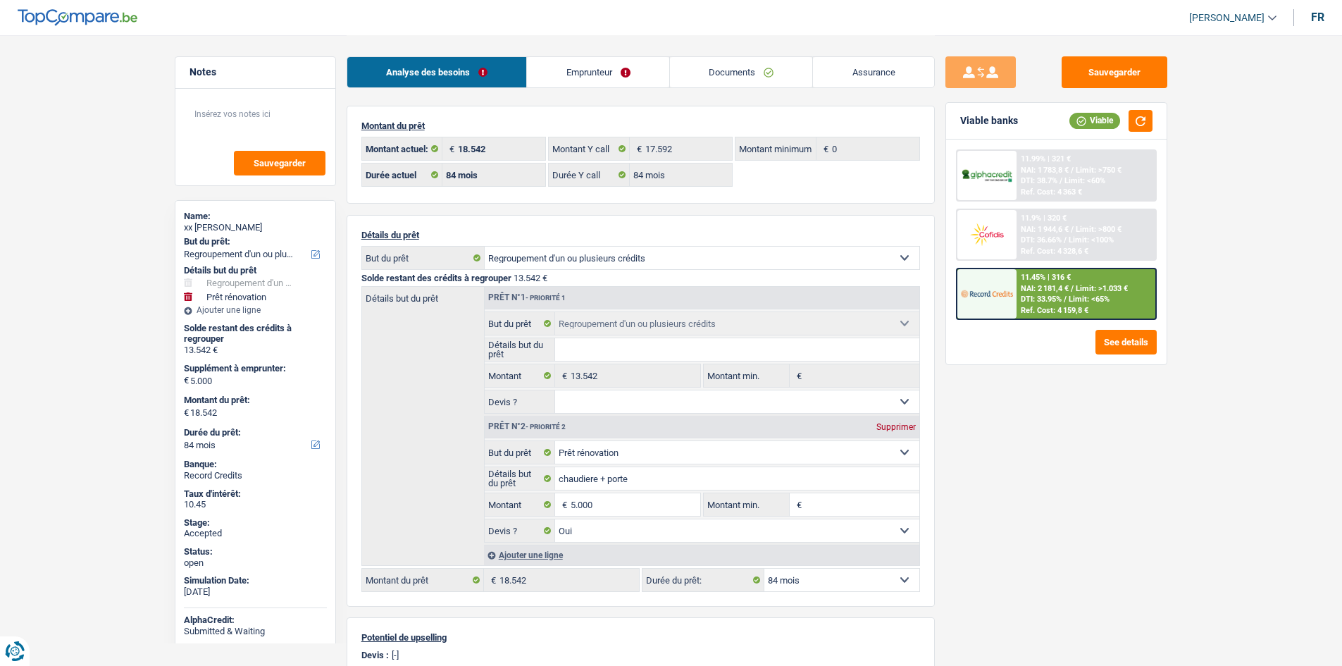
select select "84"
select select "refinancing"
select select "renovation"
select select "yes"
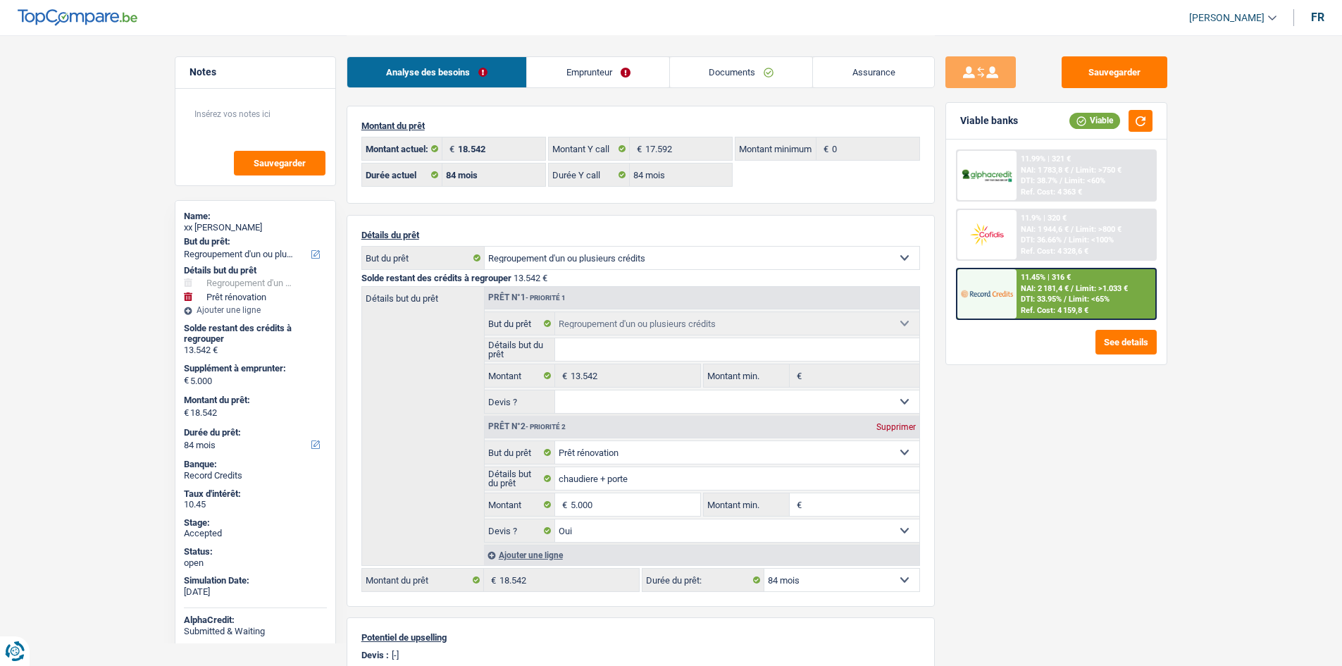
select select "84"
click at [592, 61] on link "Emprunteur" at bounding box center [598, 72] width 142 height 30
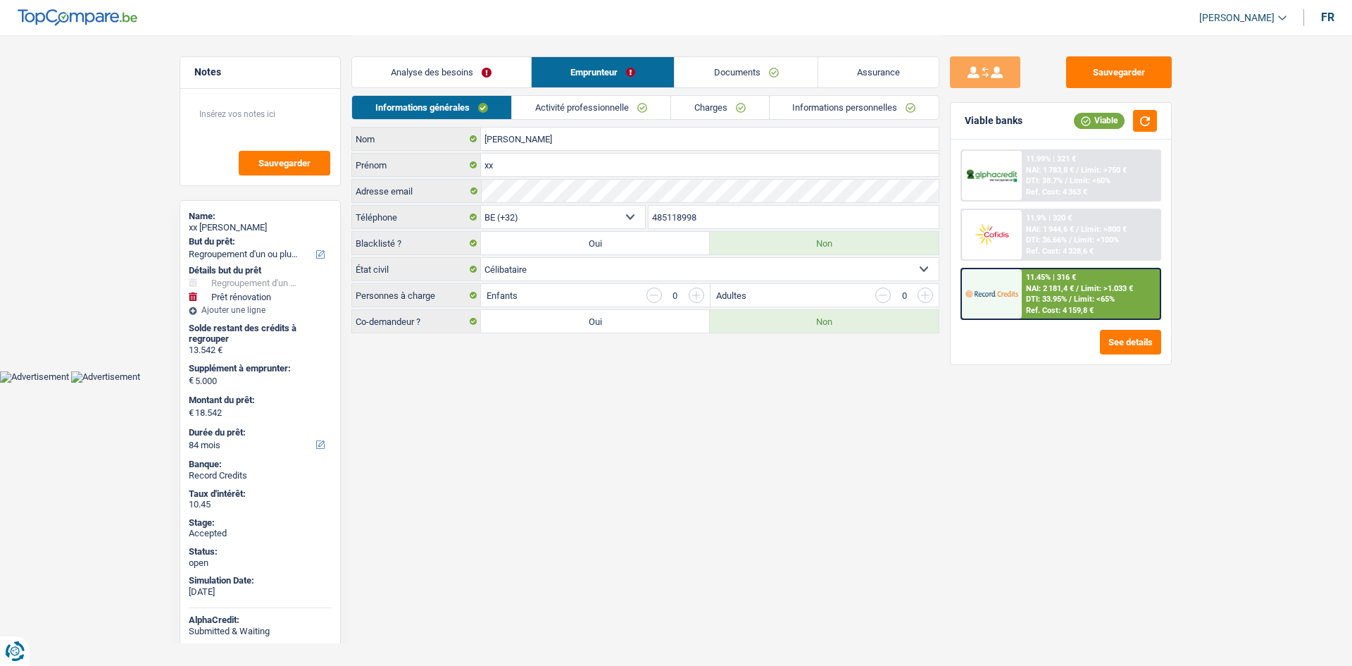
click at [708, 99] on link "Charges" at bounding box center [720, 107] width 98 height 23
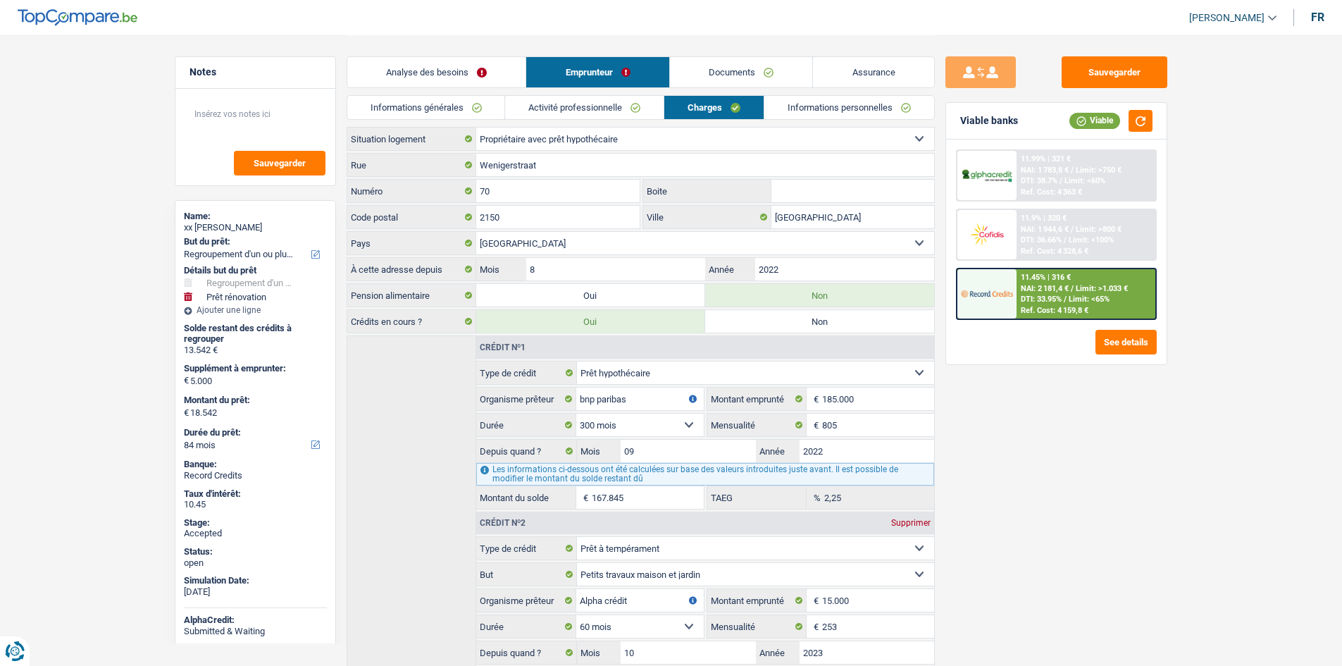
click at [1166, 509] on div "Sauvegarder Viable banks Viable 11.99% | 321 € NAI: 1 783,8 € / Limit: >750 € D…" at bounding box center [1056, 349] width 243 height 587
drag, startPoint x: 1132, startPoint y: 121, endPoint x: 1135, endPoint y: 131, distance: 10.3
click at [1131, 121] on button "button" at bounding box center [1140, 121] width 24 height 22
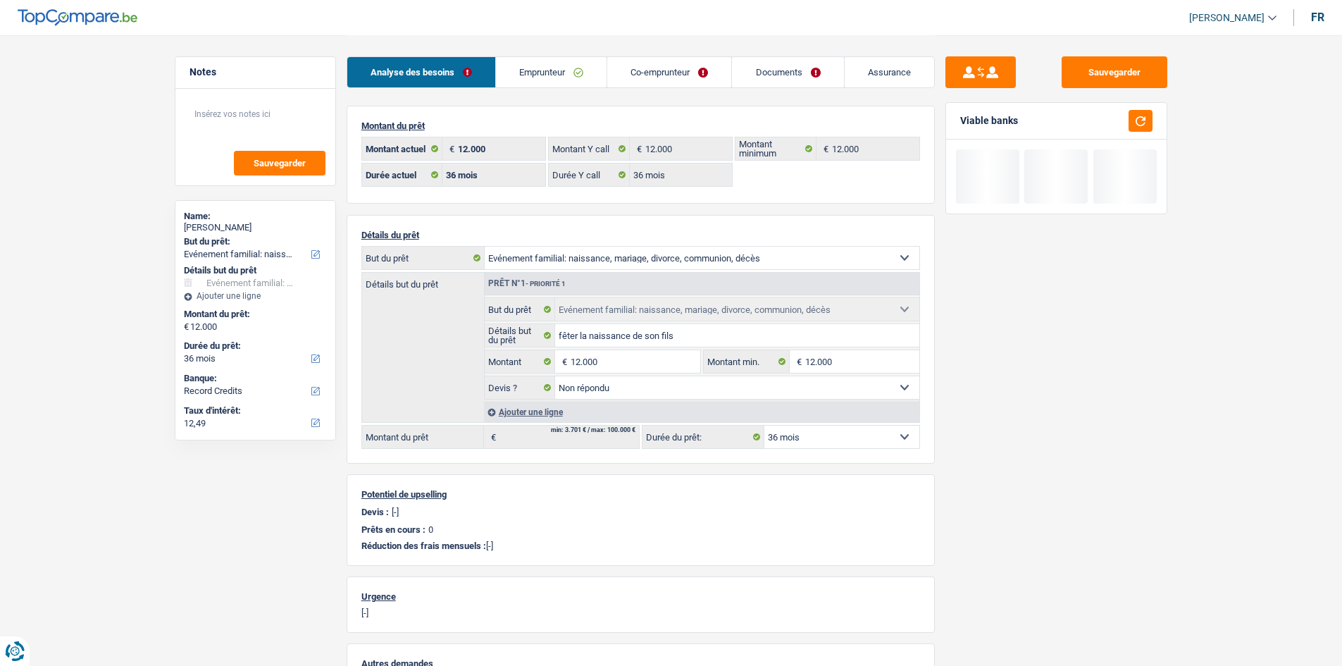
select select "familyEvent"
select select "36"
select select "record credits"
select select "36"
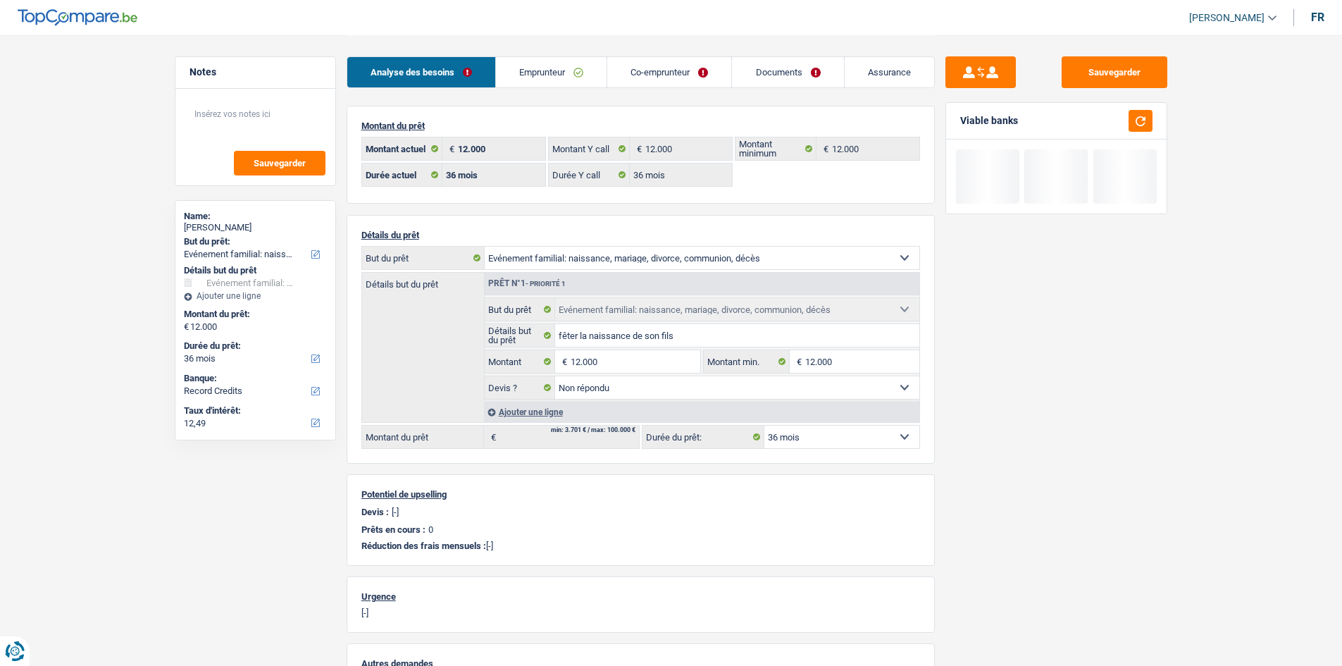
select select "36"
select select "familyEvent"
select select "not_answered"
select select "36"
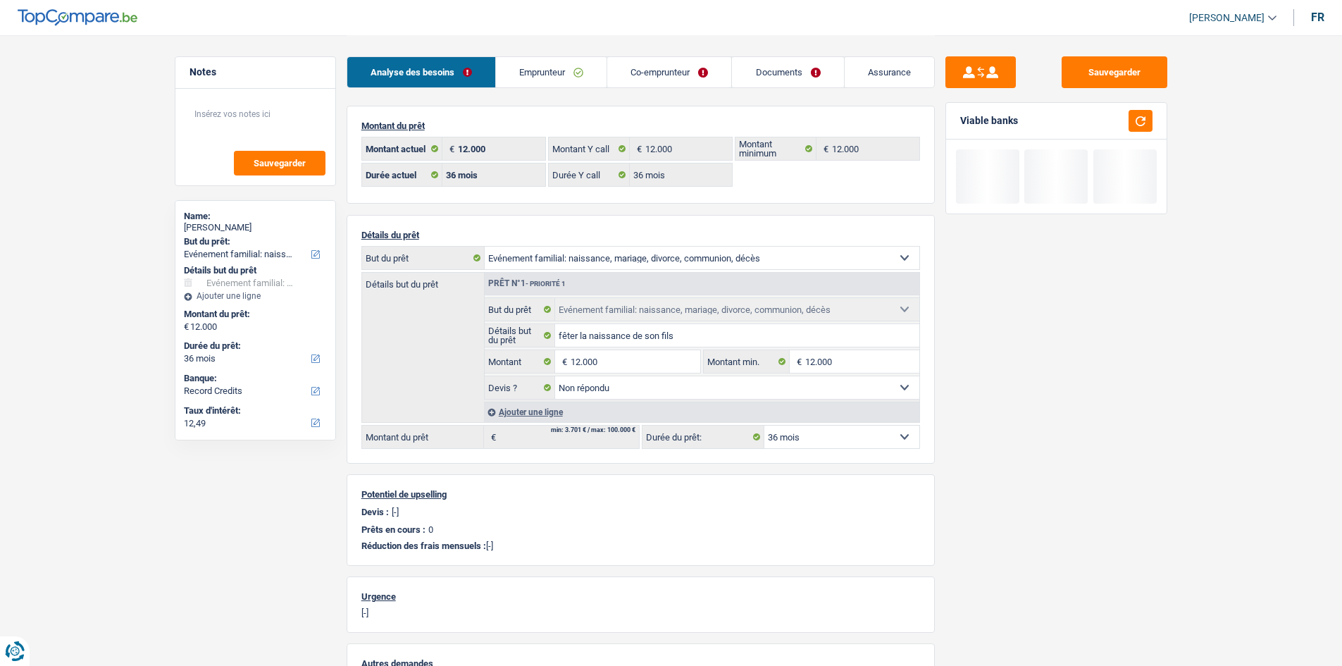
select select "rents"
select select "BE"
click at [539, 70] on link "Emprunteur" at bounding box center [551, 72] width 111 height 30
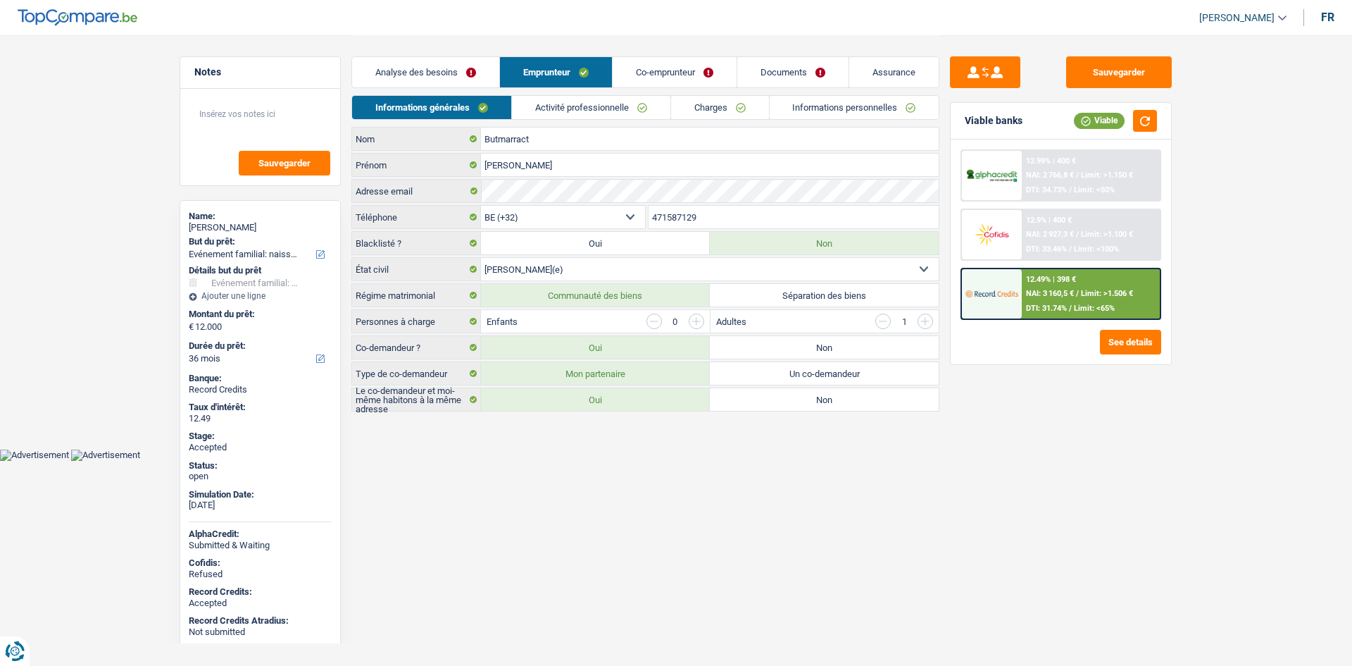
click at [711, 105] on link "Charges" at bounding box center [720, 107] width 98 height 23
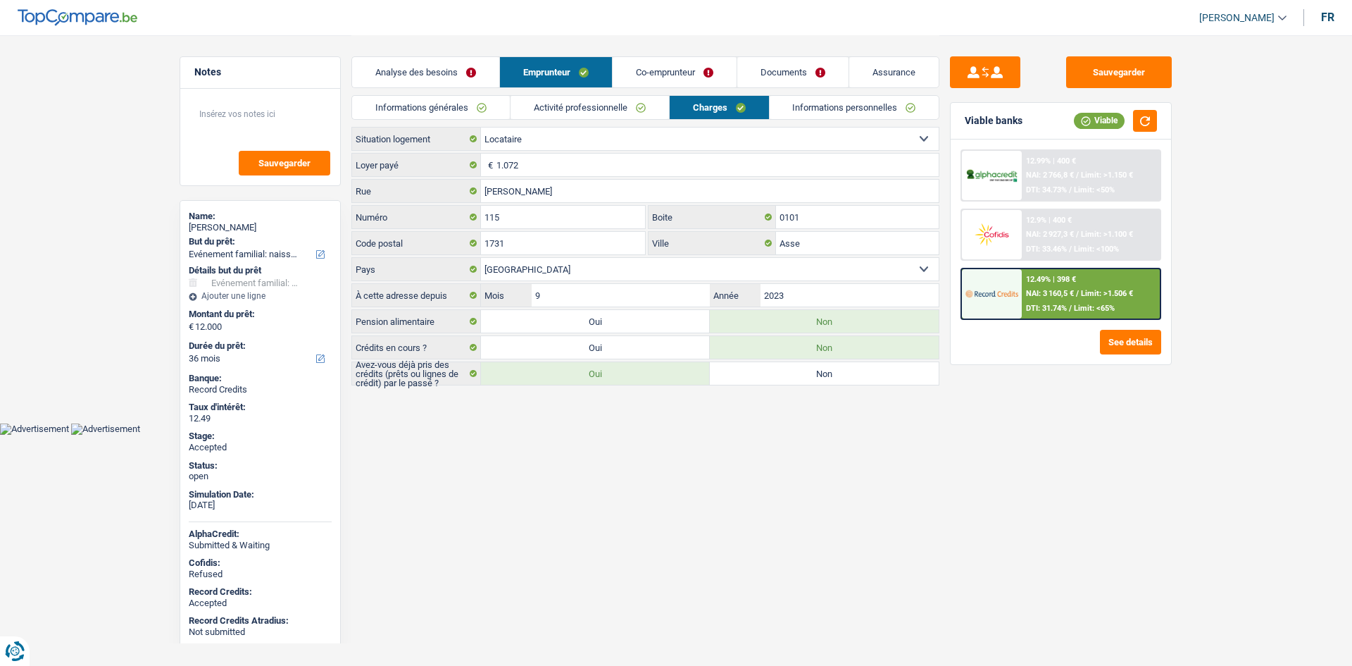
click at [96, 141] on main "Notes Sauvegarder Name: Ali Butmarract But du prêt: Confort maison: meubles, te…" at bounding box center [676, 211] width 1352 height 423
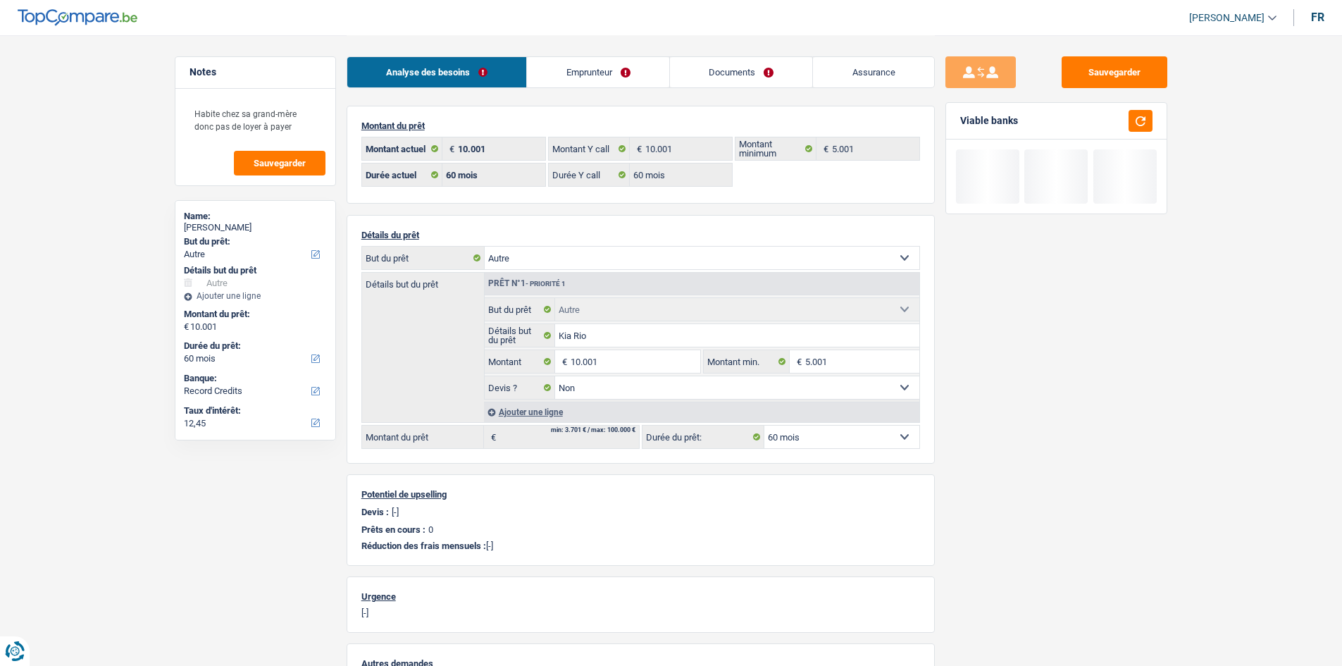
select select "other"
select select "60"
select select "record credits"
select select "60"
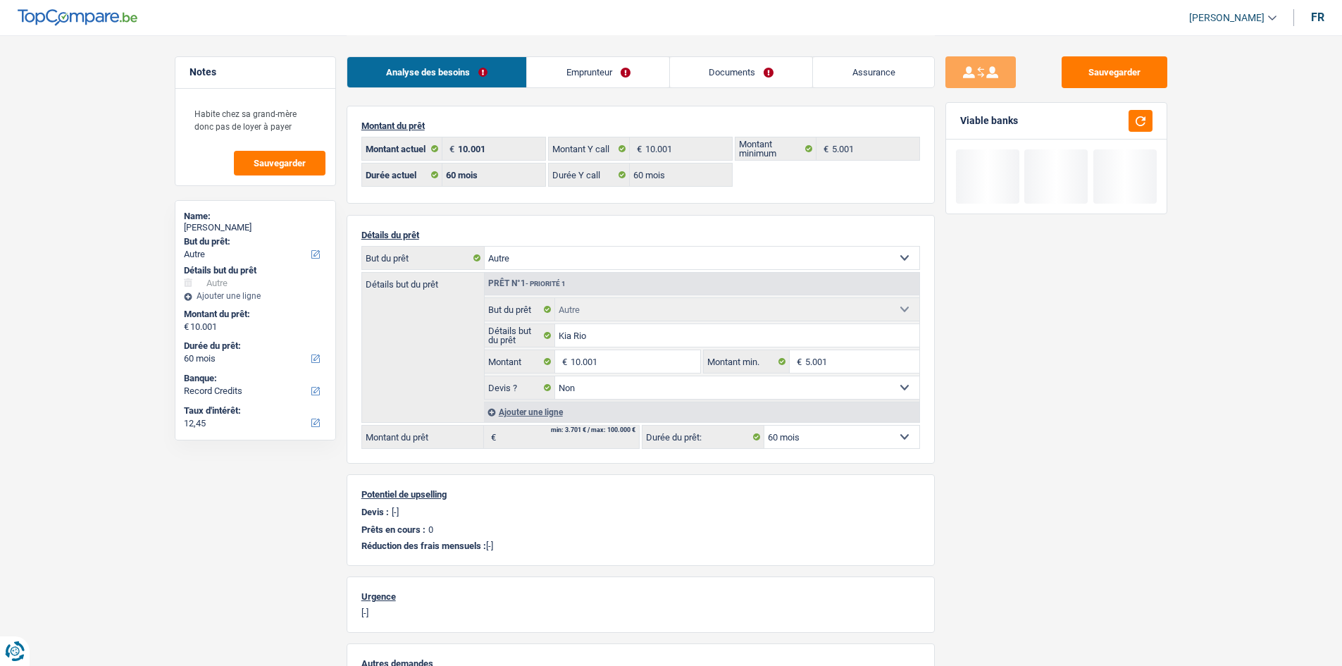
select select "60"
select select "other"
select select "false"
select select "60"
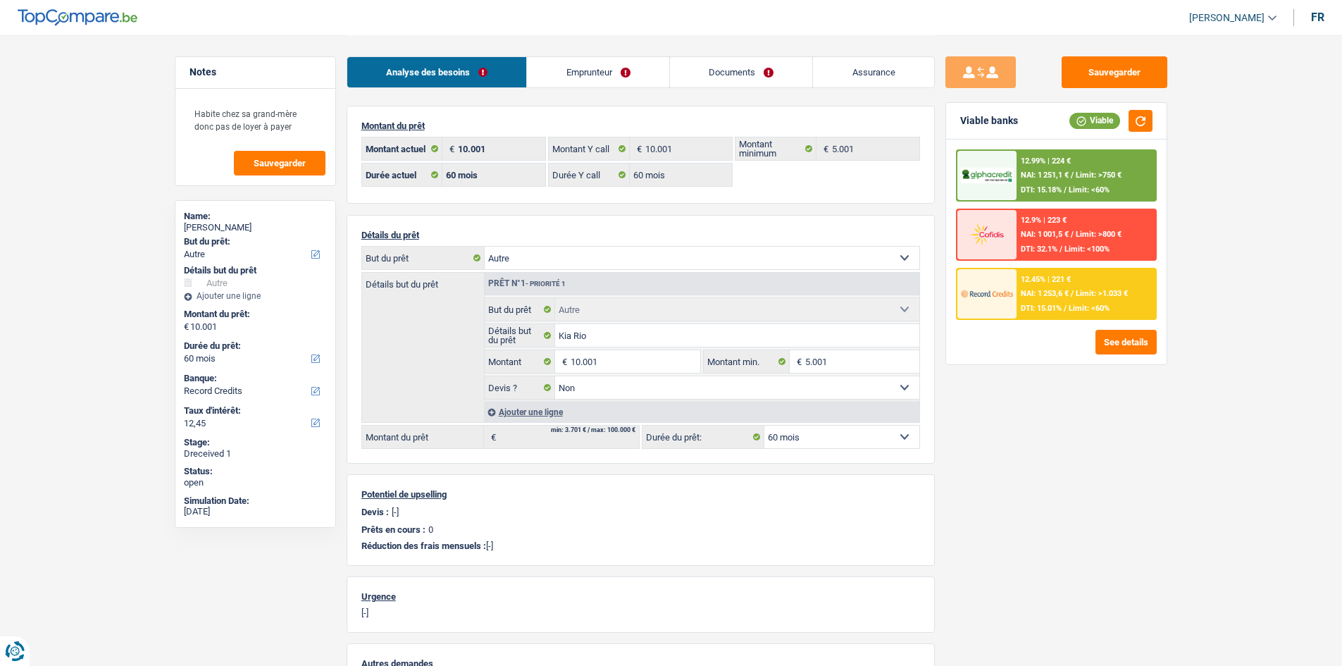
click at [1061, 475] on div "Sauvegarder Viable banks Viable 12.99% | 224 € NAI: 1 251,1 € / Limit: >750 € D…" at bounding box center [1056, 349] width 243 height 587
click at [587, 75] on link "Emprunteur" at bounding box center [598, 72] width 142 height 30
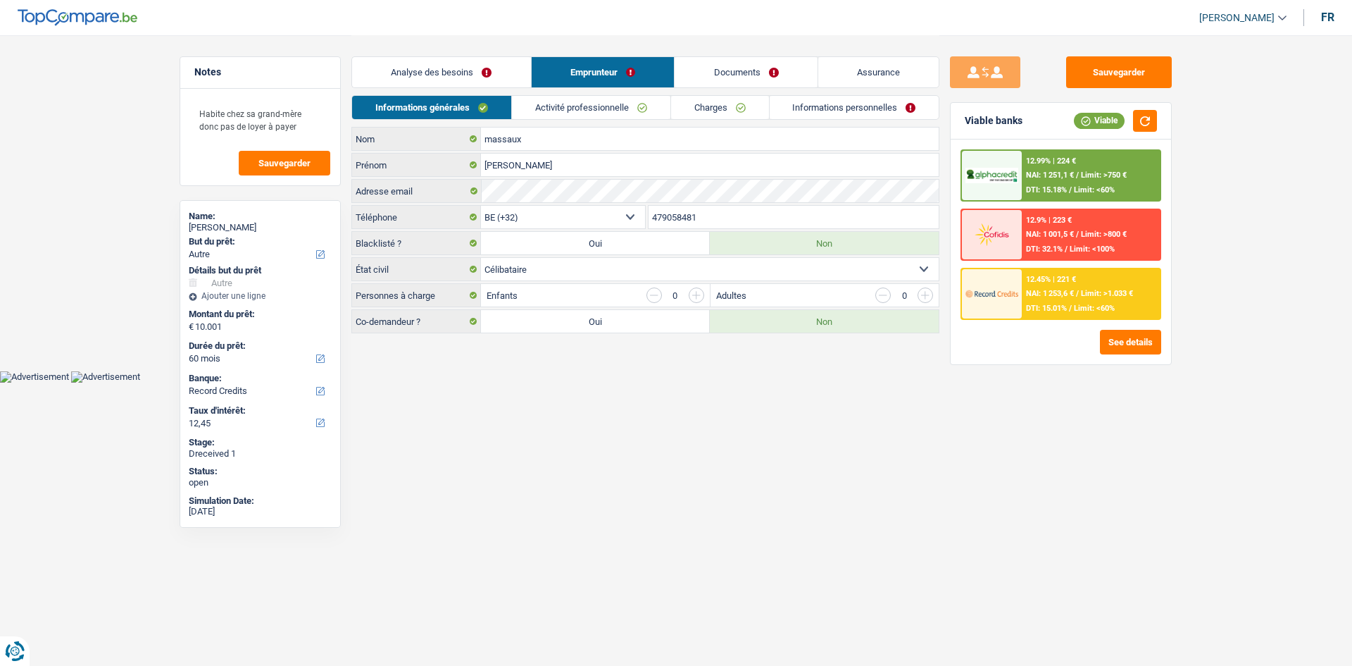
click at [594, 101] on link "Activité professionnelle" at bounding box center [591, 107] width 158 height 23
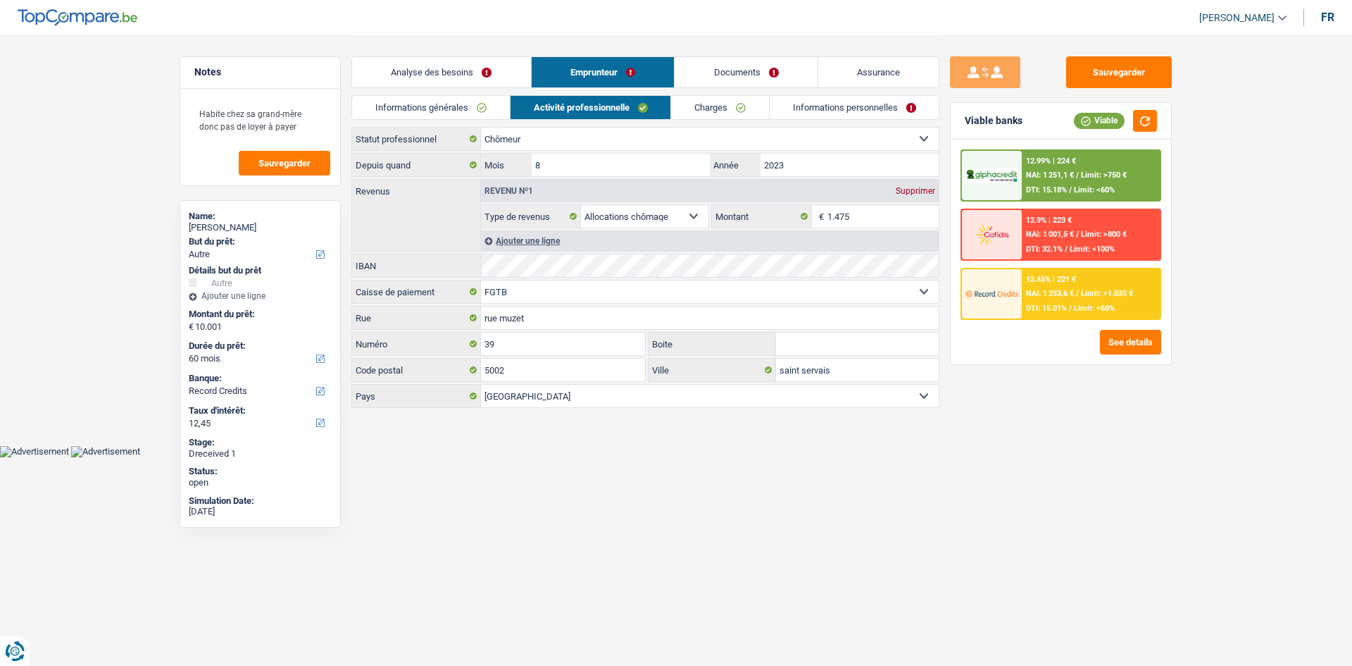
click at [1128, 449] on div "Sauvegarder Viable banks Viable 12.99% | 224 € NAI: 1 251,1 € / Limit: >750 € D…" at bounding box center [1061, 349] width 243 height 587
click at [1146, 436] on div "Sauvegarder Viable banks Viable 12.99% | 224 € NAI: 1 251,1 € / Limit: >750 € D…" at bounding box center [1061, 349] width 243 height 587
drag, startPoint x: 42, startPoint y: 278, endPoint x: 112, endPoint y: 208, distance: 99.6
click at [42, 278] on main "Notes Habite chez sa grand-mère donc pas de loyer à payer Sauvegarder Name: [PE…" at bounding box center [676, 222] width 1352 height 445
